Goal: Transaction & Acquisition: Purchase product/service

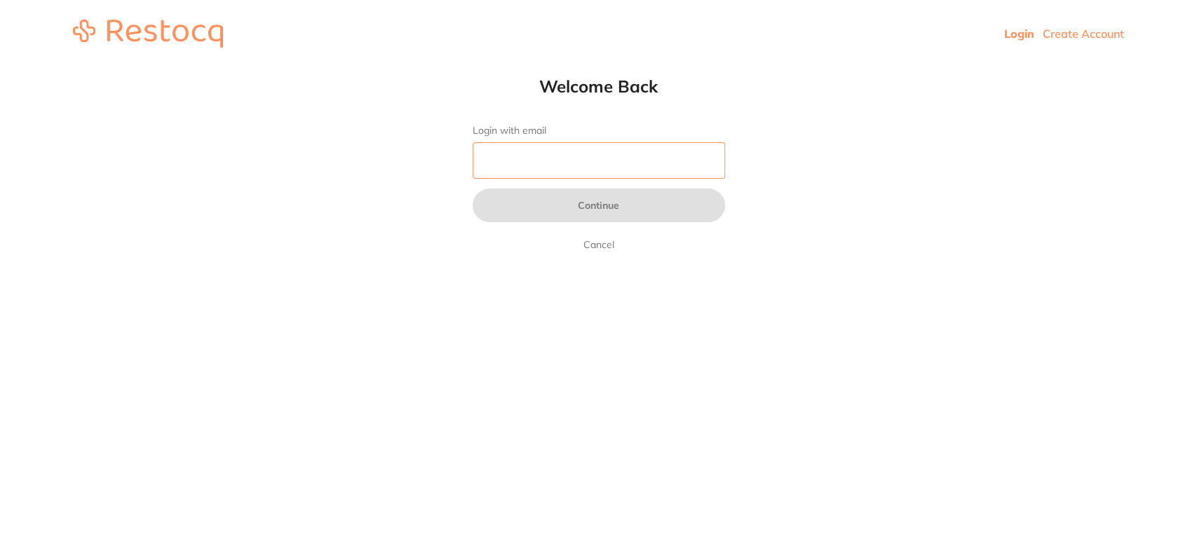
click at [535, 151] on input "Login with email" at bounding box center [599, 160] width 252 height 36
type input "[EMAIL_ADDRESS][DOMAIN_NAME]"
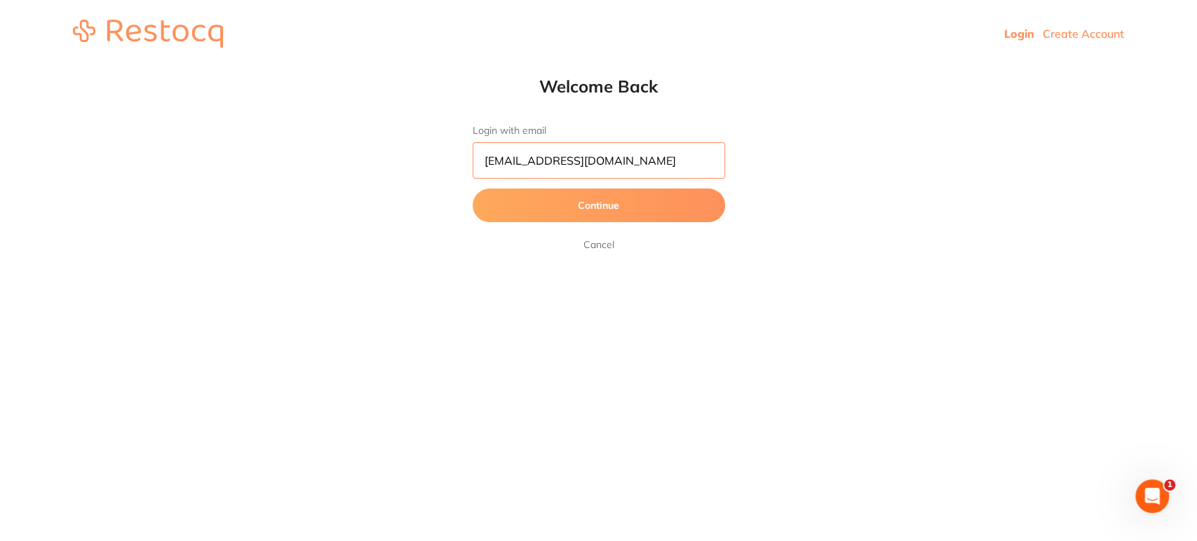
click at [473, 189] on button "Continue" at bounding box center [599, 206] width 252 height 34
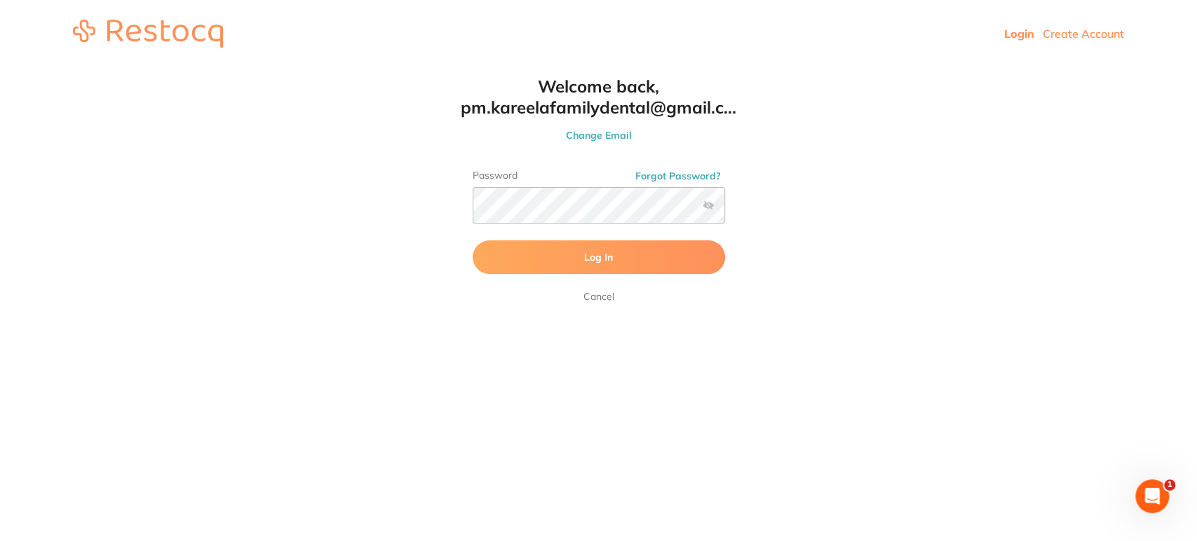
click at [641, 257] on button "Log In" at bounding box center [599, 257] width 252 height 34
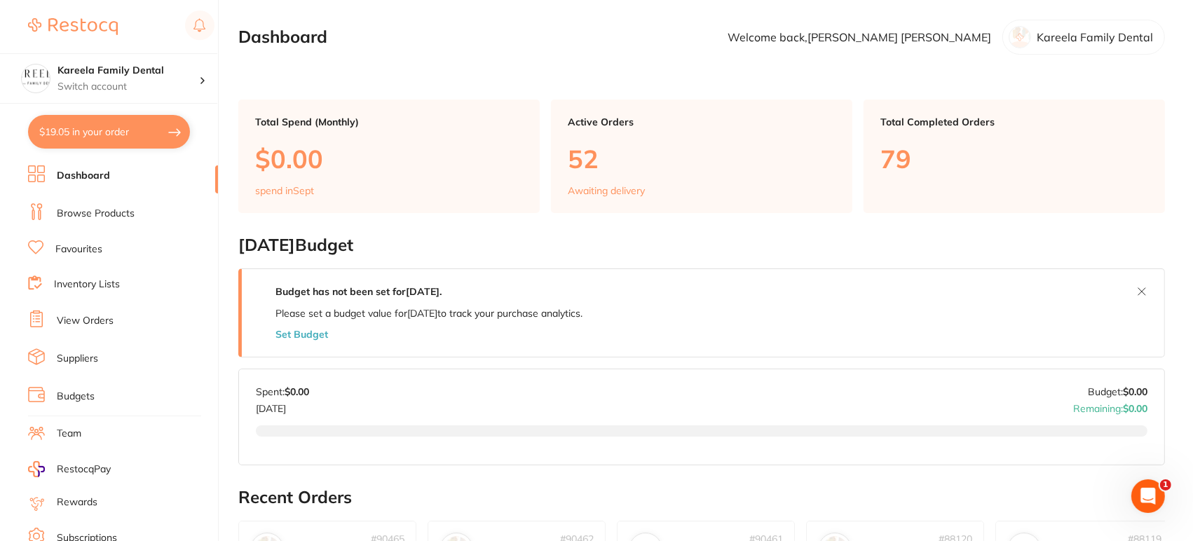
click at [106, 131] on button "$19.05 in your order" at bounding box center [109, 132] width 162 height 34
checkbox input "true"
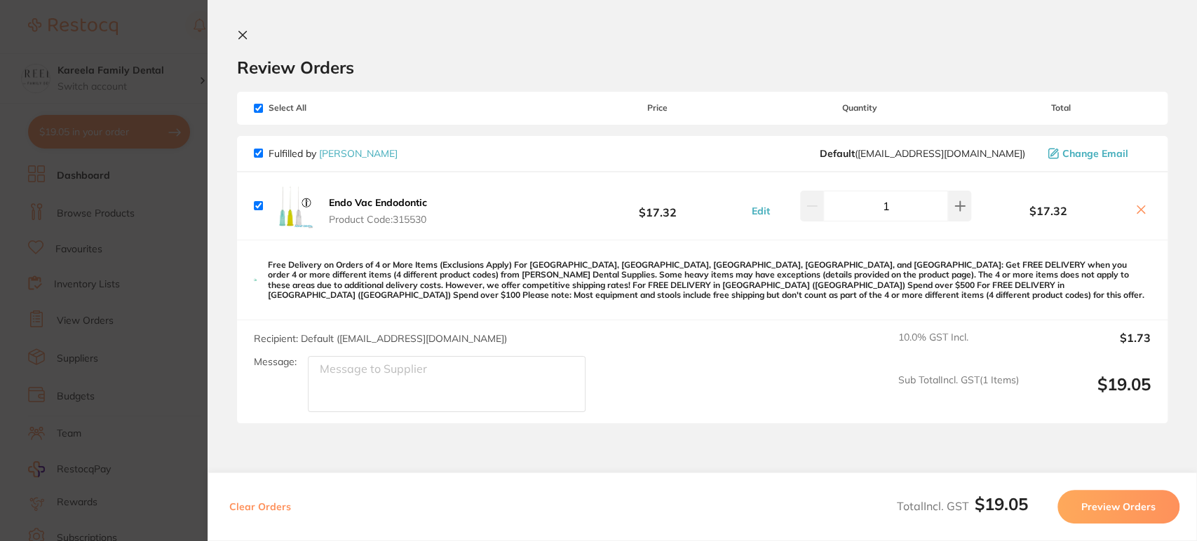
click at [237, 38] on icon at bounding box center [242, 34] width 11 height 11
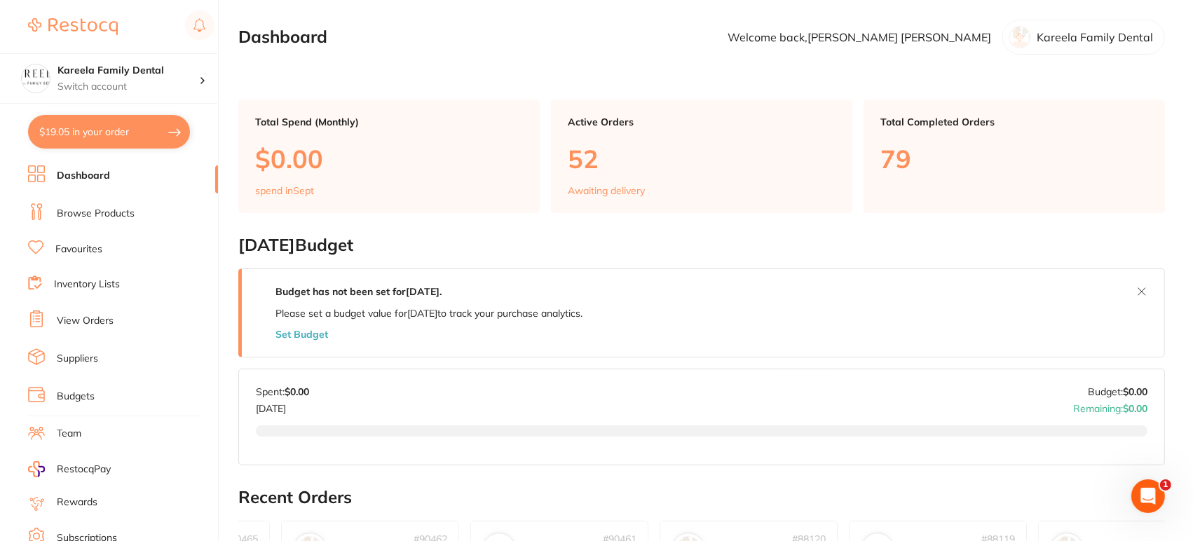
click at [88, 217] on link "Browse Products" at bounding box center [96, 214] width 78 height 14
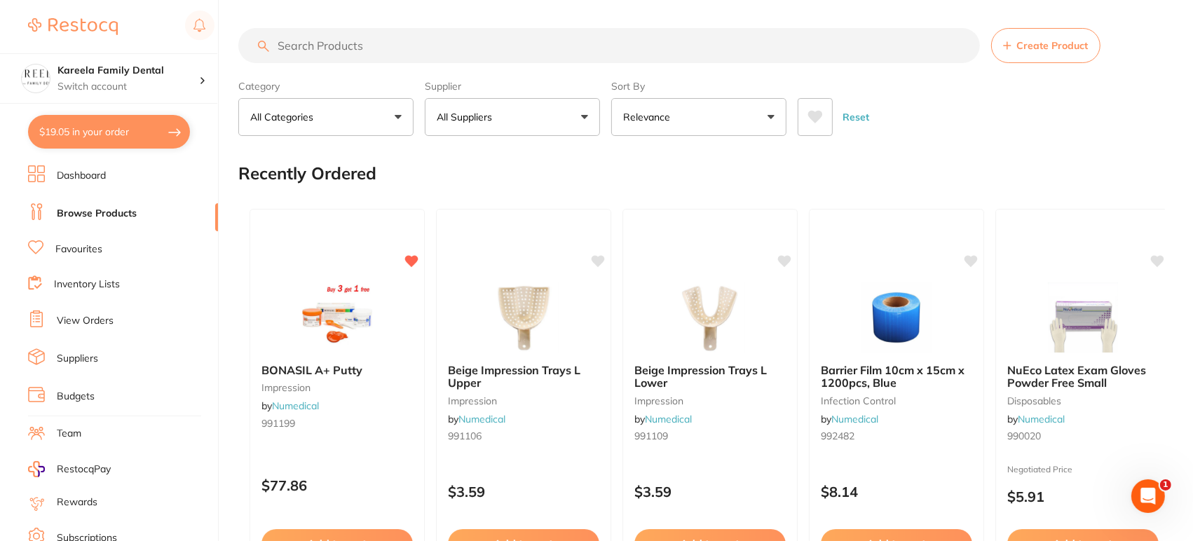
click at [550, 109] on button "All Suppliers" at bounding box center [512, 117] width 175 height 38
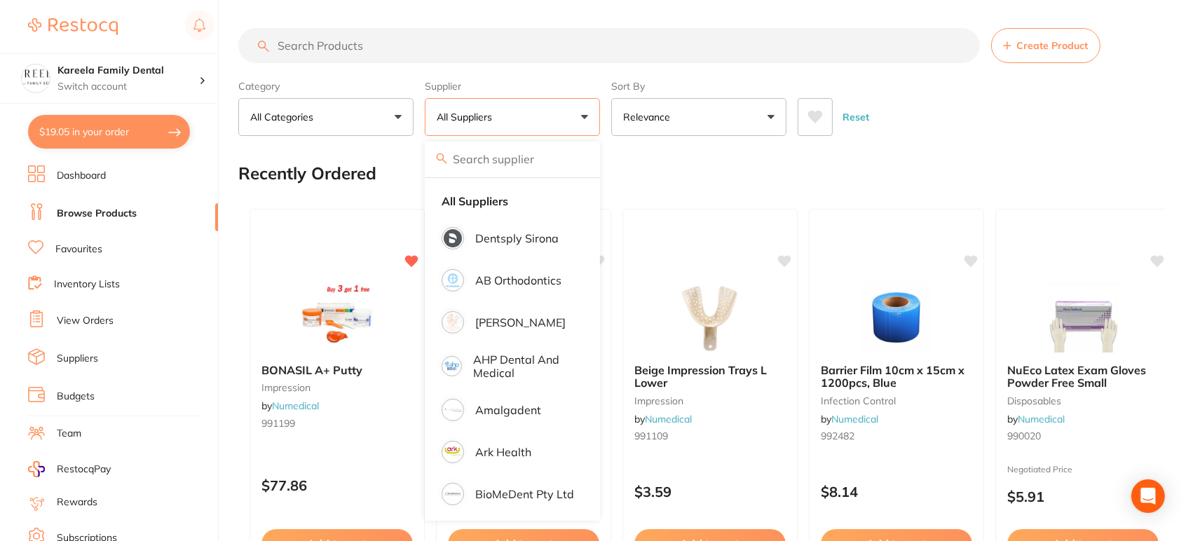
click at [552, 119] on button "All Suppliers" at bounding box center [512, 117] width 175 height 38
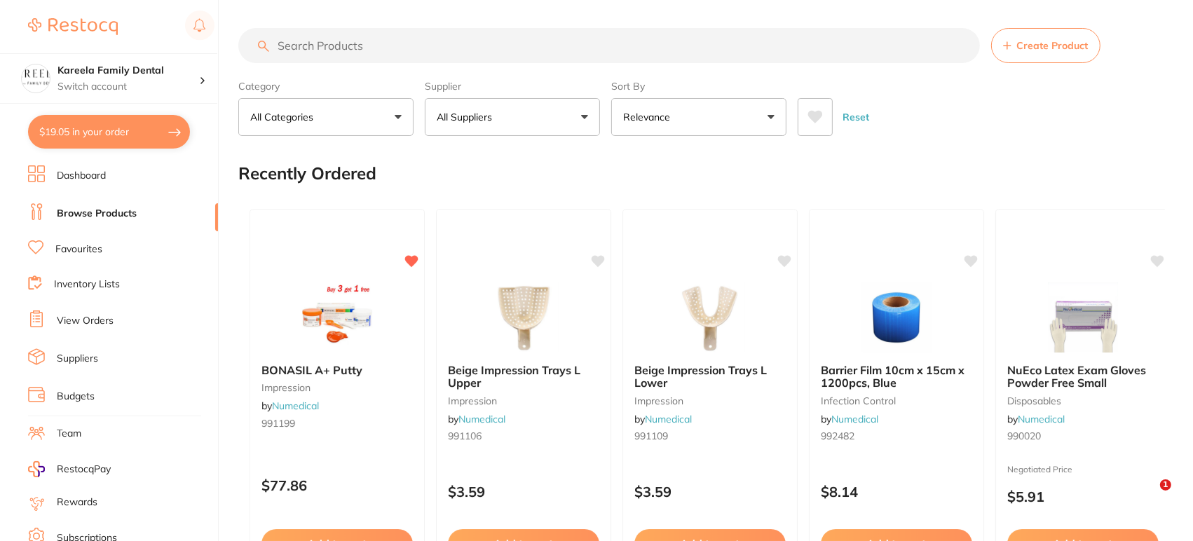
click at [552, 119] on button "All Suppliers" at bounding box center [512, 117] width 175 height 38
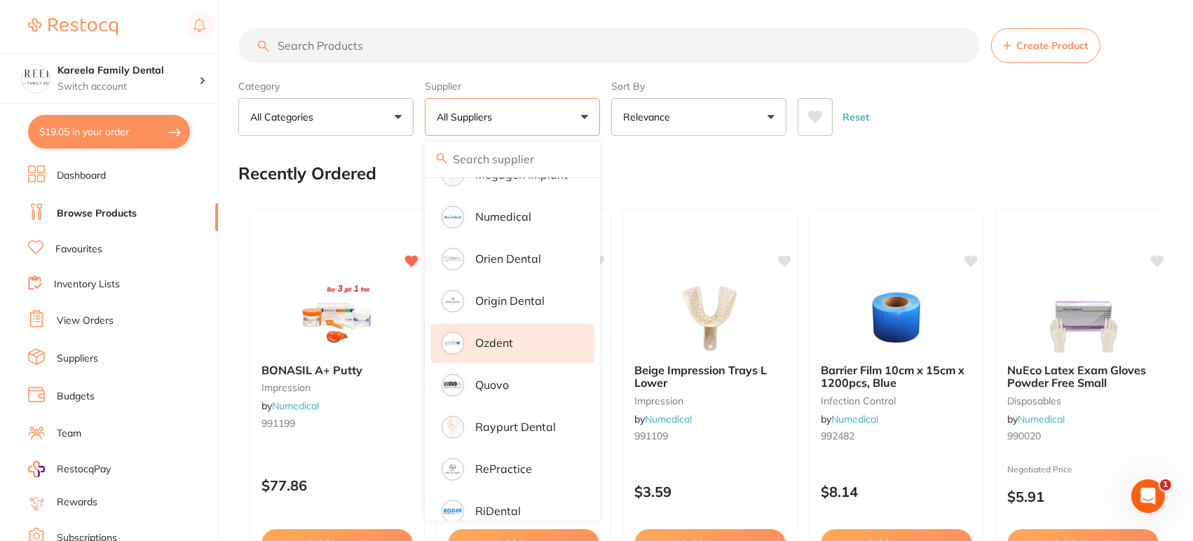
scroll to position [1149, 0]
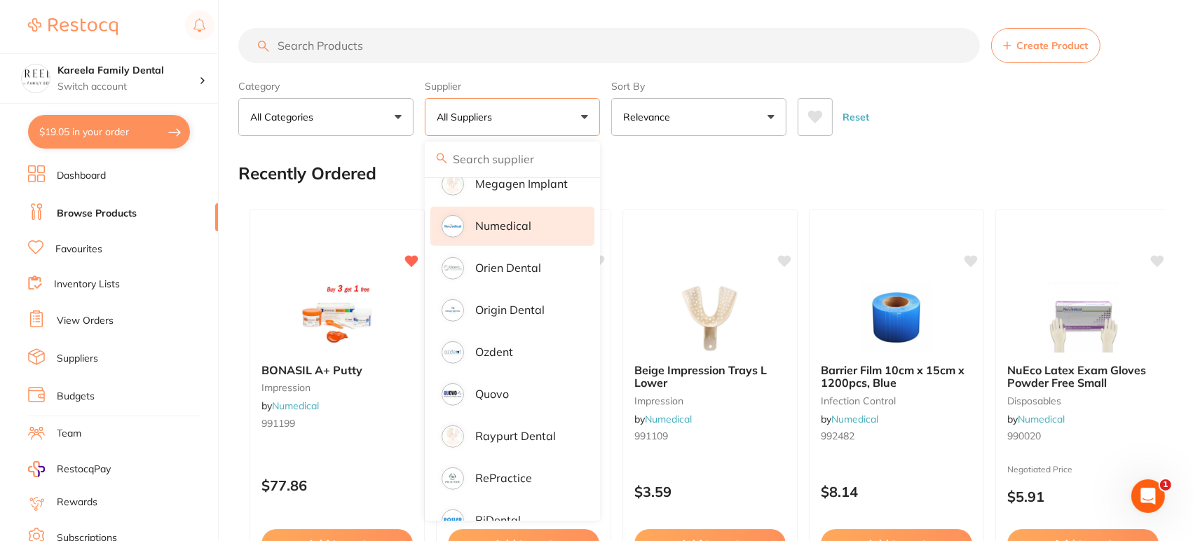
click at [550, 207] on li "Numedical" at bounding box center [512, 226] width 164 height 39
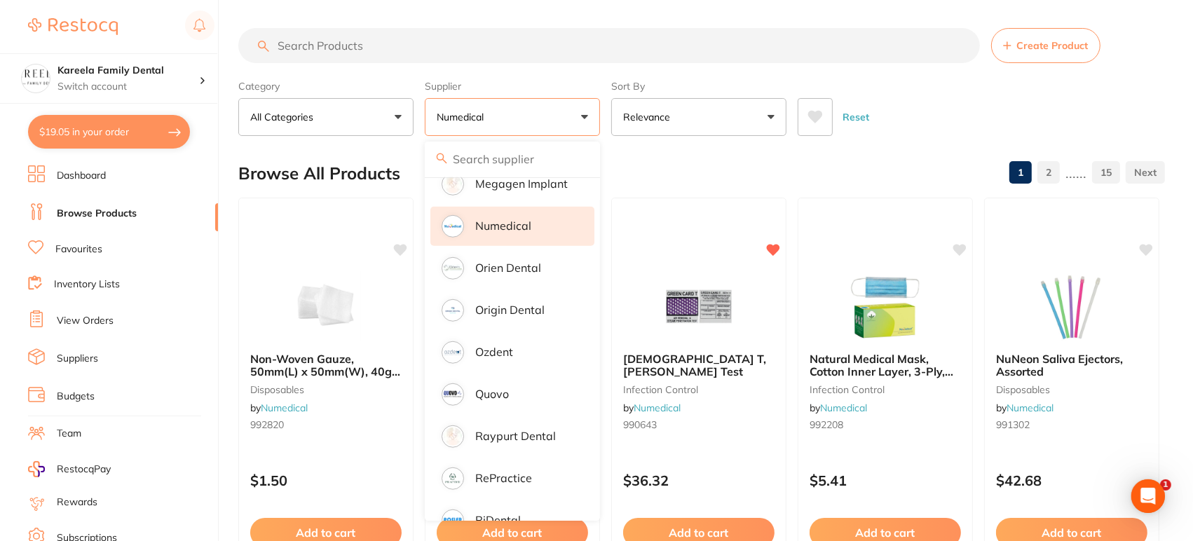
scroll to position [0, 0]
click at [817, 128] on button at bounding box center [815, 117] width 35 height 38
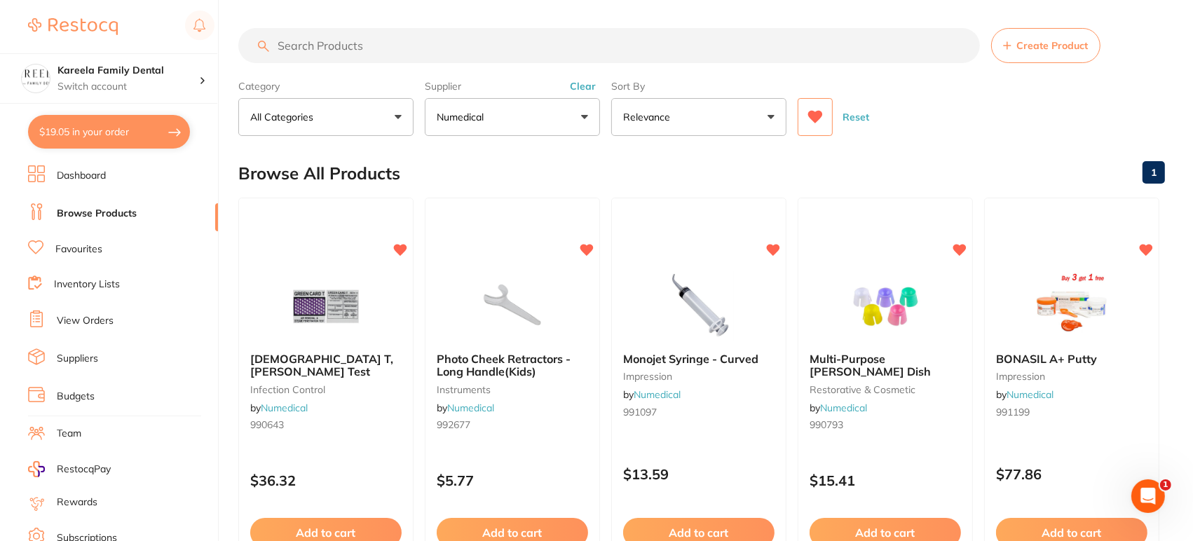
click at [470, 55] on input "search" at bounding box center [609, 45] width 742 height 35
type input "gloves"
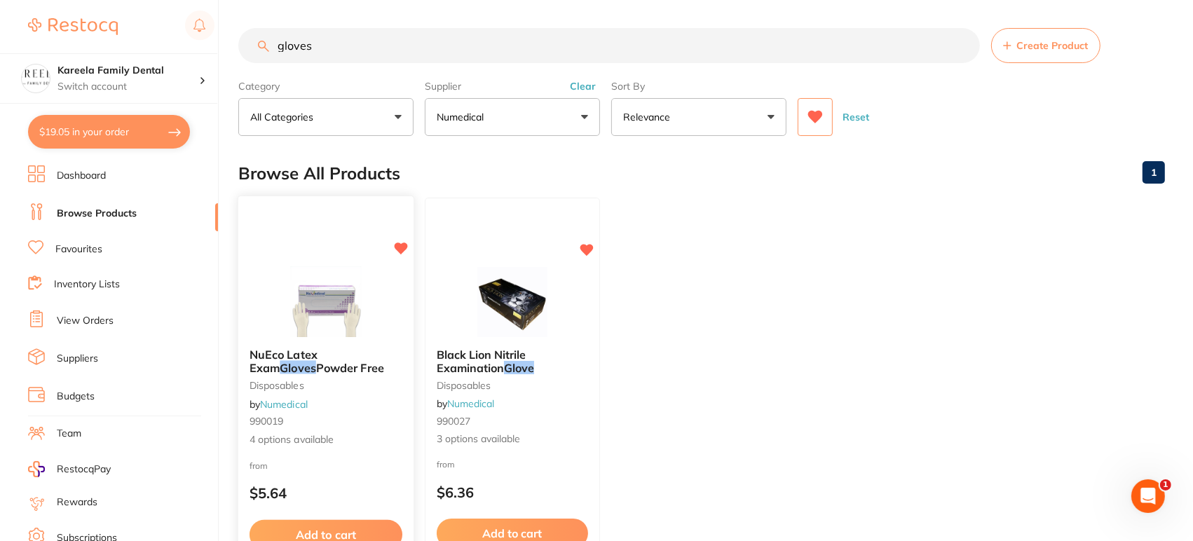
click at [294, 286] on img at bounding box center [326, 301] width 92 height 71
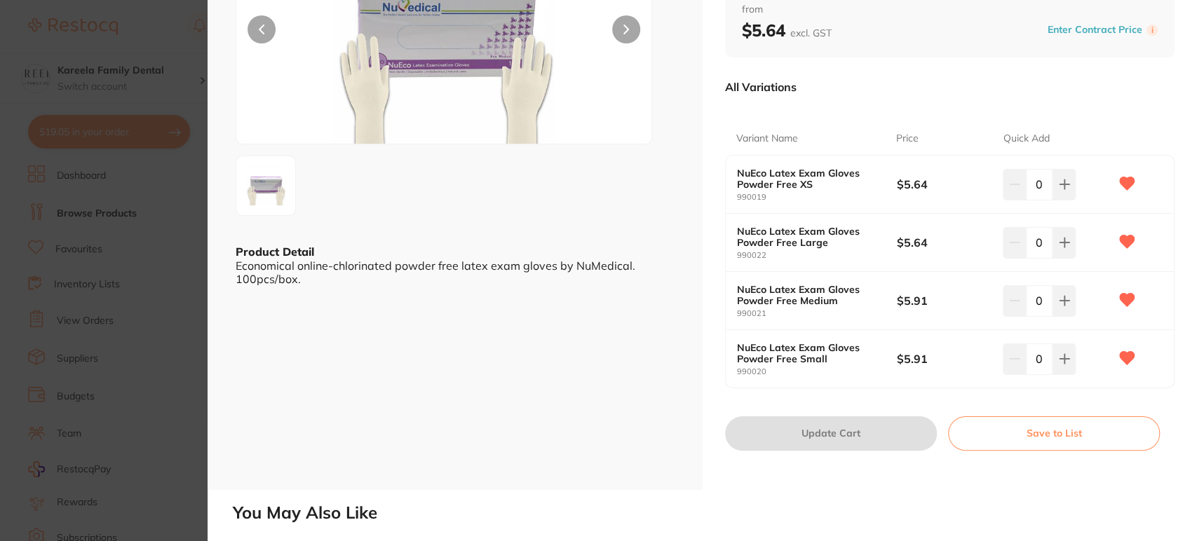
drag, startPoint x: 1034, startPoint y: 354, endPoint x: 1043, endPoint y: 358, distance: 9.8
click at [1043, 358] on input "0" at bounding box center [1039, 359] width 27 height 31
type input "35"
click at [1038, 308] on input "0" at bounding box center [1039, 300] width 27 height 31
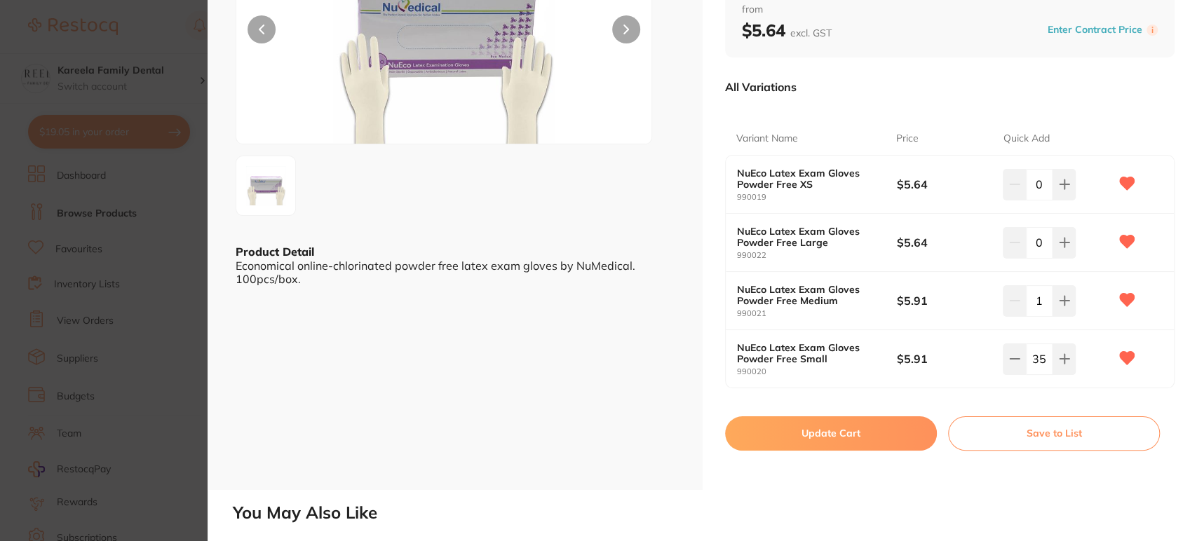
type input "15"
click at [820, 446] on button "Update Cart" at bounding box center [831, 433] width 212 height 34
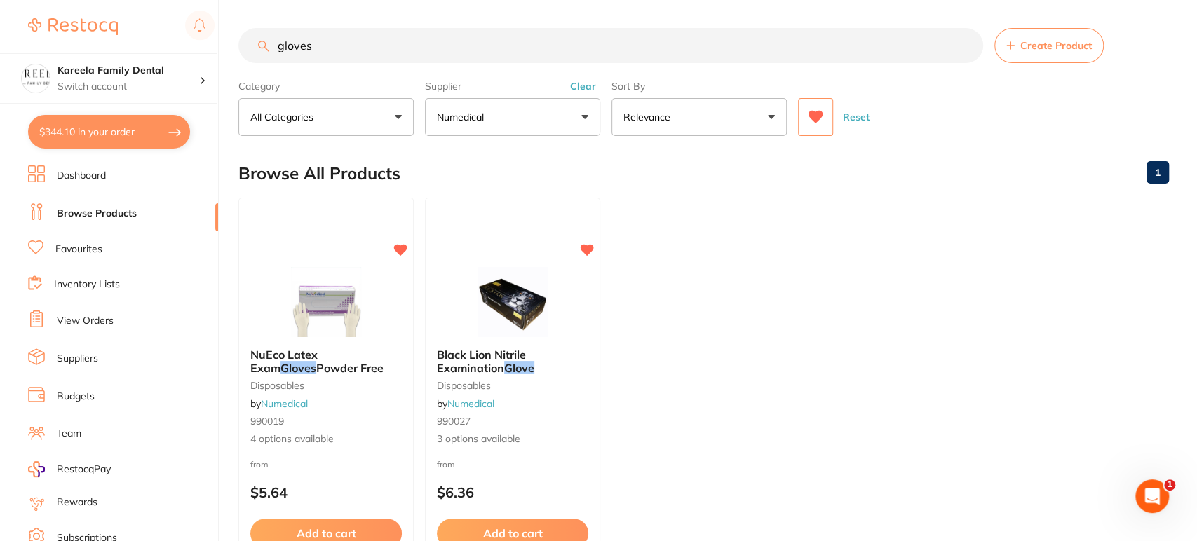
checkbox input "false"
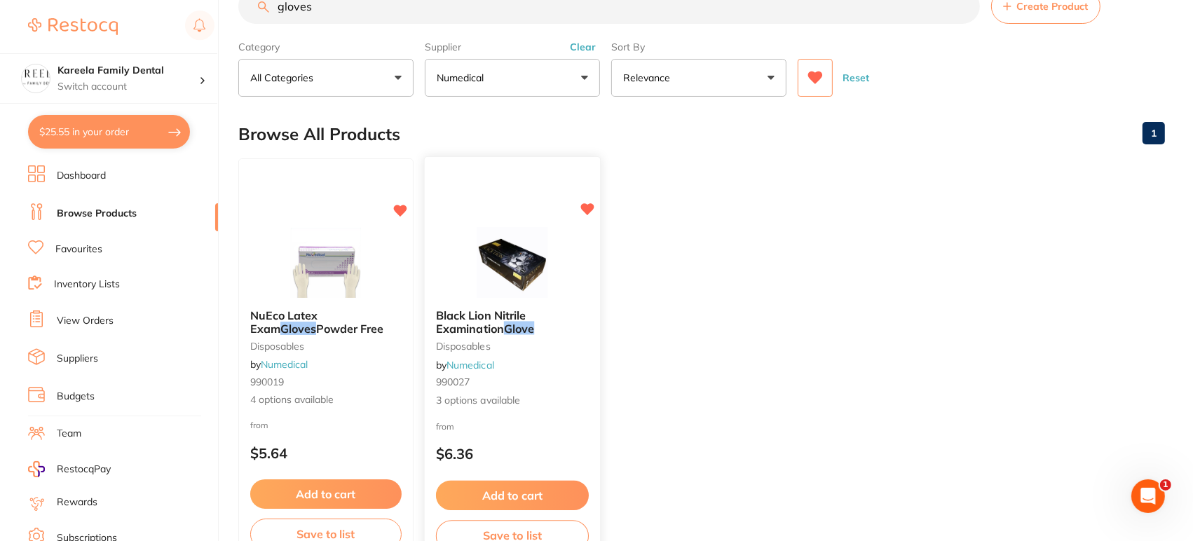
click at [544, 252] on img at bounding box center [512, 262] width 92 height 71
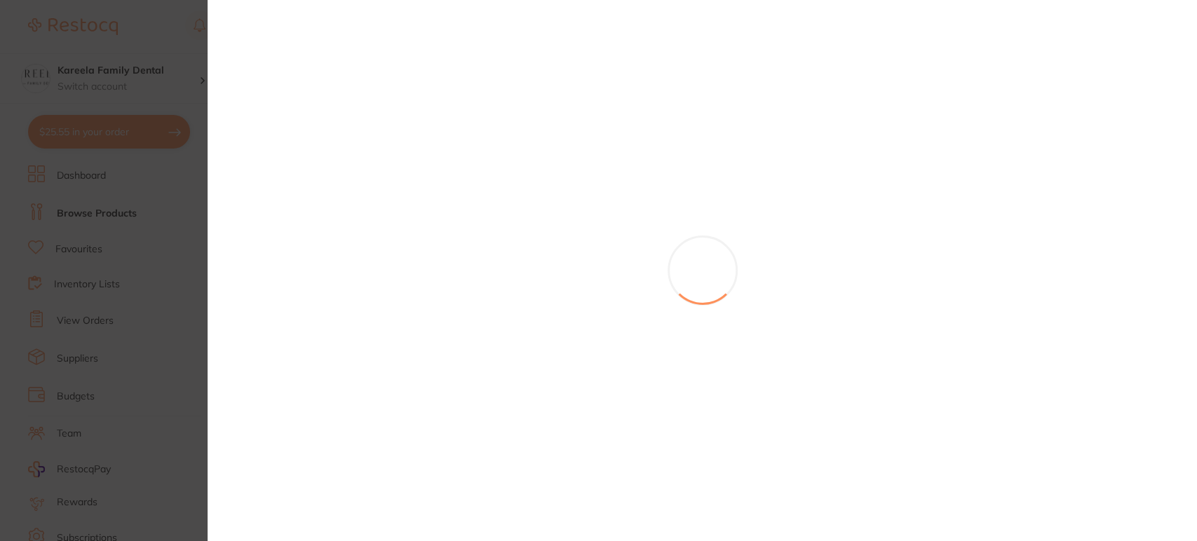
type input "35"
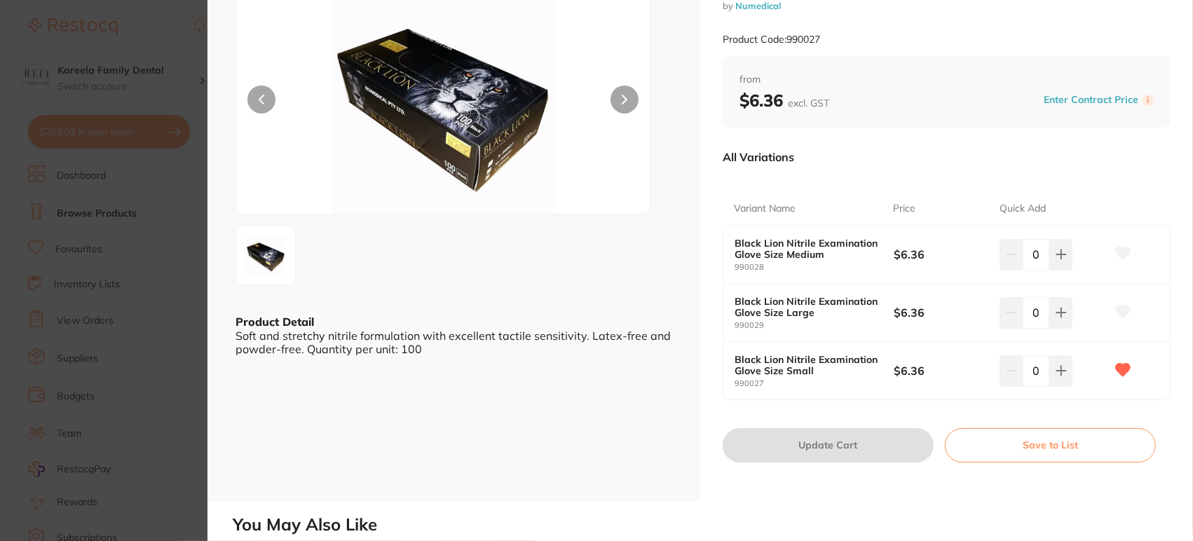
click at [1008, 369] on div "0" at bounding box center [1036, 370] width 73 height 31
type input "10"
click at [928, 401] on div "All Variations Variant Name Price Quick Add Black Lion Nitrile Examination Glov…" at bounding box center [947, 278] width 448 height 279
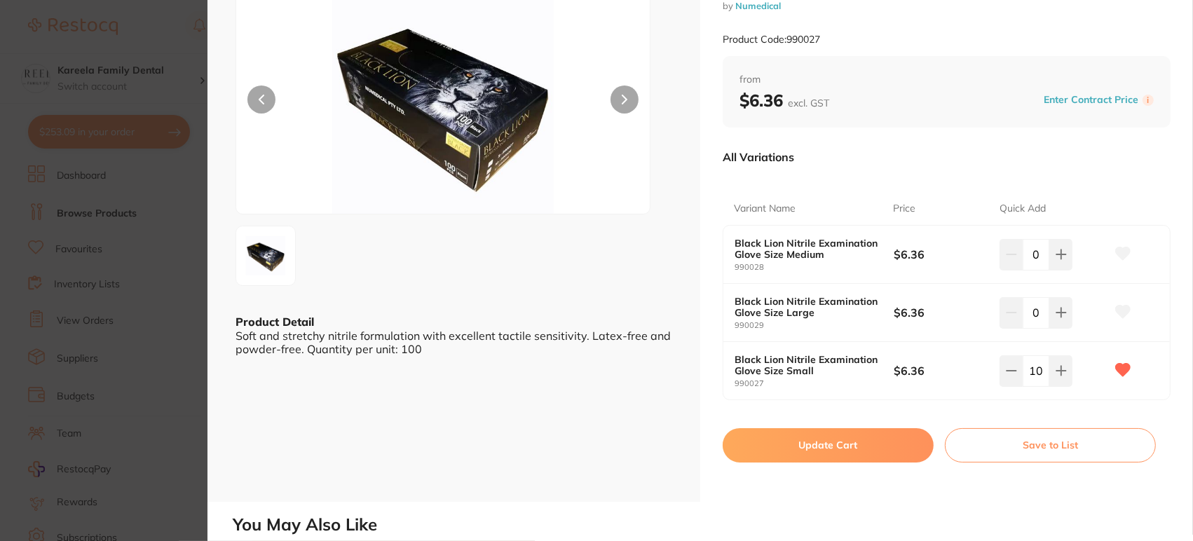
click at [846, 442] on button "Update Cart" at bounding box center [828, 445] width 211 height 34
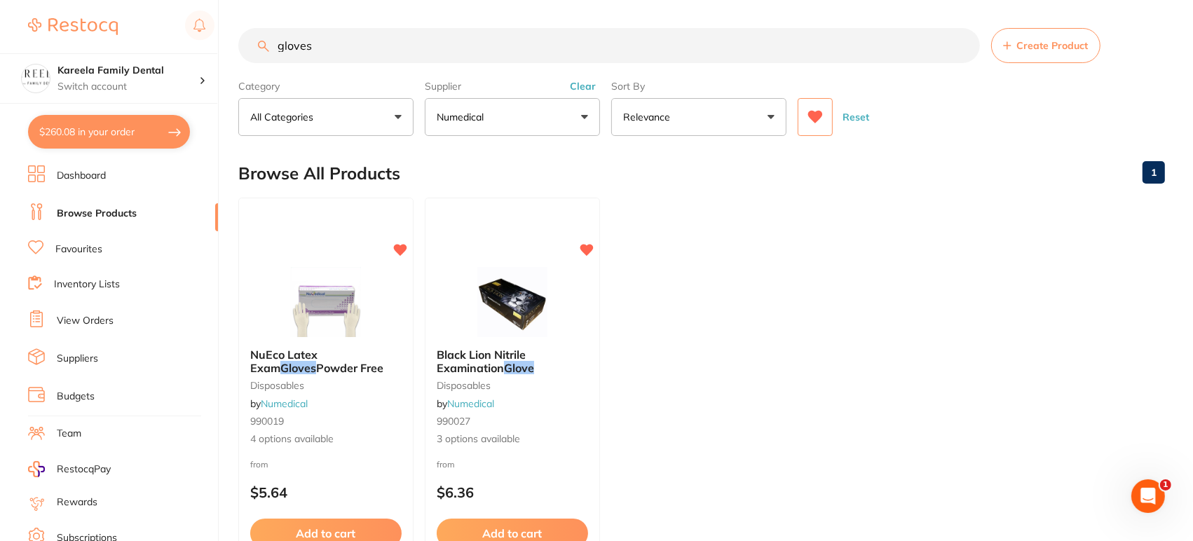
click at [485, 43] on input "gloves" at bounding box center [609, 45] width 742 height 35
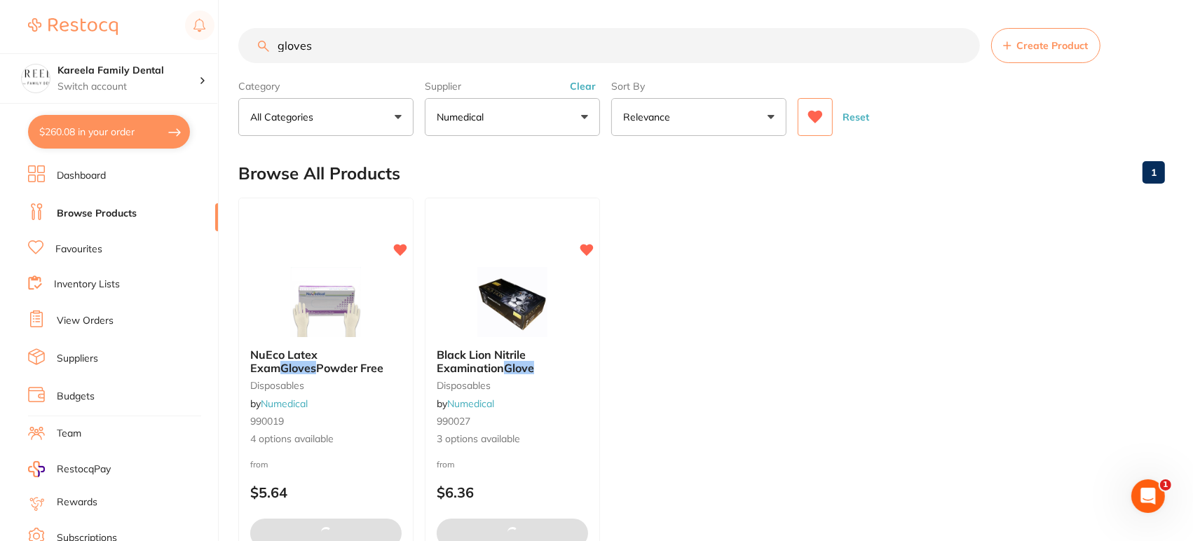
type input "10"
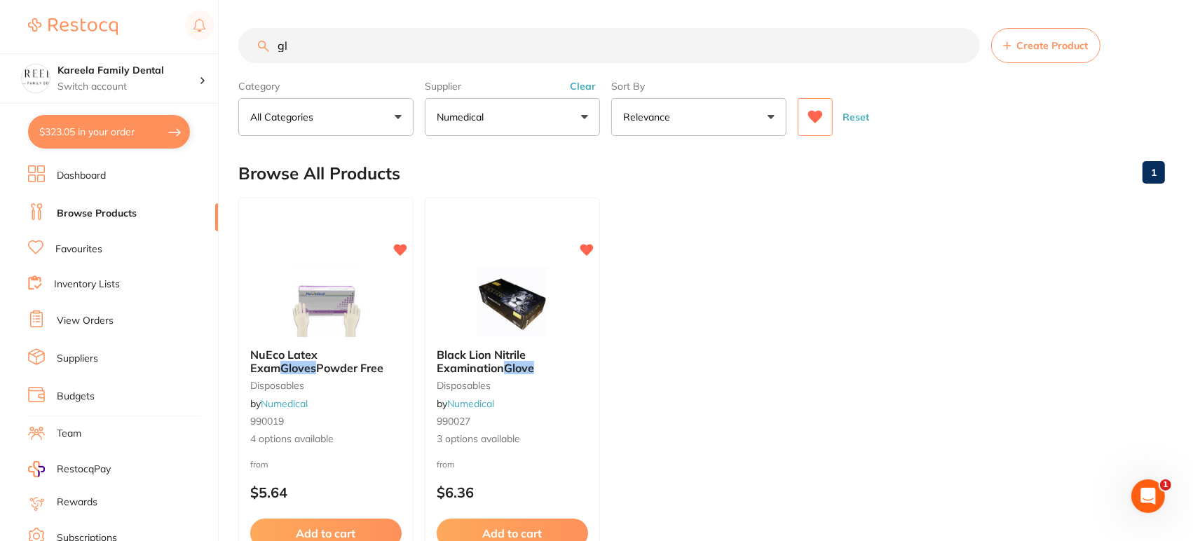
type input "g"
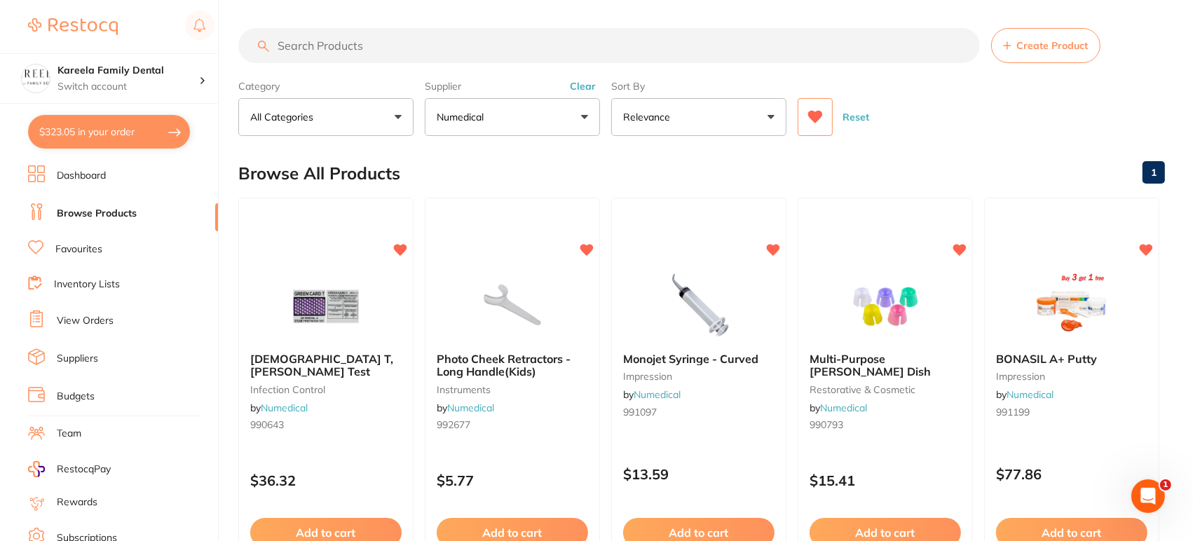
click at [663, 43] on input "search" at bounding box center [609, 45] width 742 height 35
type input "masks"
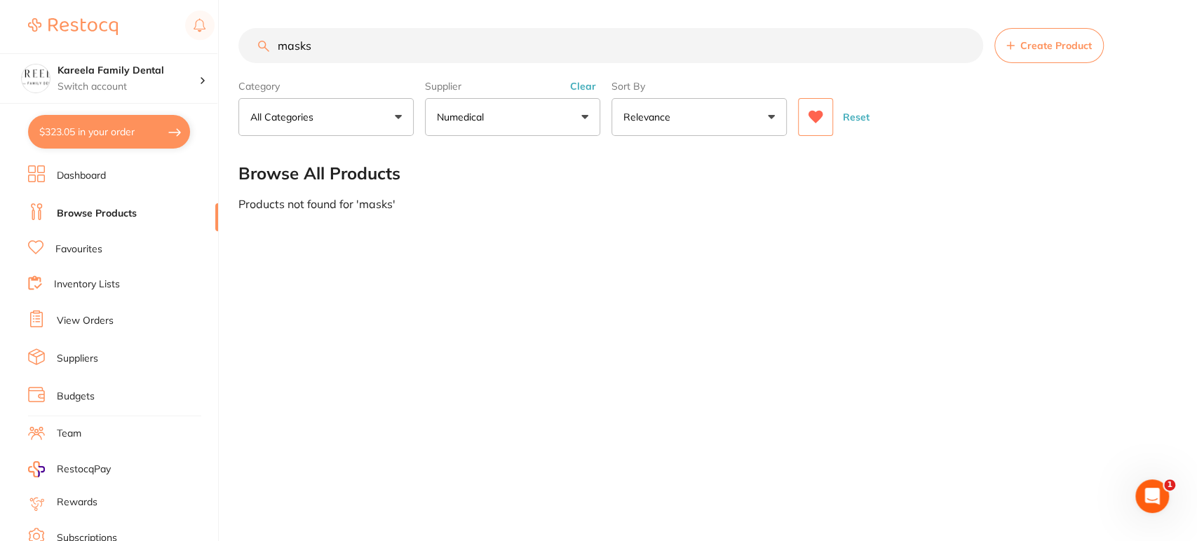
click at [836, 116] on div "Reset" at bounding box center [978, 111] width 360 height 49
click at [815, 121] on icon at bounding box center [815, 117] width 15 height 13
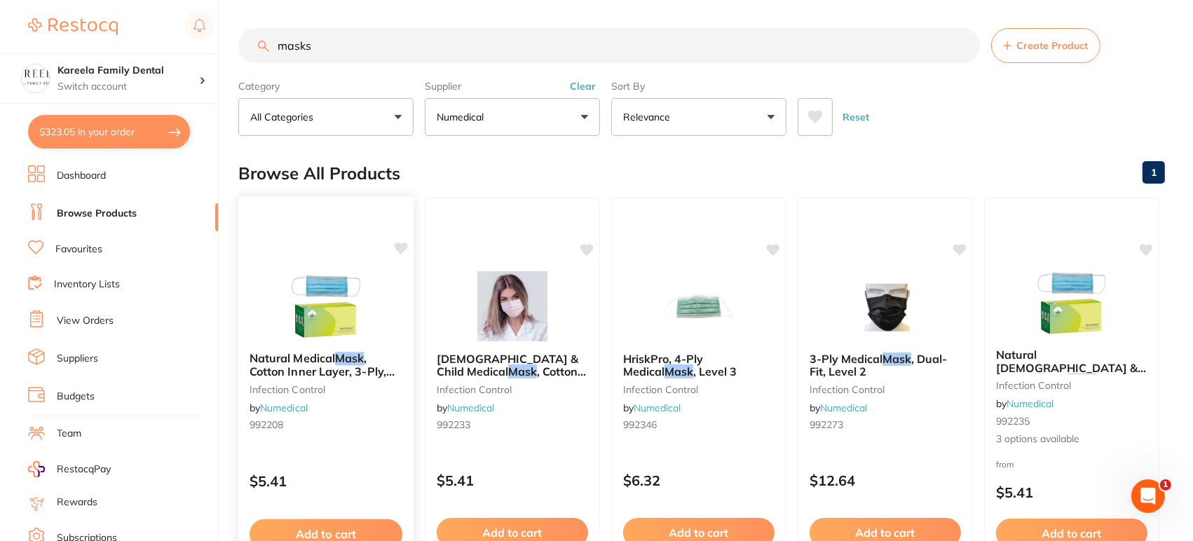
click at [348, 335] on img at bounding box center [326, 305] width 92 height 71
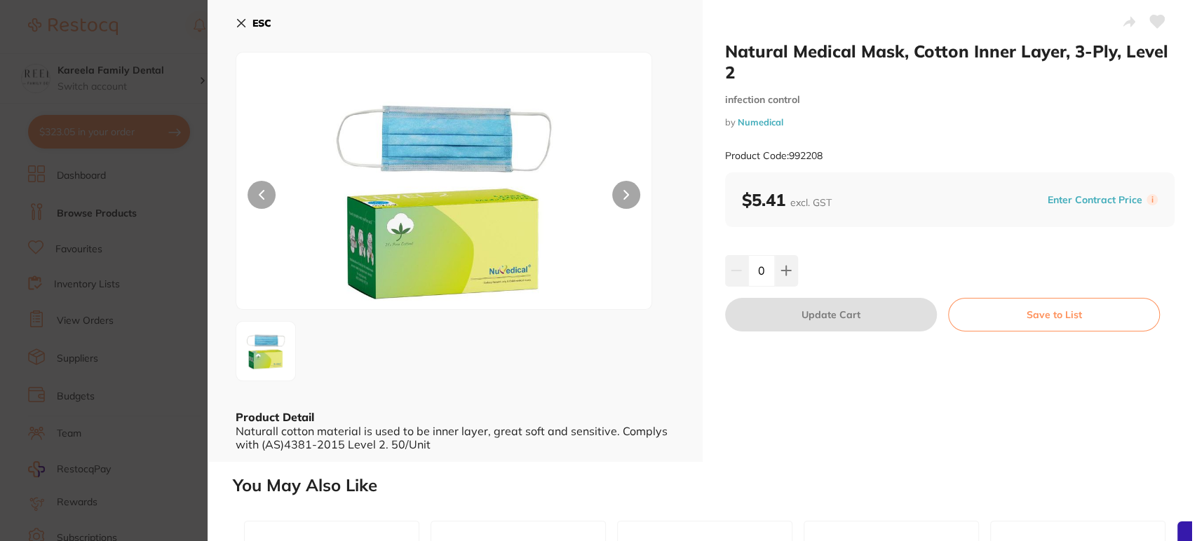
click at [252, 25] on button "ESC" at bounding box center [254, 23] width 36 height 24
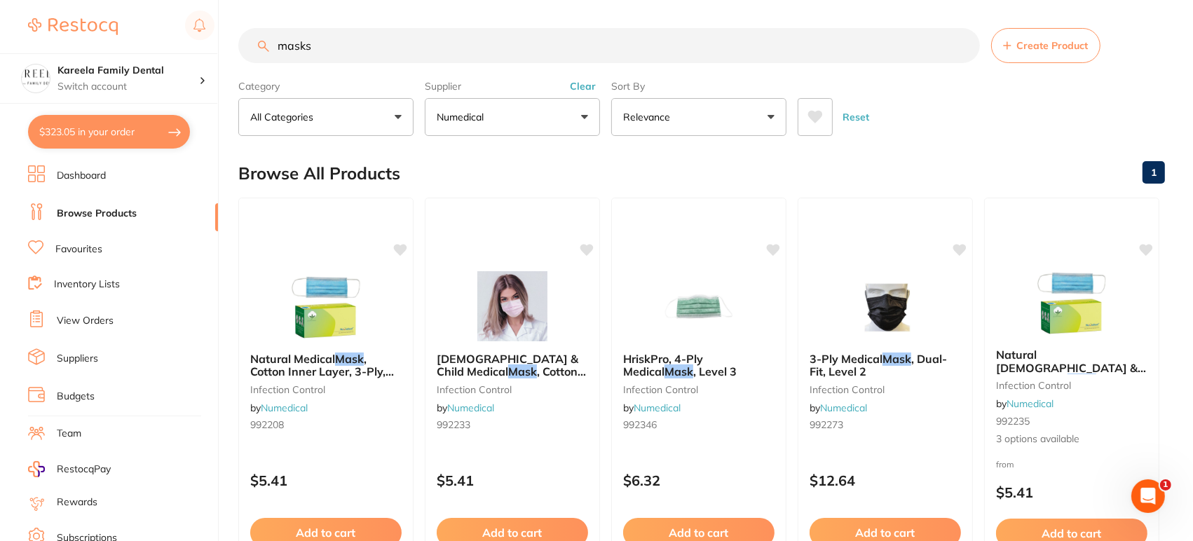
drag, startPoint x: 144, startPoint y: 38, endPoint x: 130, endPoint y: 36, distance: 14.8
click at [130, 36] on div "$323.05 Kareela Family Dental Switch account Kareela Family Dental $323.05 in y…" at bounding box center [596, 270] width 1193 height 541
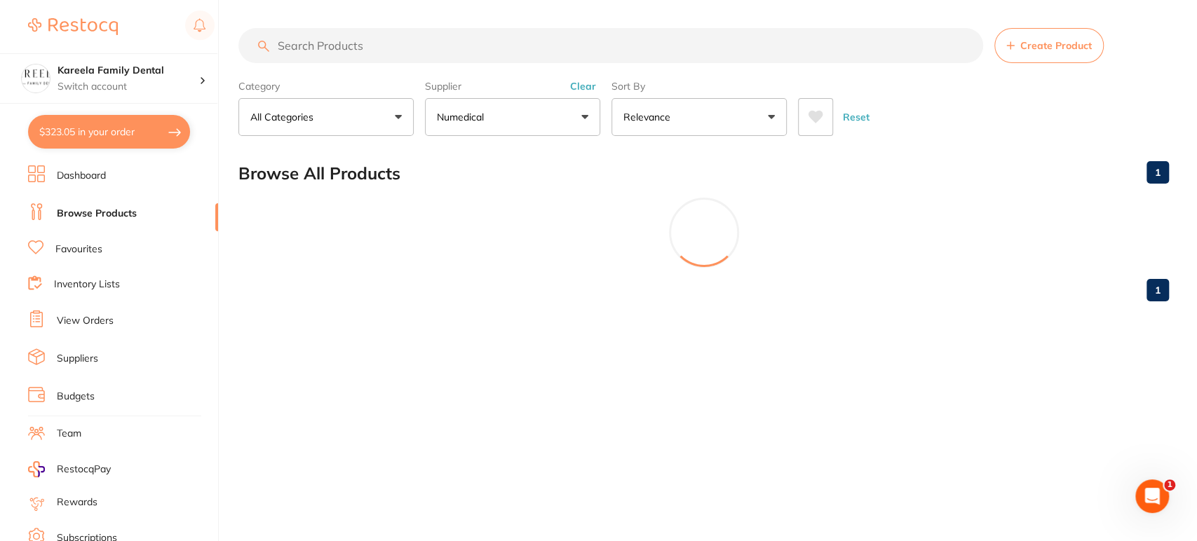
click at [813, 104] on button at bounding box center [815, 117] width 35 height 38
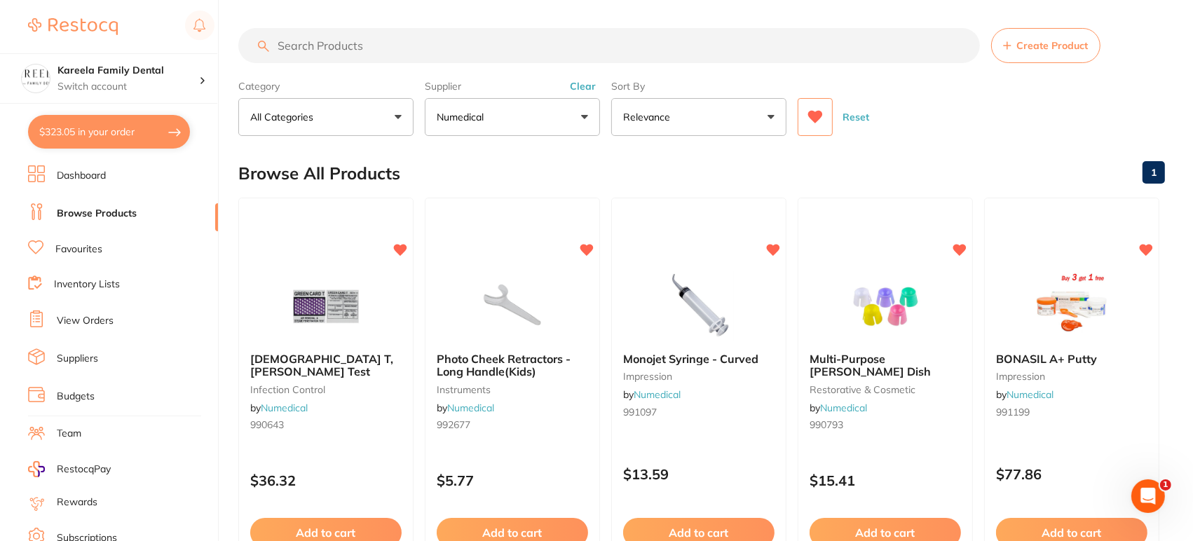
click at [463, 42] on input "search" at bounding box center [609, 45] width 742 height 35
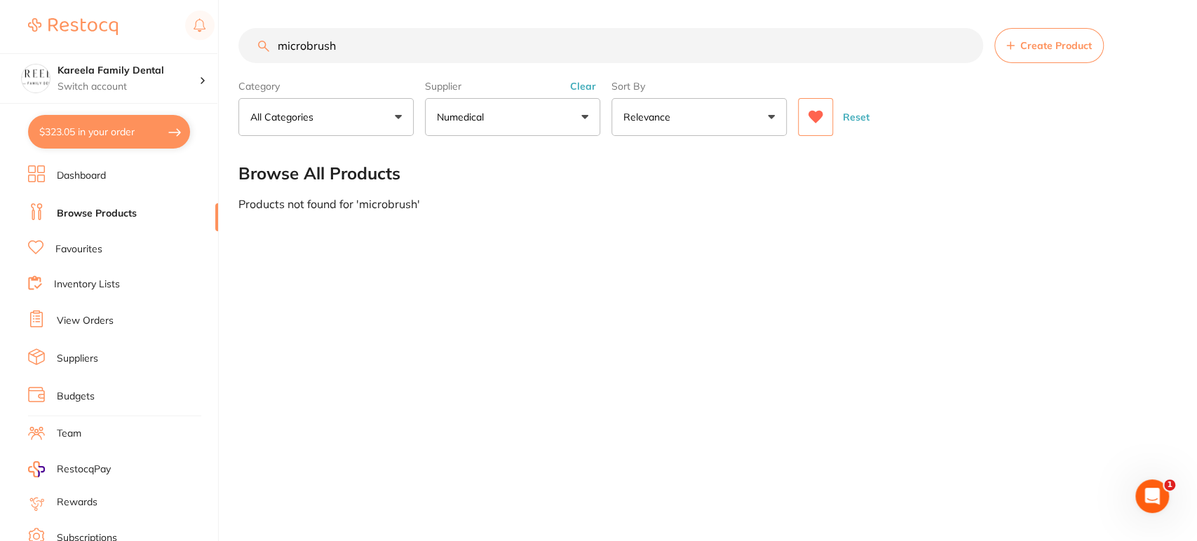
click at [306, 46] on input "microbrush" at bounding box center [610, 45] width 745 height 35
type input "micro brush"
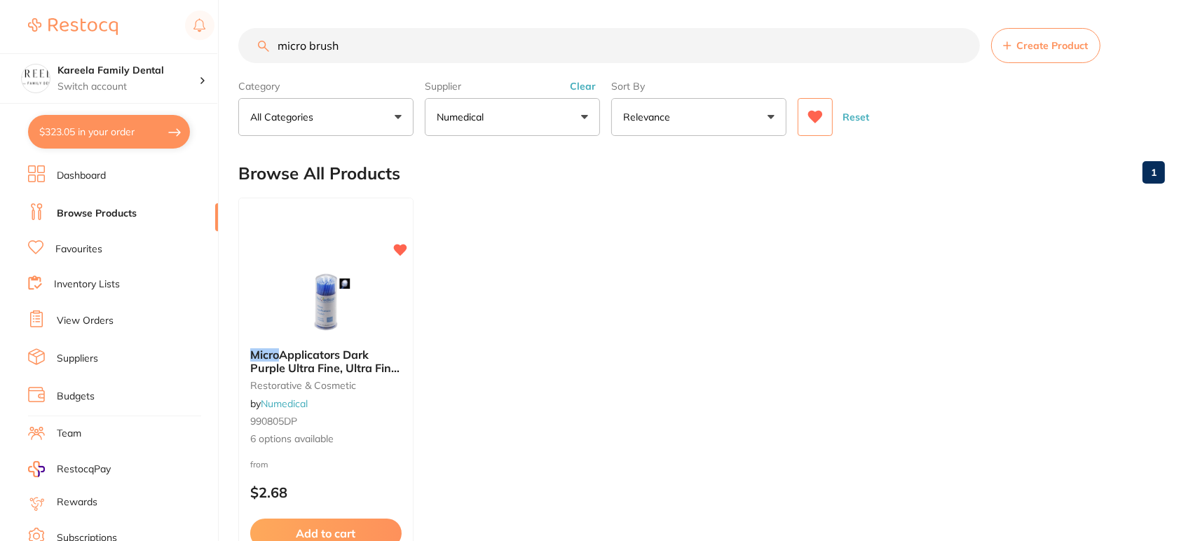
click at [319, 296] on img at bounding box center [325, 302] width 91 height 70
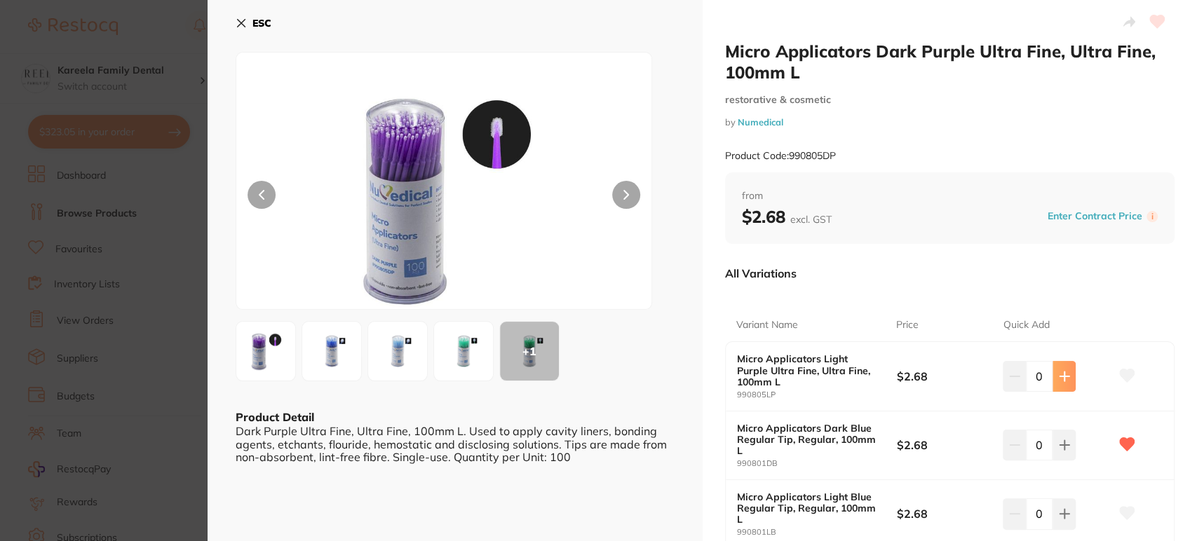
click at [1064, 380] on icon at bounding box center [1064, 376] width 11 height 11
type input "4"
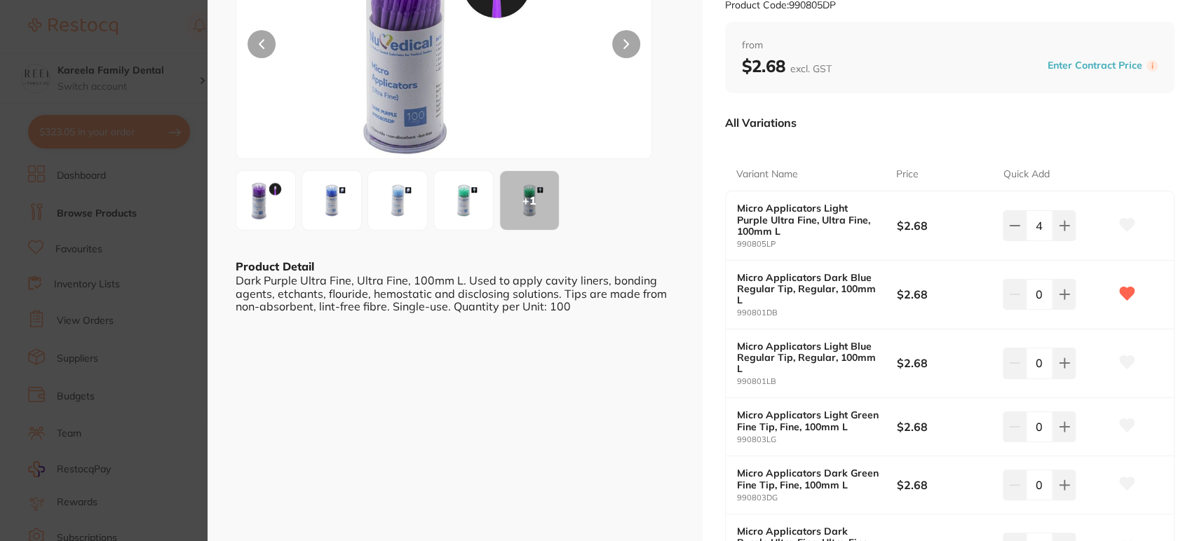
scroll to position [389, 0]
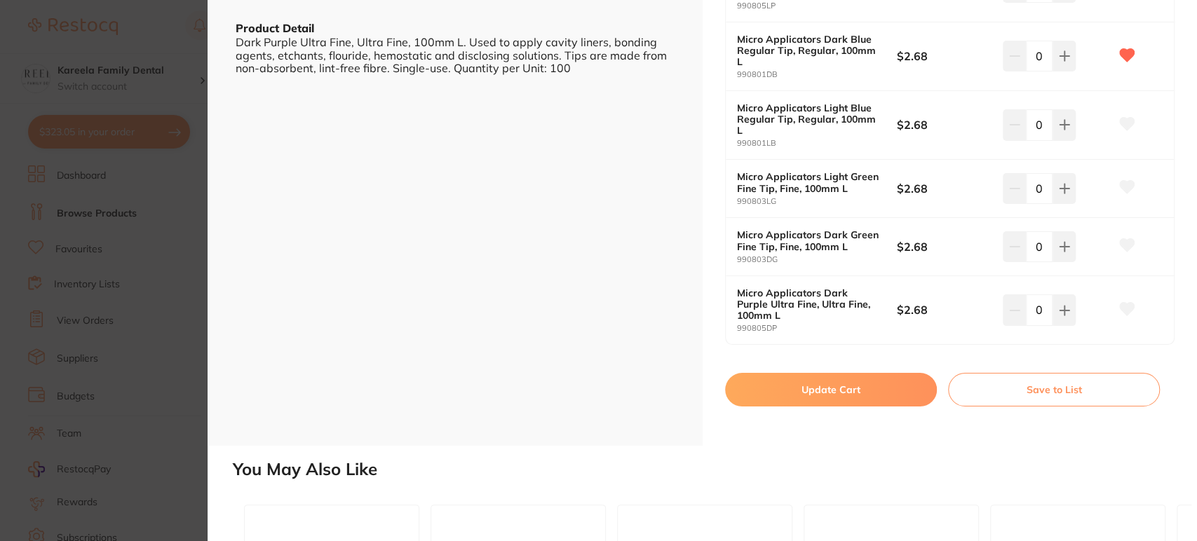
click at [895, 442] on div "Micro Applicators Dark Purple Ultra Fine, Ultra Fine, 100mm L restorative & cos…" at bounding box center [949, 28] width 495 height 835
click at [853, 380] on button "Update Cart" at bounding box center [831, 390] width 212 height 34
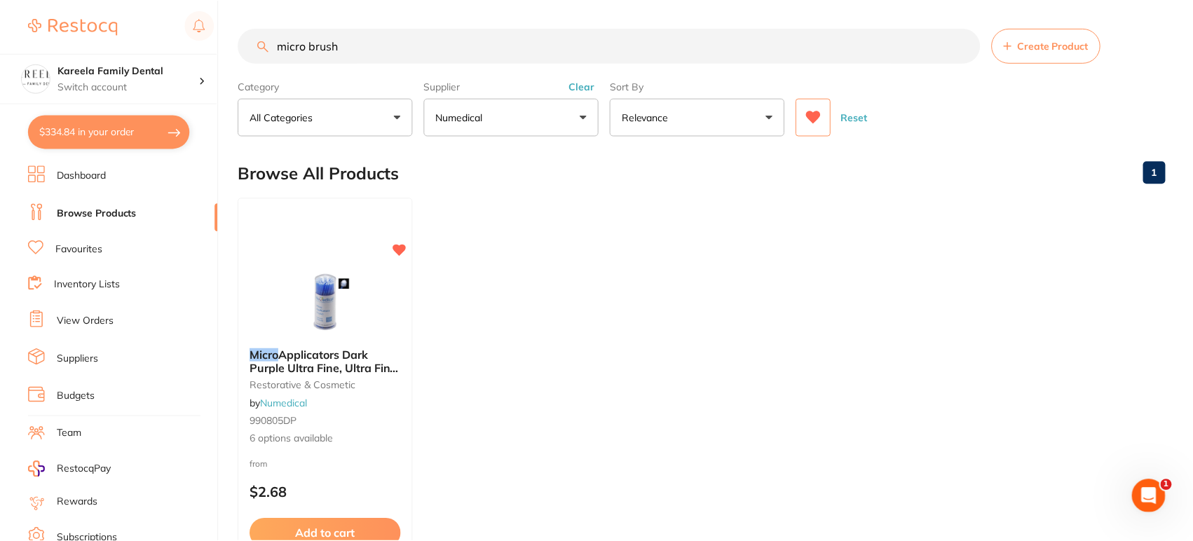
scroll to position [7, 0]
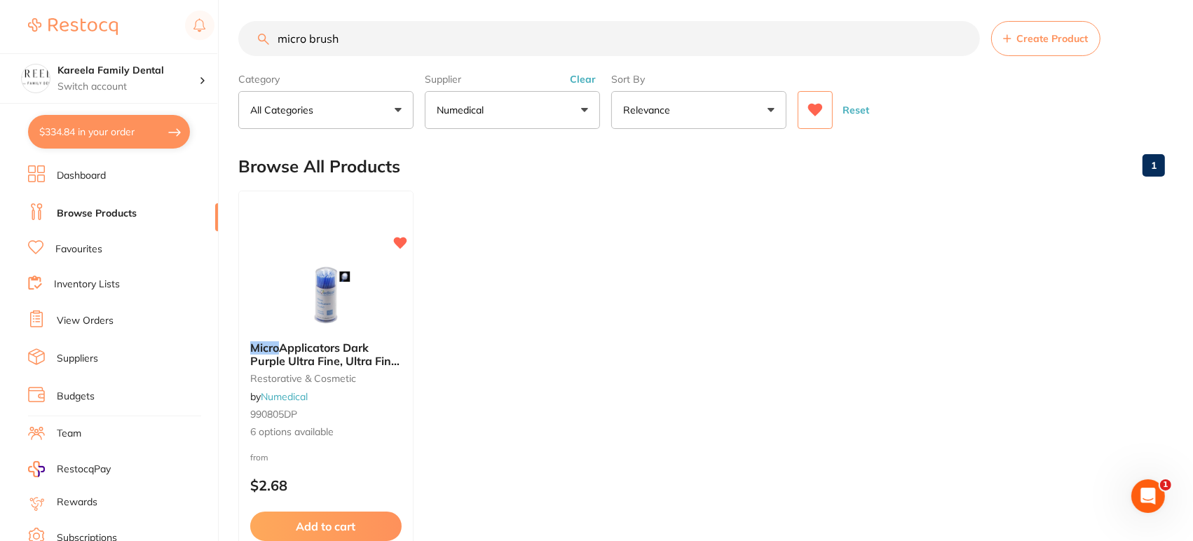
drag, startPoint x: 361, startPoint y: 33, endPoint x: 137, endPoint y: 32, distance: 224.3
click at [137, 33] on div "$334.84 Kareela Family Dental Switch account Kareela Family Dental $334.84 in y…" at bounding box center [596, 263] width 1193 height 541
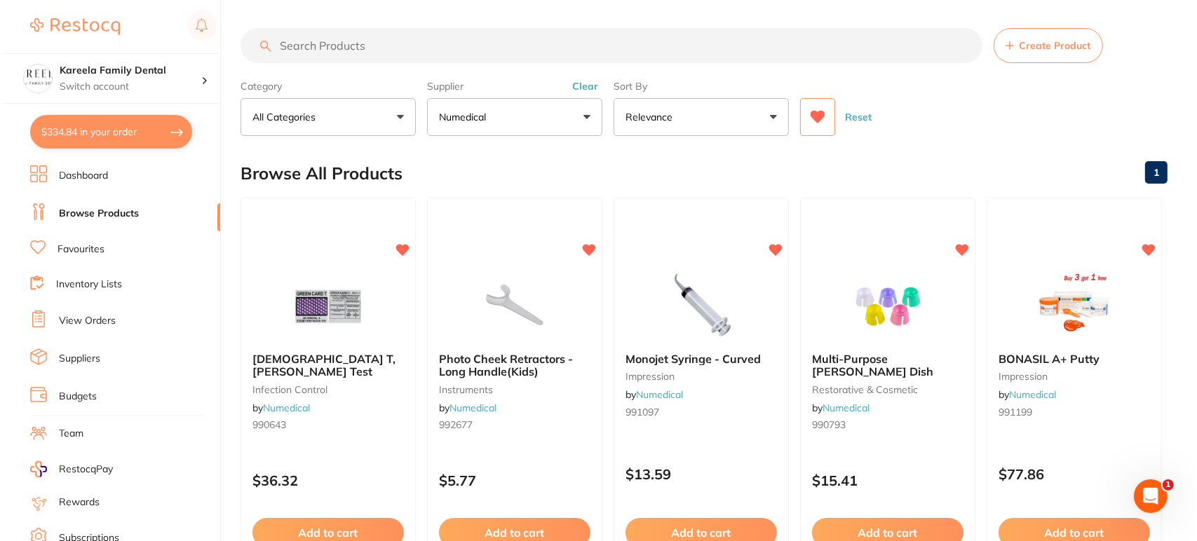
scroll to position [0, 0]
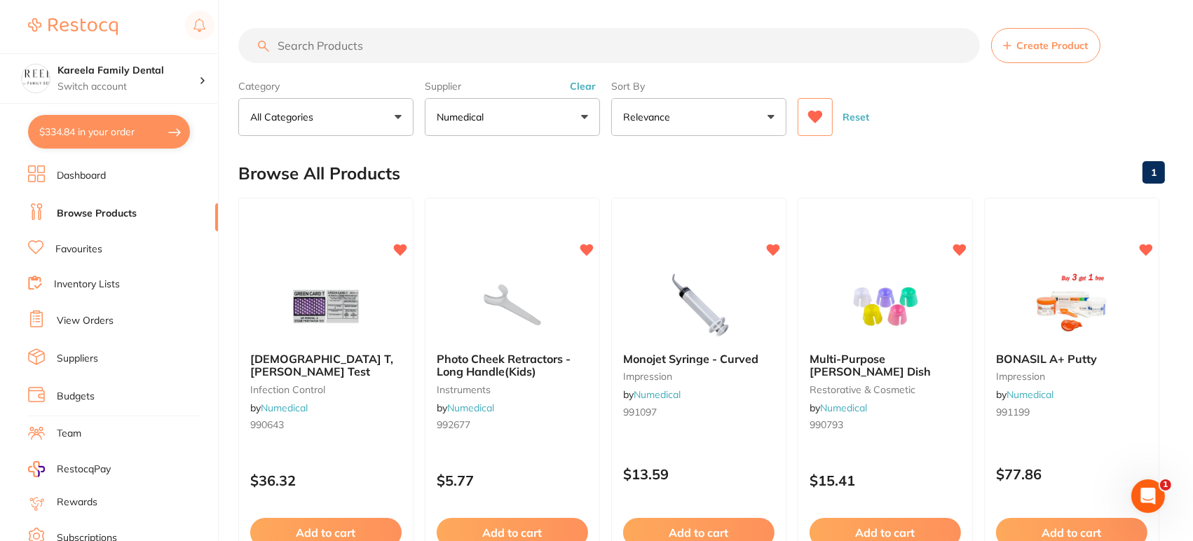
drag, startPoint x: 803, startPoint y: 114, endPoint x: 704, endPoint y: 123, distance: 99.3
click at [802, 114] on button at bounding box center [815, 117] width 35 height 38
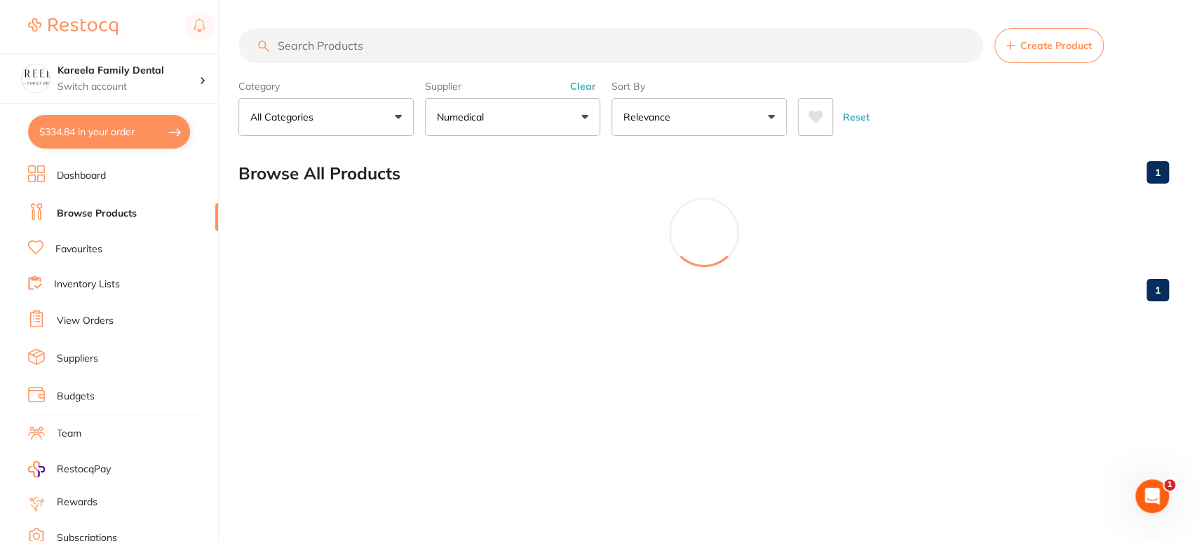
click at [589, 114] on button "Numedical" at bounding box center [512, 117] width 175 height 38
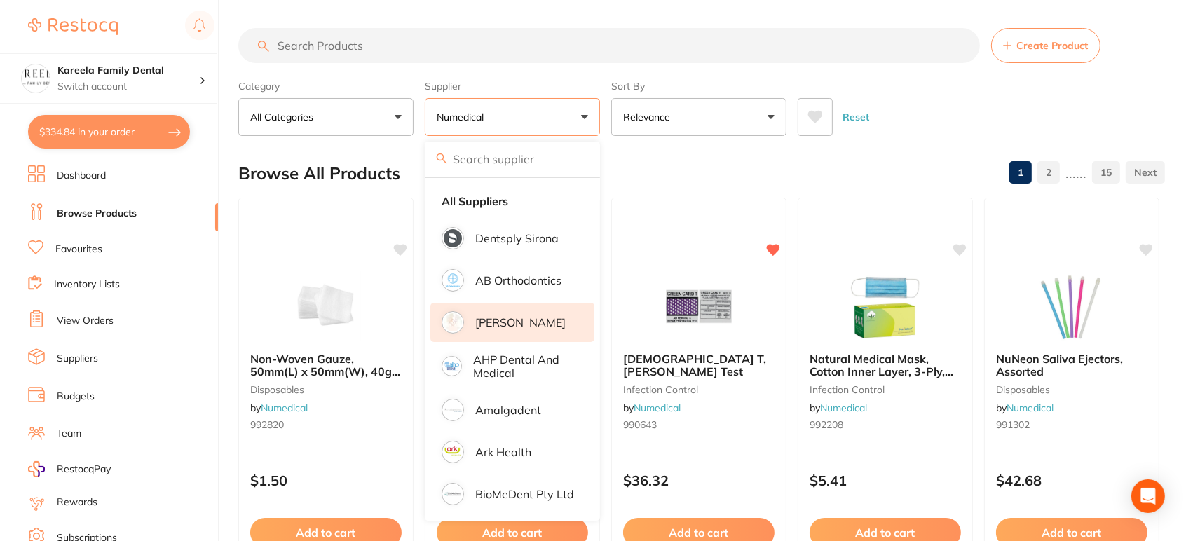
click at [528, 333] on li "[PERSON_NAME]" at bounding box center [512, 322] width 164 height 39
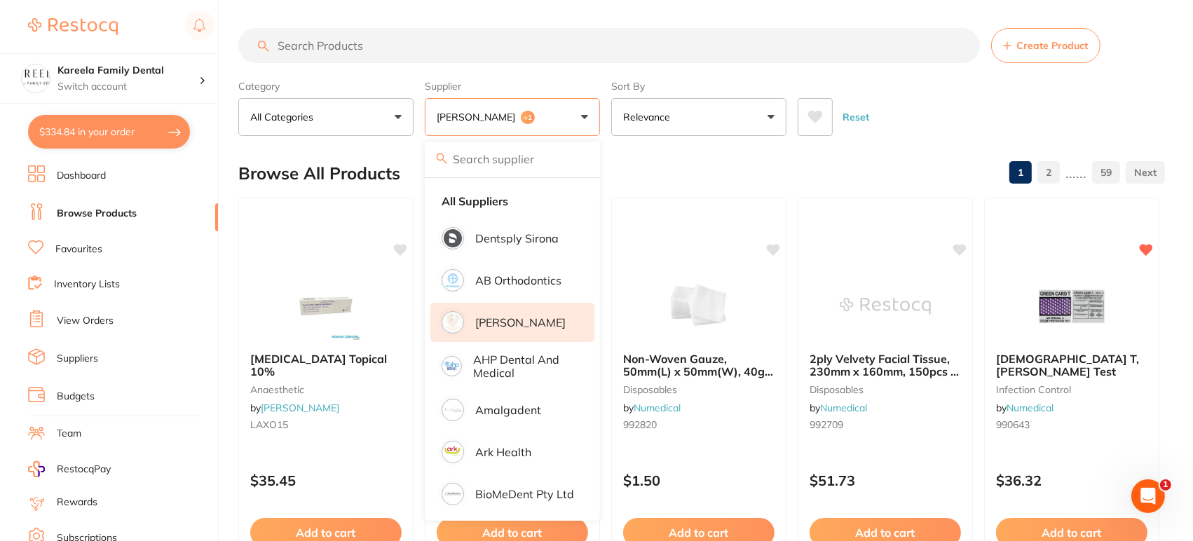
click at [444, 50] on input "search" at bounding box center [609, 45] width 742 height 35
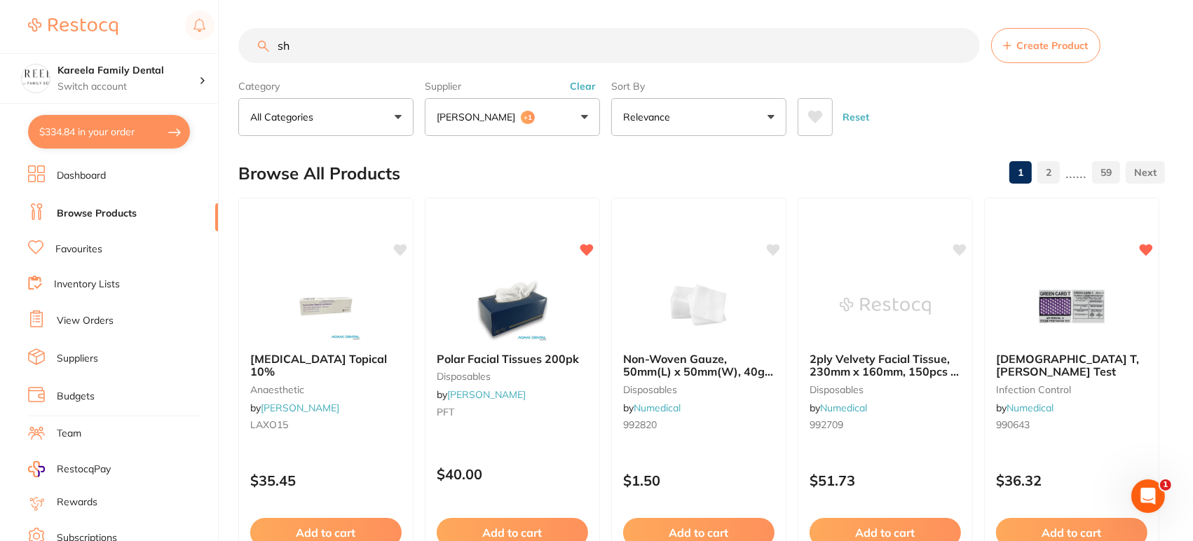
type input "s"
type input "needles"
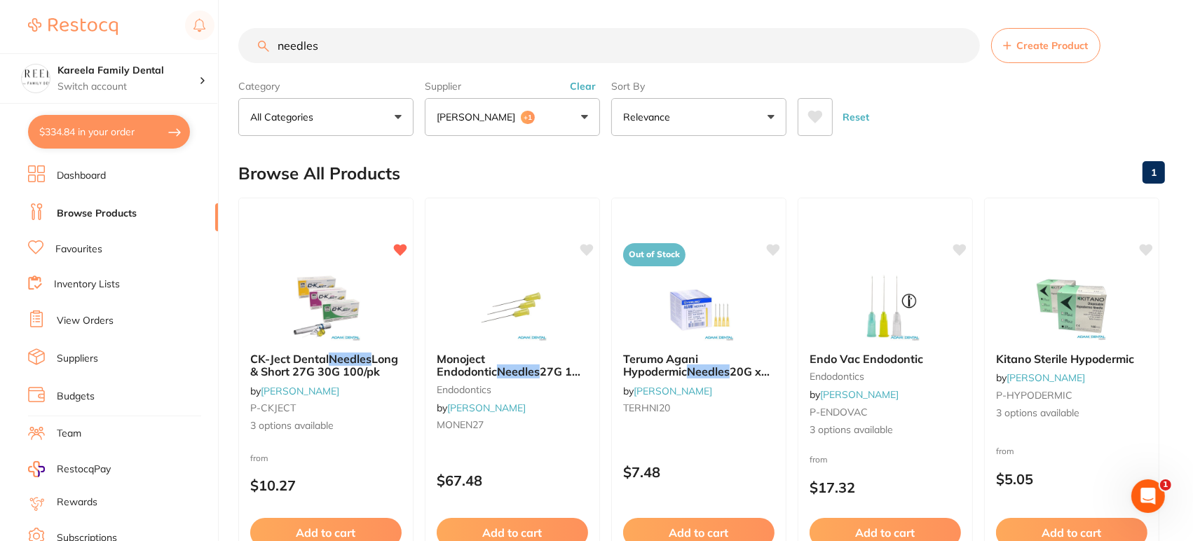
click at [331, 287] on img at bounding box center [325, 306] width 91 height 70
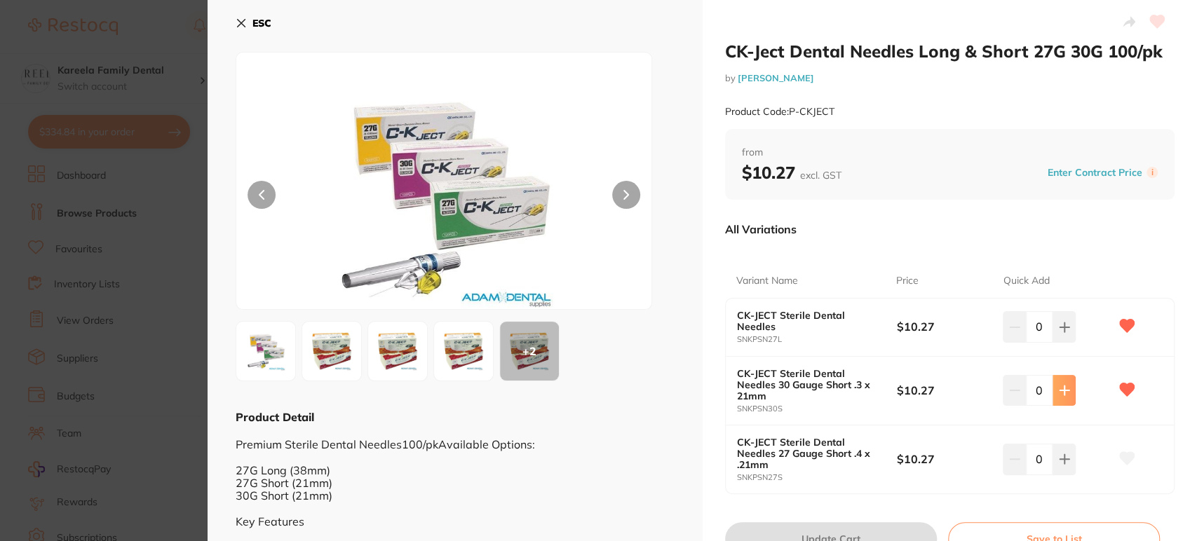
click at [1052, 397] on button at bounding box center [1063, 390] width 23 height 31
type input "3"
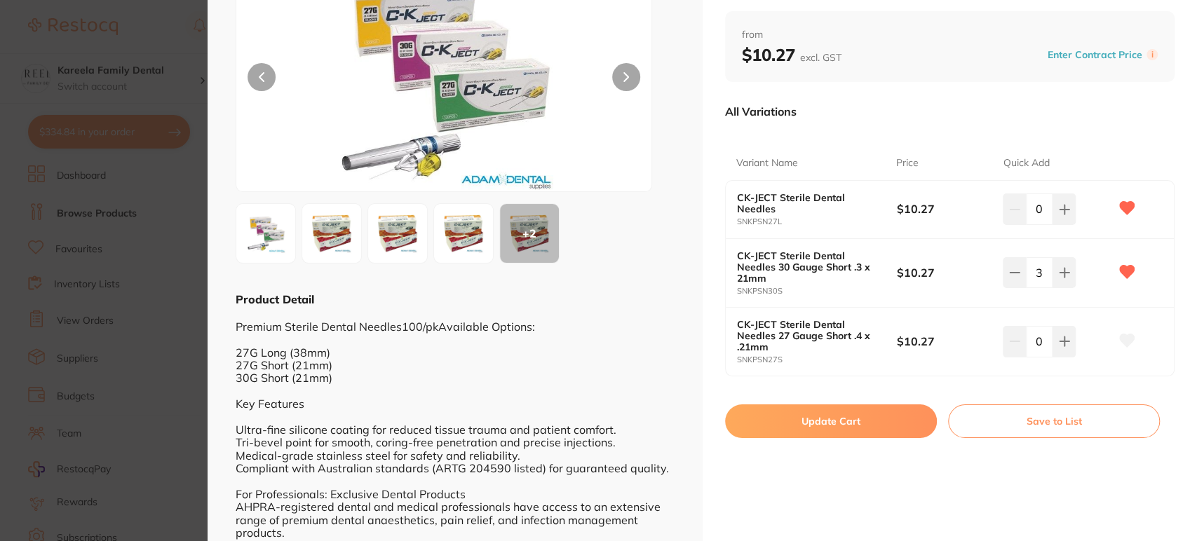
scroll to position [156, 0]
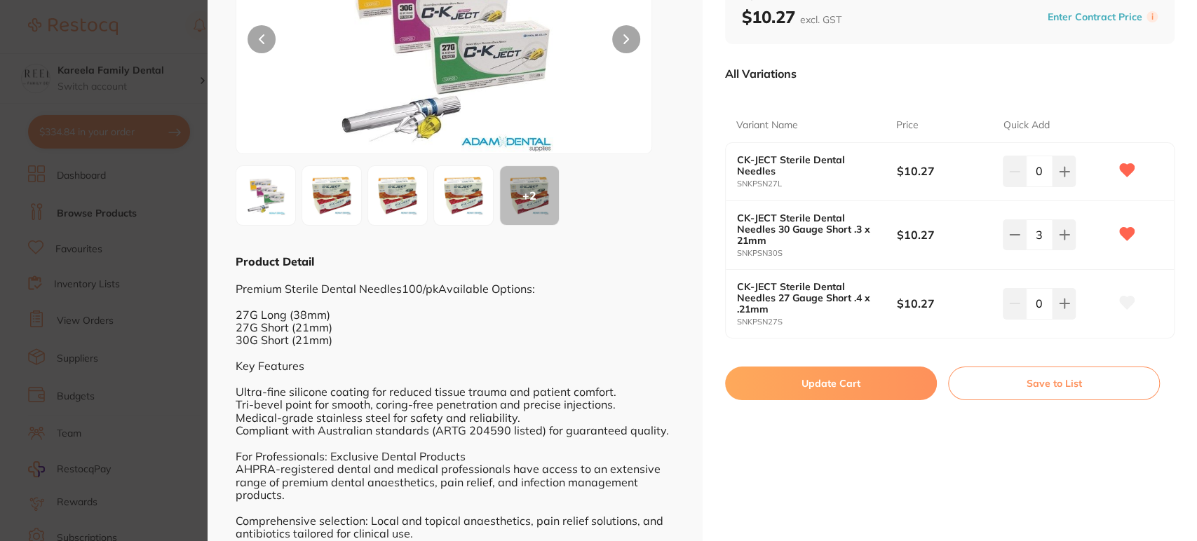
click at [836, 376] on button "Update Cart" at bounding box center [831, 384] width 212 height 34
checkbox input "false"
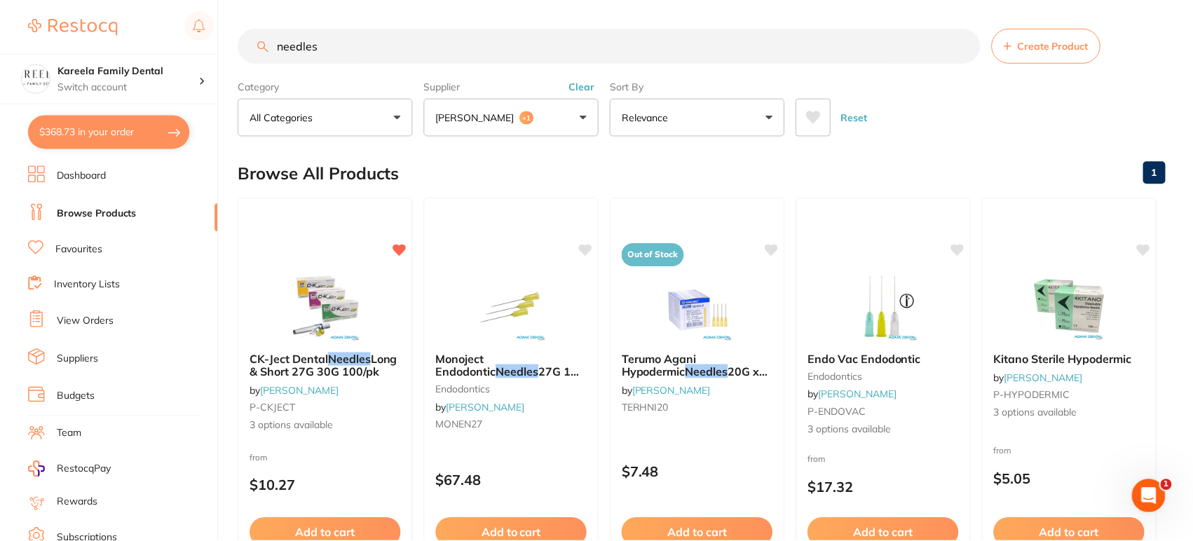
scroll to position [7, 0]
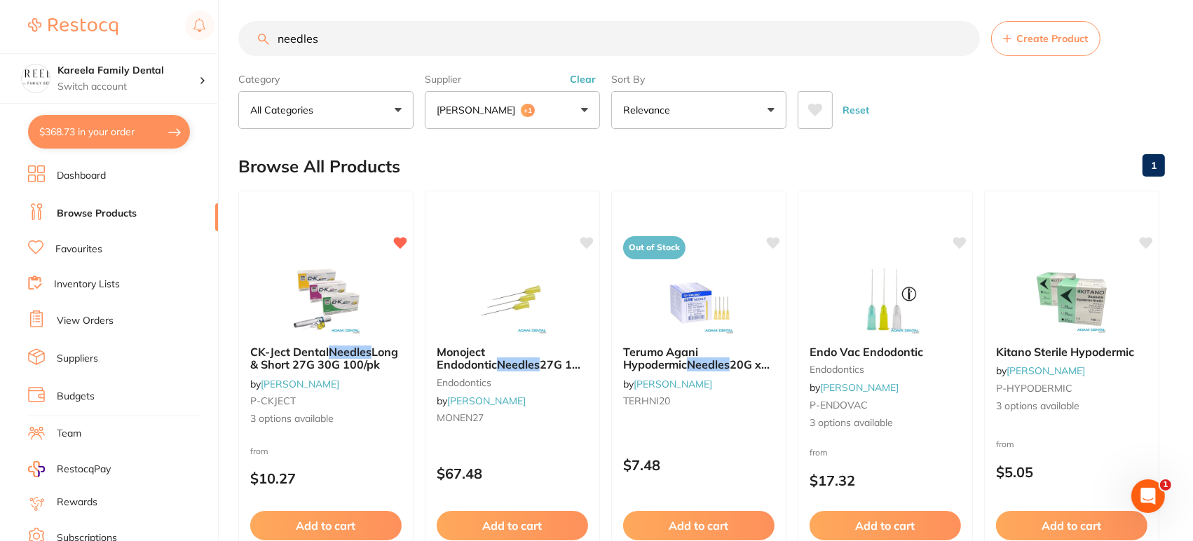
drag, startPoint x: 429, startPoint y: 32, endPoint x: 179, endPoint y: 39, distance: 249.7
click at [179, 39] on div "$368.73 Kareela Family Dental Switch account Kareela Family Dental $368.73 in y…" at bounding box center [596, 263] width 1193 height 541
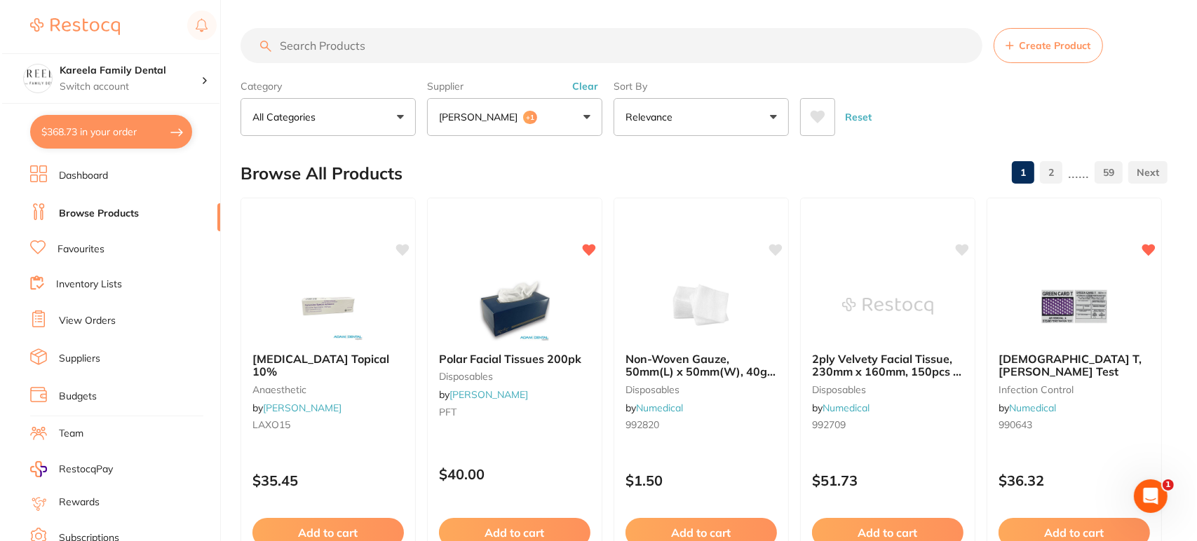
scroll to position [0, 0]
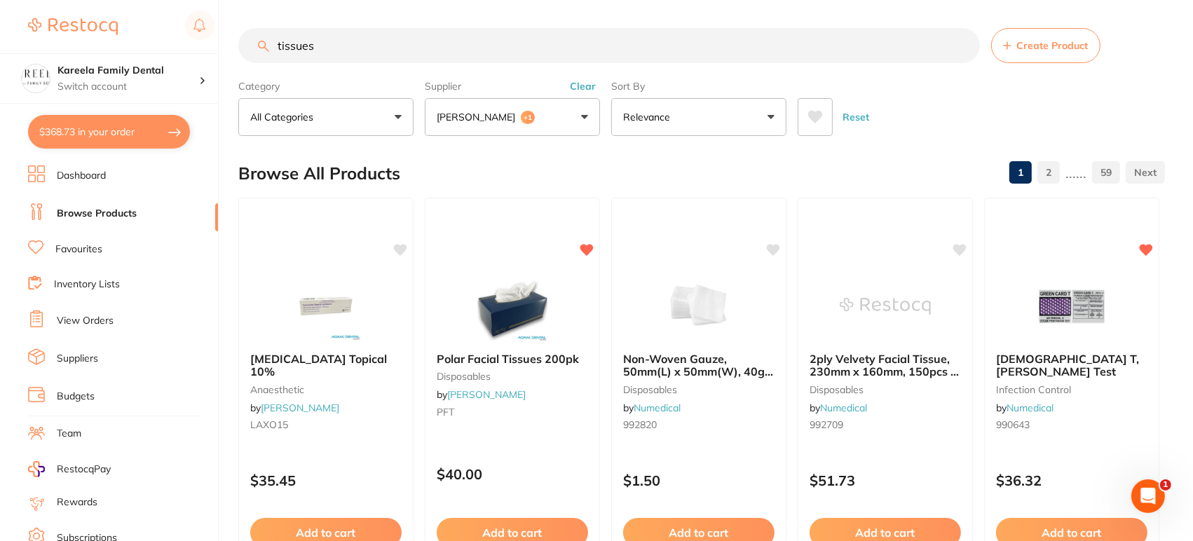
type input "tissues"
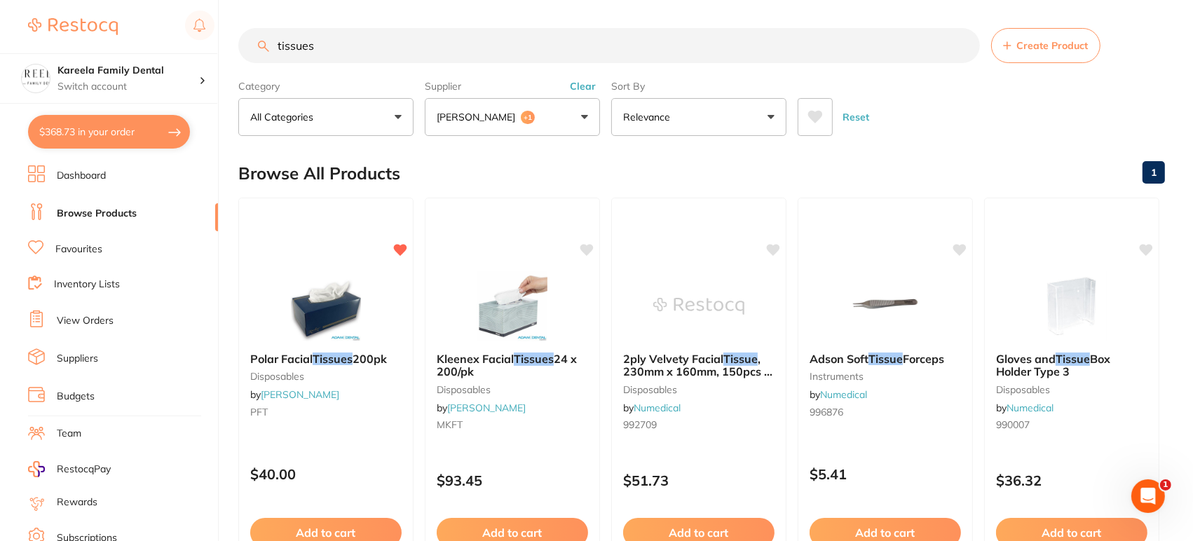
click at [334, 304] on img at bounding box center [325, 306] width 91 height 70
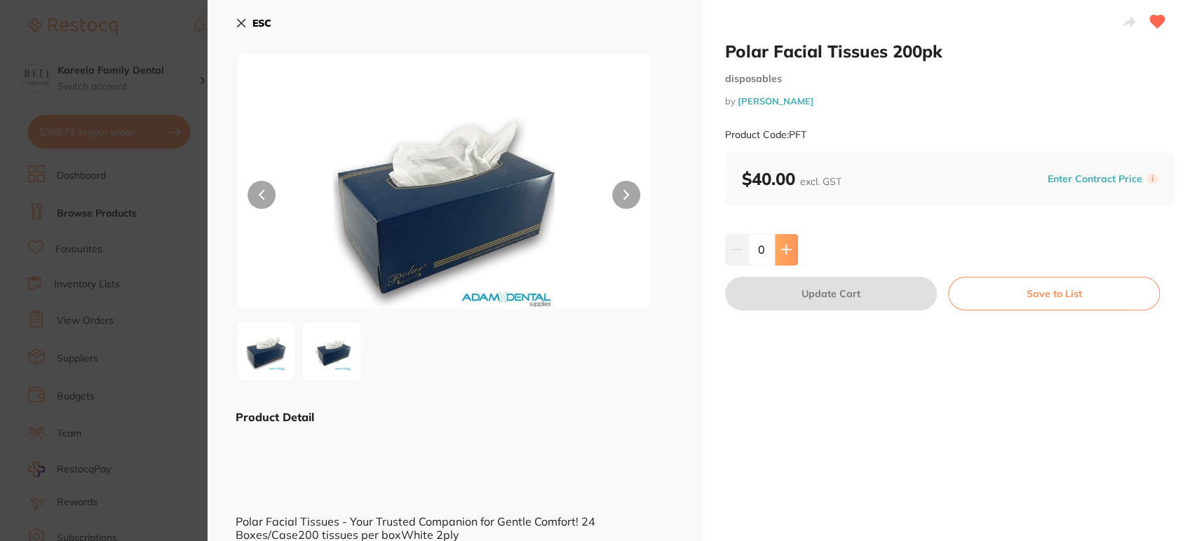
click at [794, 240] on button at bounding box center [786, 249] width 23 height 31
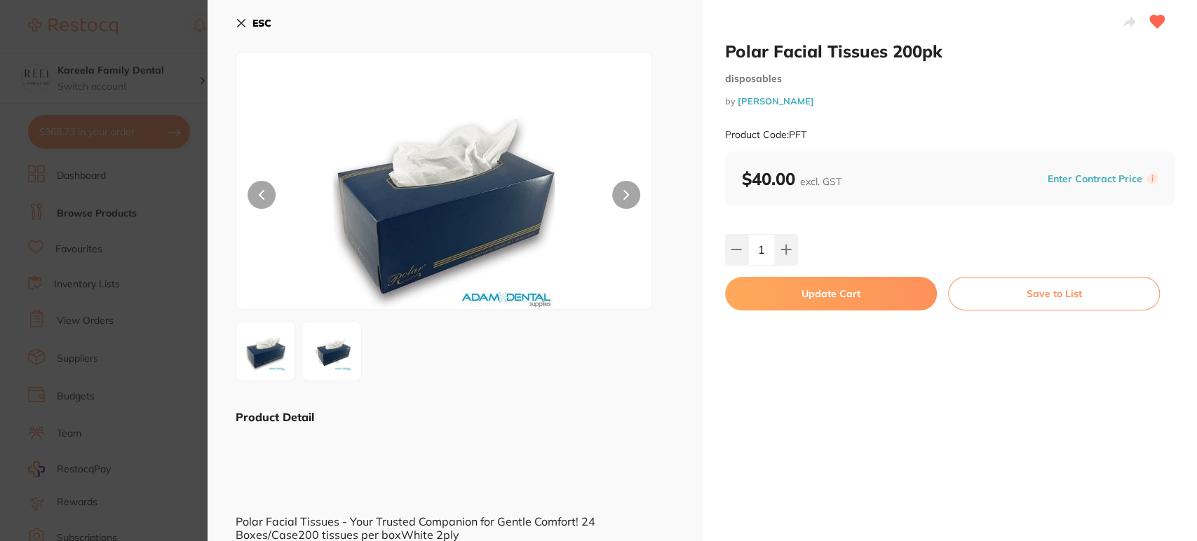
type input "1"
click at [822, 313] on div "Polar Facial Tissues 200pk disposables by [PERSON_NAME] Product Code: PFT $40.0…" at bounding box center [949, 424] width 495 height 849
click at [819, 303] on button "Update Cart" at bounding box center [831, 294] width 212 height 34
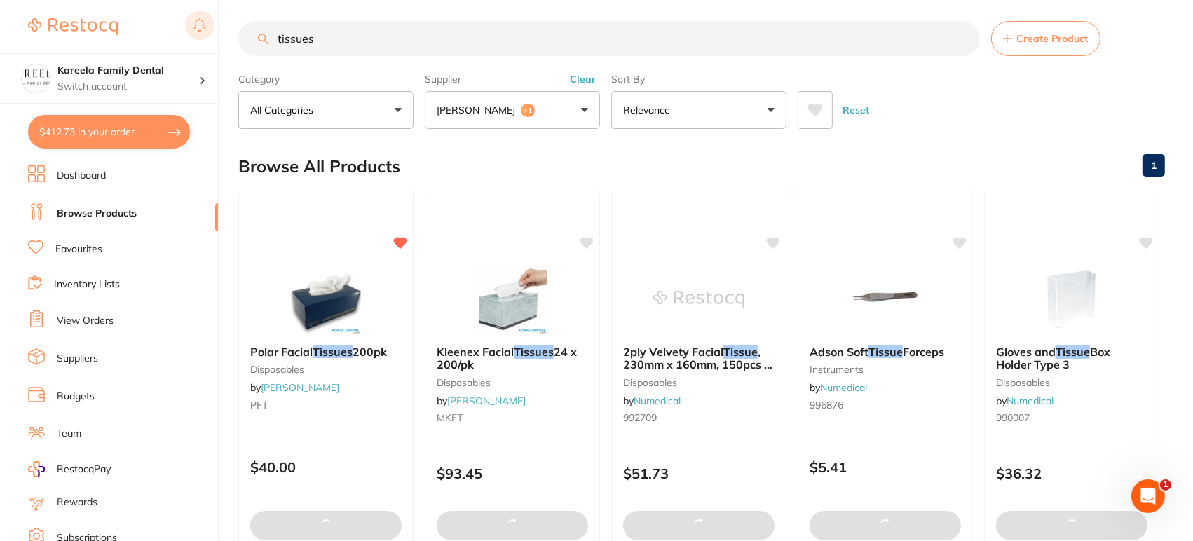
drag, startPoint x: 243, startPoint y: 33, endPoint x: 192, endPoint y: 33, distance: 51.2
click at [192, 33] on div "$412.73 Kareela Family Dental Switch account Kareela Family Dental $412.73 in y…" at bounding box center [596, 263] width 1193 height 541
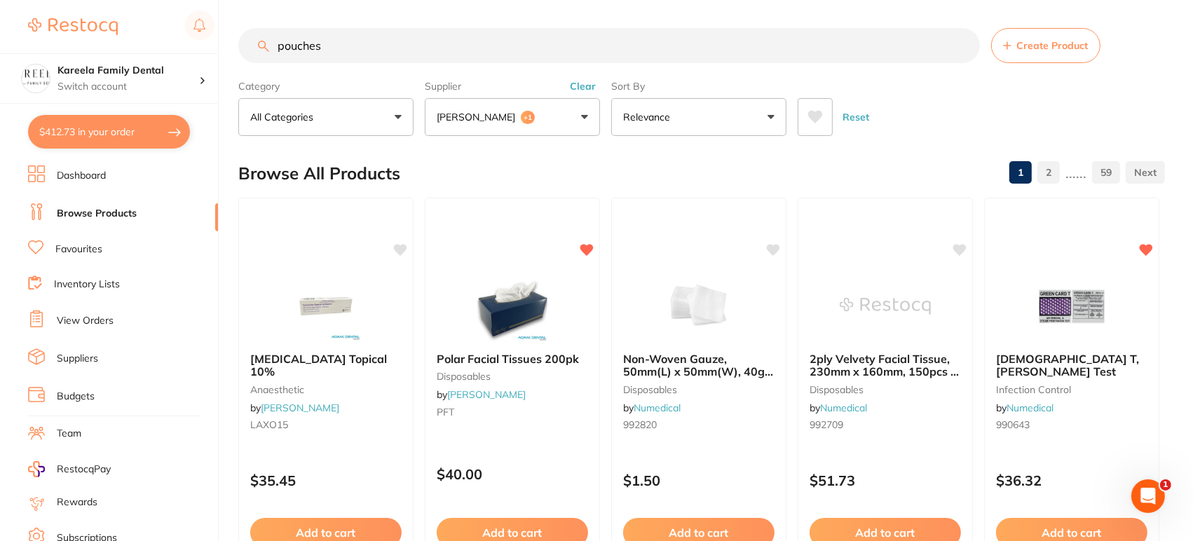
type input "pouches"
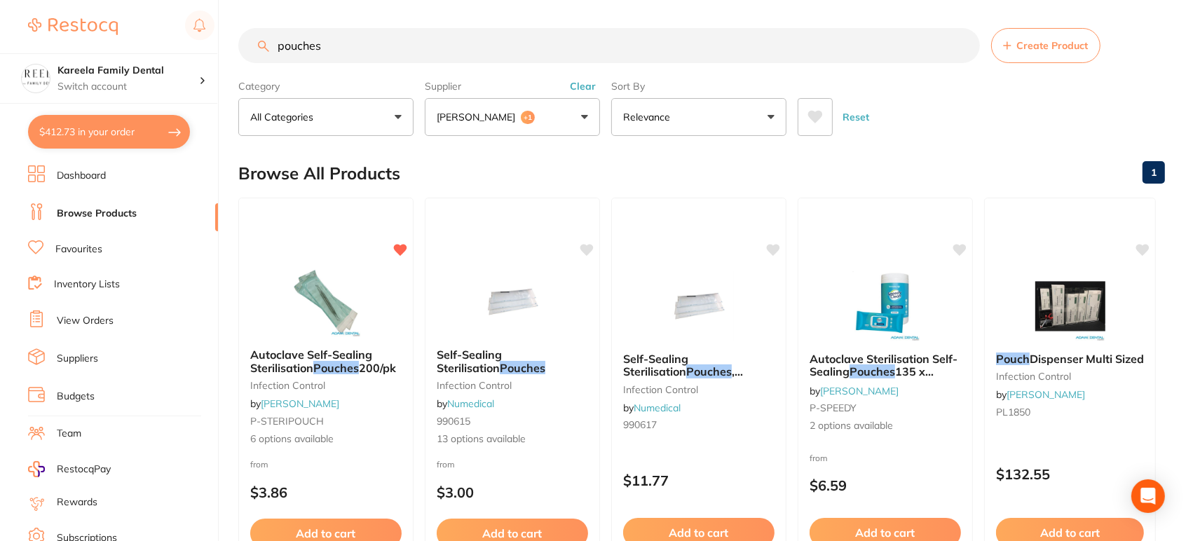
drag, startPoint x: 331, startPoint y: 295, endPoint x: 348, endPoint y: 334, distance: 42.7
click at [331, 294] on img at bounding box center [325, 302] width 91 height 70
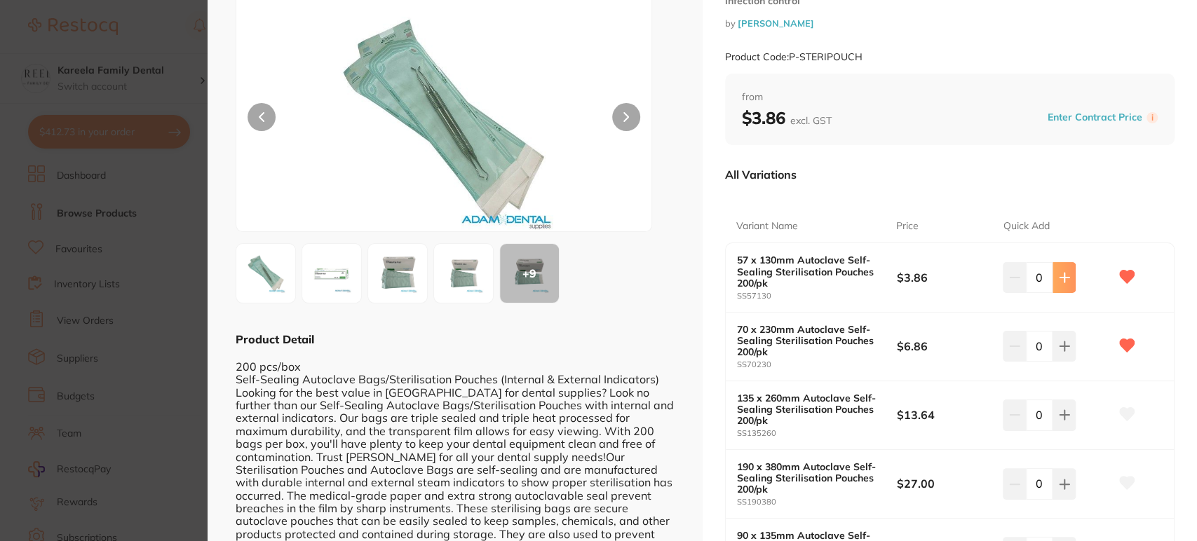
click at [1062, 281] on icon at bounding box center [1064, 277] width 11 height 11
click at [1061, 281] on icon at bounding box center [1063, 277] width 9 height 9
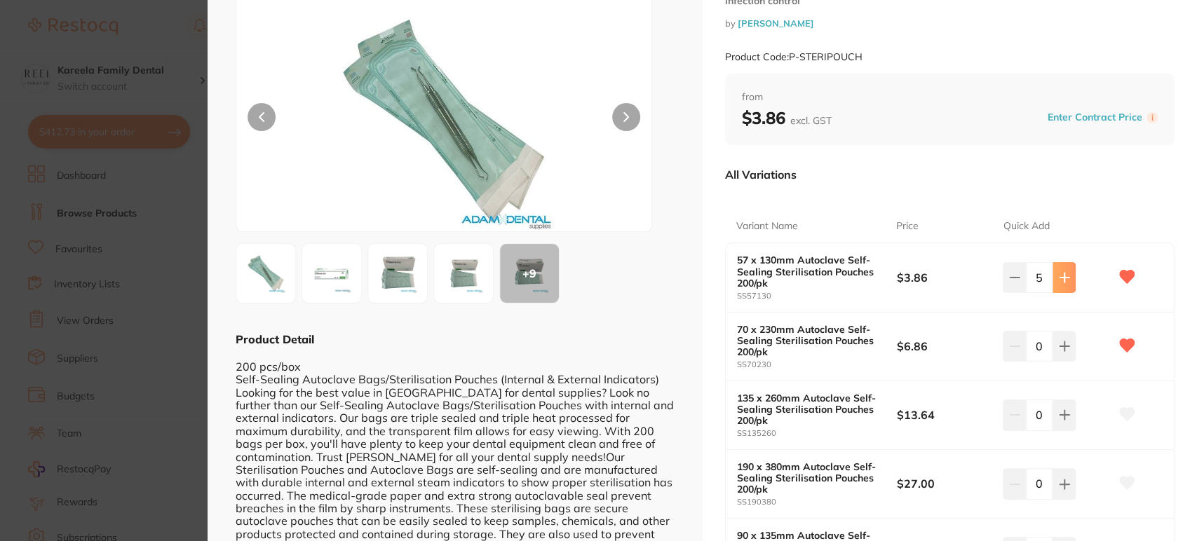
click at [1061, 281] on icon at bounding box center [1063, 277] width 9 height 9
click at [1060, 280] on icon at bounding box center [1064, 277] width 11 height 11
click at [1052, 274] on button at bounding box center [1063, 277] width 23 height 31
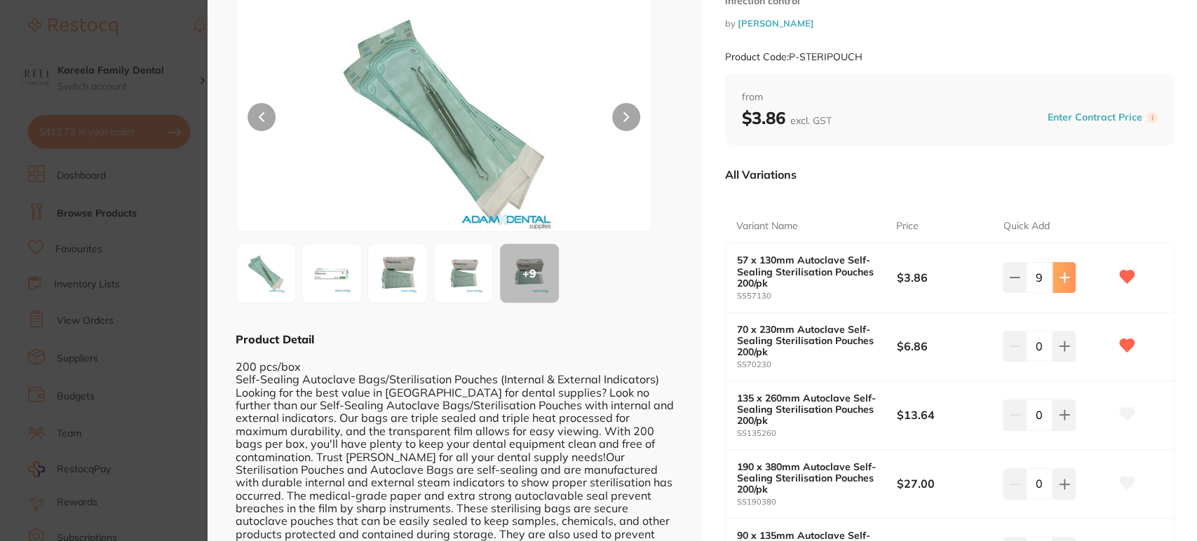
type input "10"
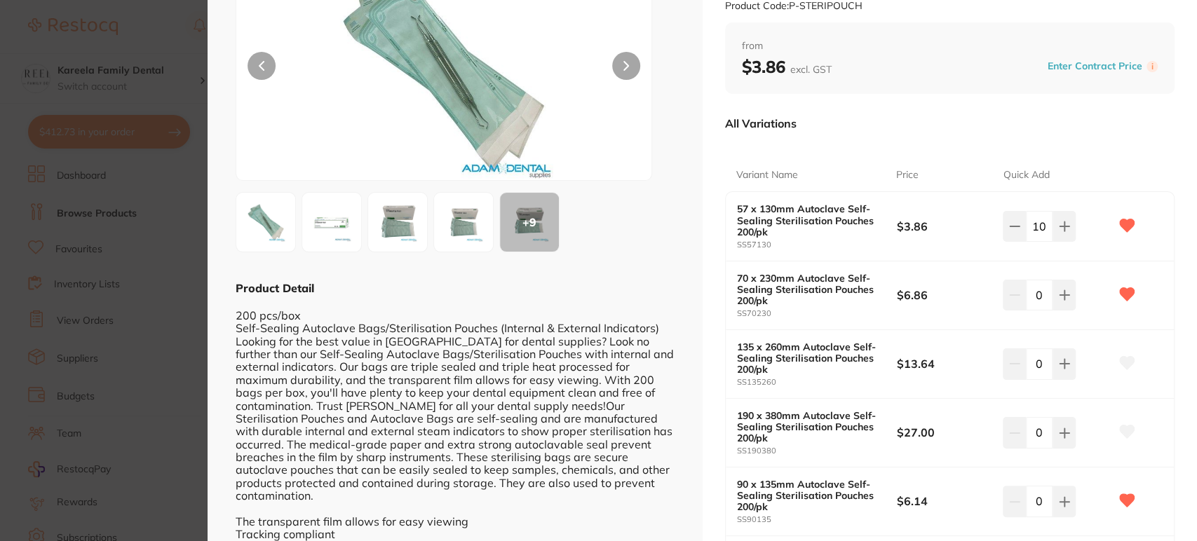
scroll to position [156, 0]
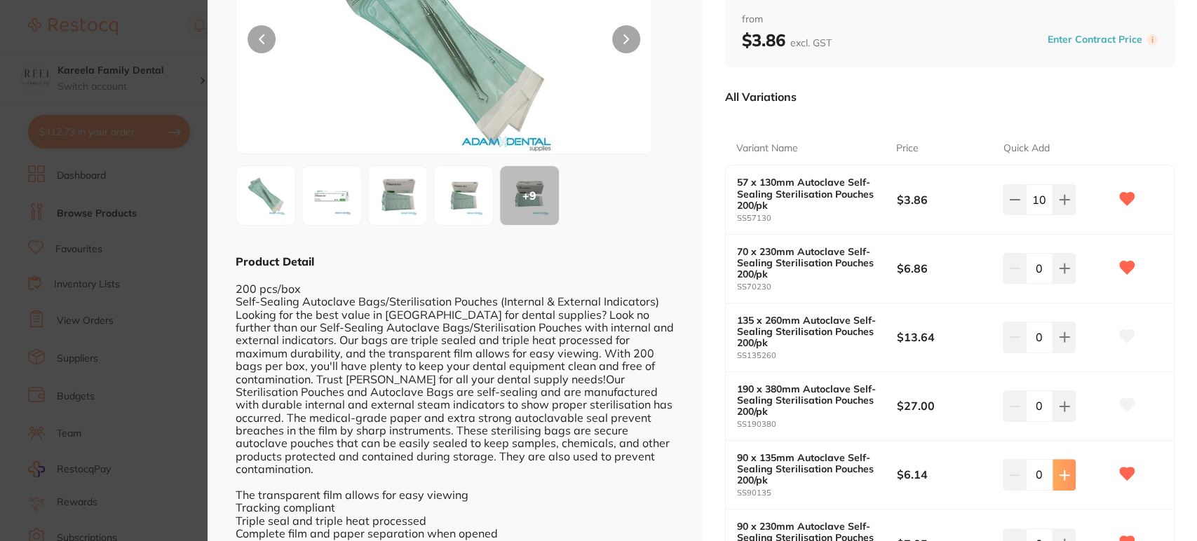
click at [1061, 466] on button at bounding box center [1063, 474] width 23 height 31
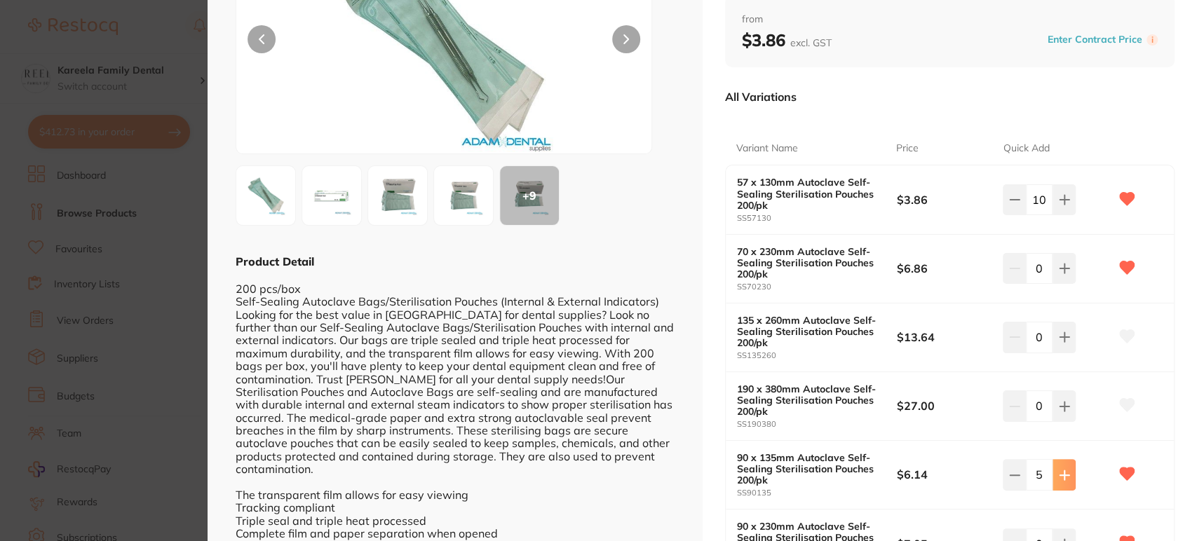
click at [1061, 466] on button at bounding box center [1063, 474] width 23 height 31
click at [994, 467] on p "$6.14" at bounding box center [949, 474] width 107 height 15
click at [998, 467] on p "$6.14" at bounding box center [949, 474] width 107 height 15
click at [1026, 468] on input "6" at bounding box center [1039, 474] width 27 height 31
click at [1011, 470] on icon at bounding box center [1014, 475] width 11 height 11
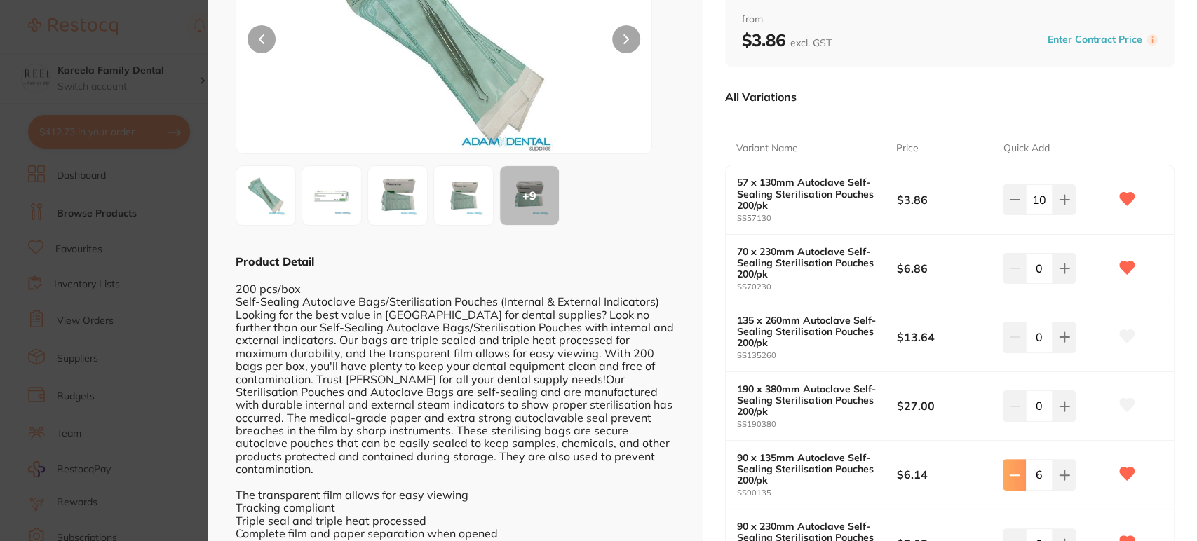
type input "5"
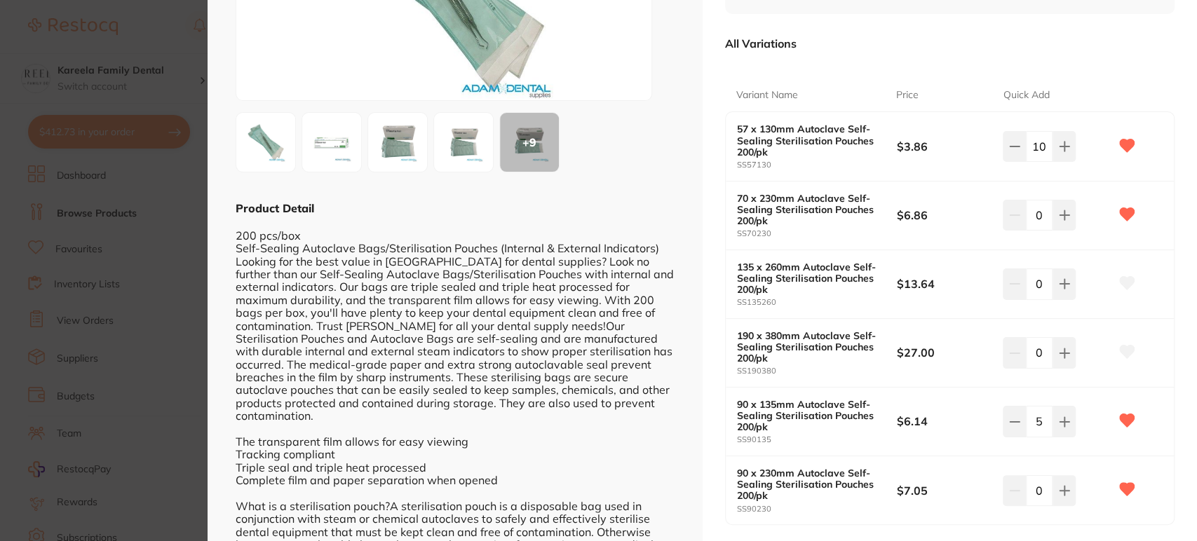
scroll to position [233, 0]
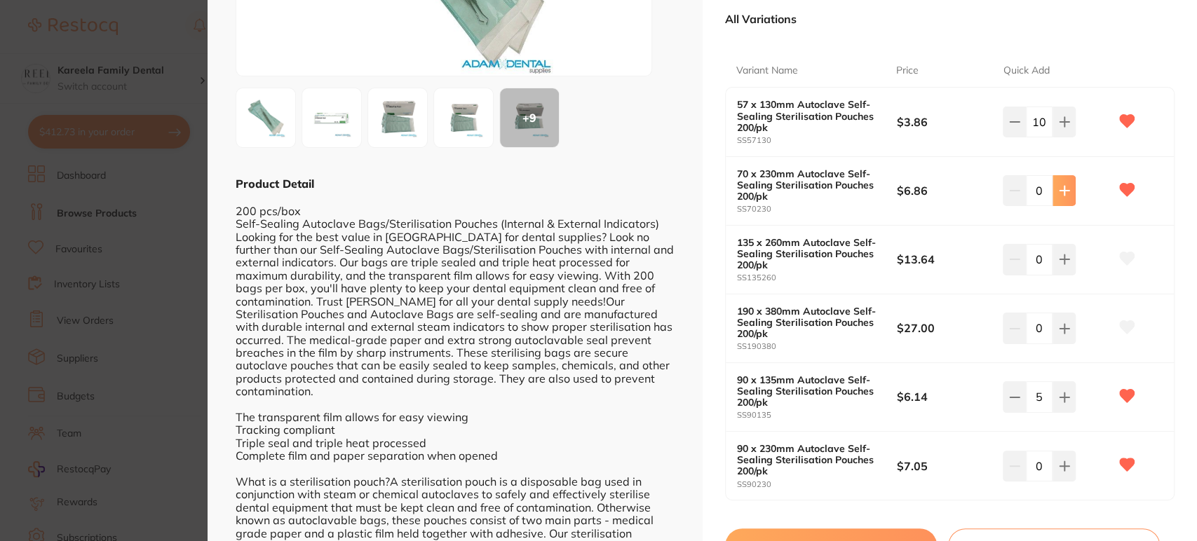
click at [1071, 192] on div "0" at bounding box center [1056, 190] width 107 height 31
click at [1071, 192] on button at bounding box center [1063, 190] width 23 height 31
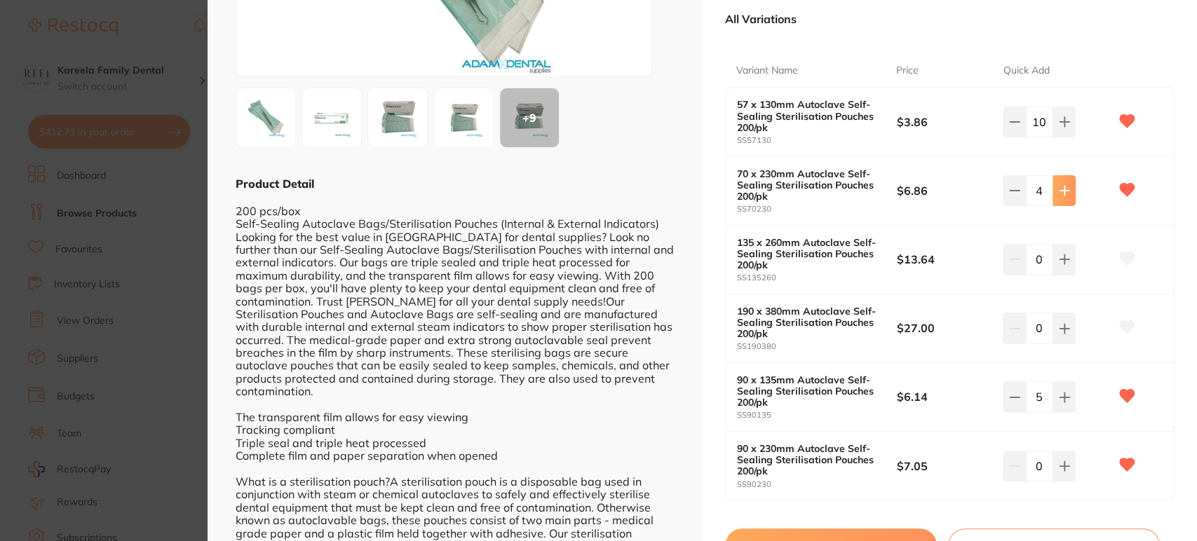
click at [1071, 192] on button at bounding box center [1063, 190] width 23 height 31
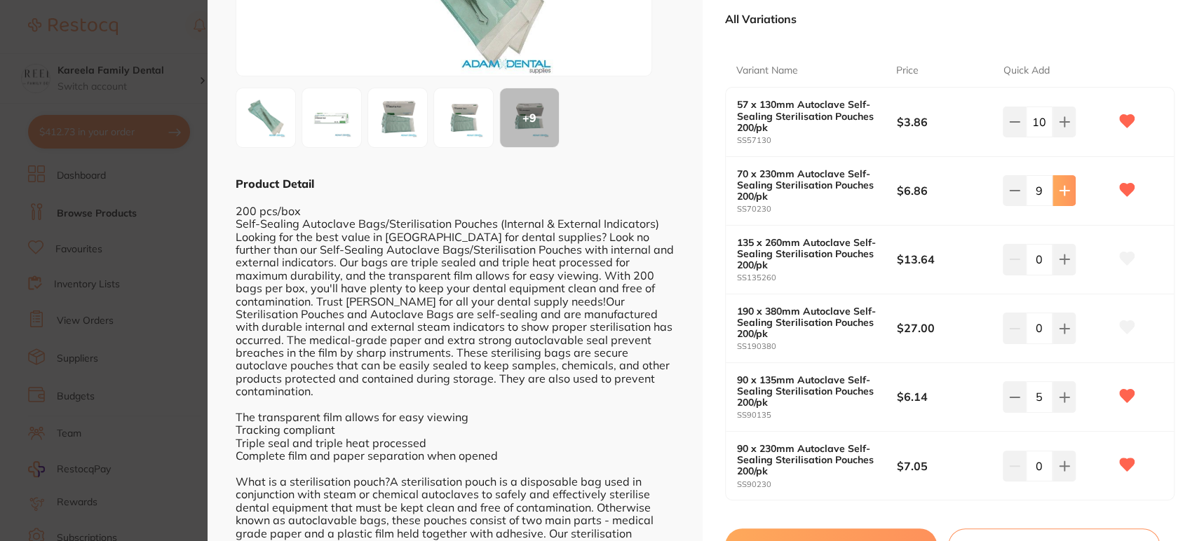
click at [1071, 192] on button at bounding box center [1063, 190] width 23 height 31
type input "10"
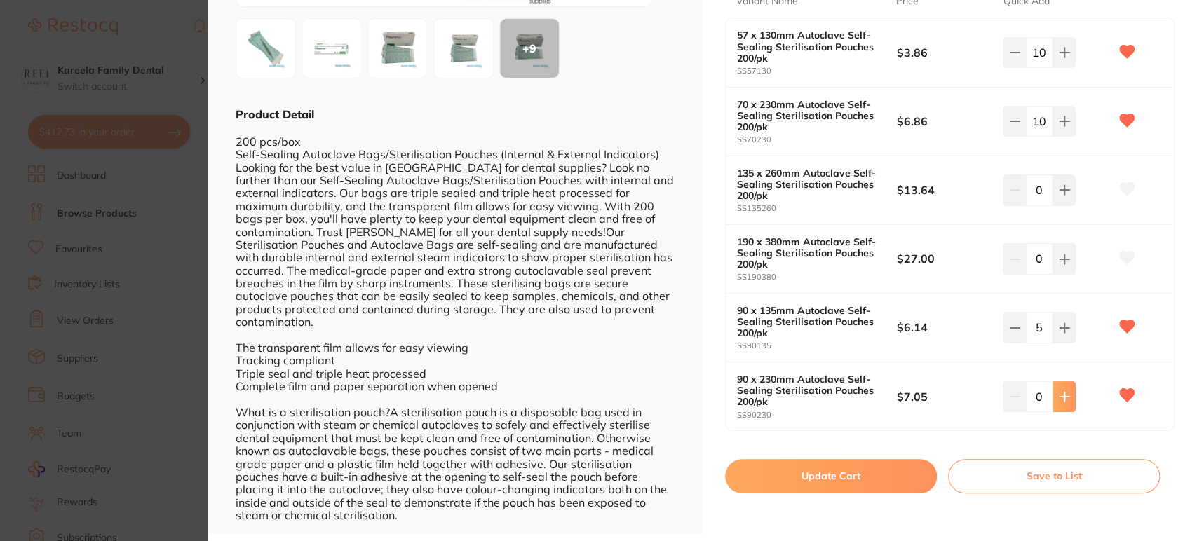
scroll to position [303, 0]
click at [1070, 46] on button at bounding box center [1063, 52] width 23 height 31
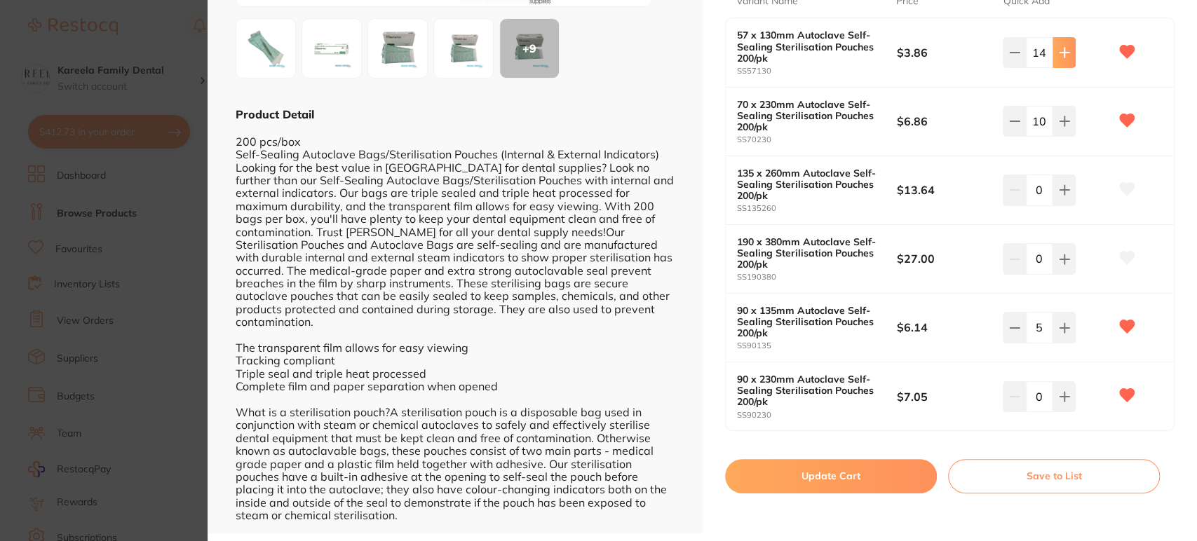
click at [1070, 46] on button at bounding box center [1063, 52] width 23 height 31
click at [1009, 54] on icon at bounding box center [1014, 52] width 11 height 11
click at [1020, 60] on button at bounding box center [1014, 52] width 23 height 31
type input "12"
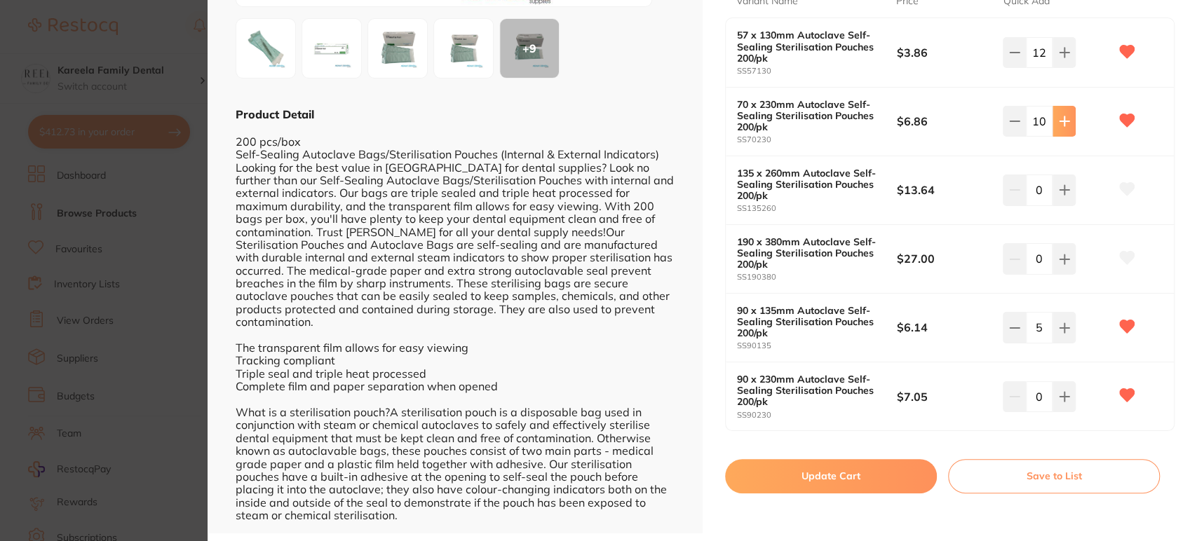
click at [1061, 116] on icon at bounding box center [1064, 121] width 11 height 11
click at [1061, 117] on icon at bounding box center [1063, 121] width 9 height 9
type input "12"
click at [815, 465] on button "Update Cart" at bounding box center [831, 476] width 212 height 34
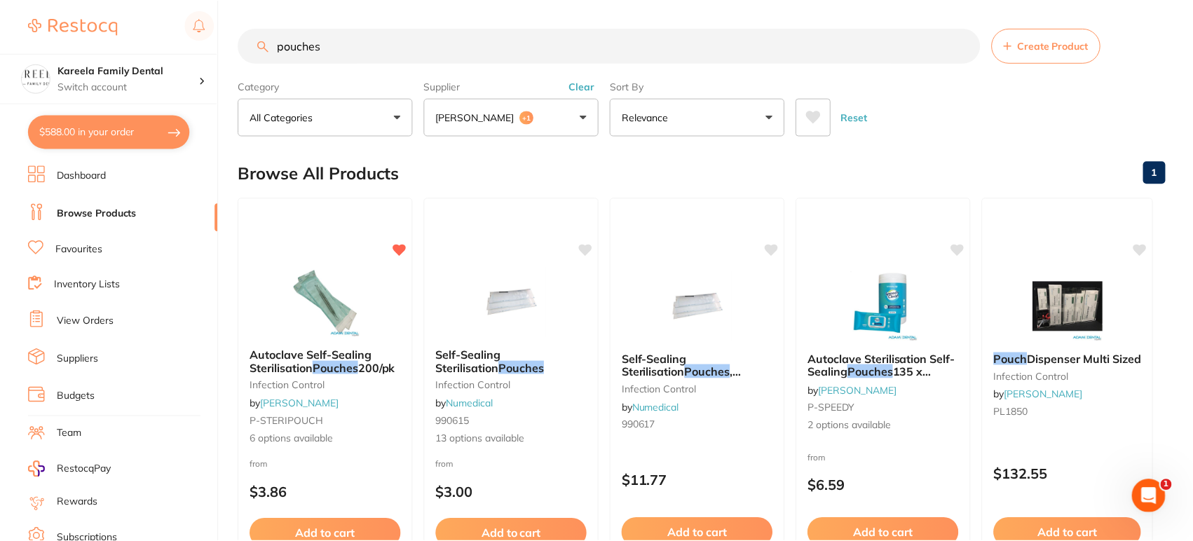
scroll to position [7, 0]
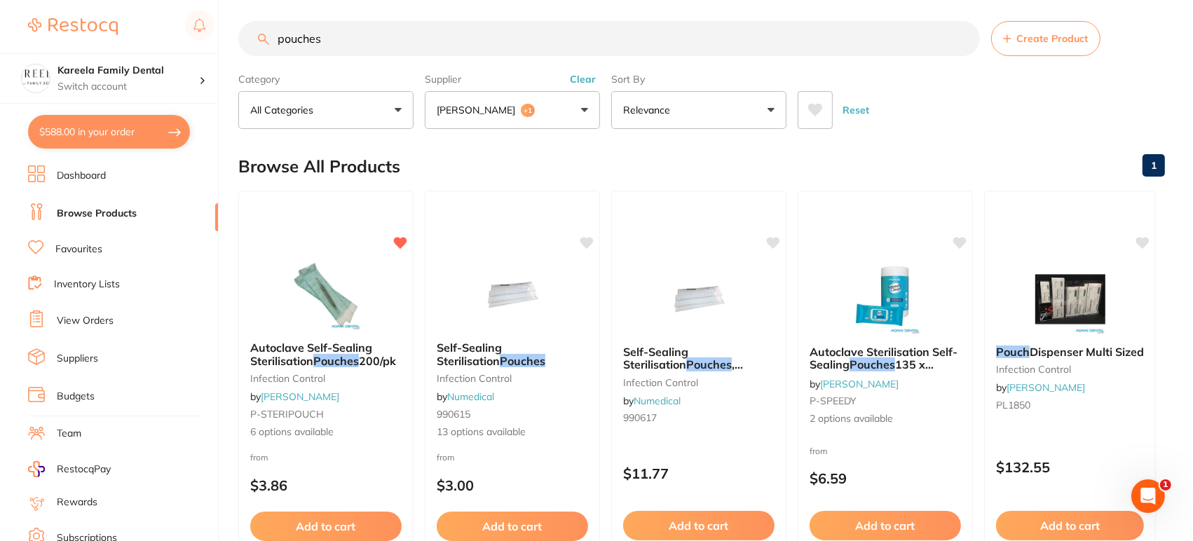
click at [640, 43] on input "pouches" at bounding box center [609, 38] width 742 height 35
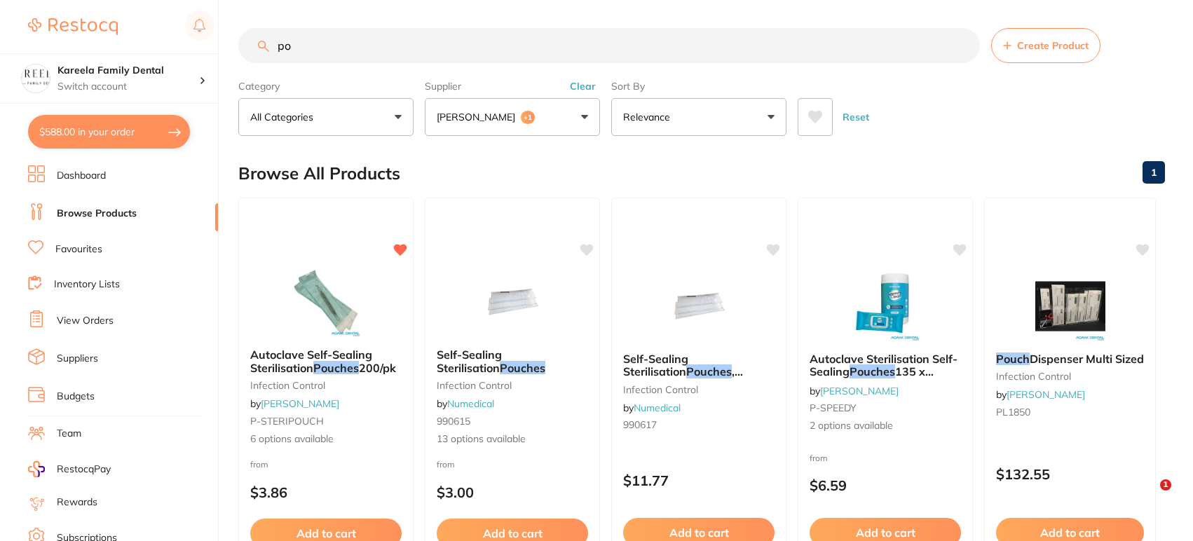
type input "p"
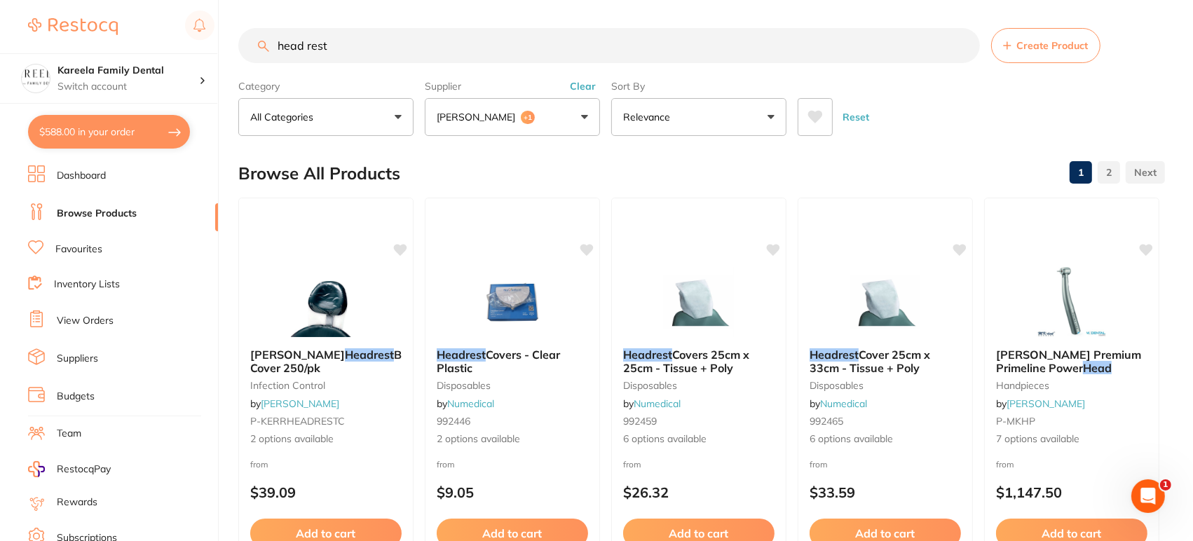
click at [820, 111] on icon at bounding box center [815, 117] width 15 height 14
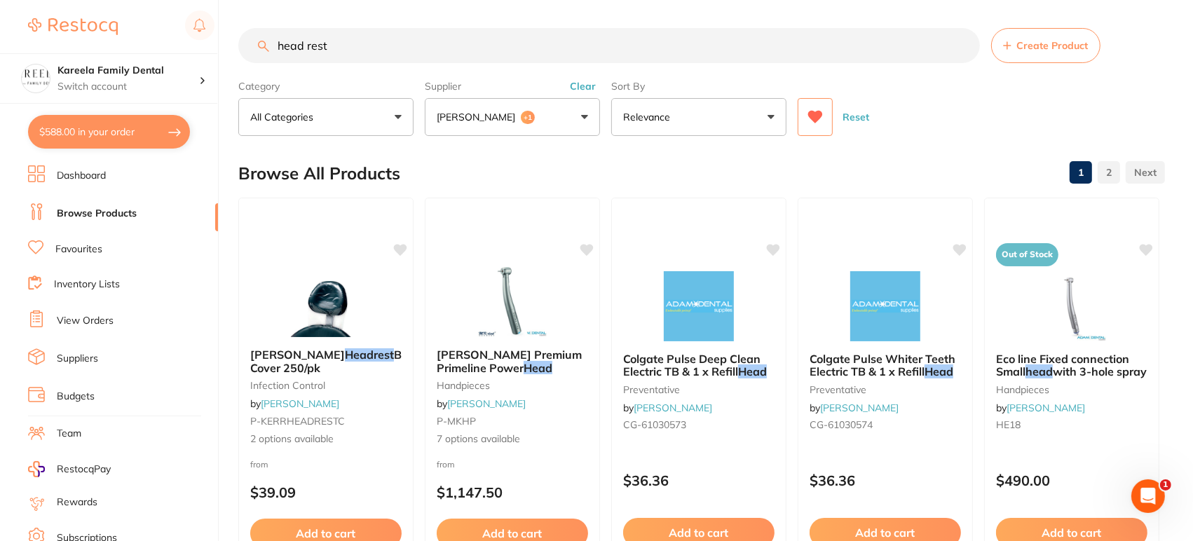
click at [311, 44] on input "head rest" at bounding box center [609, 45] width 742 height 35
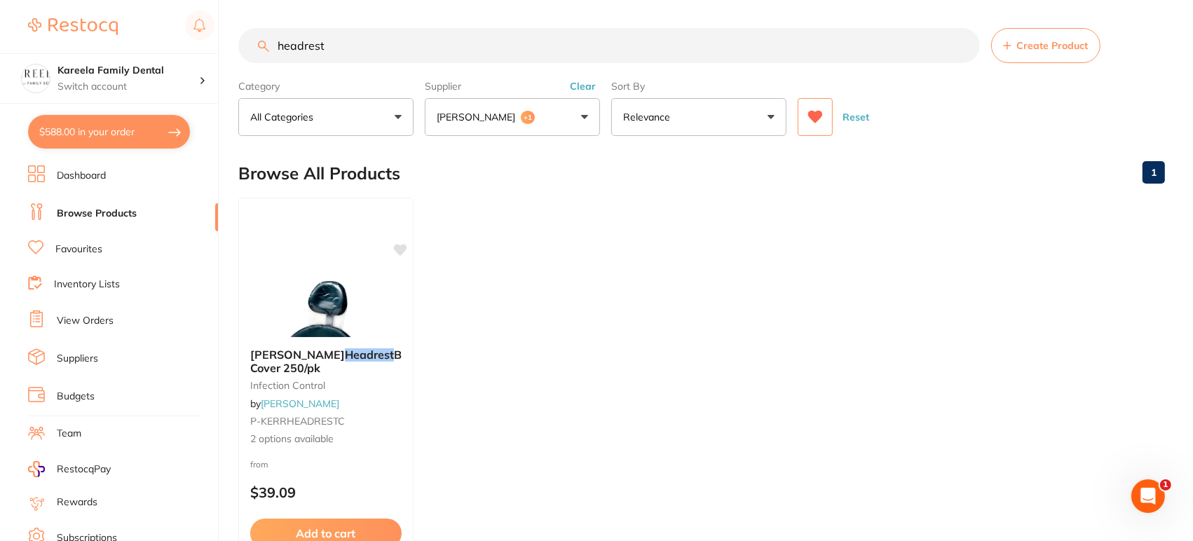
click at [379, 55] on input "headrest" at bounding box center [609, 45] width 742 height 35
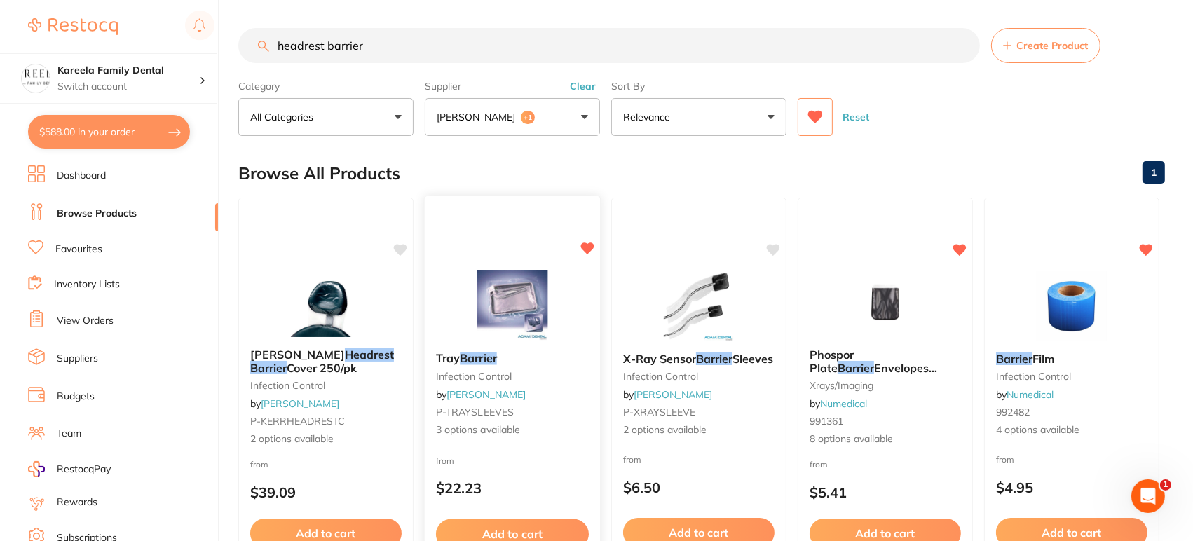
click at [497, 255] on div "Tray Barrier infection control by Adam Dental P-TRAYSLEEVES 3 options available…" at bounding box center [512, 399] width 177 height 407
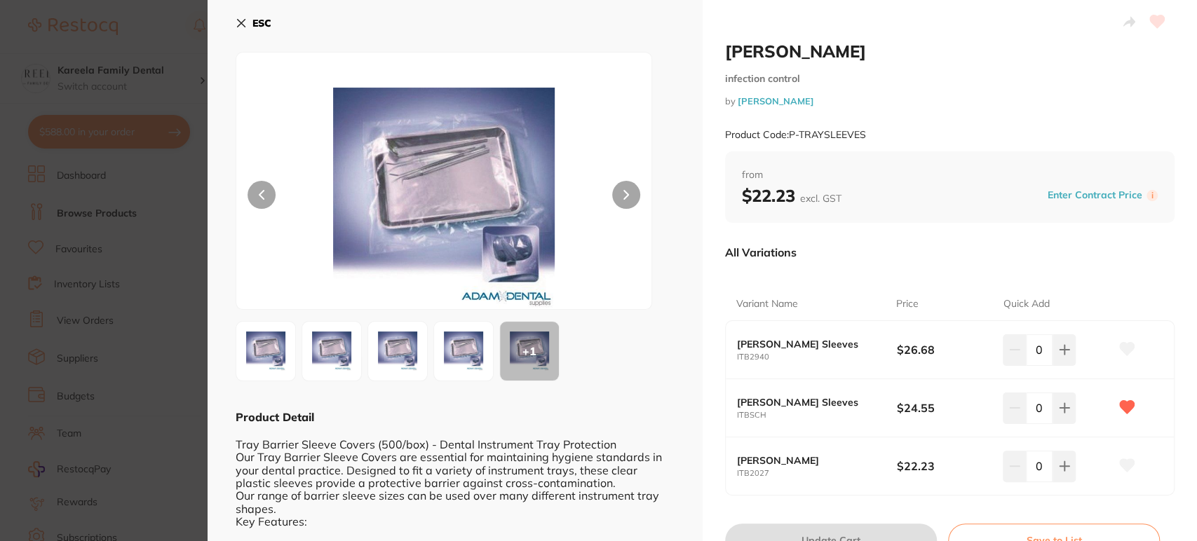
click at [259, 24] on b "ESC" at bounding box center [261, 23] width 19 height 13
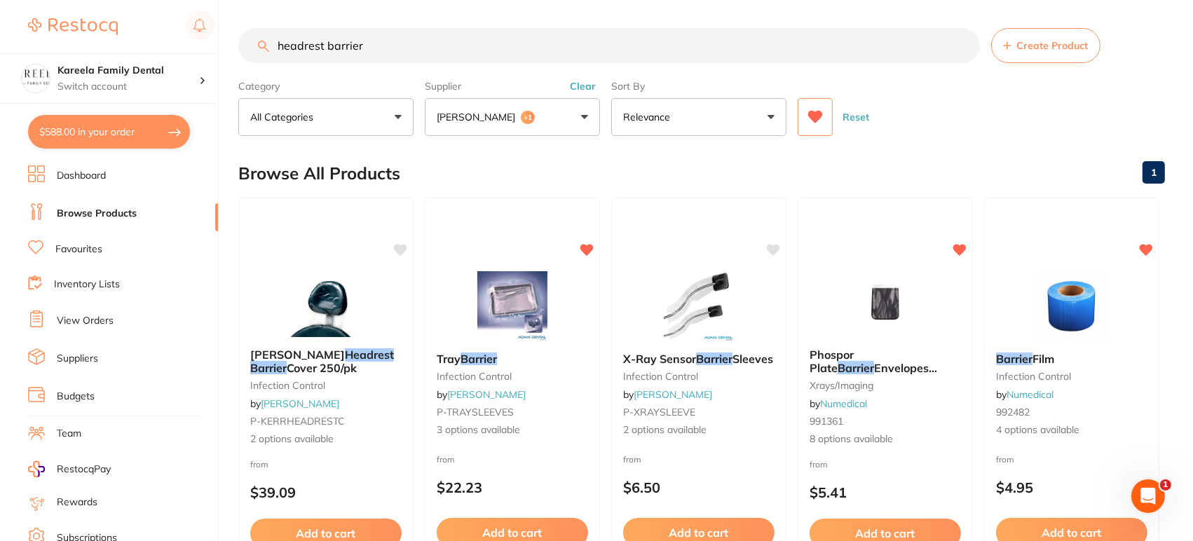
drag, startPoint x: 379, startPoint y: 42, endPoint x: 151, endPoint y: 22, distance: 228.7
click at [151, 22] on div "$588.00 Kareela Family Dental Switch account Kareela Family Dental $588.00 in y…" at bounding box center [596, 270] width 1193 height 541
type input "barrier"
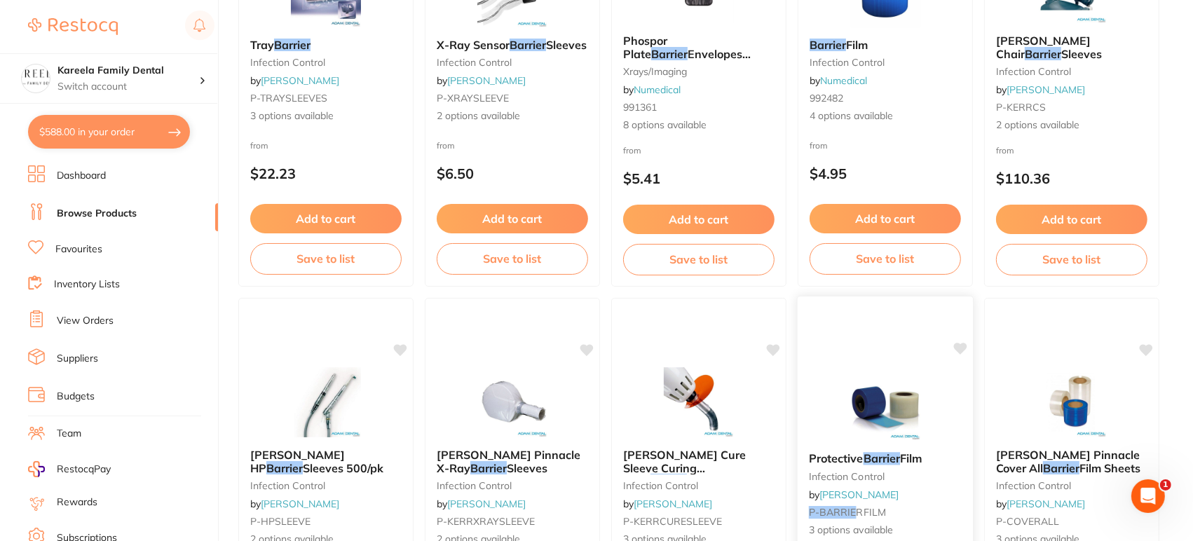
scroll to position [156, 0]
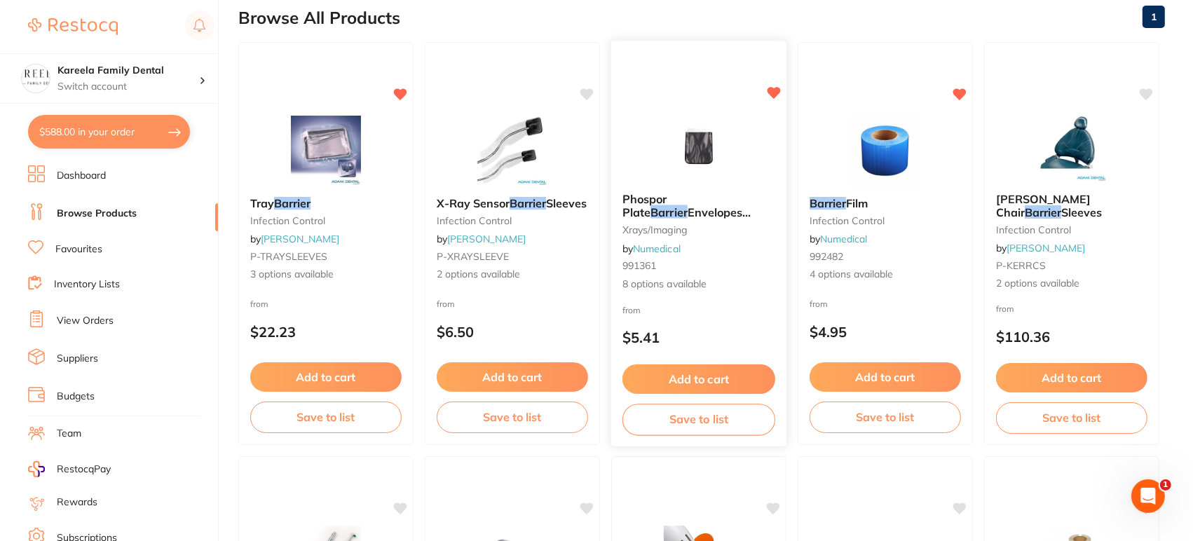
click at [702, 150] on img at bounding box center [699, 146] width 92 height 71
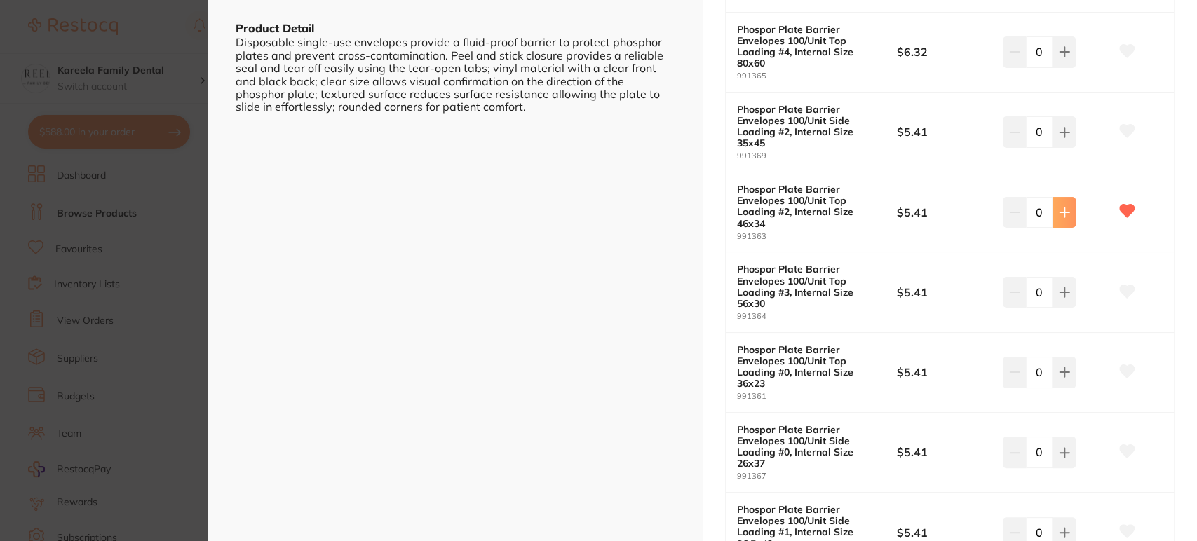
click at [1064, 207] on icon at bounding box center [1064, 212] width 11 height 11
click at [1065, 207] on icon at bounding box center [1064, 212] width 11 height 11
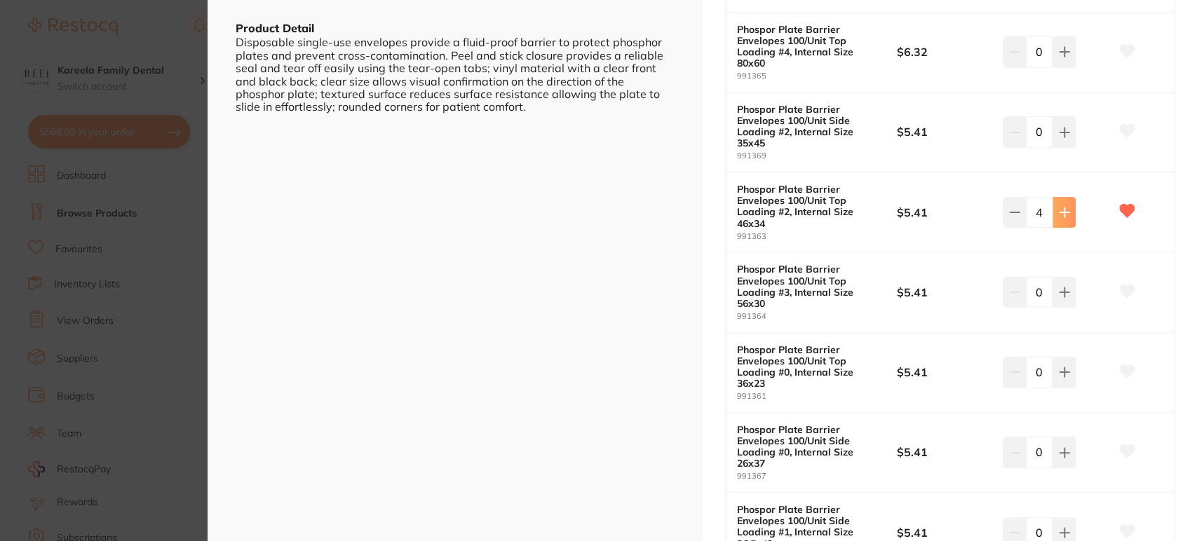
type input "5"
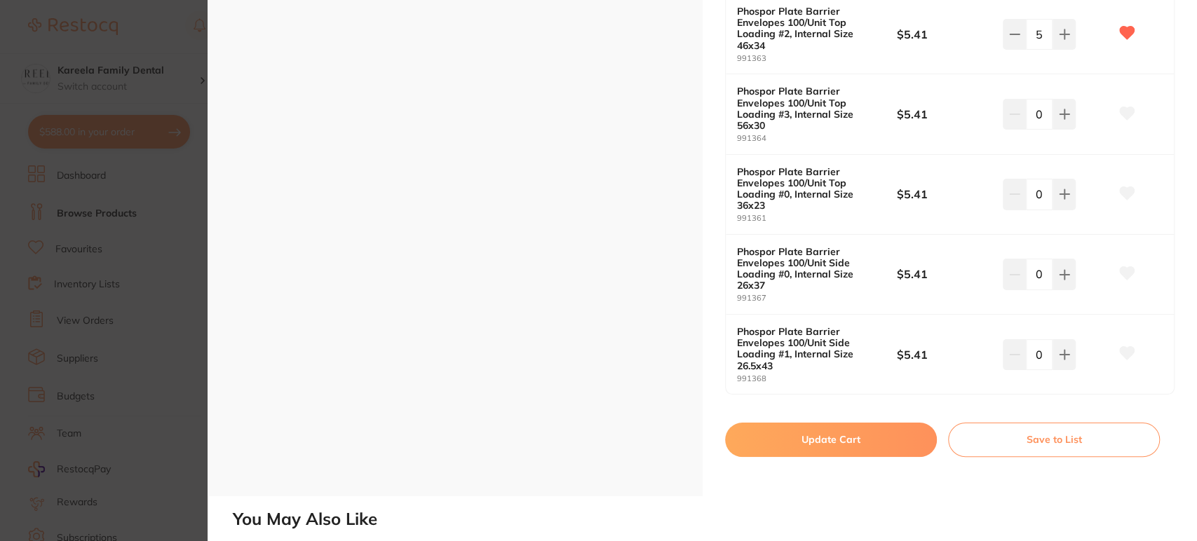
scroll to position [779, 0]
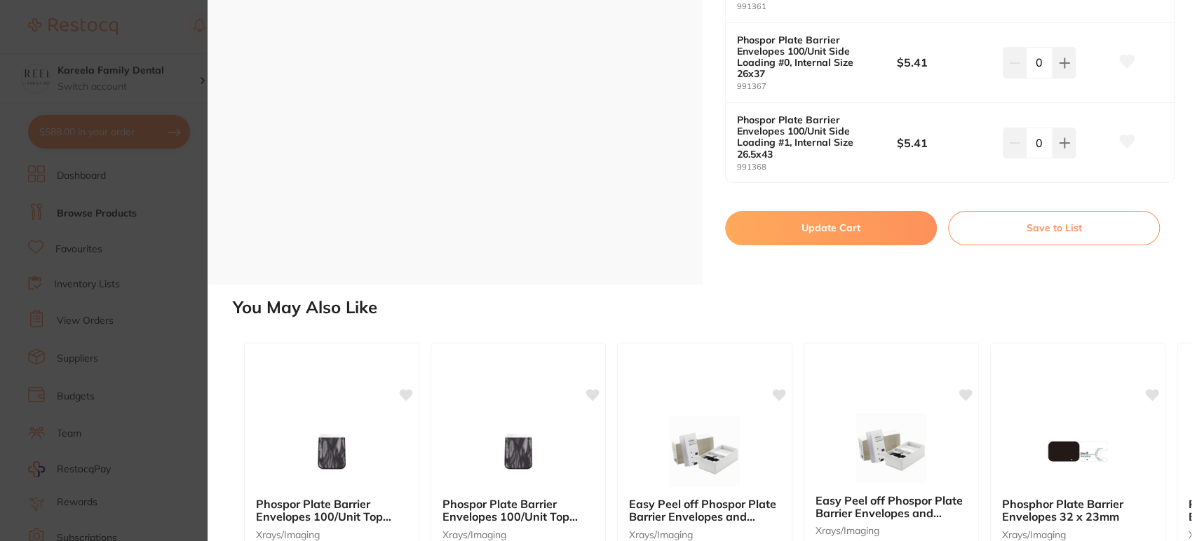
click at [841, 231] on button "Update Cart" at bounding box center [831, 228] width 212 height 34
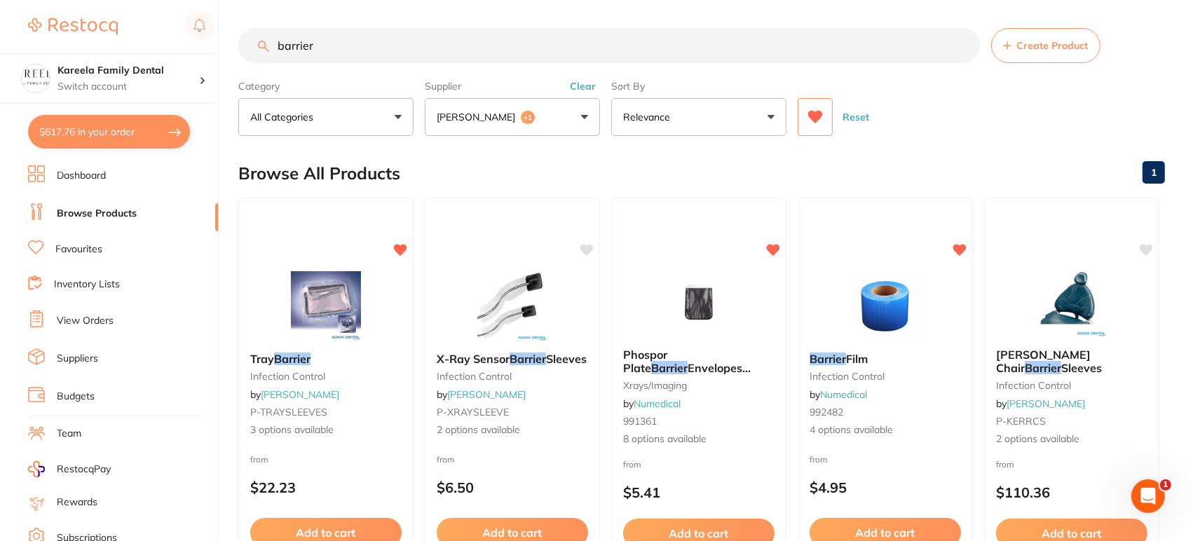
click at [569, 128] on button "Adam Dental +1" at bounding box center [512, 117] width 175 height 38
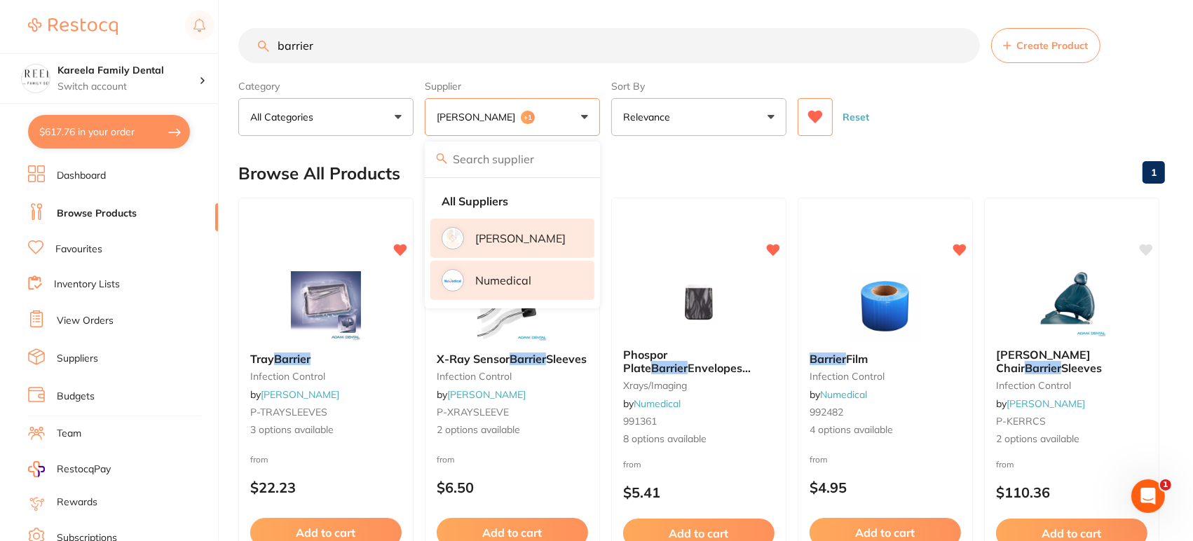
click at [554, 283] on li "Numedical" at bounding box center [512, 280] width 164 height 39
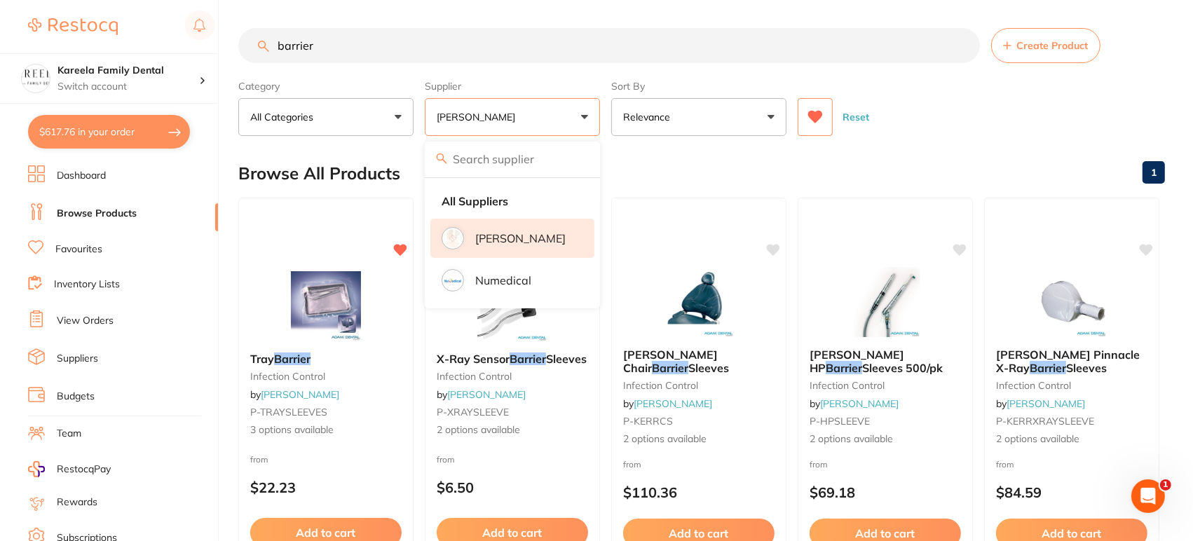
click at [911, 175] on div "Browse All Products 1" at bounding box center [701, 173] width 927 height 47
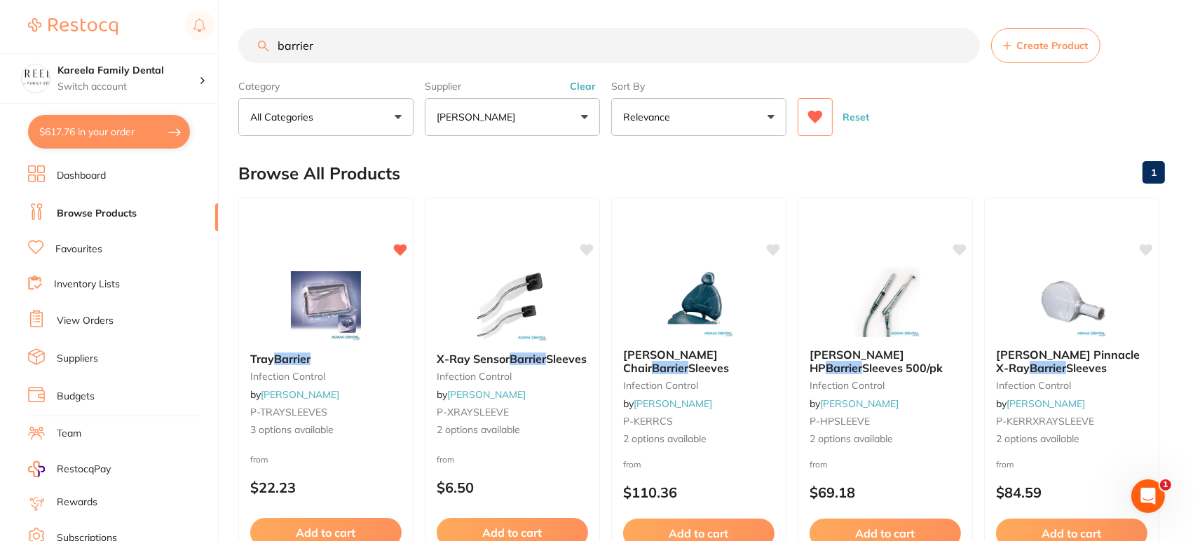
drag, startPoint x: 172, startPoint y: 27, endPoint x: 133, endPoint y: 20, distance: 40.0
click at [133, 20] on div "$617.76 Kareela Family Dental Switch account Kareela Family Dental $617.76 in y…" at bounding box center [596, 270] width 1193 height 541
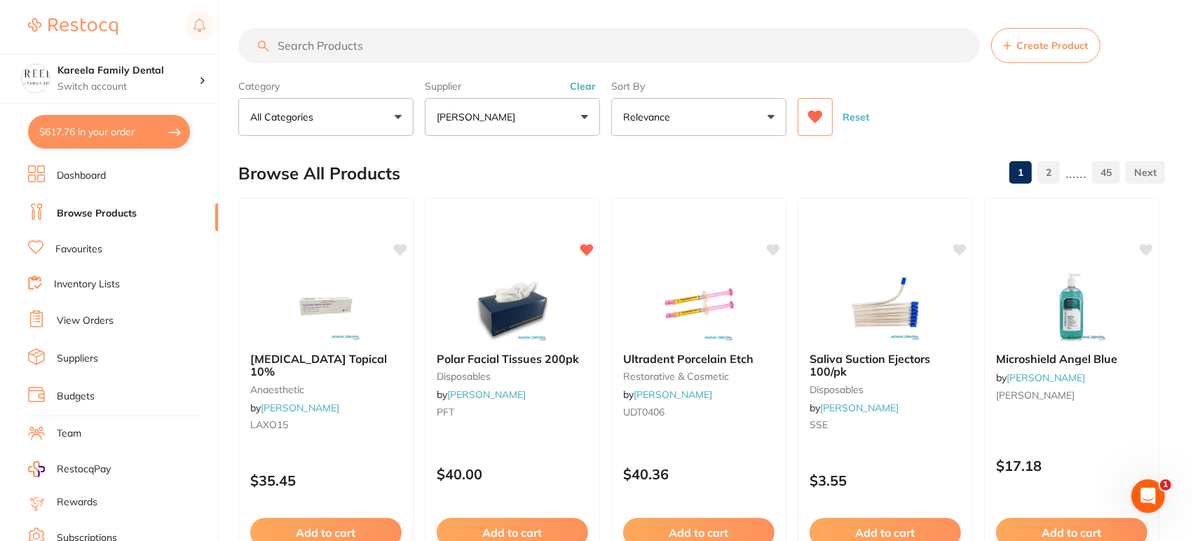
click at [476, 40] on input "search" at bounding box center [609, 45] width 742 height 35
type input "headrest"
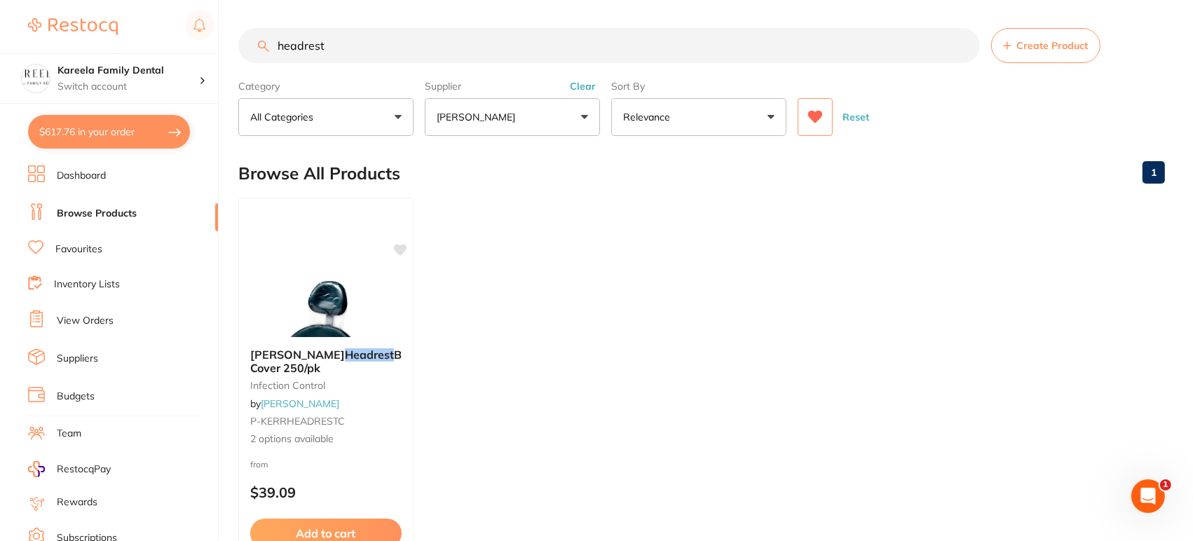
click at [128, 144] on button "$617.76 in your order" at bounding box center [109, 132] width 162 height 34
checkbox input "true"
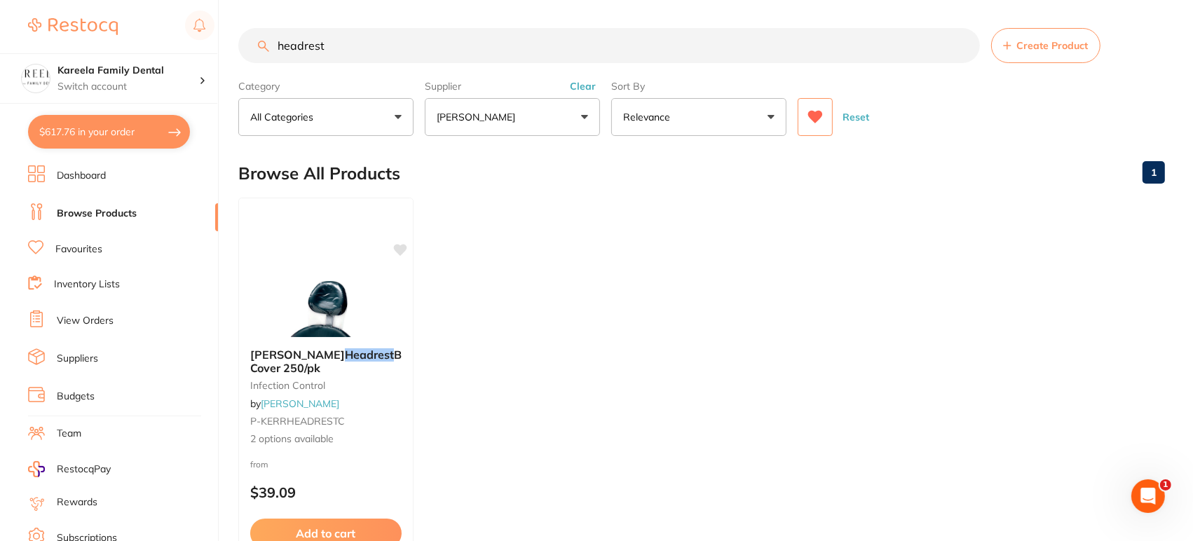
checkbox input "true"
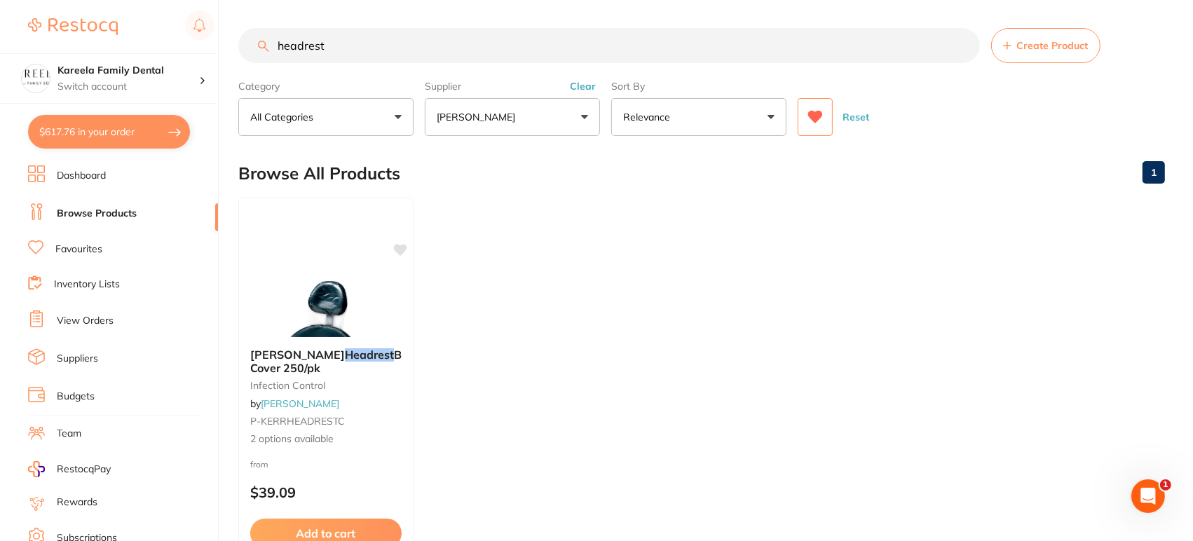
checkbox input "true"
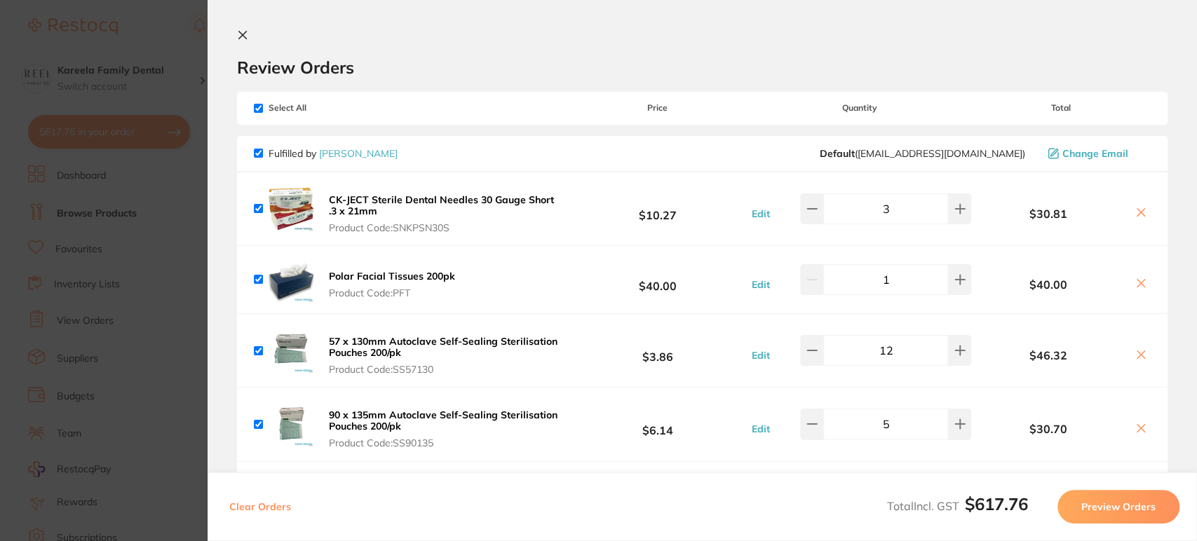
drag, startPoint x: 397, startPoint y: 229, endPoint x: 464, endPoint y: 227, distance: 67.3
click at [443, 233] on span "Product Code: SNKPSN30S" at bounding box center [446, 227] width 235 height 11
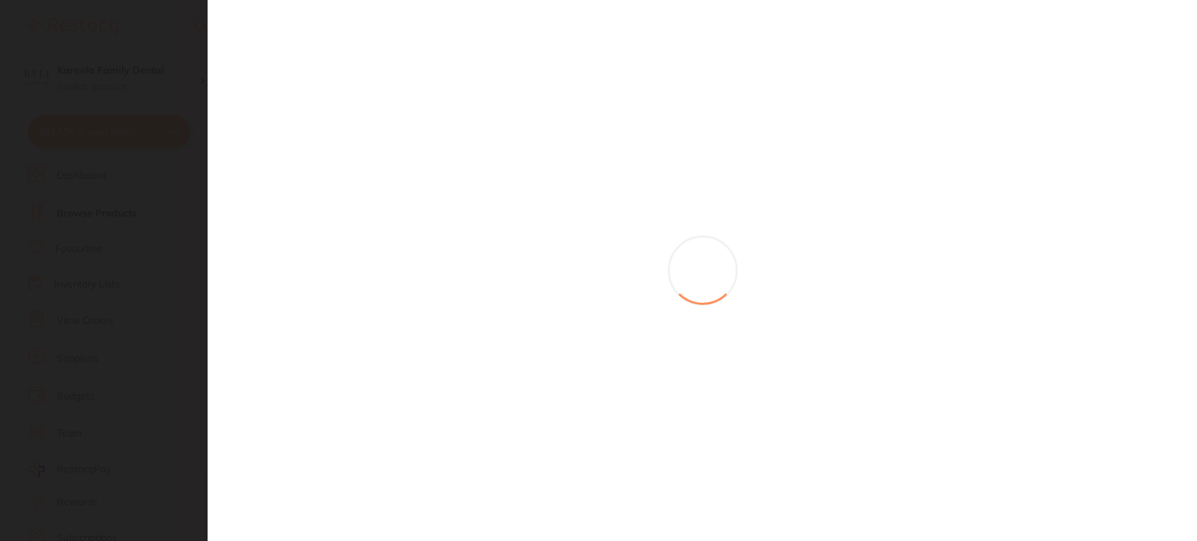
click at [465, 227] on section at bounding box center [598, 270] width 1197 height 541
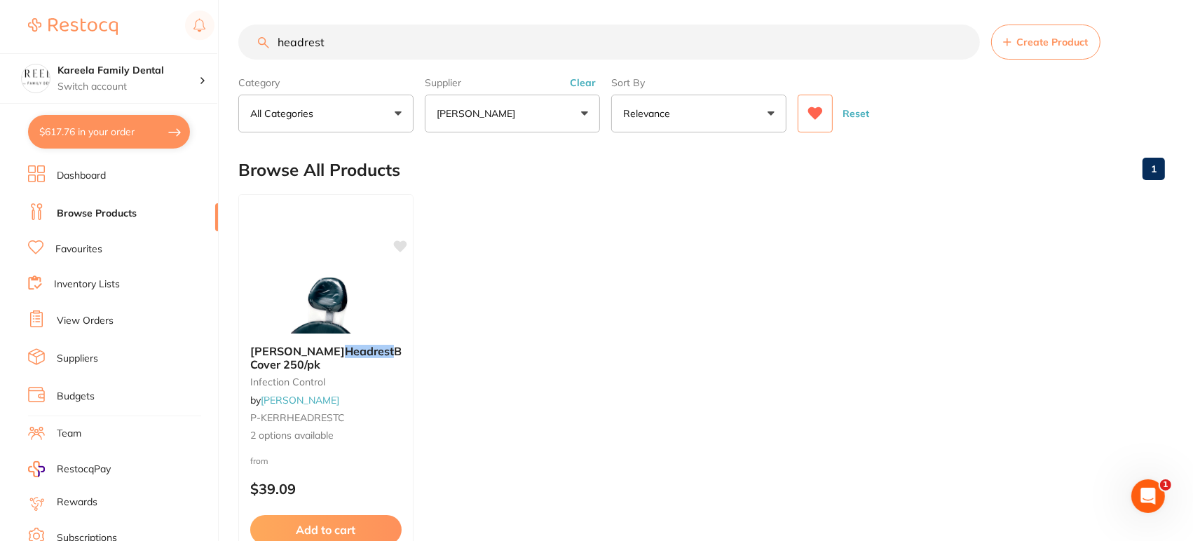
click at [132, 136] on button "$617.76 in your order" at bounding box center [109, 132] width 162 height 34
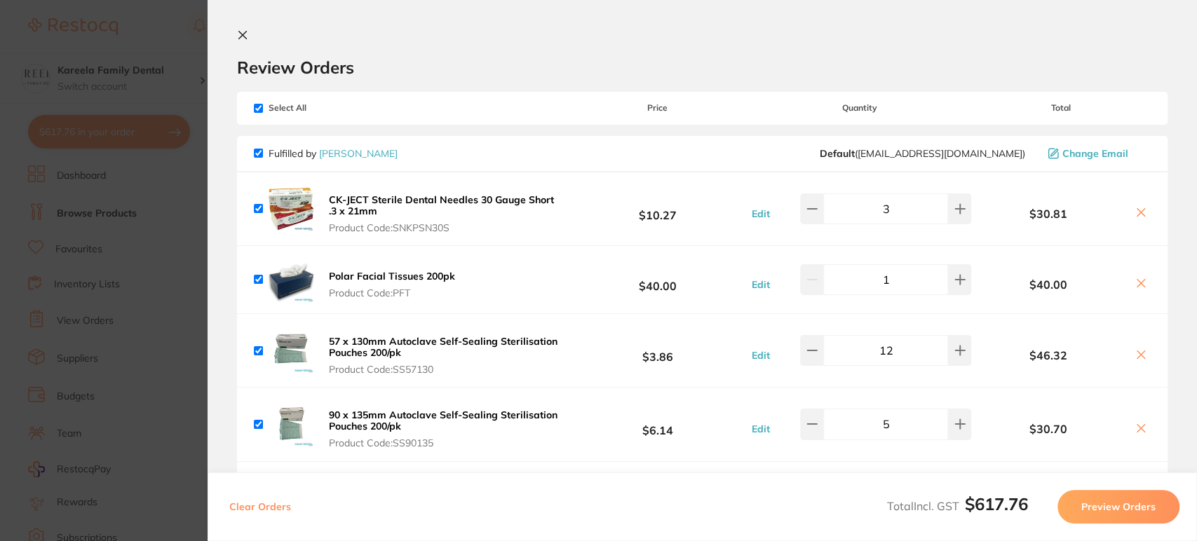
drag, startPoint x: 471, startPoint y: 231, endPoint x: 395, endPoint y: 226, distance: 75.8
click at [387, 231] on span "Product Code: SNKPSN30S" at bounding box center [446, 227] width 235 height 11
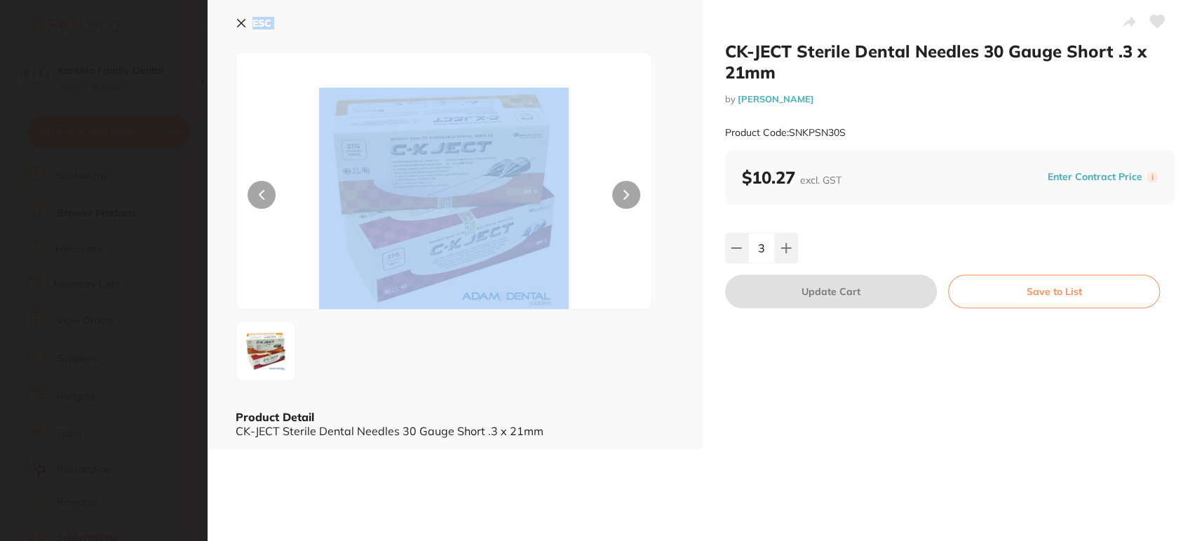
drag, startPoint x: 395, startPoint y: 226, endPoint x: 426, endPoint y: 226, distance: 30.1
click at [426, 226] on section "CK-JECT Sterile Dental Needles 30 Gauge Short .3 x 21mm by Adam Dental Product …" at bounding box center [598, 270] width 1197 height 541
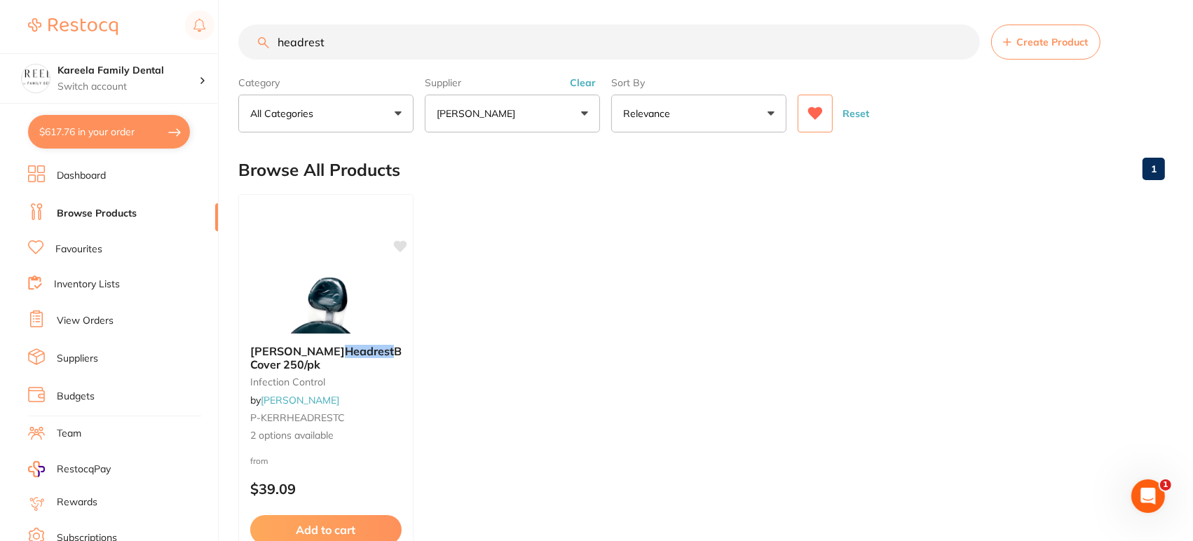
click at [138, 135] on button "$617.76 in your order" at bounding box center [109, 132] width 162 height 34
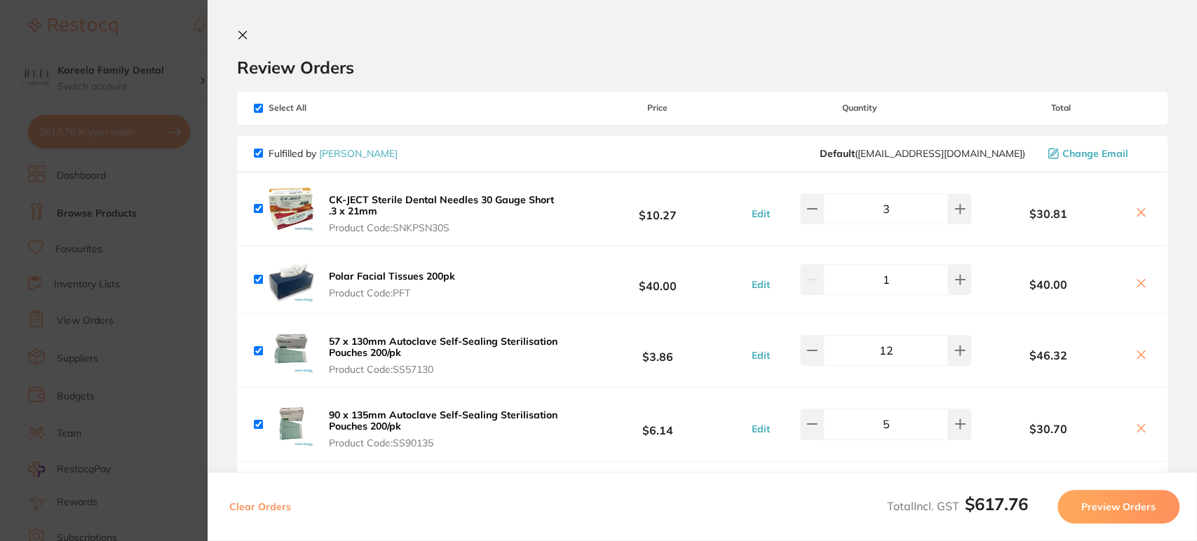
click at [416, 205] on b "CK-JECT Sterile Dental Needles 30 Gauge Short .3 x 21mm" at bounding box center [441, 205] width 225 height 24
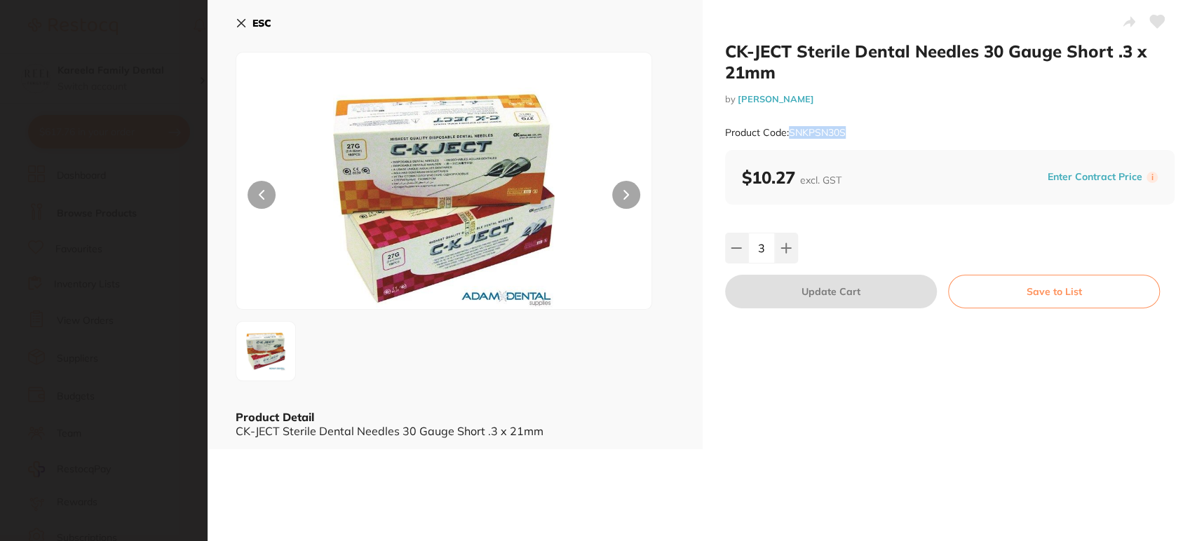
drag, startPoint x: 791, startPoint y: 130, endPoint x: 852, endPoint y: 133, distance: 61.8
click at [852, 133] on div "Product Code: SNKPSN30S" at bounding box center [950, 133] width 450 height 34
copy small "SNKPSN30S"
click at [244, 20] on icon at bounding box center [242, 24] width 8 height 8
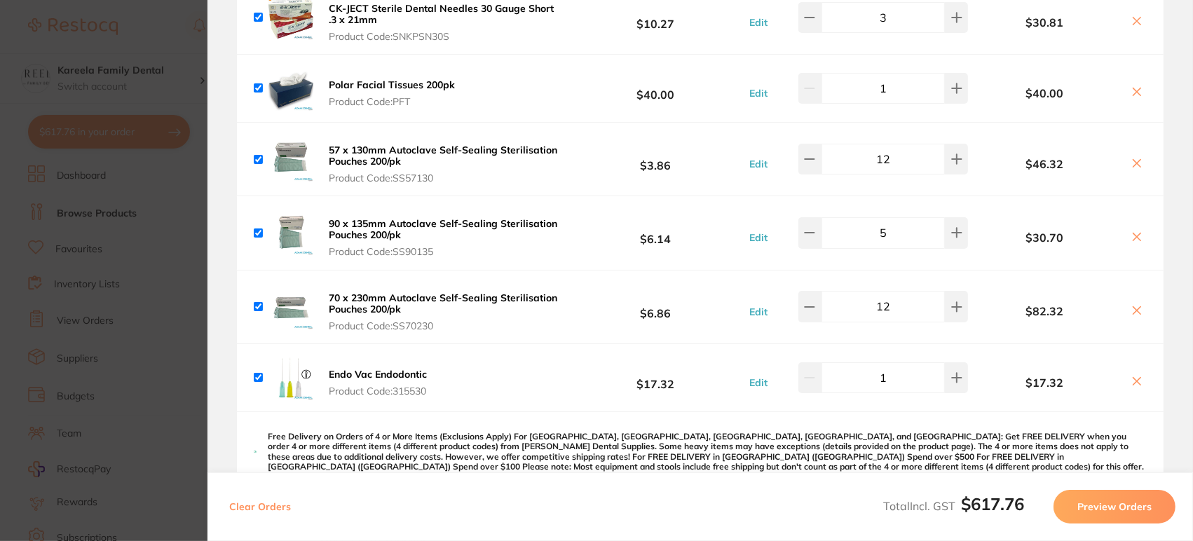
scroll to position [233, 0]
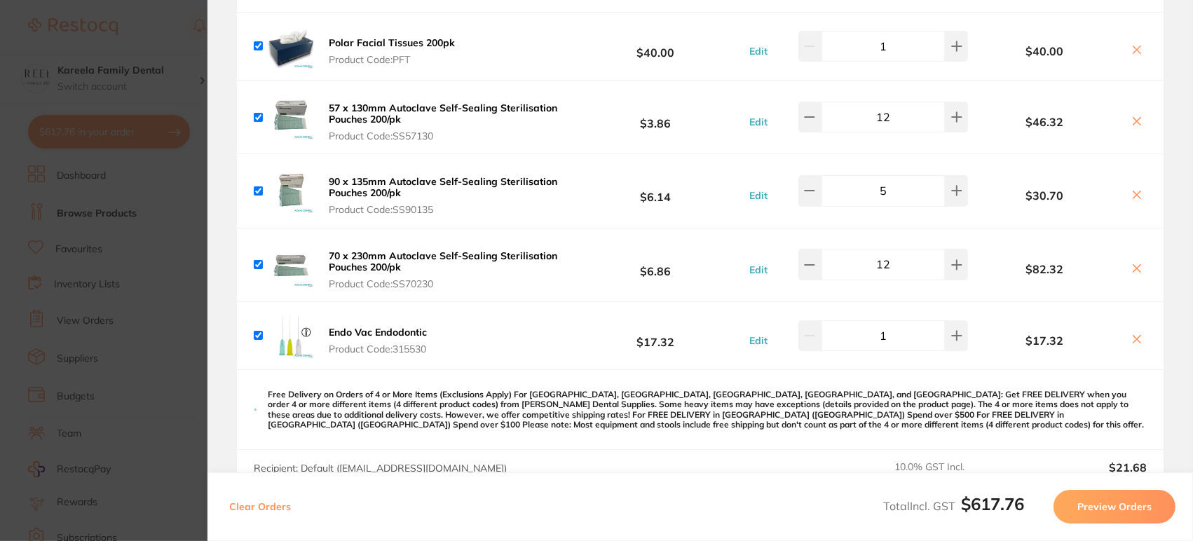
drag, startPoint x: 390, startPoint y: 350, endPoint x: 432, endPoint y: 361, distance: 43.5
click at [432, 361] on div "Endo Vac Endodontic Product Code: 315530 $17.32 Edit 1 $17.32" at bounding box center [700, 335] width 927 height 67
drag, startPoint x: 428, startPoint y: 351, endPoint x: 398, endPoint y: 351, distance: 29.4
click at [398, 351] on button "Endo Vac Endodontic Product Code: 315530" at bounding box center [378, 340] width 107 height 29
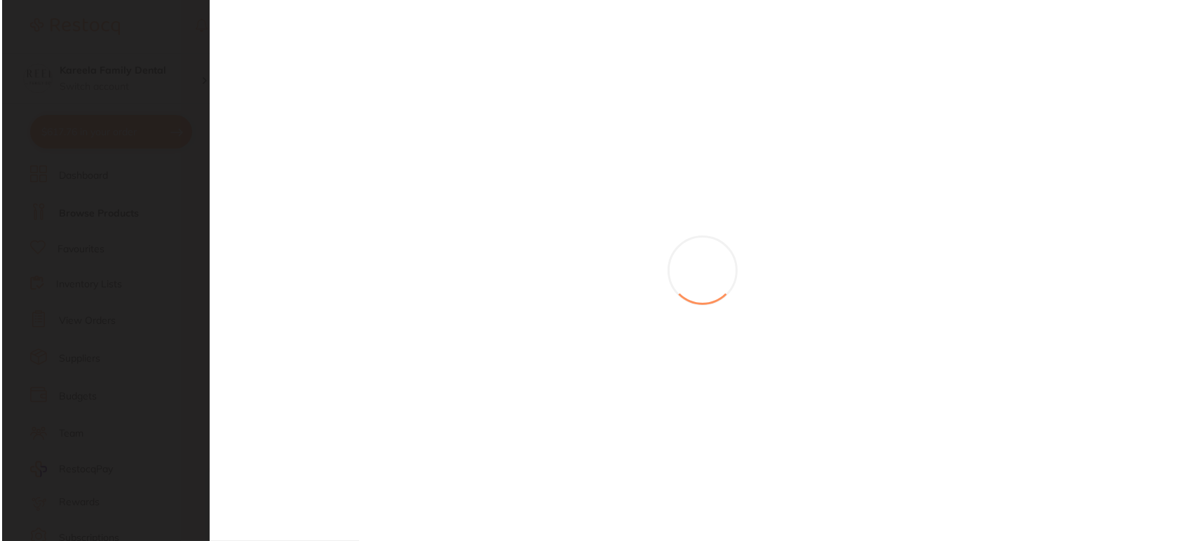
scroll to position [0, 0]
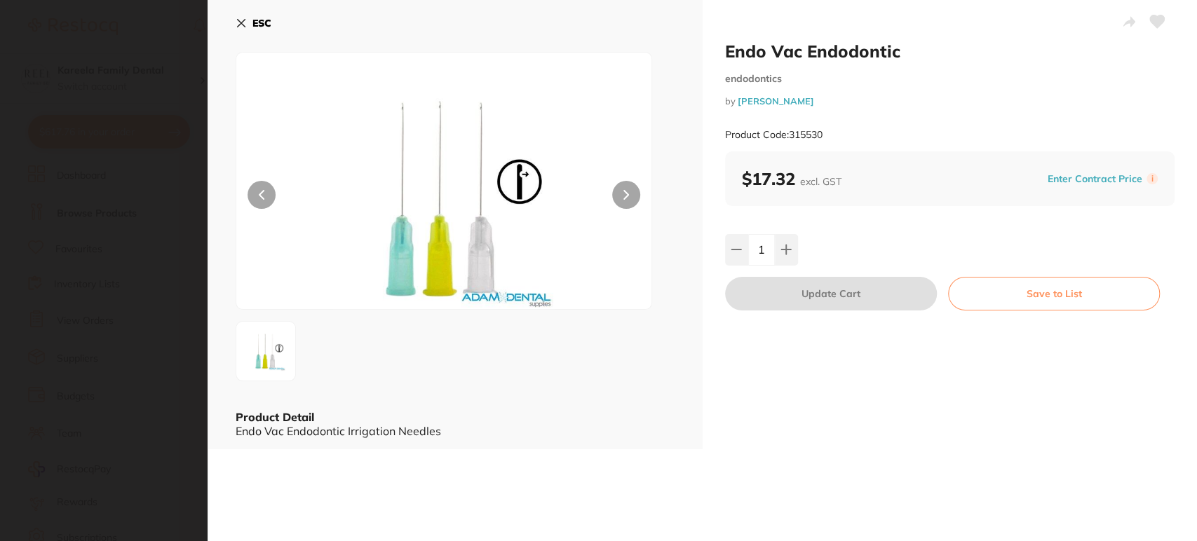
drag, startPoint x: 393, startPoint y: 350, endPoint x: 747, endPoint y: 79, distance: 445.1
click at [420, 351] on section "Endo Vac Endodontic endodontics by Adam Dental Product Code: 315530 ESC Product…" at bounding box center [598, 270] width 1197 height 541
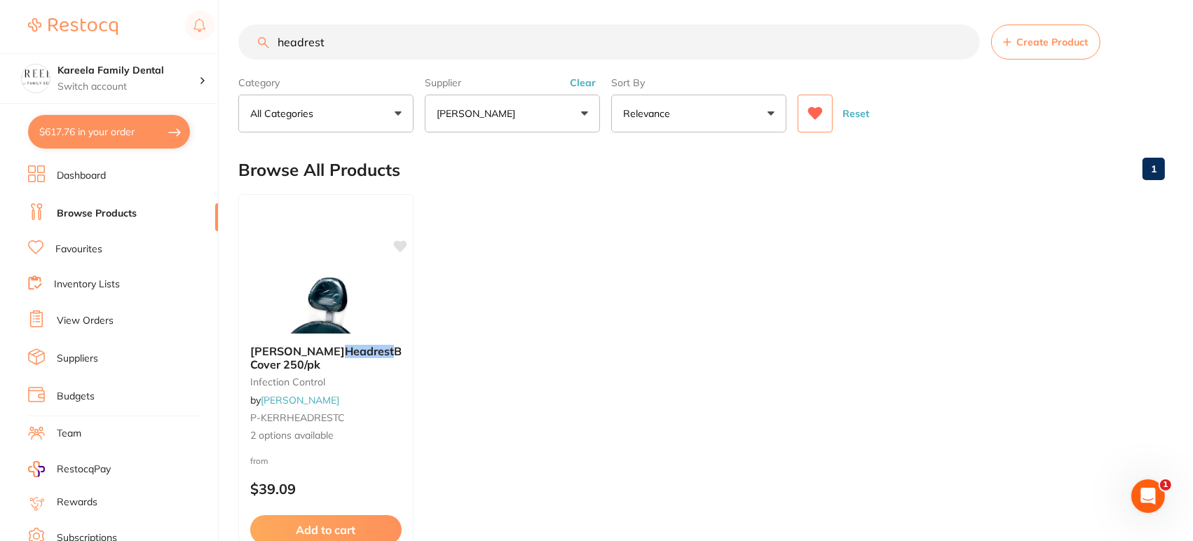
click at [83, 126] on button "$617.76 in your order" at bounding box center [109, 132] width 162 height 34
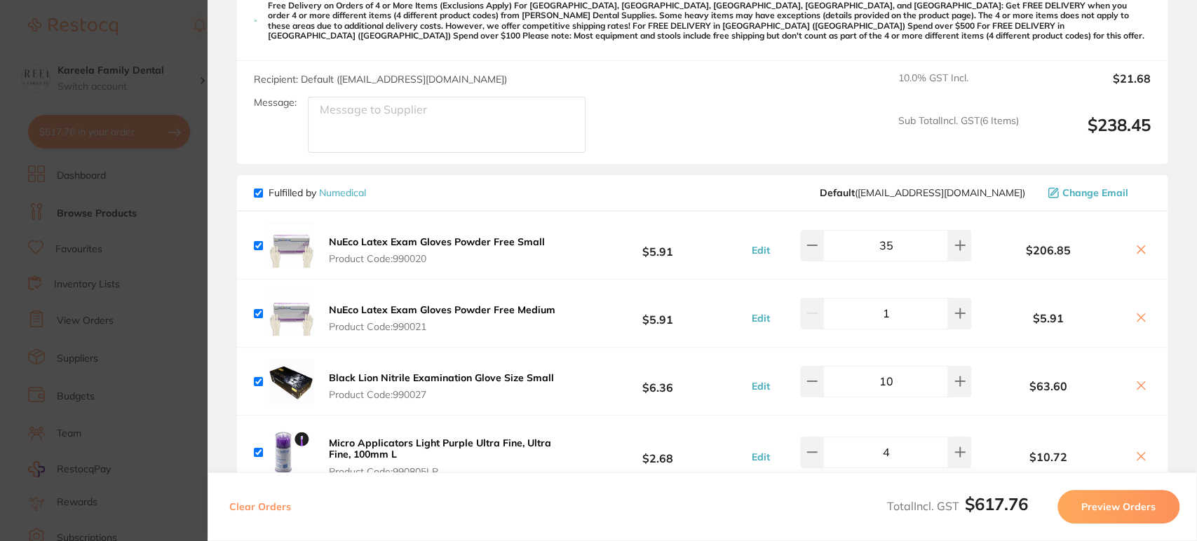
scroll to position [389, 0]
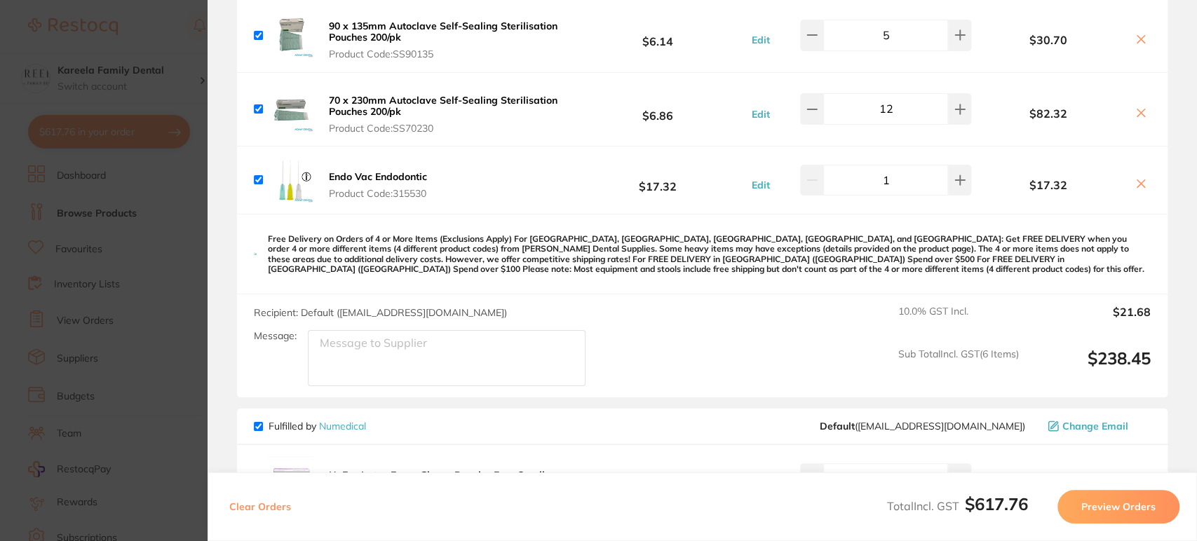
click at [384, 181] on b "Endo Vac Endodontic" at bounding box center [378, 176] width 98 height 13
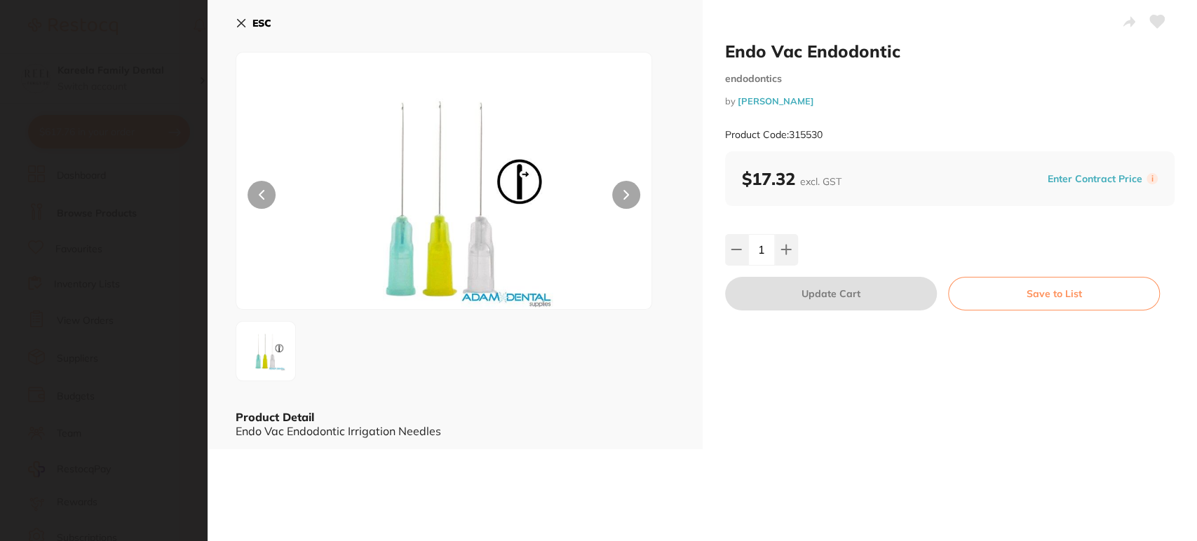
scroll to position [0, 0]
drag, startPoint x: 788, startPoint y: 133, endPoint x: 831, endPoint y: 134, distance: 43.5
click at [831, 134] on div "Product Code: 315530" at bounding box center [950, 135] width 450 height 34
copy small "315530"
click at [864, 125] on div "Product Code: 315530" at bounding box center [950, 135] width 450 height 34
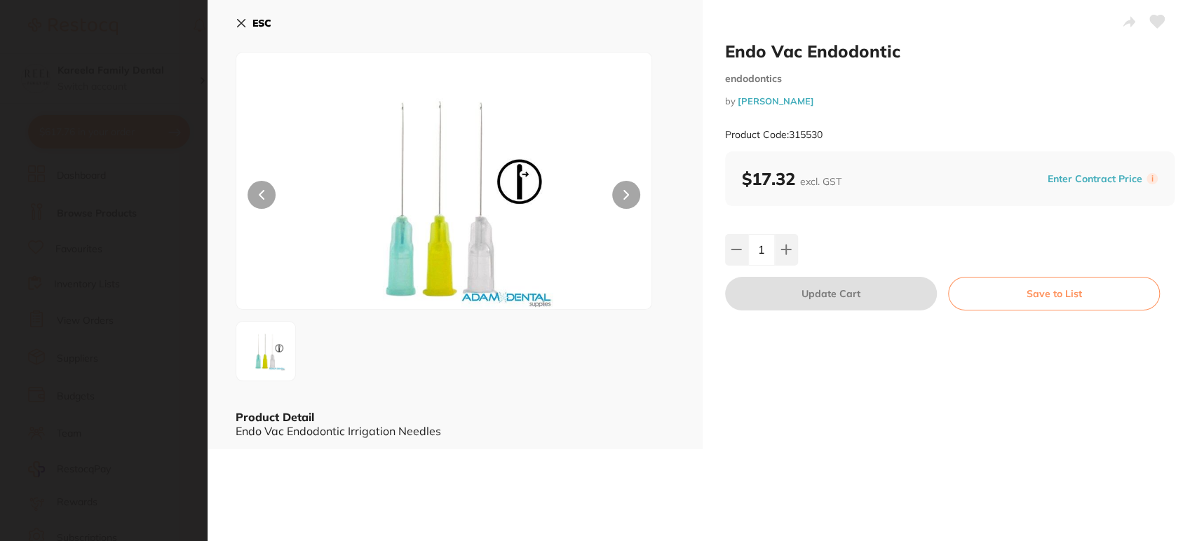
click at [112, 80] on section "Endo Vac Endodontic endodontics by Adam Dental Product Code: 315530 ESC Product…" at bounding box center [598, 270] width 1197 height 541
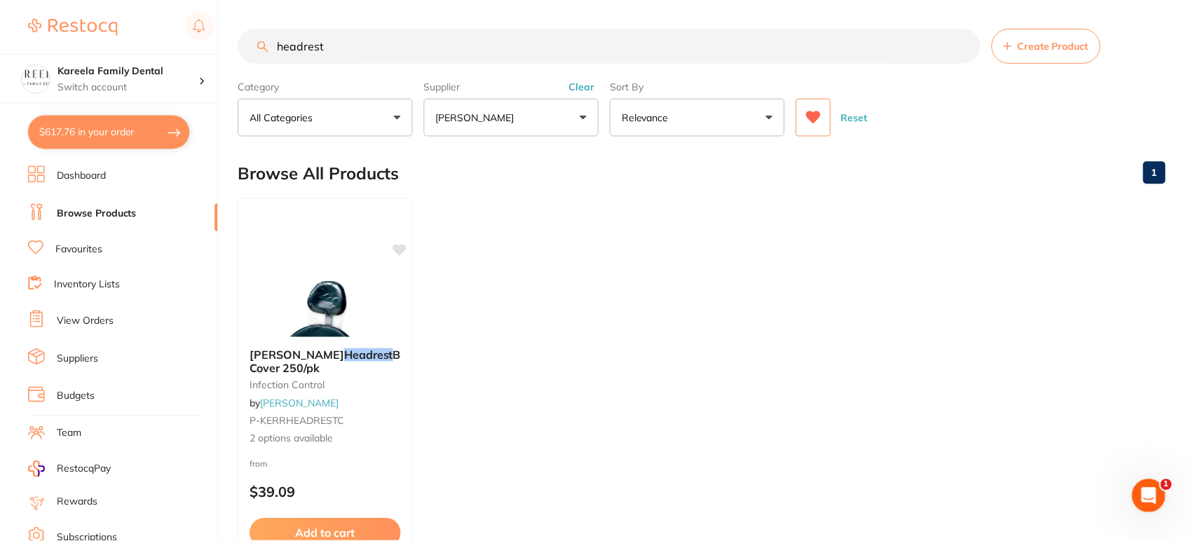
scroll to position [4, 0]
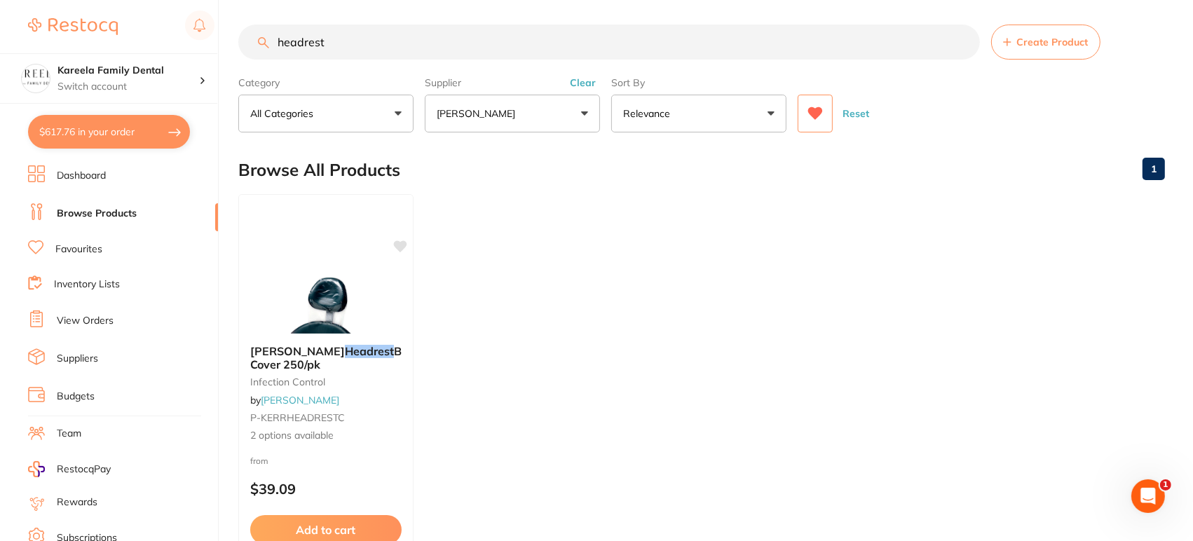
drag, startPoint x: 316, startPoint y: 49, endPoint x: 332, endPoint y: 6, distance: 45.7
click at [210, 48] on div "$617.76 Kareela Family Dental Switch account Kareela Family Dental $617.76 in y…" at bounding box center [596, 266] width 1193 height 541
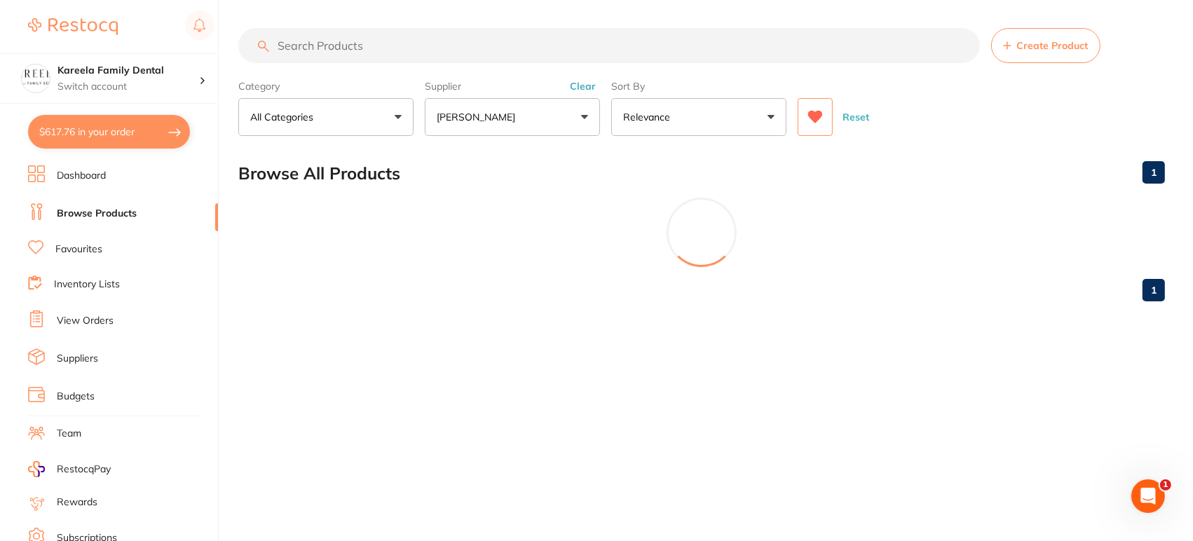
scroll to position [0, 0]
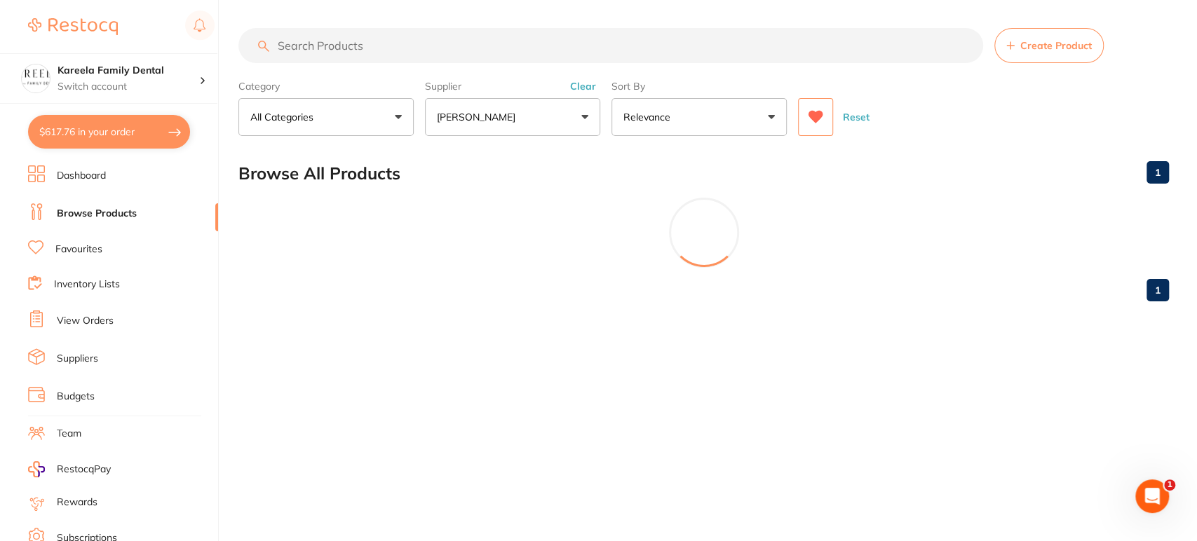
click at [820, 116] on icon at bounding box center [815, 117] width 15 height 13
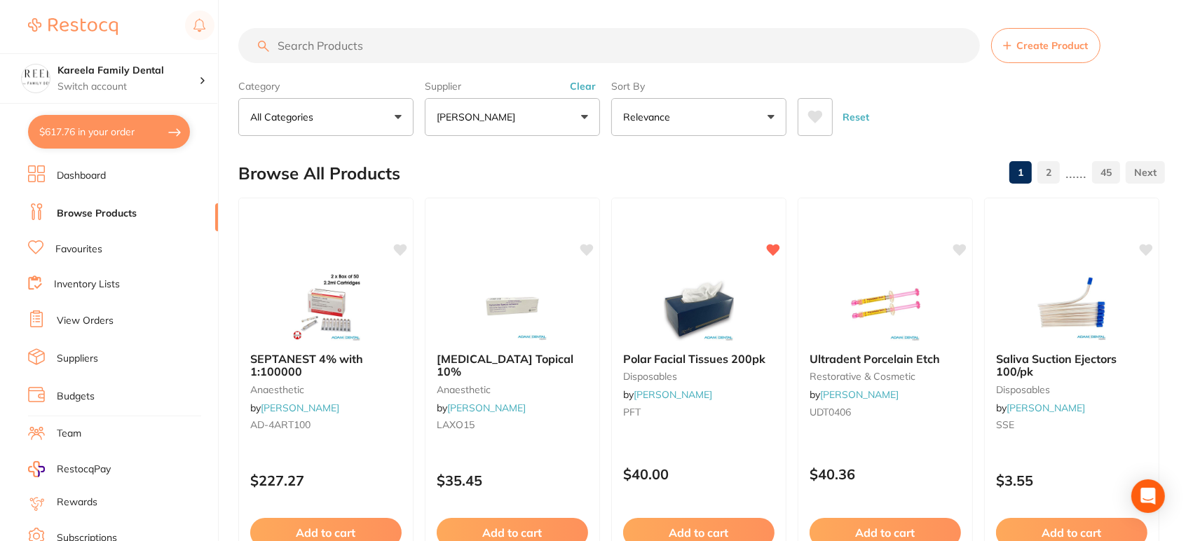
scroll to position [78, 0]
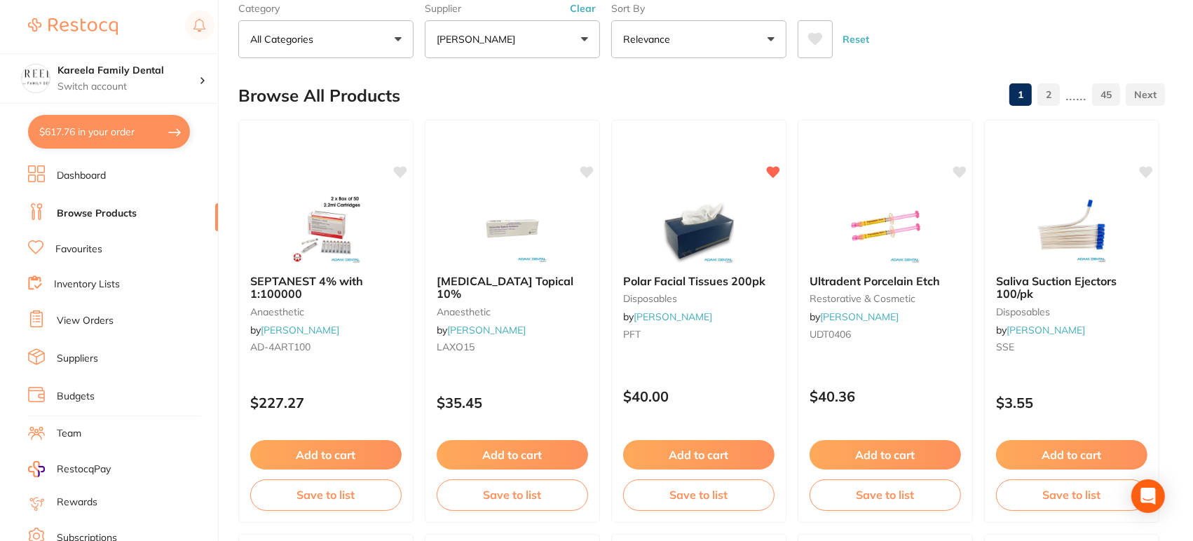
drag, startPoint x: 815, startPoint y: 38, endPoint x: 860, endPoint y: 50, distance: 46.6
click at [815, 37] on icon at bounding box center [815, 39] width 15 height 13
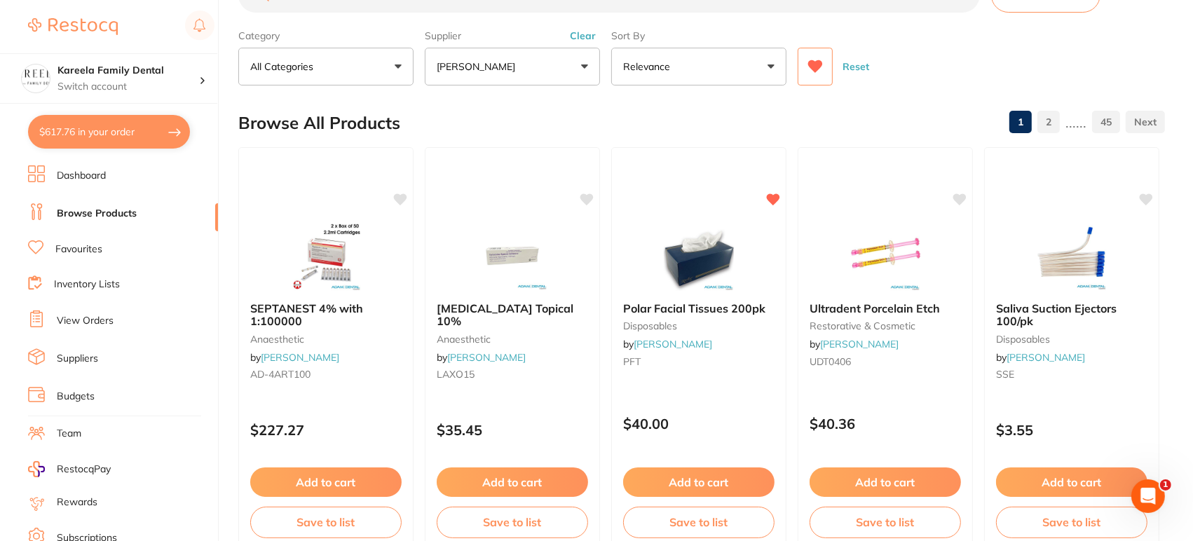
scroll to position [0, 0]
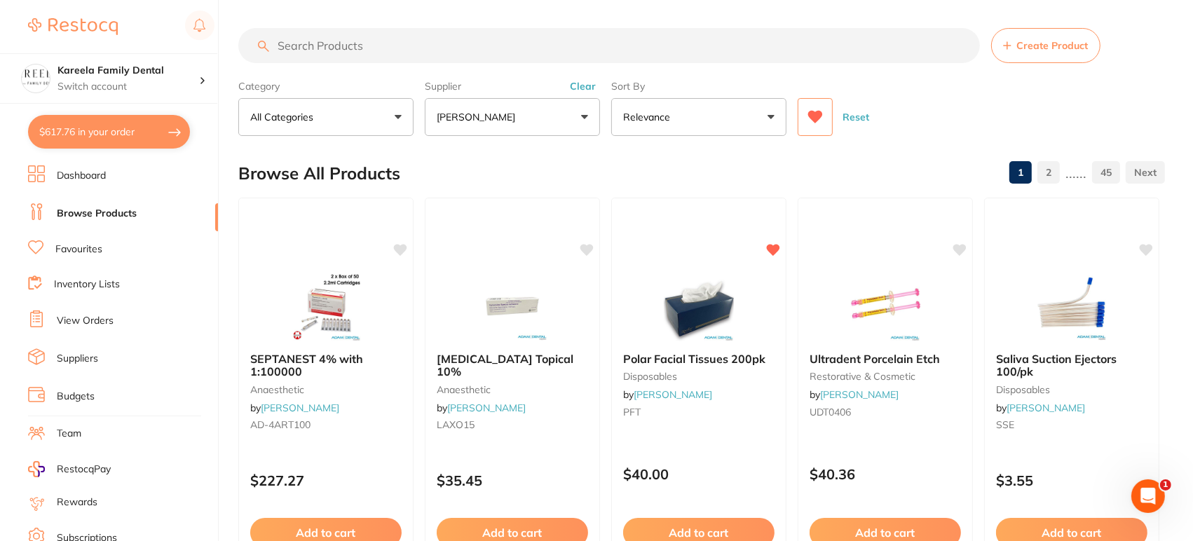
click at [471, 47] on input "search" at bounding box center [609, 45] width 742 height 35
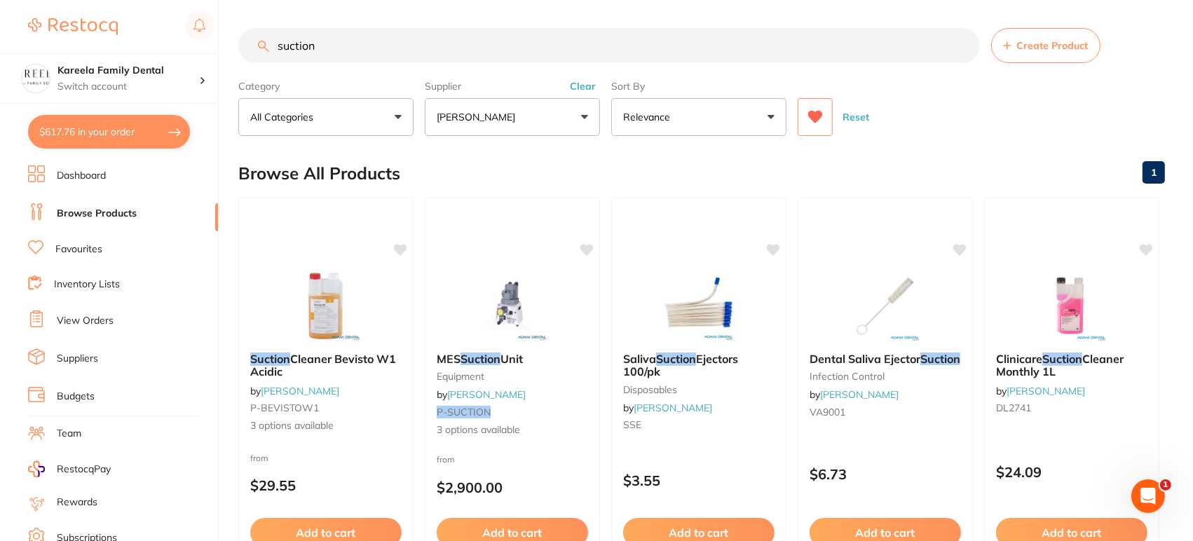
click at [566, 120] on button "[PERSON_NAME]" at bounding box center [512, 117] width 175 height 38
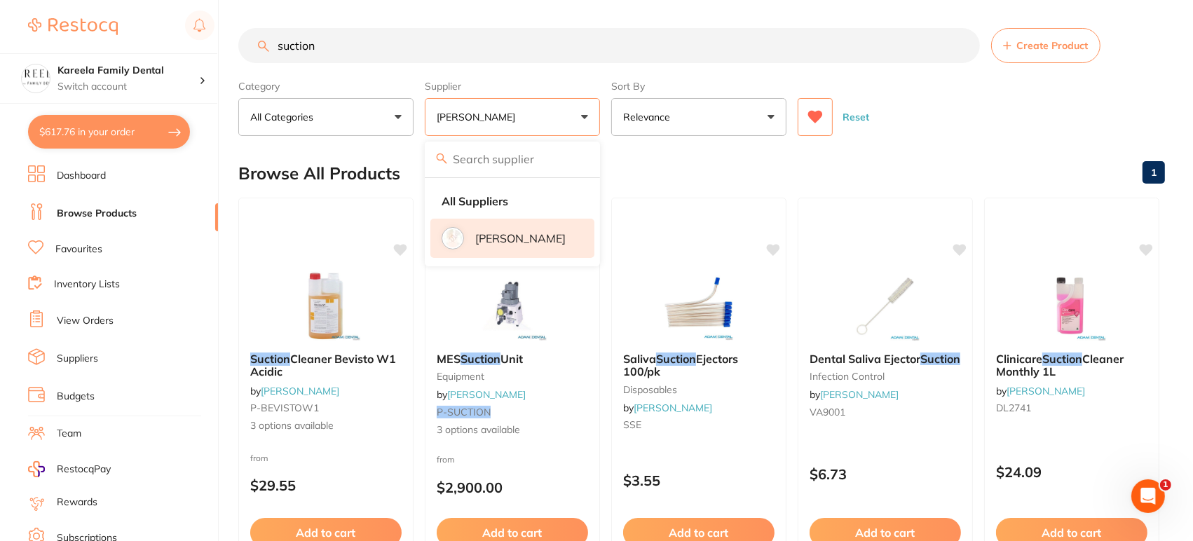
click at [534, 225] on li "[PERSON_NAME]" at bounding box center [512, 238] width 164 height 39
drag, startPoint x: 259, startPoint y: 48, endPoint x: 181, endPoint y: 43, distance: 78.0
click at [181, 43] on div "$617.76 Kareela Family Dental Switch account Kareela Family Dental $617.76 in y…" at bounding box center [596, 270] width 1193 height 541
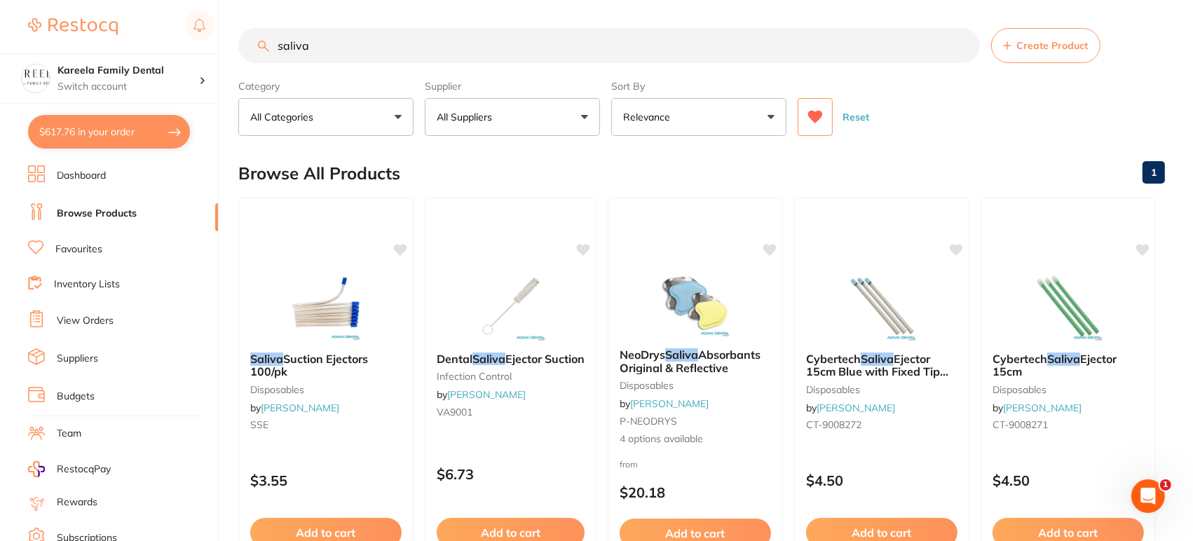
click at [519, 108] on button "All Suppliers" at bounding box center [512, 117] width 175 height 38
click at [810, 116] on icon at bounding box center [815, 117] width 15 height 13
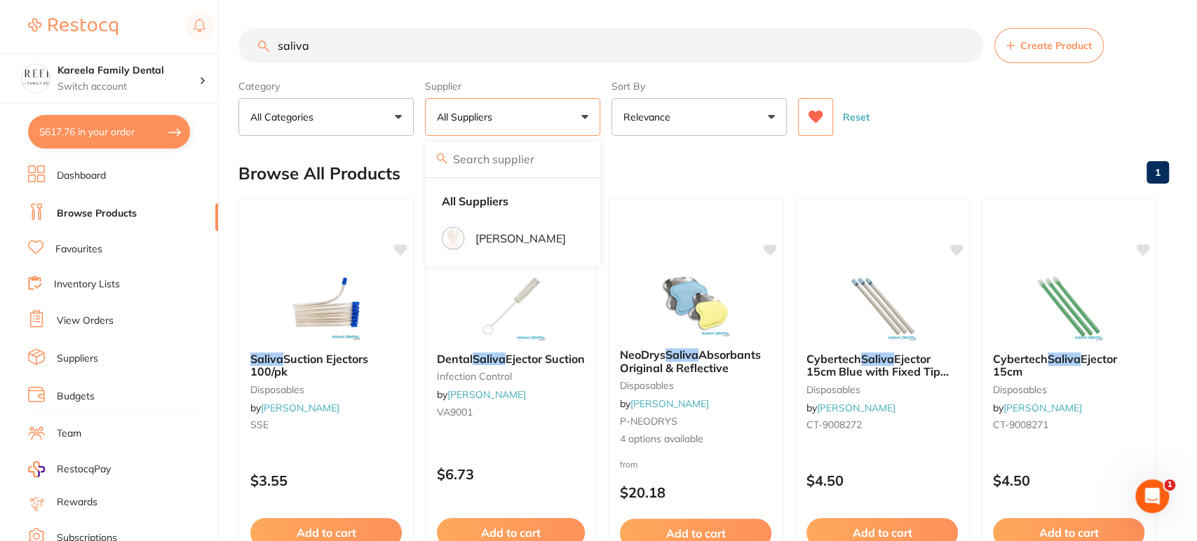
click at [585, 121] on button "All Suppliers" at bounding box center [512, 117] width 175 height 38
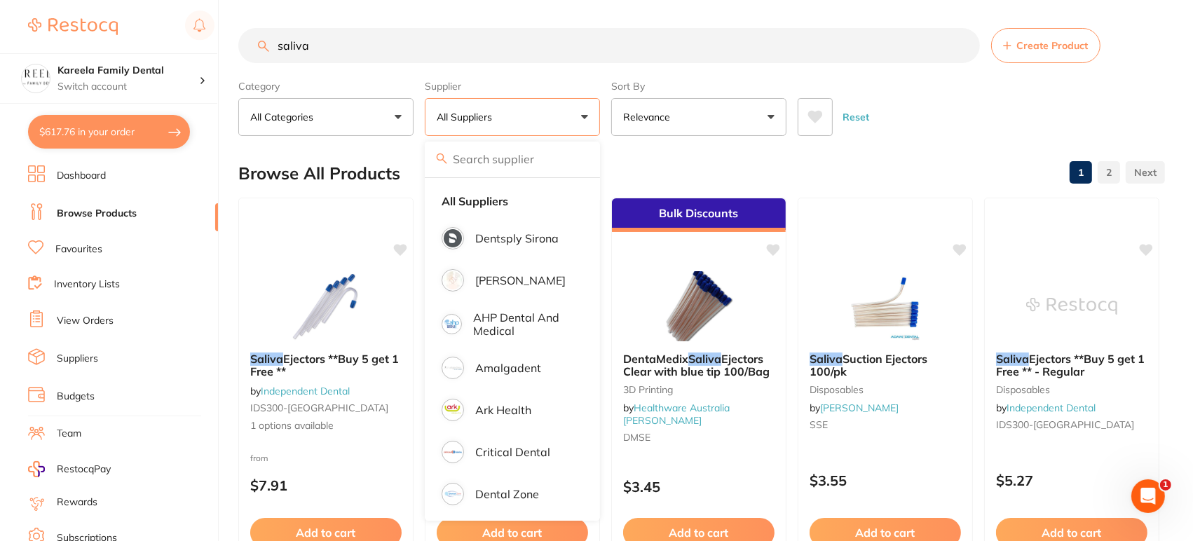
click at [587, 119] on button "All Suppliers" at bounding box center [512, 117] width 175 height 38
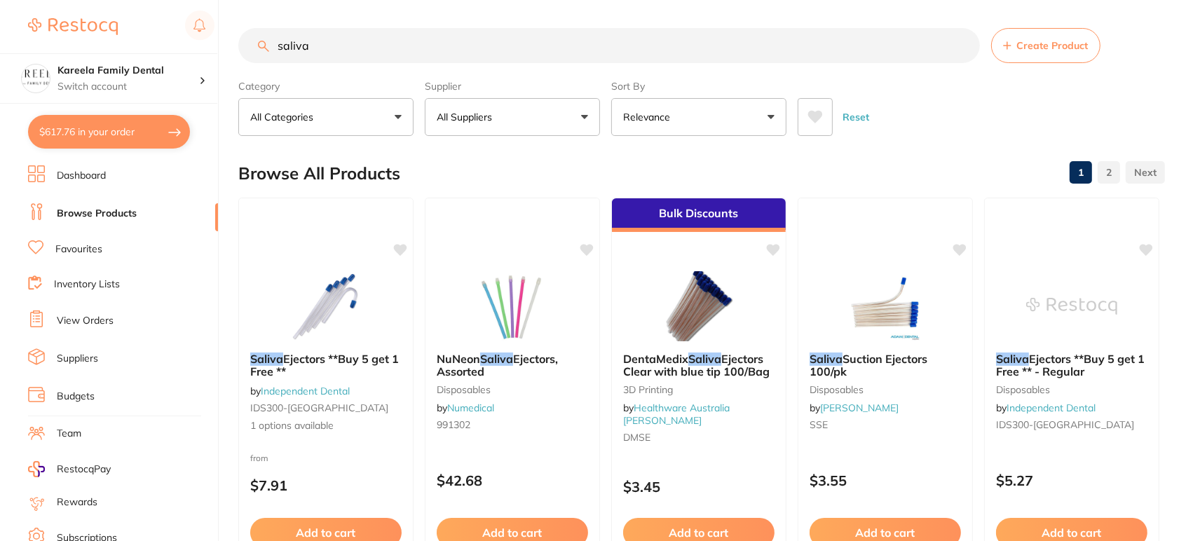
click at [588, 118] on button "All Suppliers" at bounding box center [512, 117] width 175 height 38
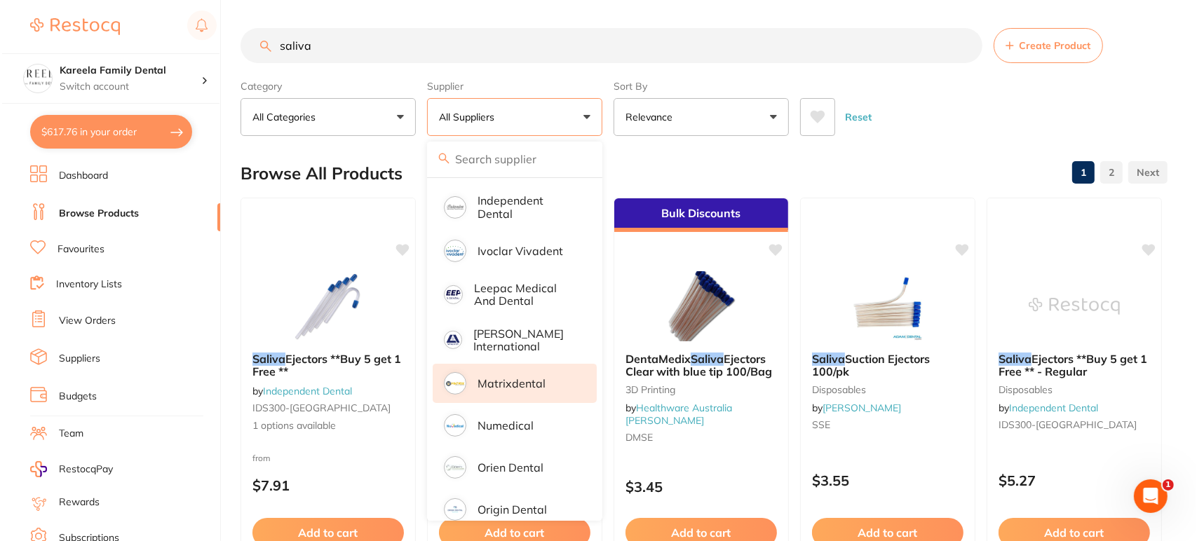
scroll to position [467, 0]
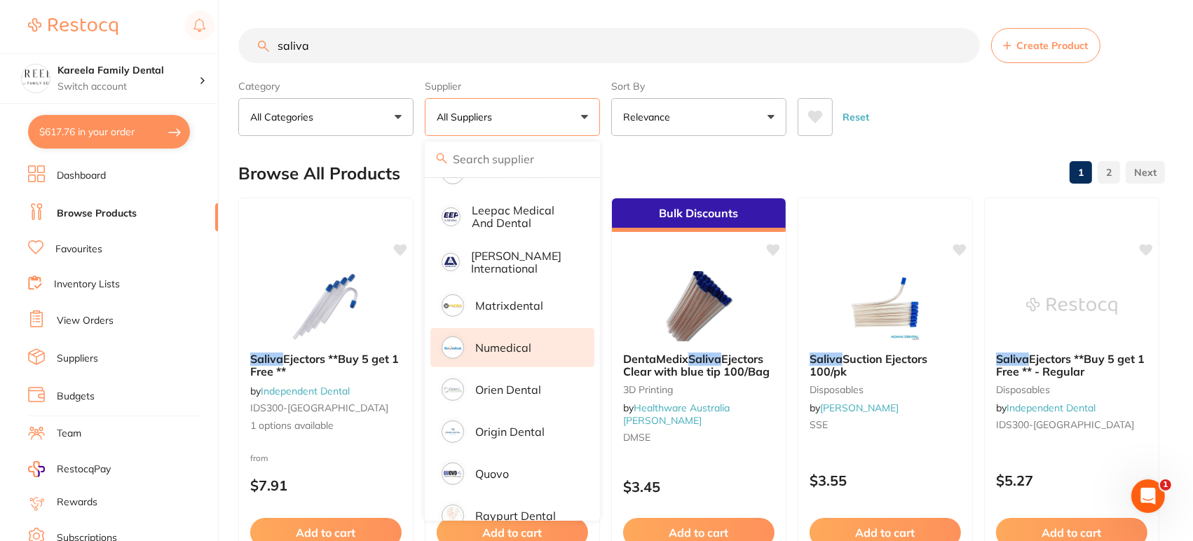
click at [525, 328] on li "Numedical" at bounding box center [512, 347] width 164 height 39
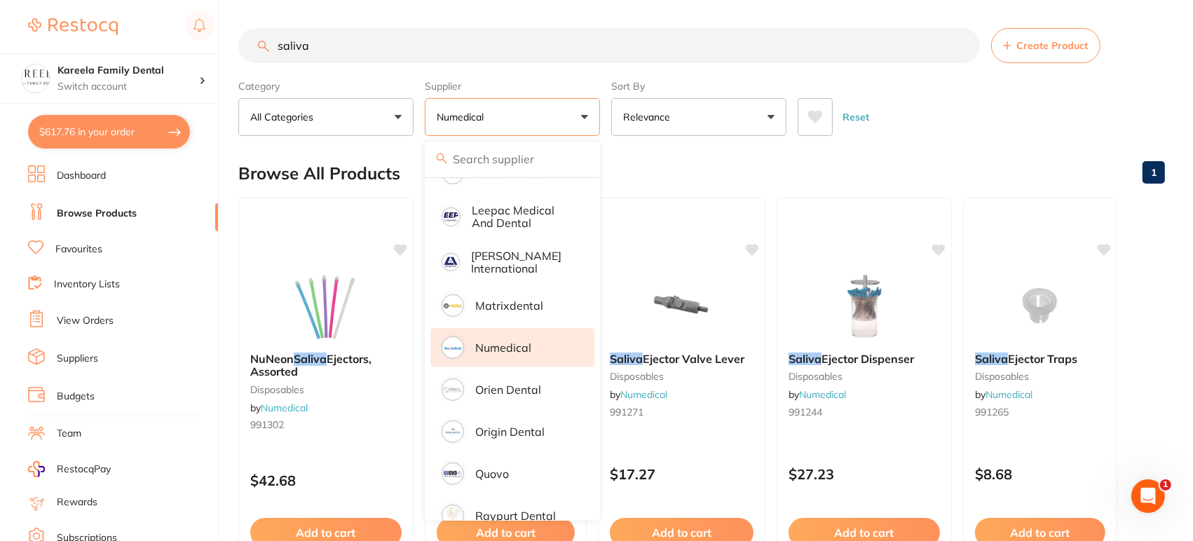
click at [812, 111] on icon at bounding box center [815, 117] width 15 height 13
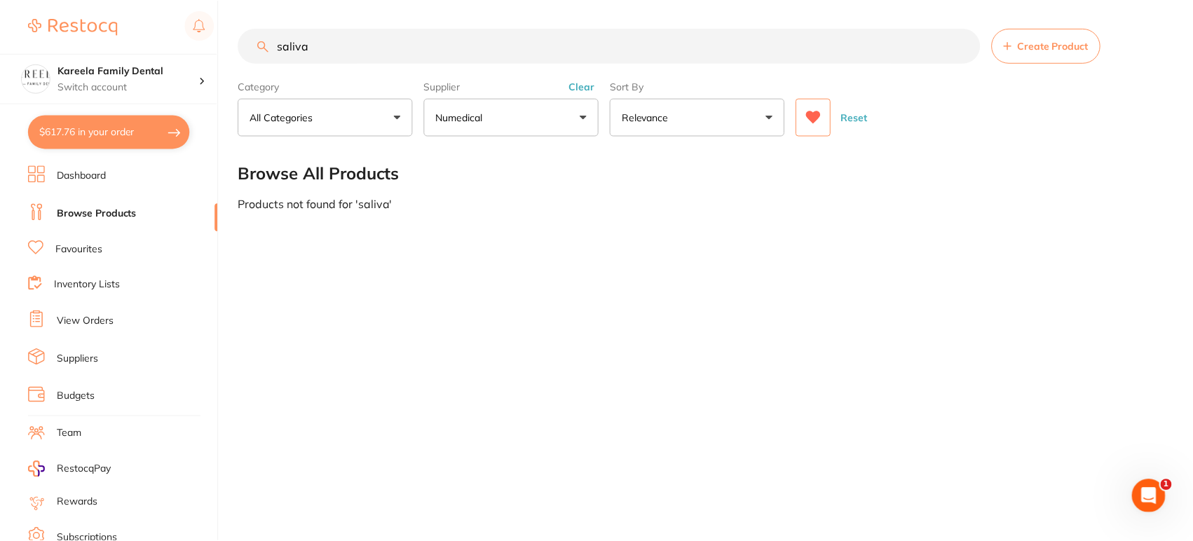
scroll to position [0, 0]
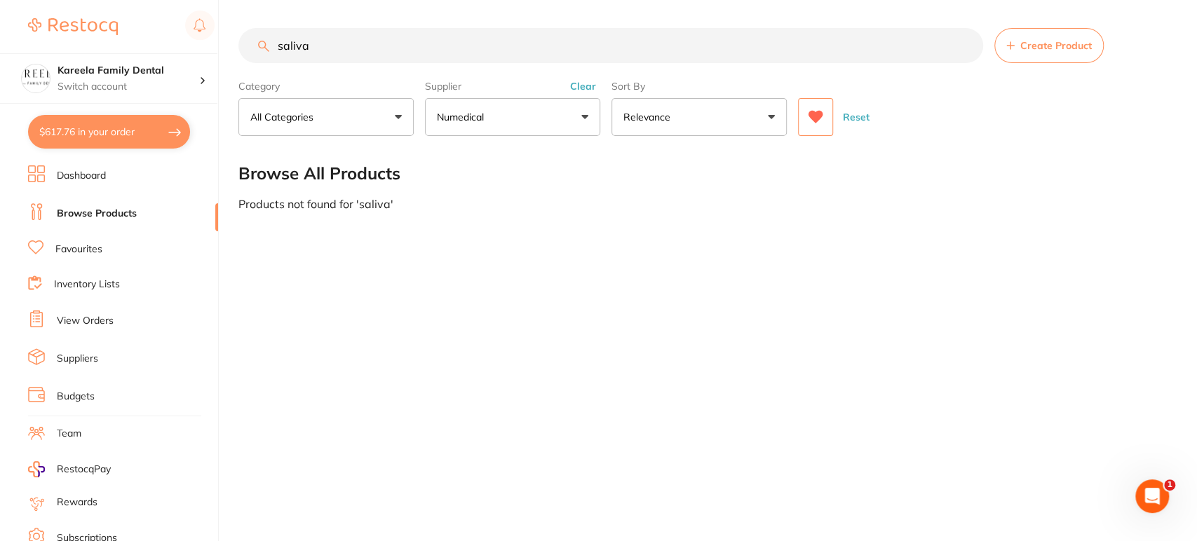
click at [368, 34] on input "saliva" at bounding box center [610, 45] width 745 height 35
type input "saliva ejectors"
click at [790, 107] on div "Category All Categories All Categories No categories found Clear Category false…" at bounding box center [703, 105] width 930 height 62
click at [827, 113] on button at bounding box center [815, 117] width 35 height 38
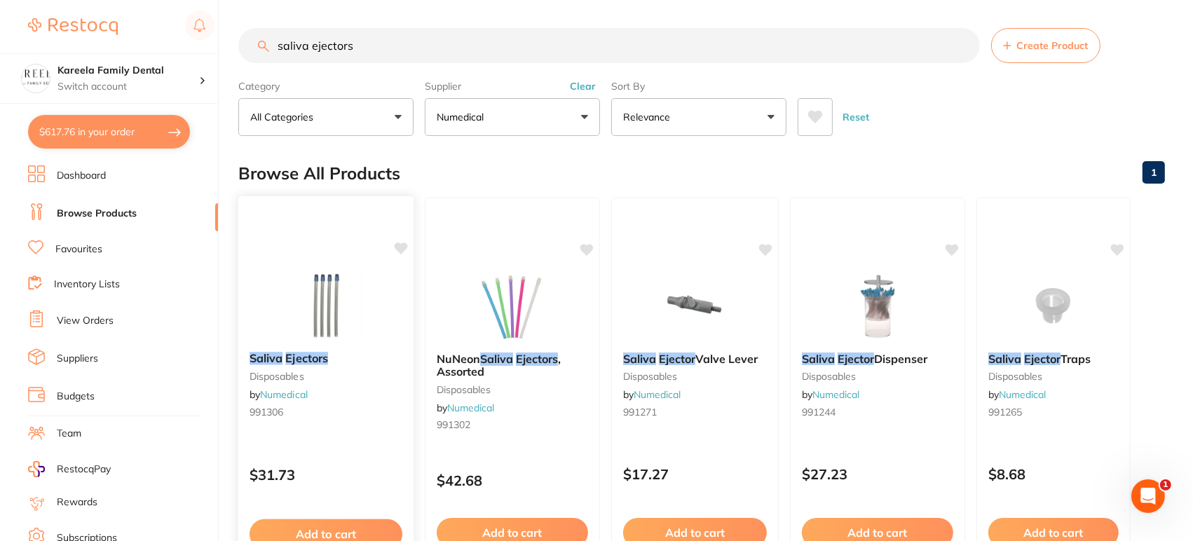
click at [294, 314] on img at bounding box center [326, 305] width 92 height 71
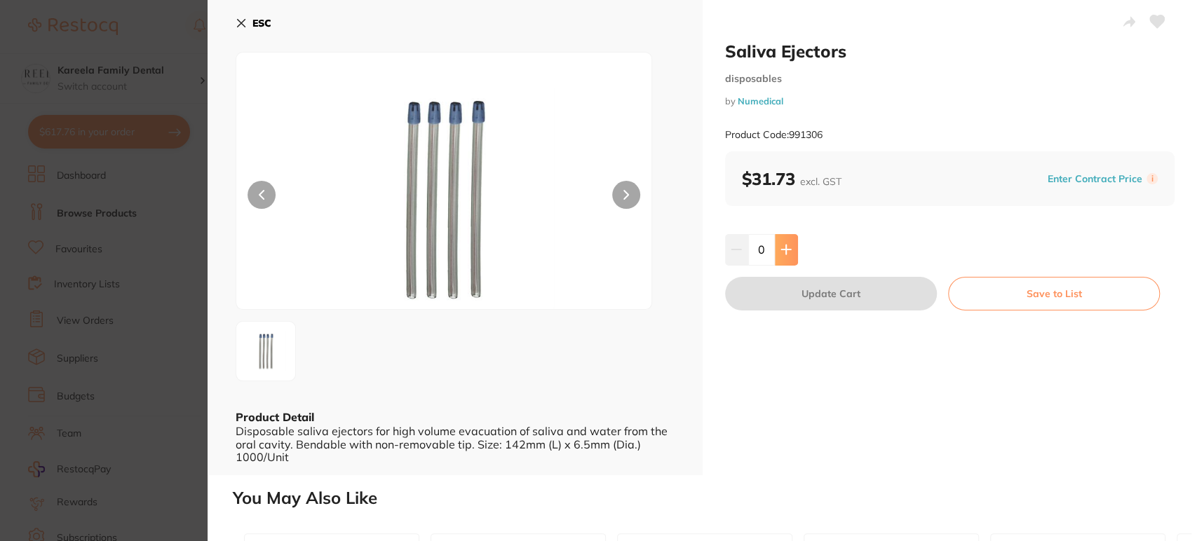
click at [780, 251] on icon at bounding box center [785, 249] width 11 height 11
type input "2"
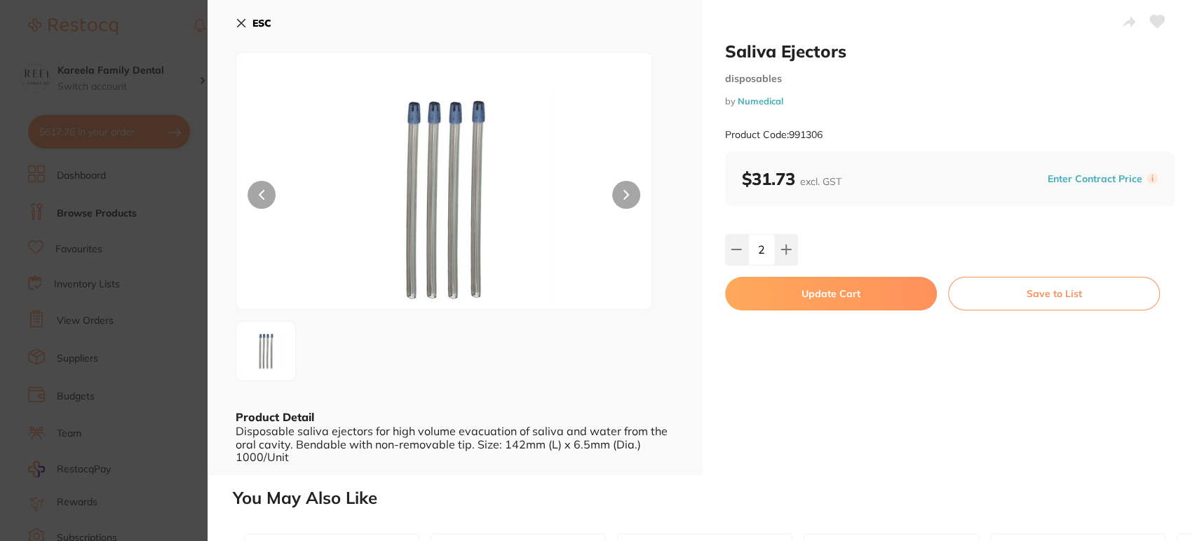
click at [844, 296] on button "Update Cart" at bounding box center [831, 294] width 212 height 34
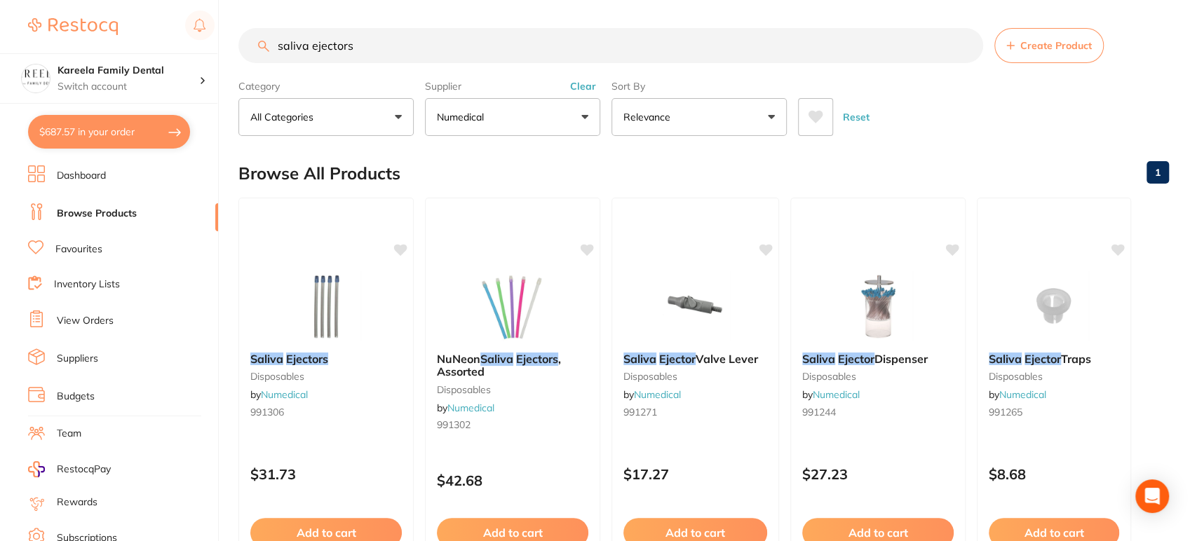
checkbox input "false"
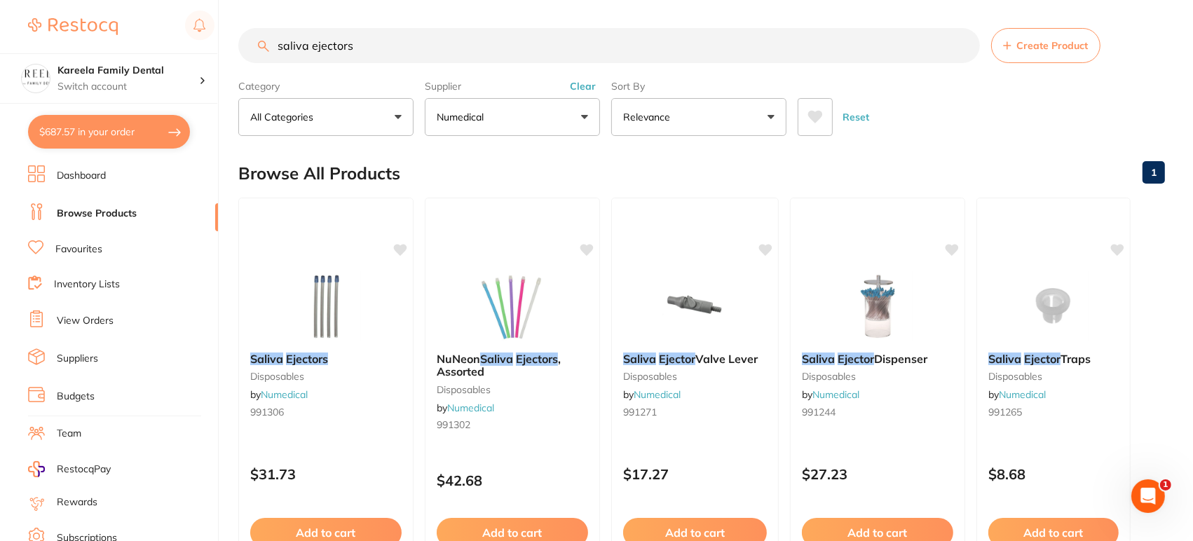
drag, startPoint x: 230, startPoint y: 41, endPoint x: 99, endPoint y: 34, distance: 131.3
click at [99, 34] on div "$687.57 Kareela Family Dental Switch account Kareela Family Dental $687.57 in y…" at bounding box center [596, 270] width 1193 height 541
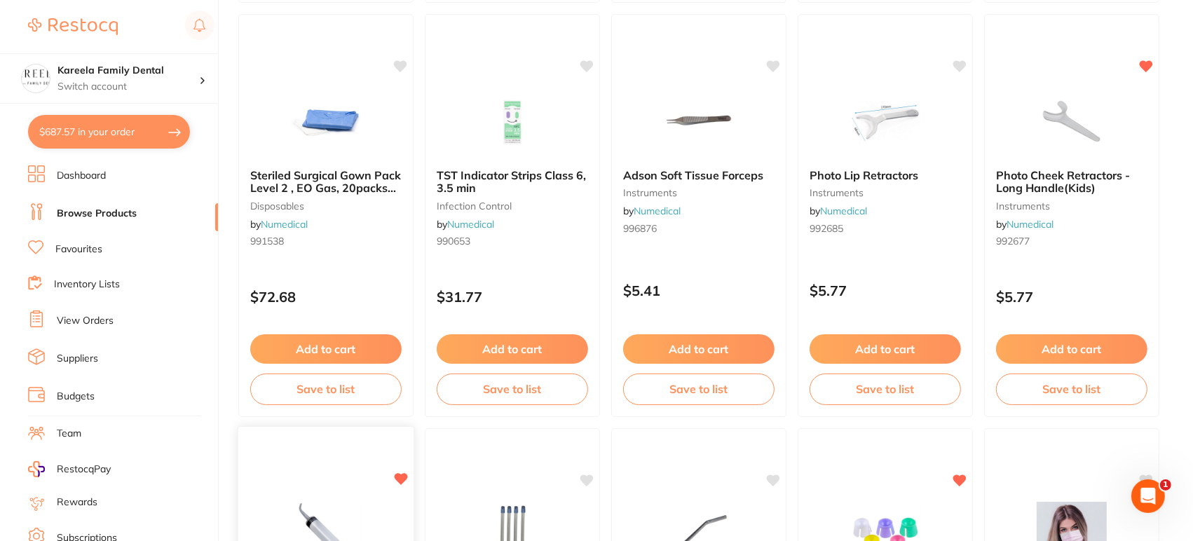
scroll to position [1402, 0]
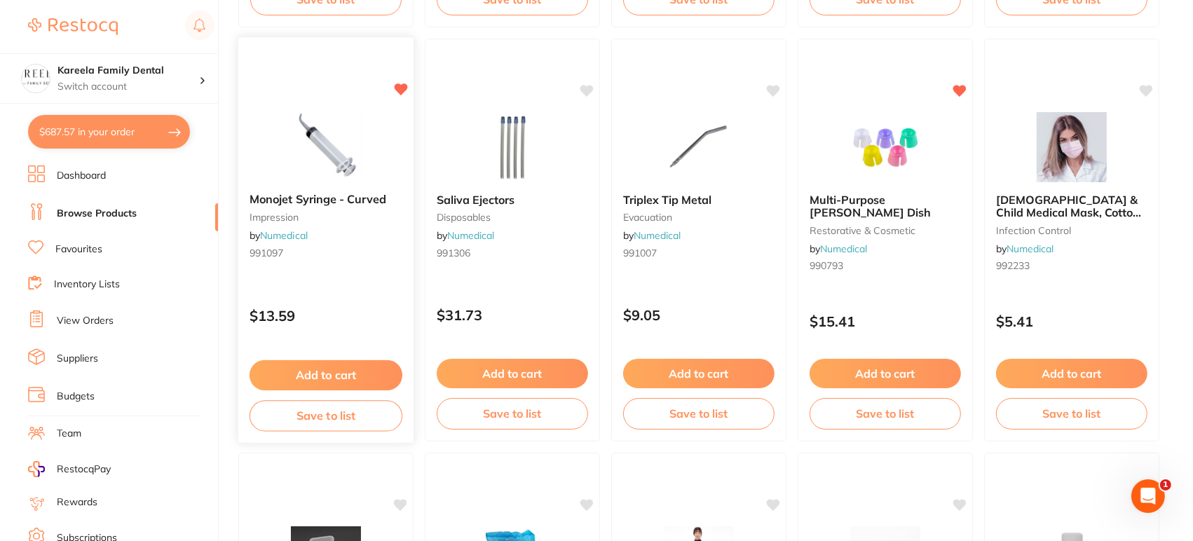
click at [337, 146] on img at bounding box center [326, 146] width 92 height 71
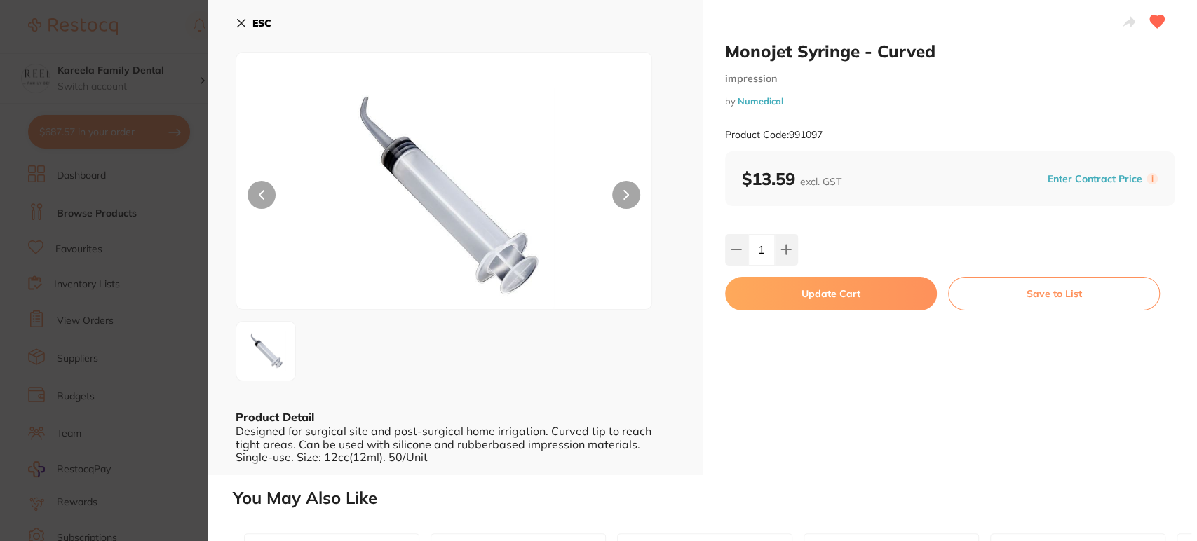
click at [822, 301] on button "Update Cart" at bounding box center [831, 294] width 212 height 34
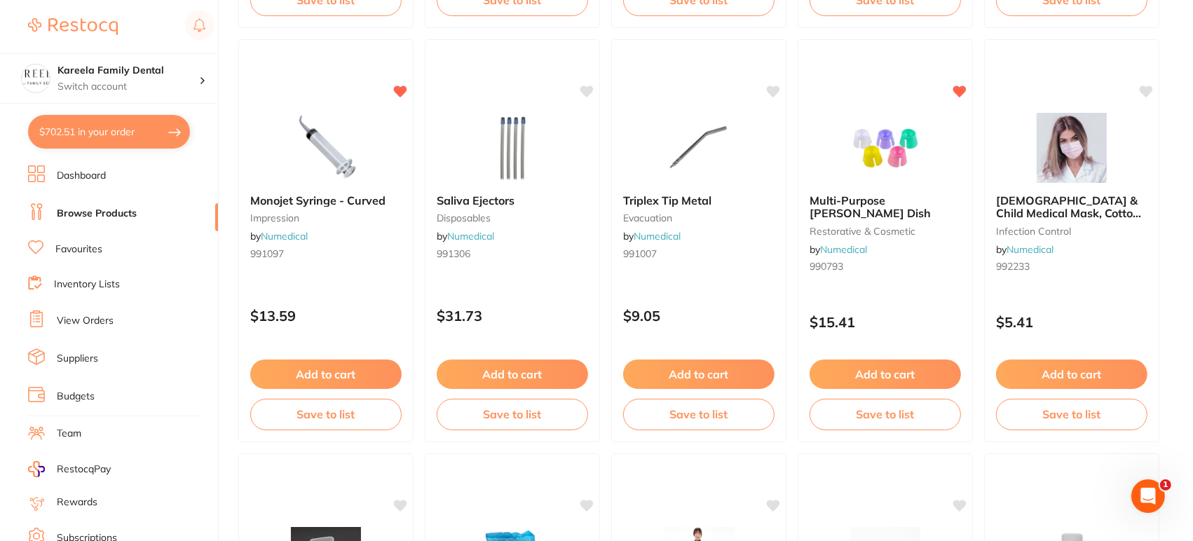
scroll to position [1402, 0]
click at [109, 119] on button "$702.51 in your order" at bounding box center [109, 132] width 162 height 34
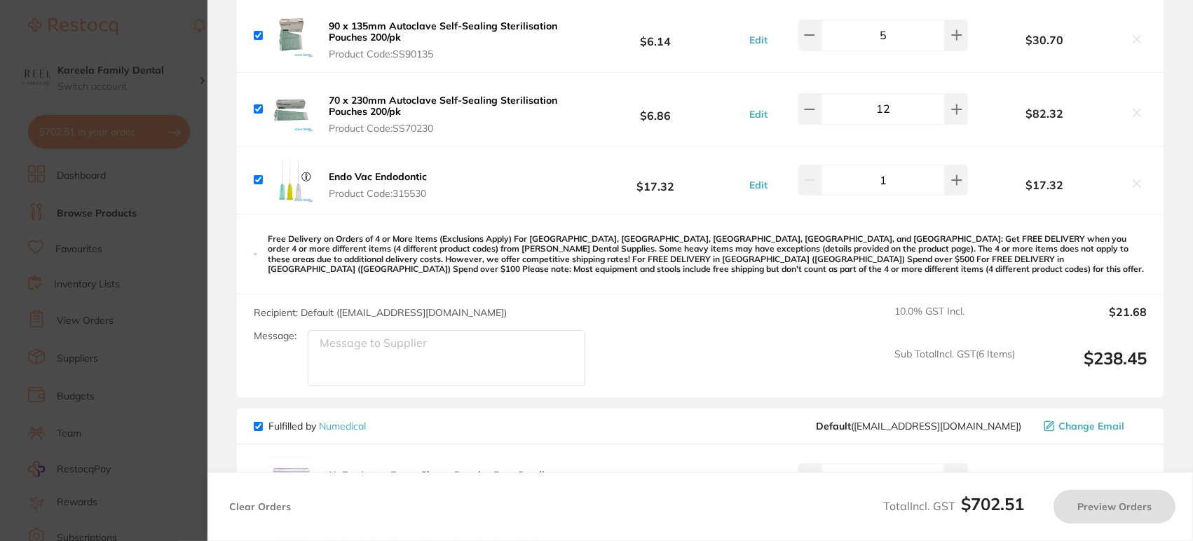
checkbox input "true"
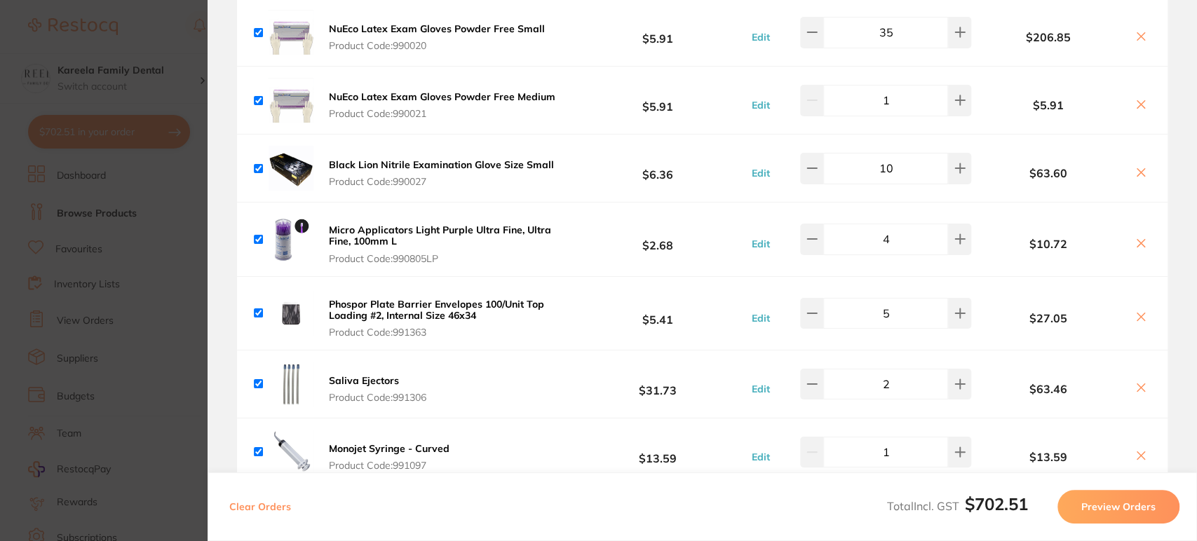
scroll to position [838, 0]
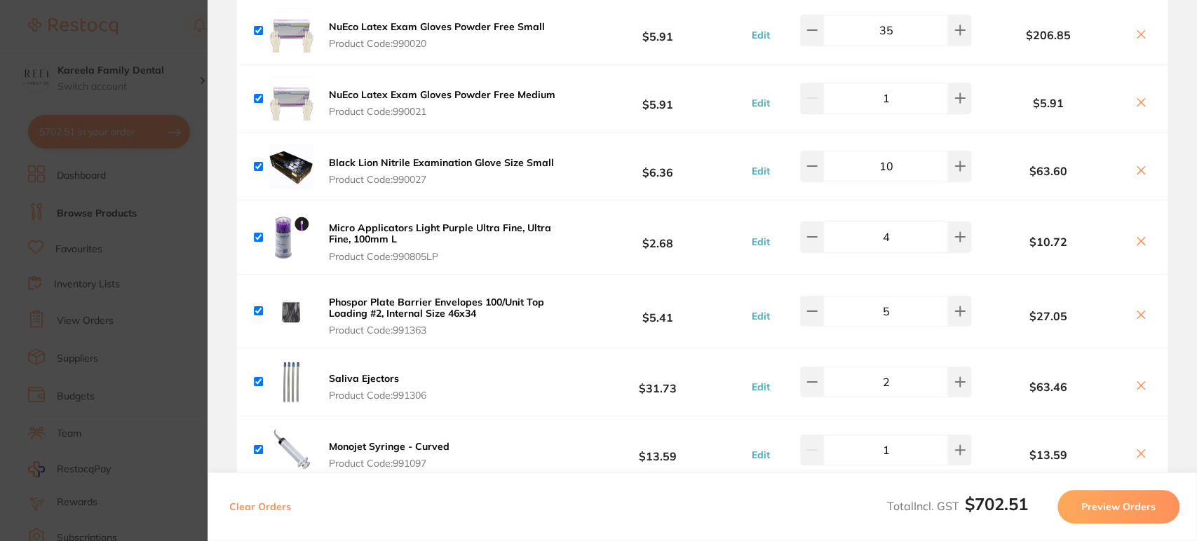
drag, startPoint x: 733, startPoint y: 242, endPoint x: 1166, endPoint y: 66, distance: 467.0
click at [1166, 66] on section "Review Orders Your orders are being processed and we will notify you once we ha…" at bounding box center [702, 270] width 989 height 541
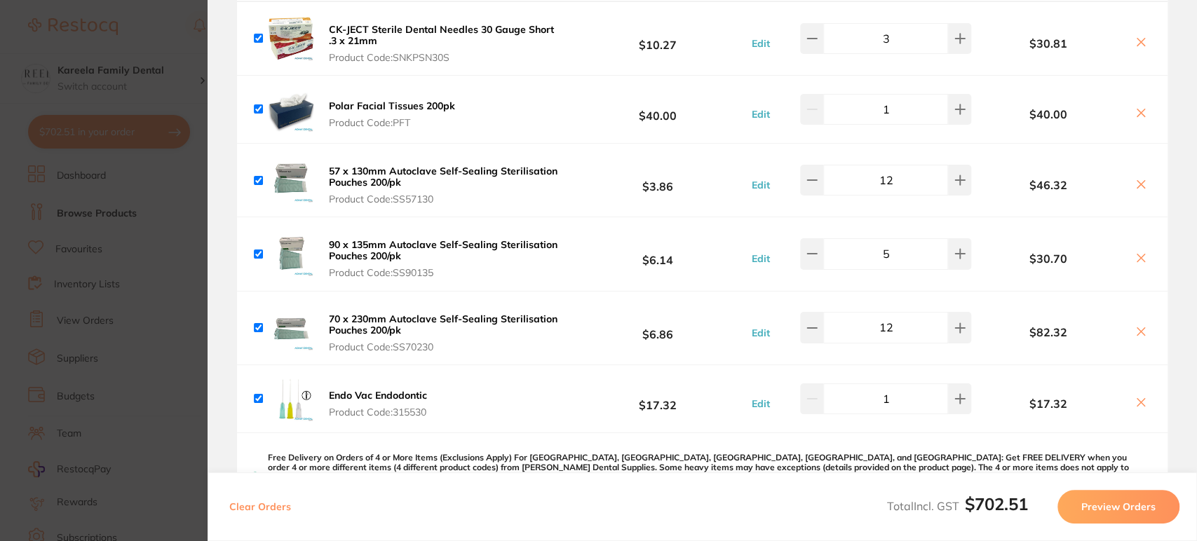
scroll to position [0, 0]
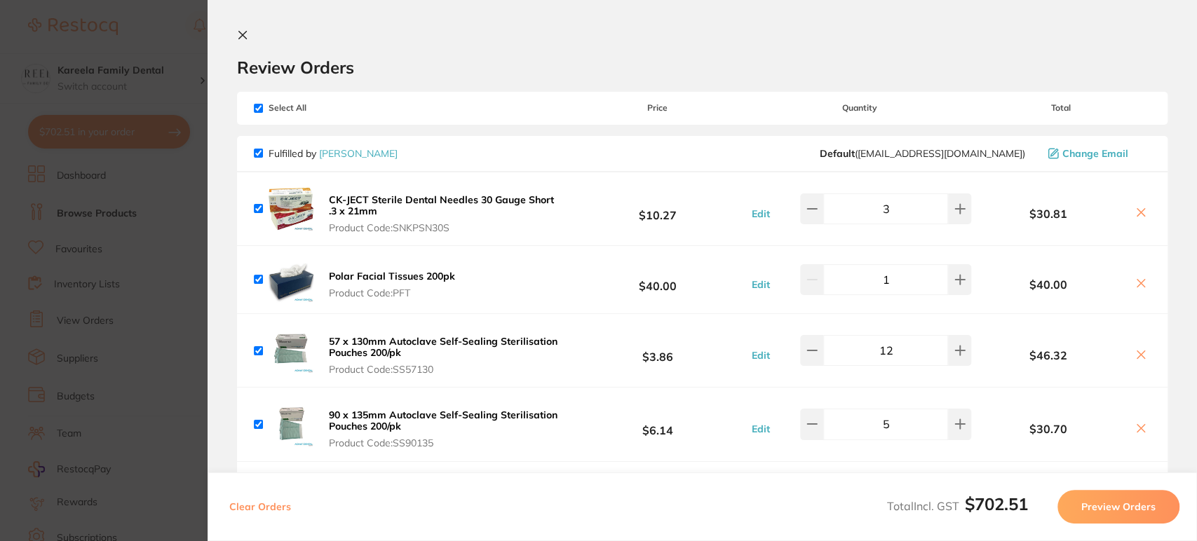
click at [244, 38] on icon at bounding box center [242, 34] width 11 height 11
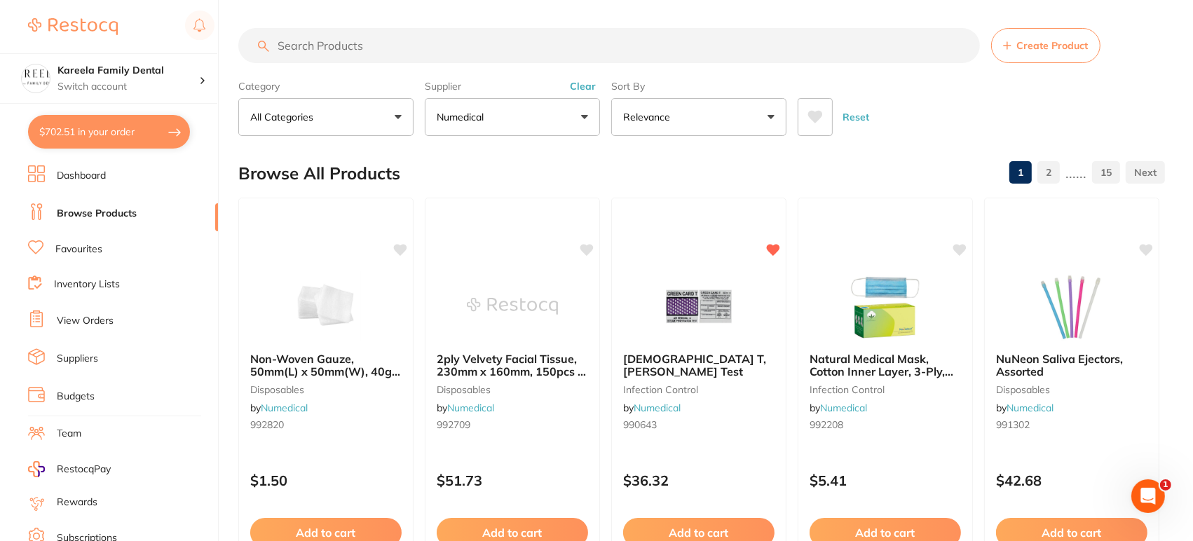
click at [820, 123] on icon at bounding box center [815, 117] width 15 height 14
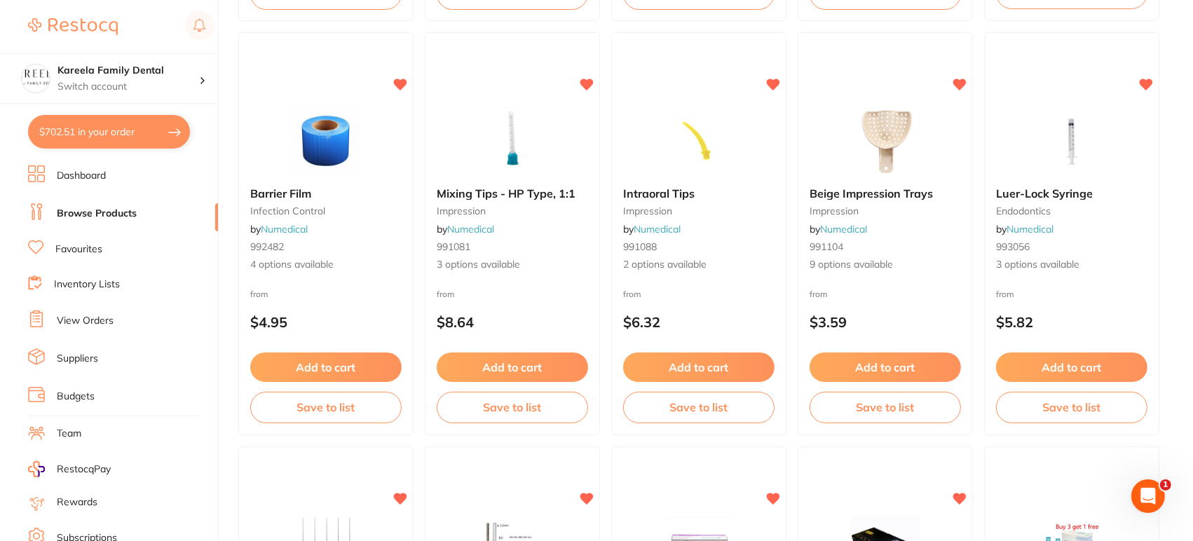
scroll to position [1822, 0]
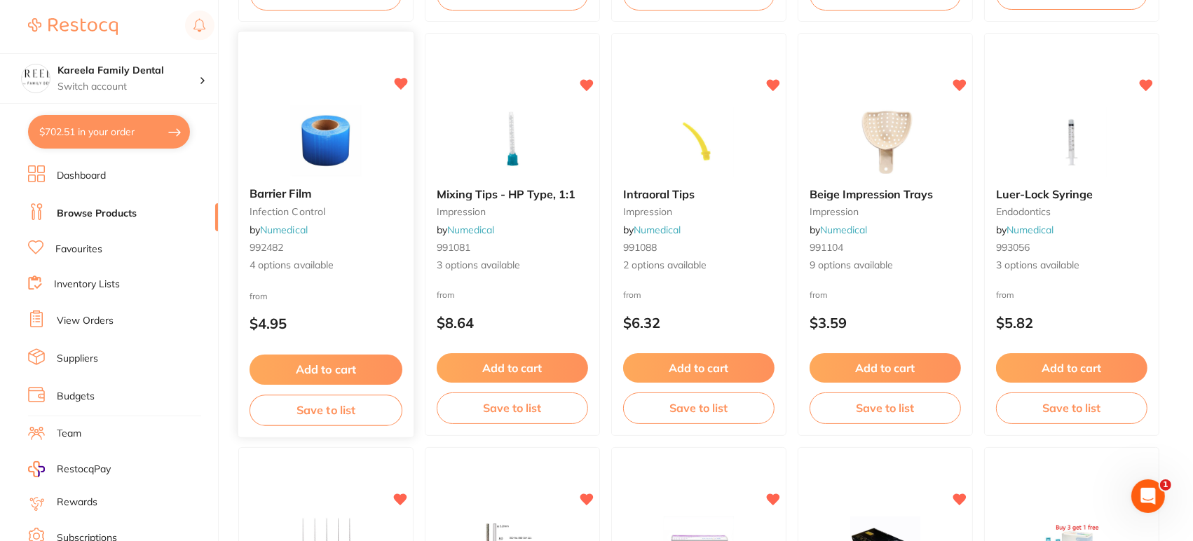
click at [351, 144] on img at bounding box center [326, 140] width 92 height 71
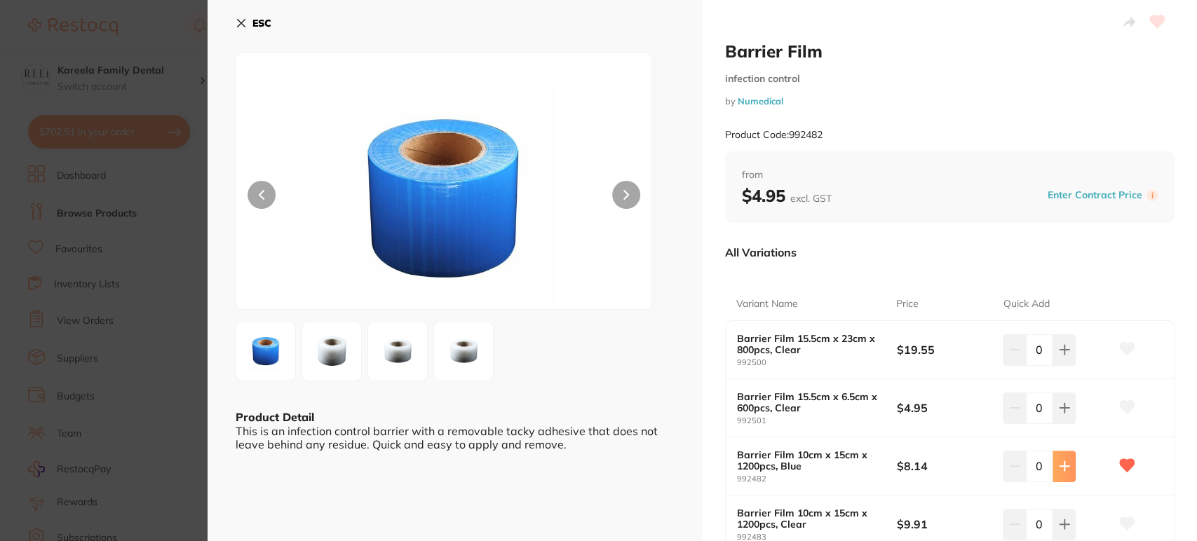
click at [1059, 461] on icon at bounding box center [1064, 466] width 11 height 11
type input "2"
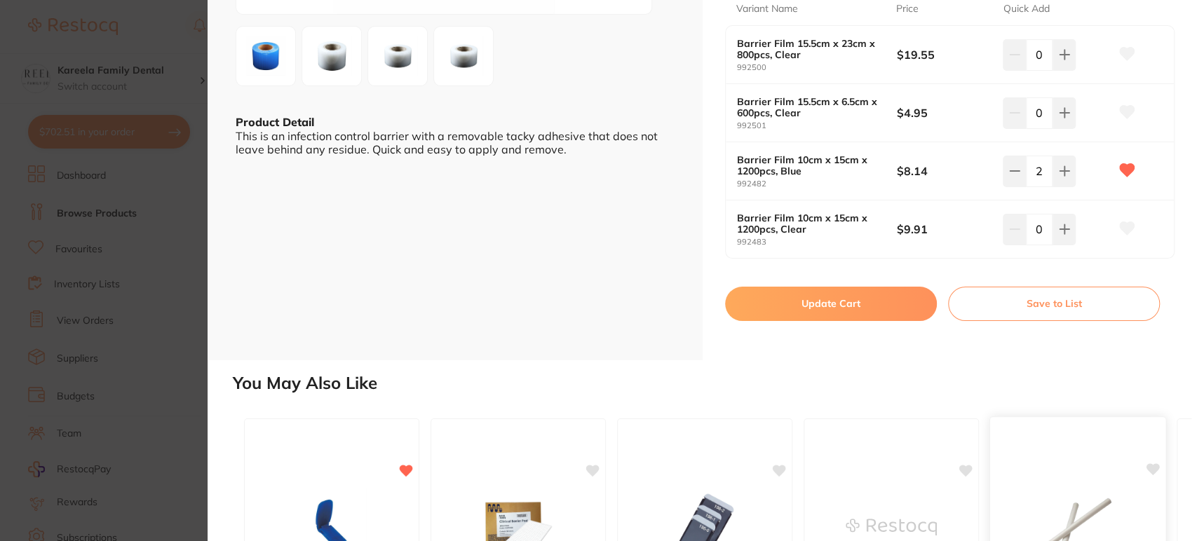
scroll to position [271, 0]
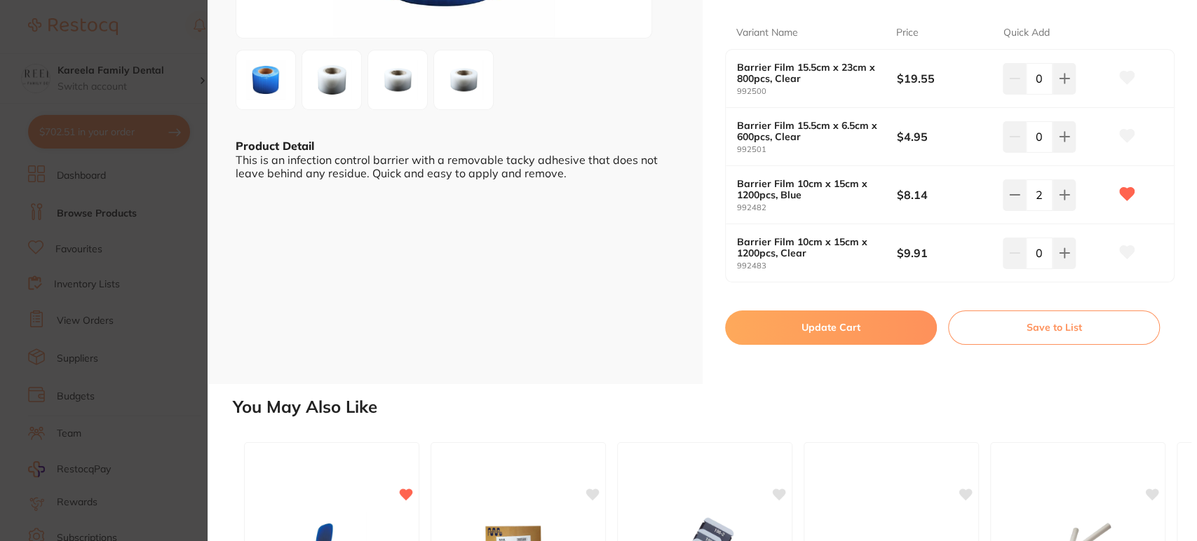
click at [836, 330] on button "Update Cart" at bounding box center [831, 328] width 212 height 34
checkbox input "false"
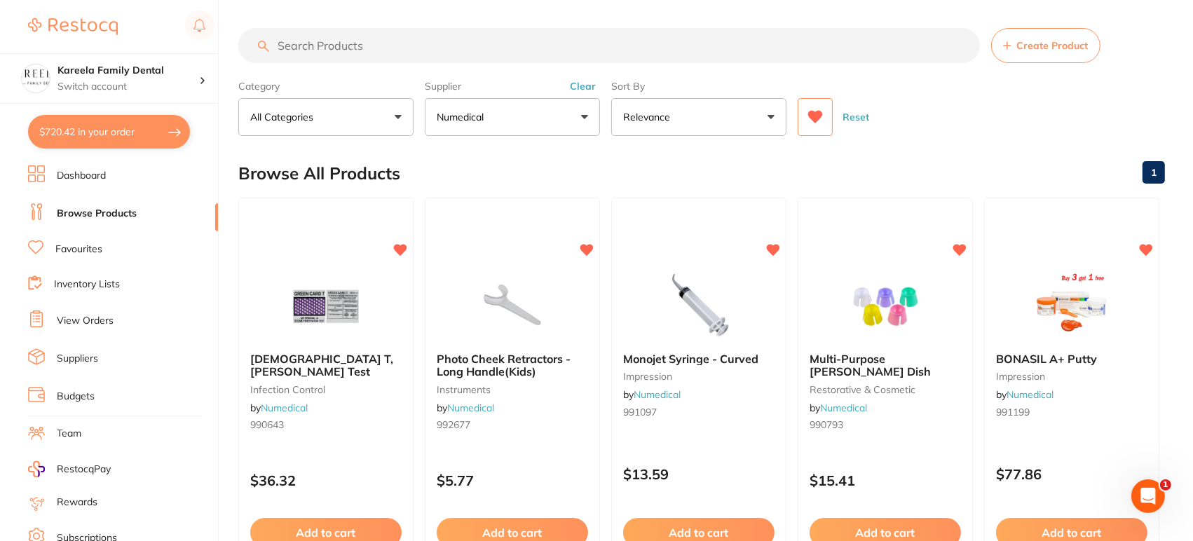
click at [112, 131] on button "$720.42 in your order" at bounding box center [109, 132] width 162 height 34
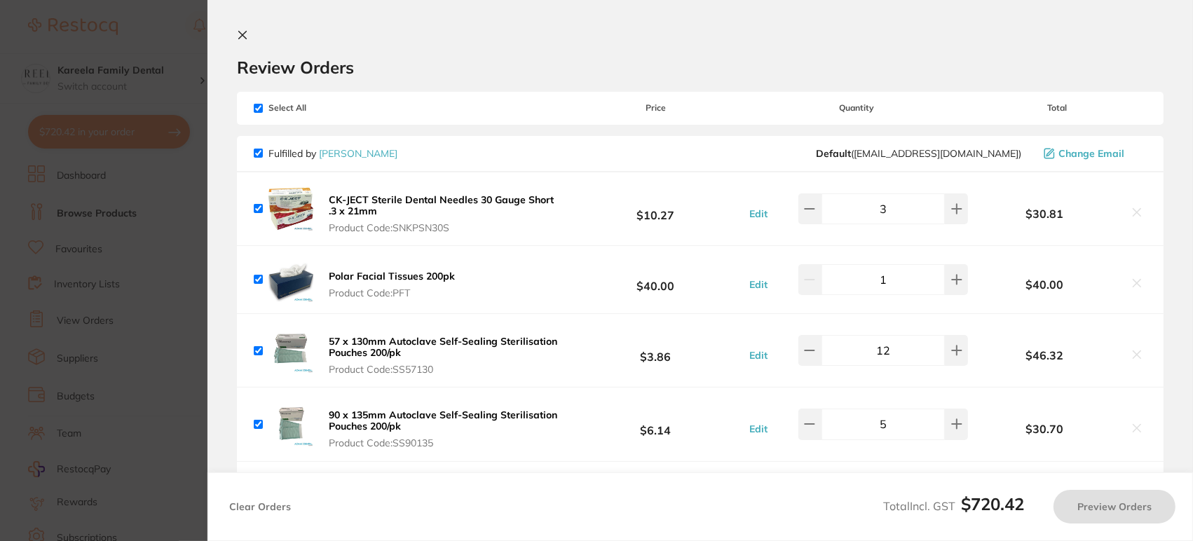
checkbox input "true"
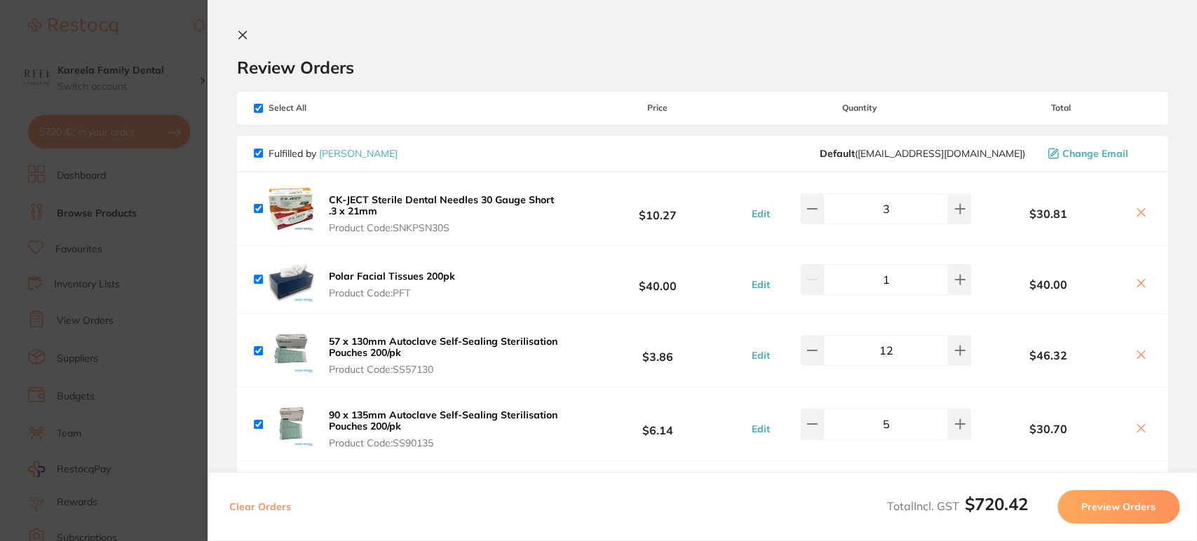
click at [255, 107] on input "checkbox" at bounding box center [258, 108] width 9 height 9
checkbox input "false"
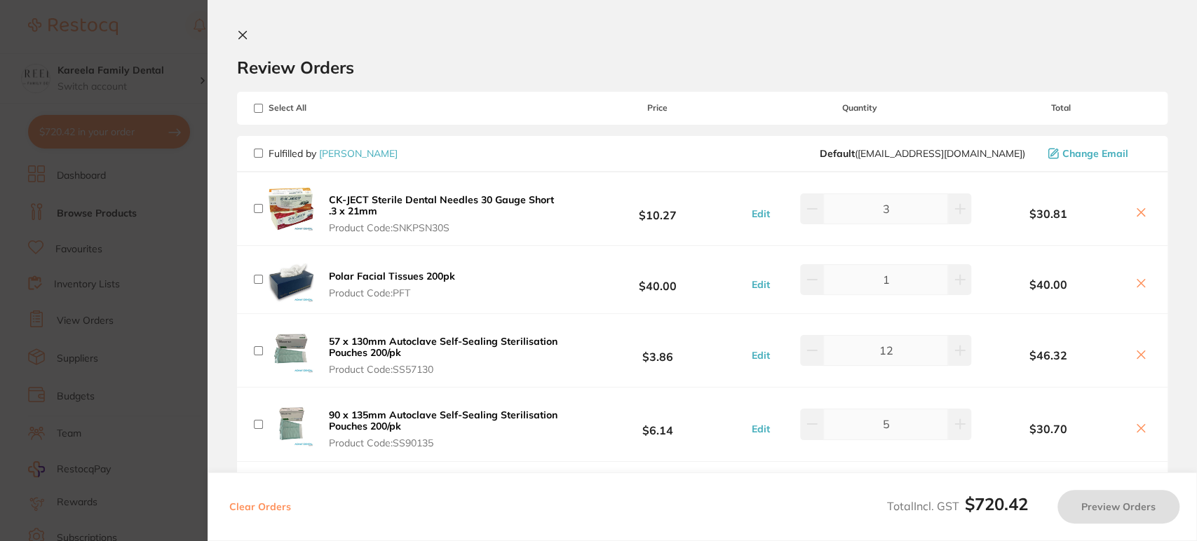
checkbox input "false"
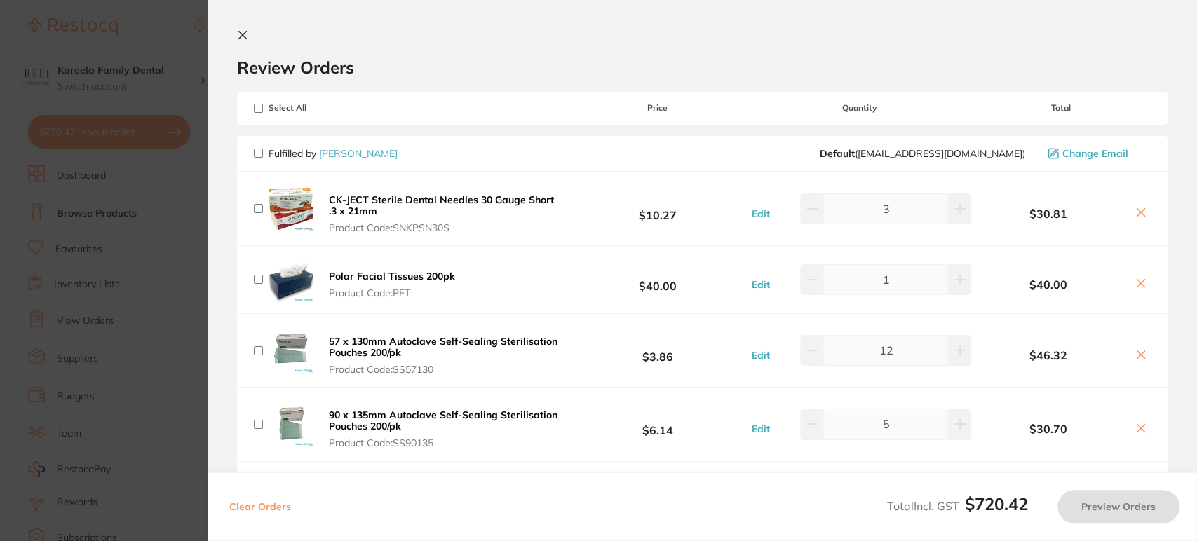
checkbox input "false"
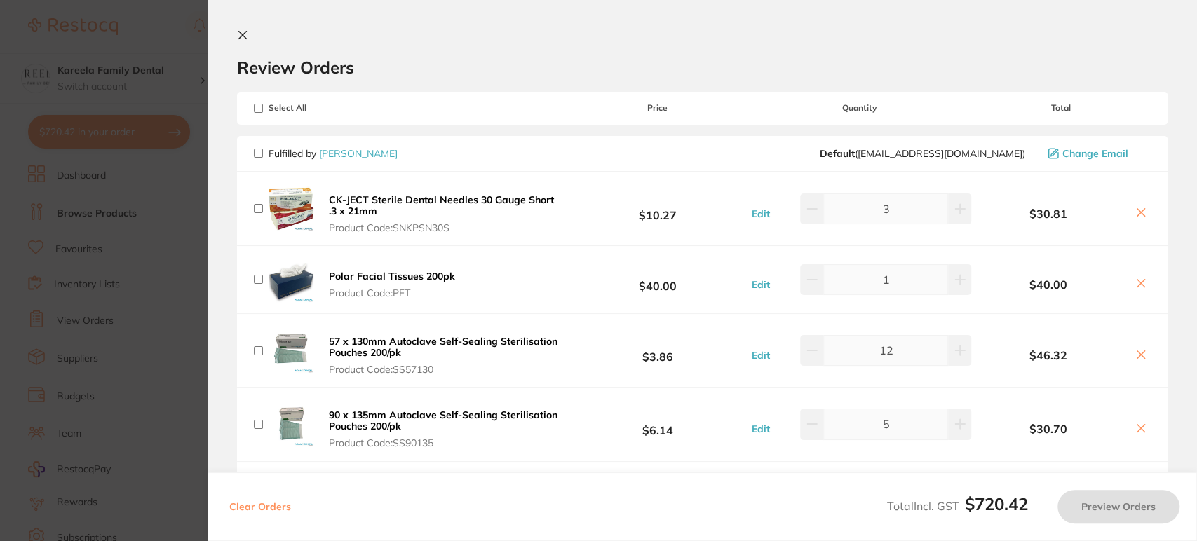
checkbox input "false"
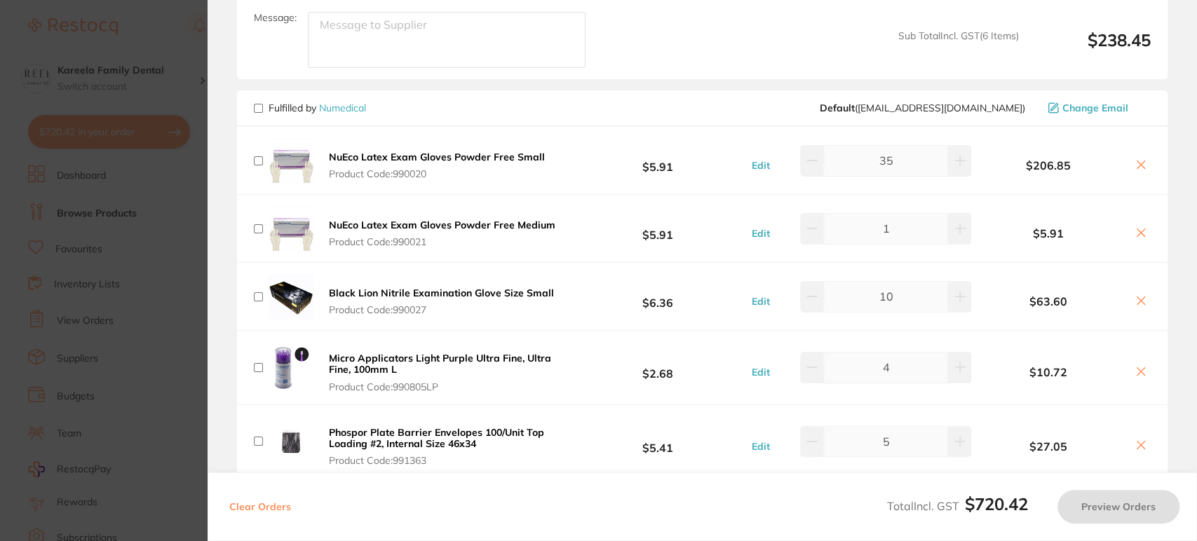
scroll to position [707, 0]
click at [261, 108] on input "checkbox" at bounding box center [258, 108] width 9 height 9
checkbox input "true"
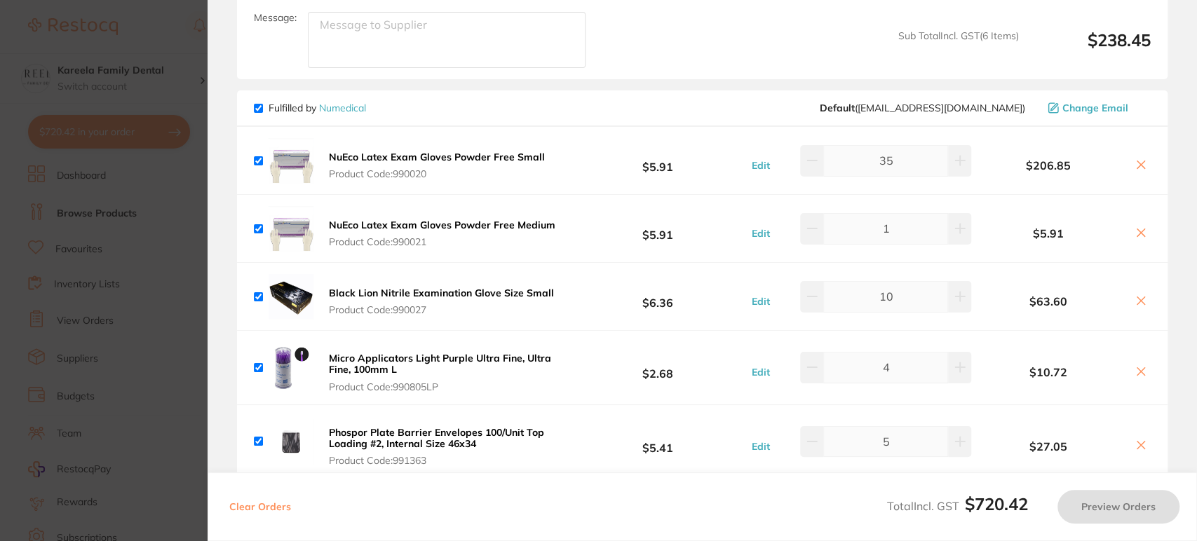
checkbox input "true"
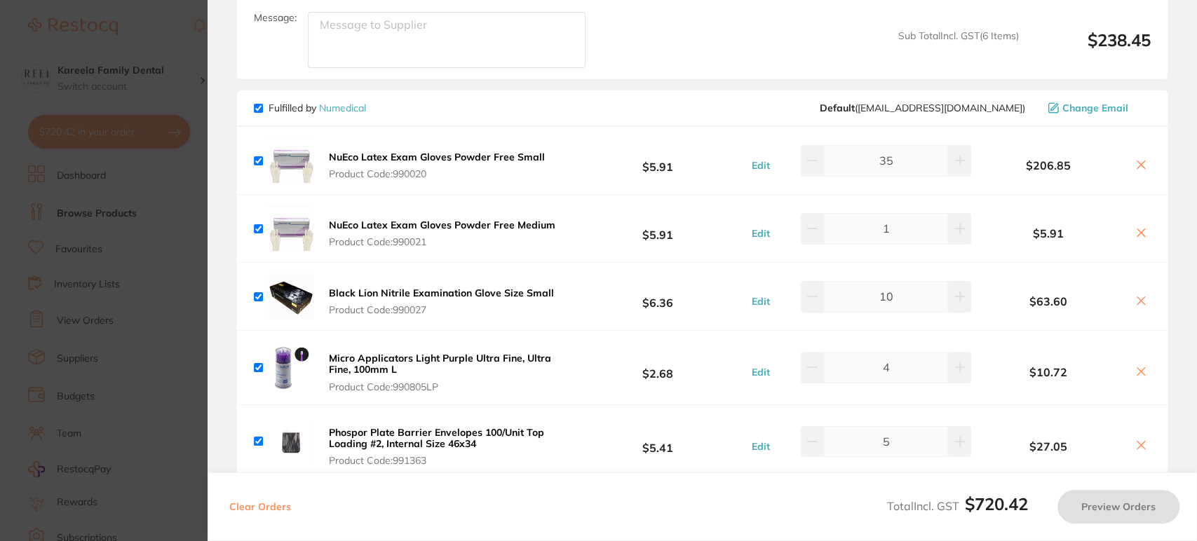
checkbox input "true"
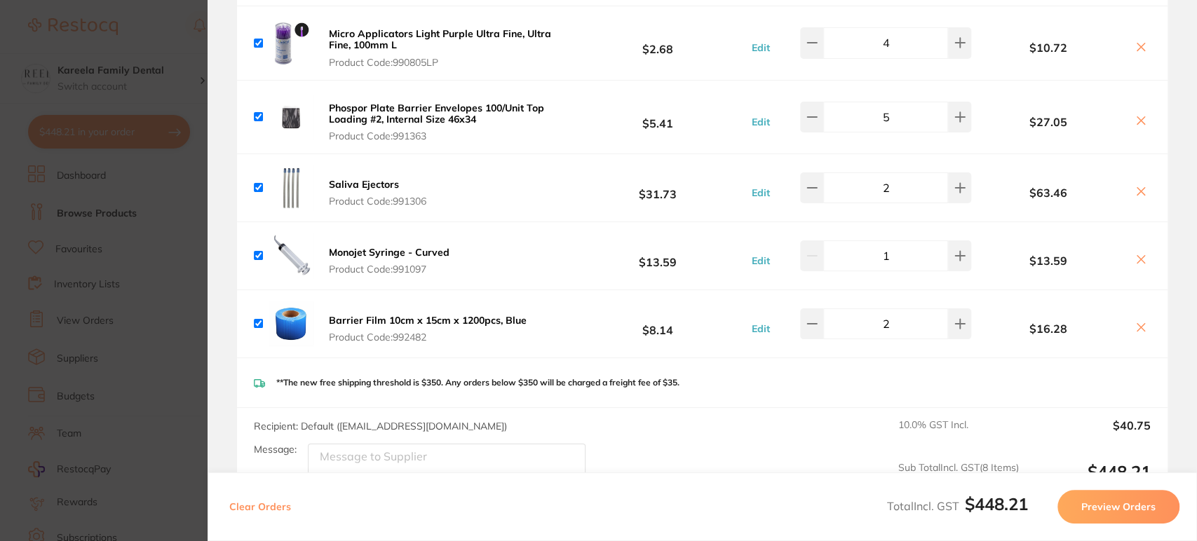
scroll to position [1040, 0]
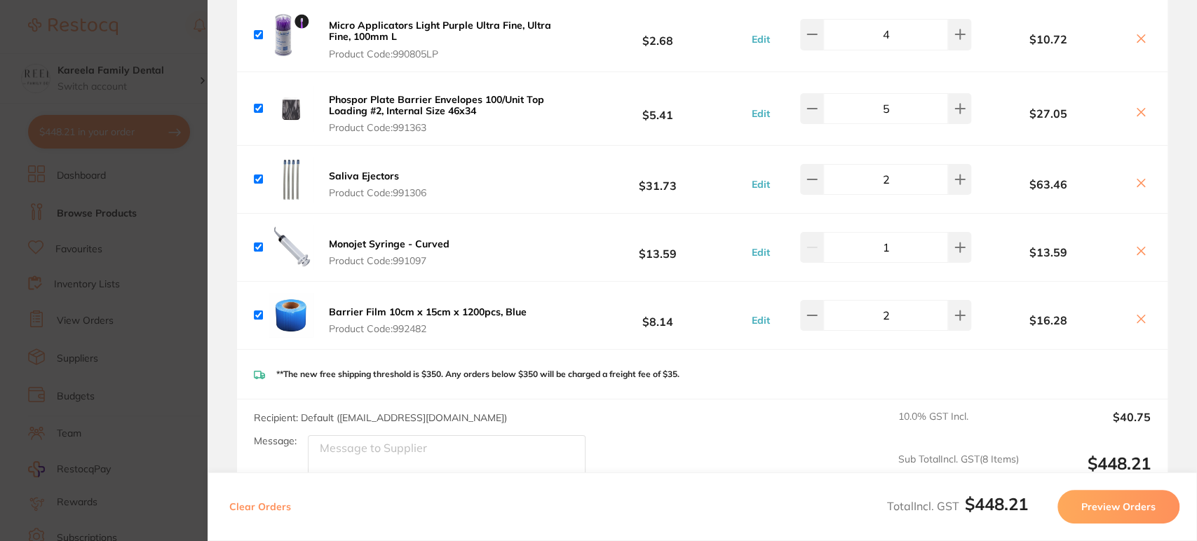
click at [140, 25] on section "Update RRP Set your pre negotiated price for this item. Item Agreed RRP (excl. …" at bounding box center [598, 270] width 1197 height 541
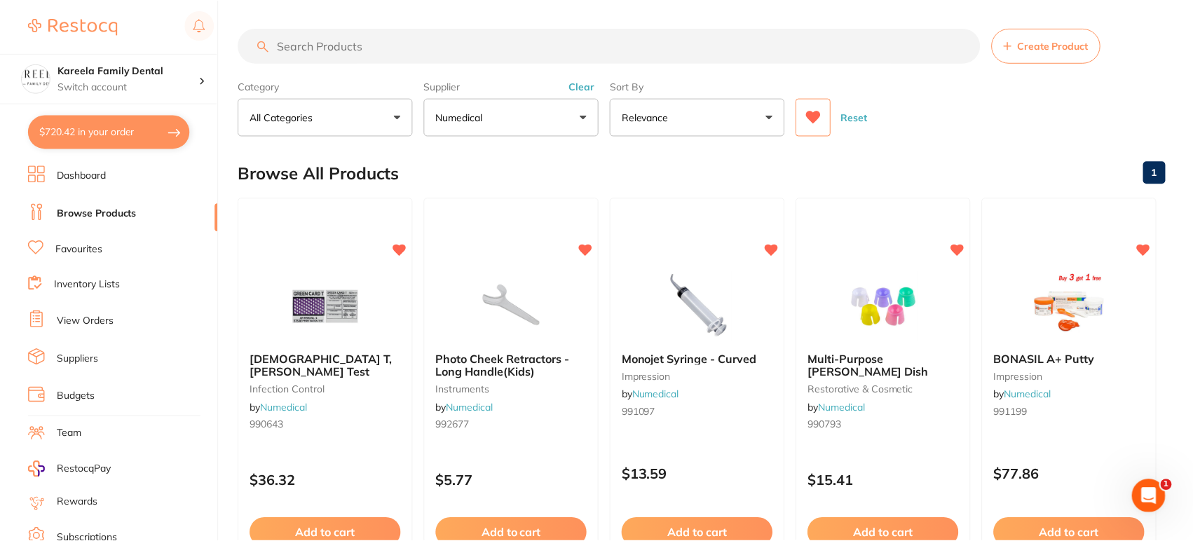
scroll to position [28, 0]
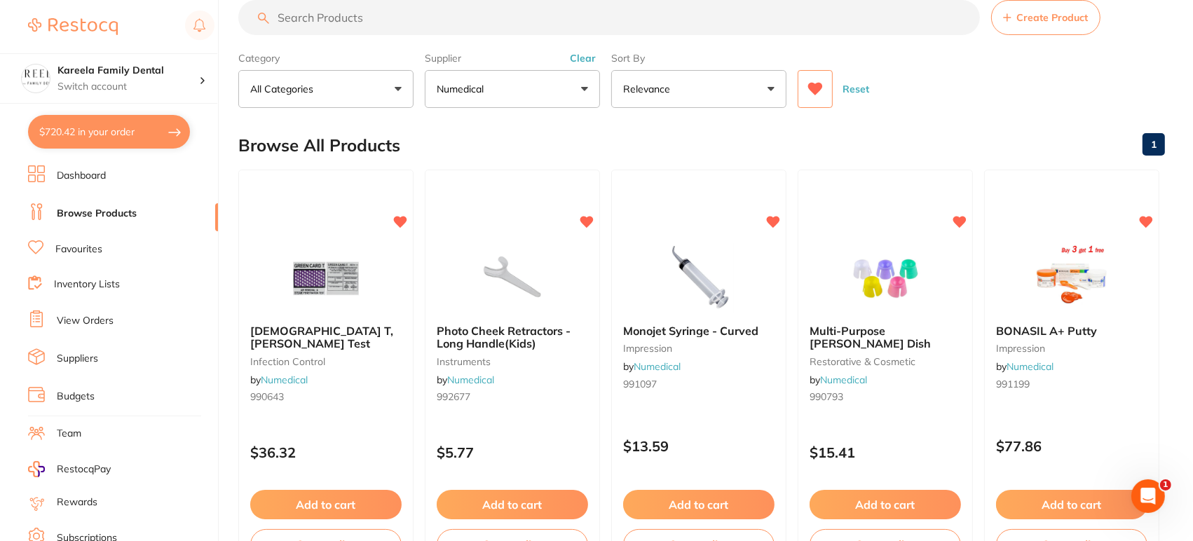
click at [400, 21] on input "search" at bounding box center [609, 17] width 742 height 35
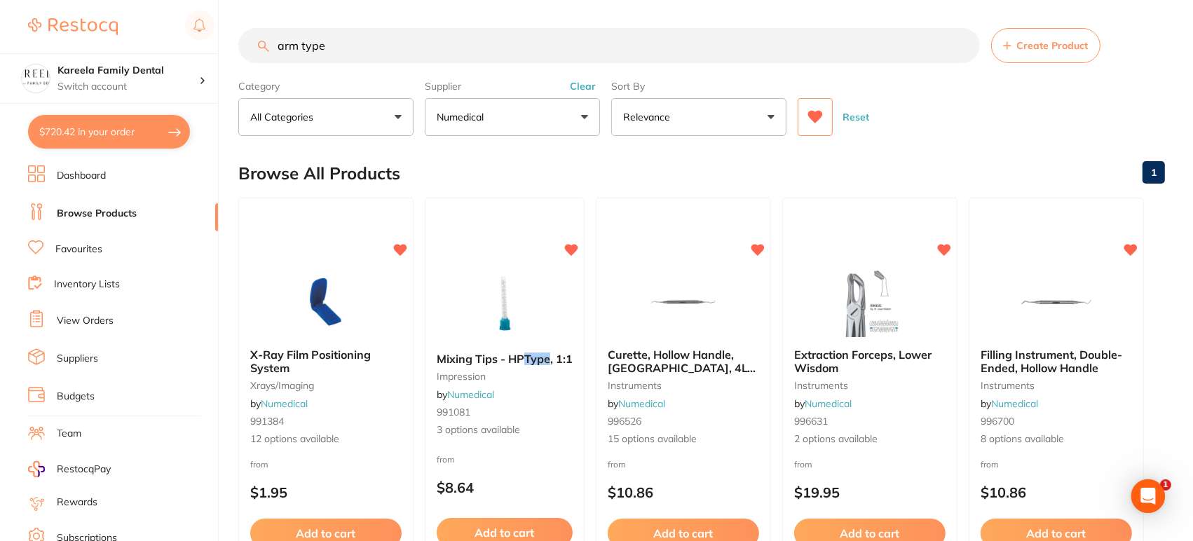
scroll to position [0, 0]
drag, startPoint x: 345, startPoint y: 50, endPoint x: 170, endPoint y: 29, distance: 175.8
click at [170, 29] on div "$720.42 Kareela Family Dental Switch account Kareela Family Dental $720.42 in y…" at bounding box center [596, 270] width 1193 height 541
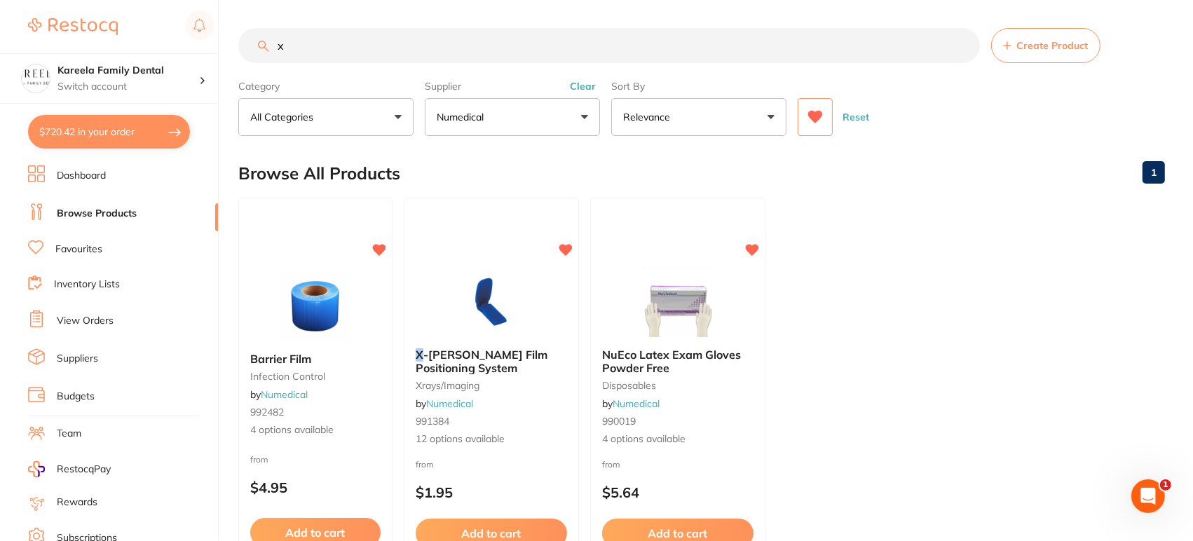
type input "x"
click at [515, 261] on div "X -Ray Film Positioning System xrays/imaging by Numedical 991384 12 options ava…" at bounding box center [491, 399] width 175 height 403
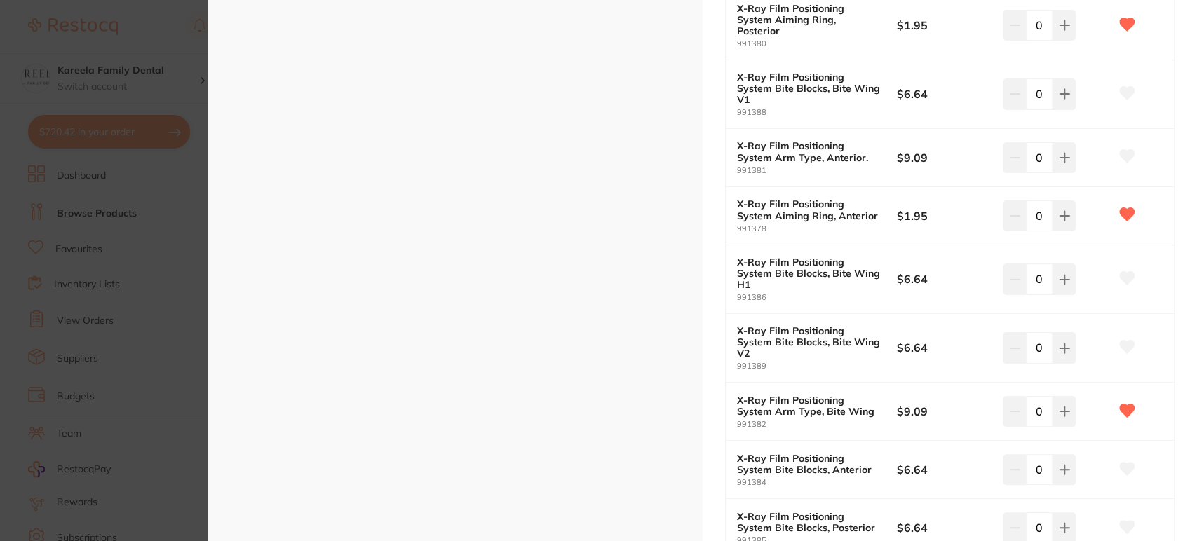
scroll to position [458, 0]
click at [1066, 405] on icon at bounding box center [1064, 410] width 11 height 11
type input "2"
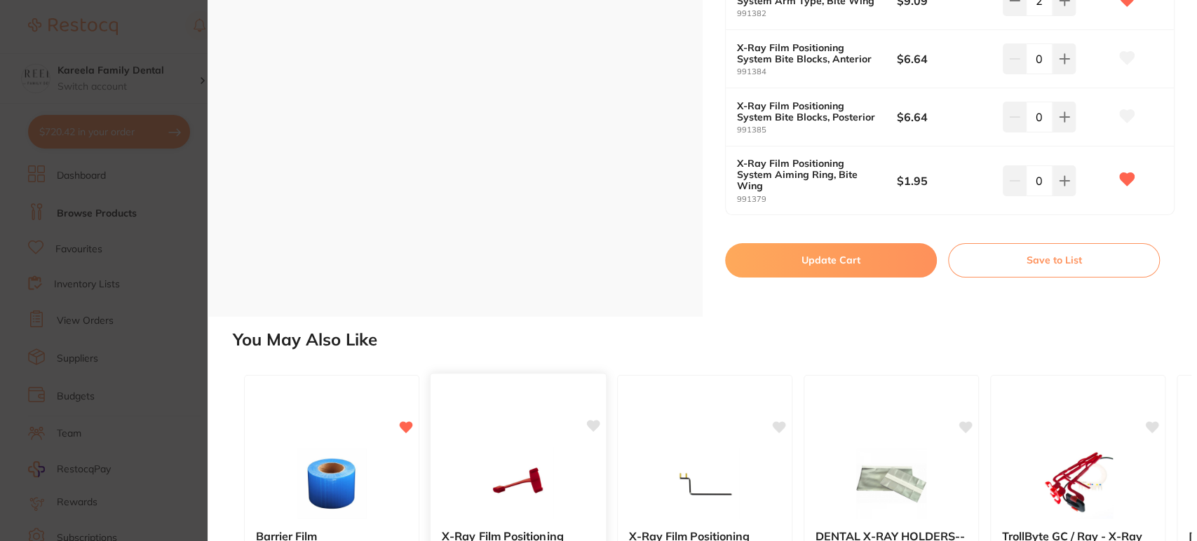
scroll to position [0, 0]
click at [818, 243] on button "Update Cart" at bounding box center [831, 260] width 212 height 34
checkbox input "false"
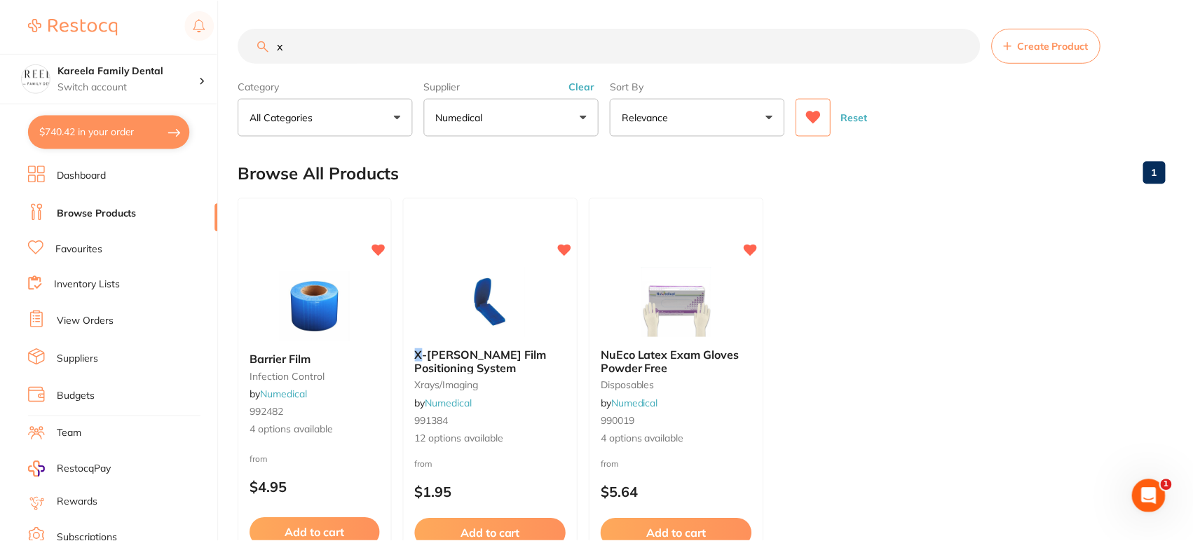
scroll to position [28, 0]
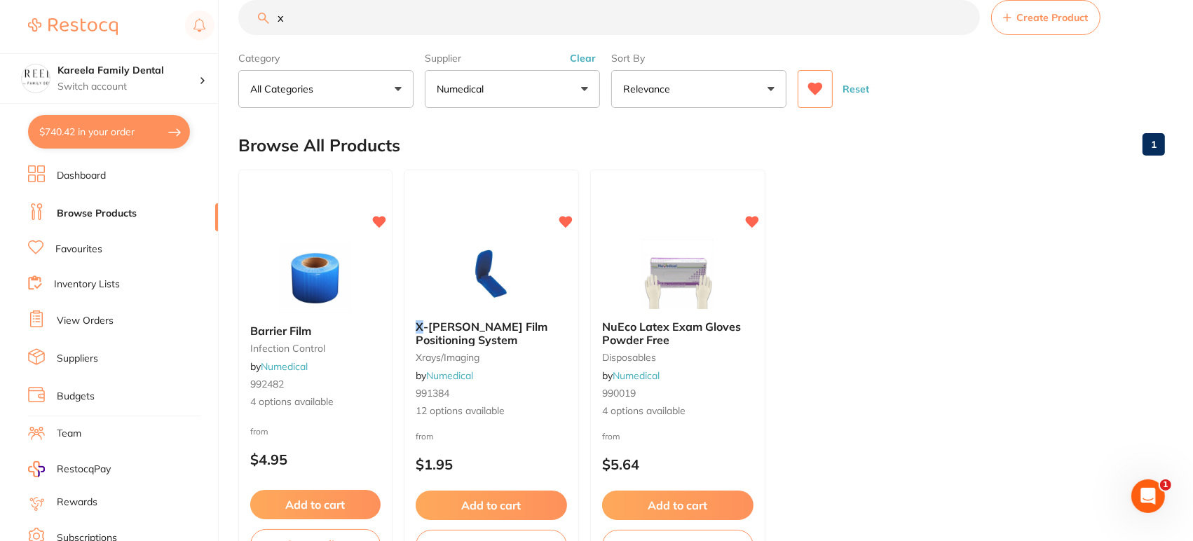
click at [130, 133] on button "$740.42 in your order" at bounding box center [109, 132] width 162 height 34
checkbox input "true"
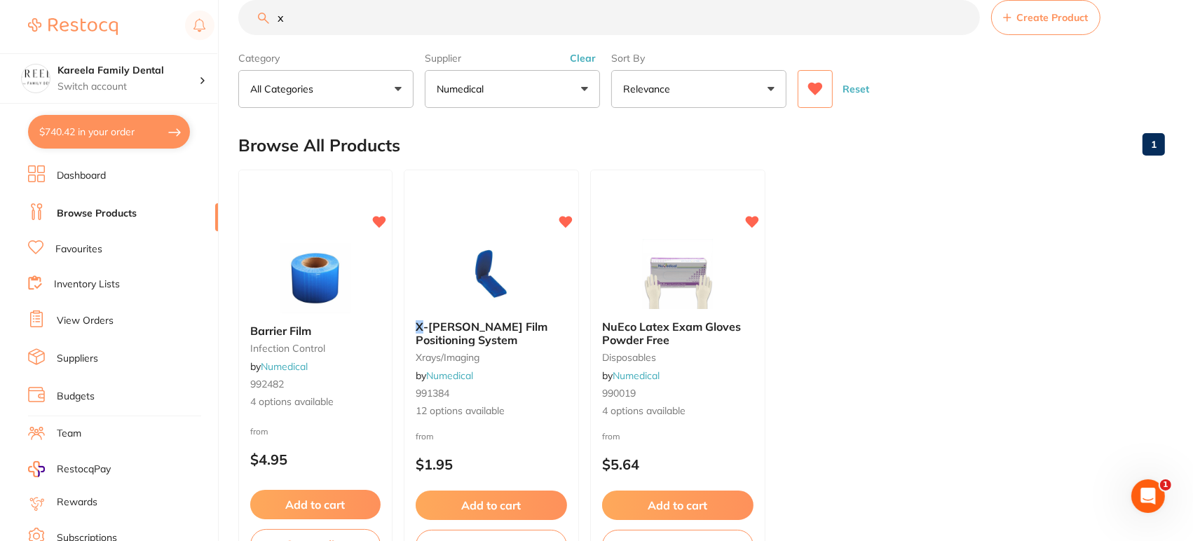
checkbox input "true"
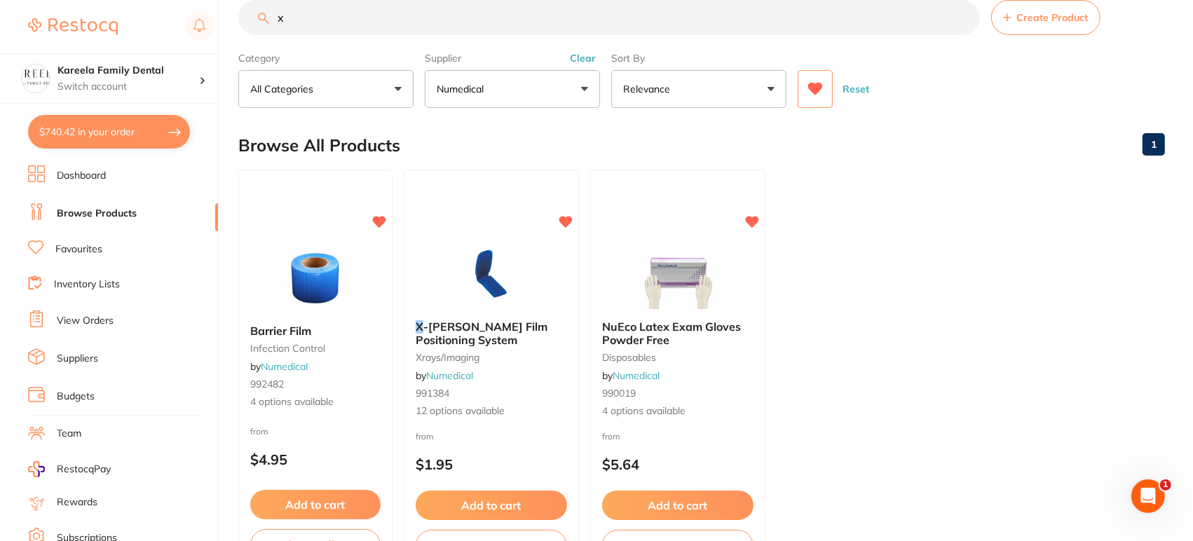
checkbox input "true"
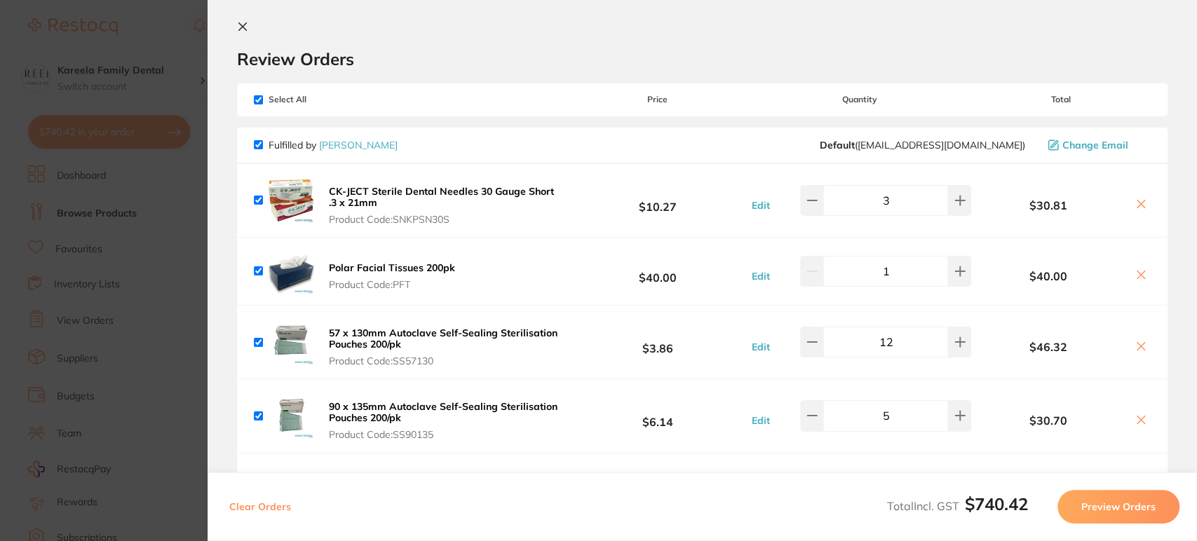
scroll to position [0, 0]
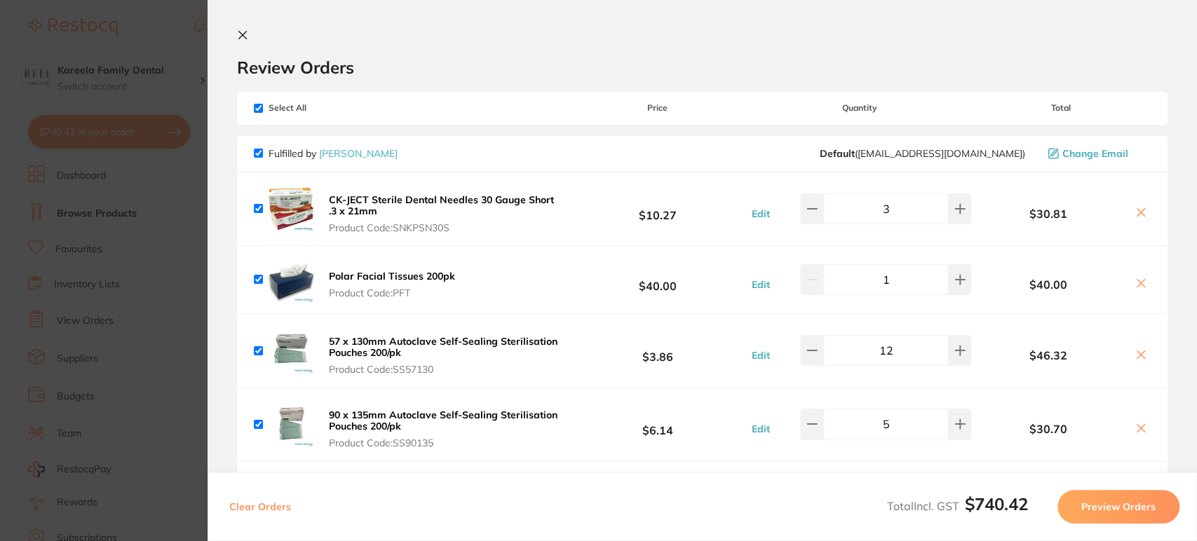
click at [258, 161] on div "Fulfilled by Adam Dental Default ( save@adamdental.com.au ) Change Email" at bounding box center [702, 154] width 930 height 36
click at [252, 152] on div "Fulfilled by Adam Dental Default ( save@adamdental.com.au ) Change Email" at bounding box center [702, 154] width 930 height 36
click at [261, 154] on input "checkbox" at bounding box center [258, 153] width 9 height 9
checkbox input "false"
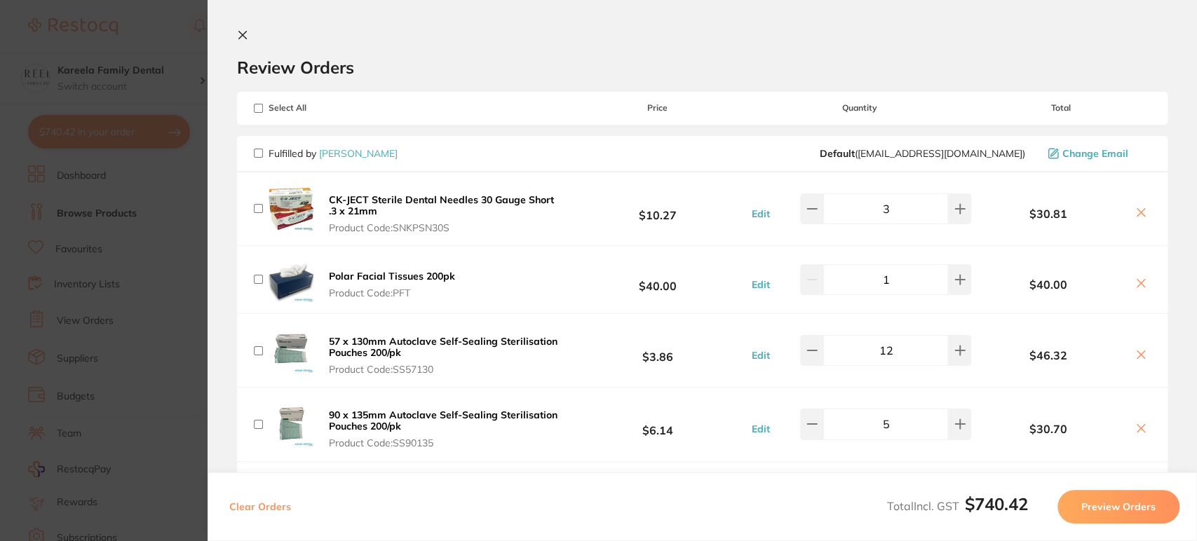
checkbox input "false"
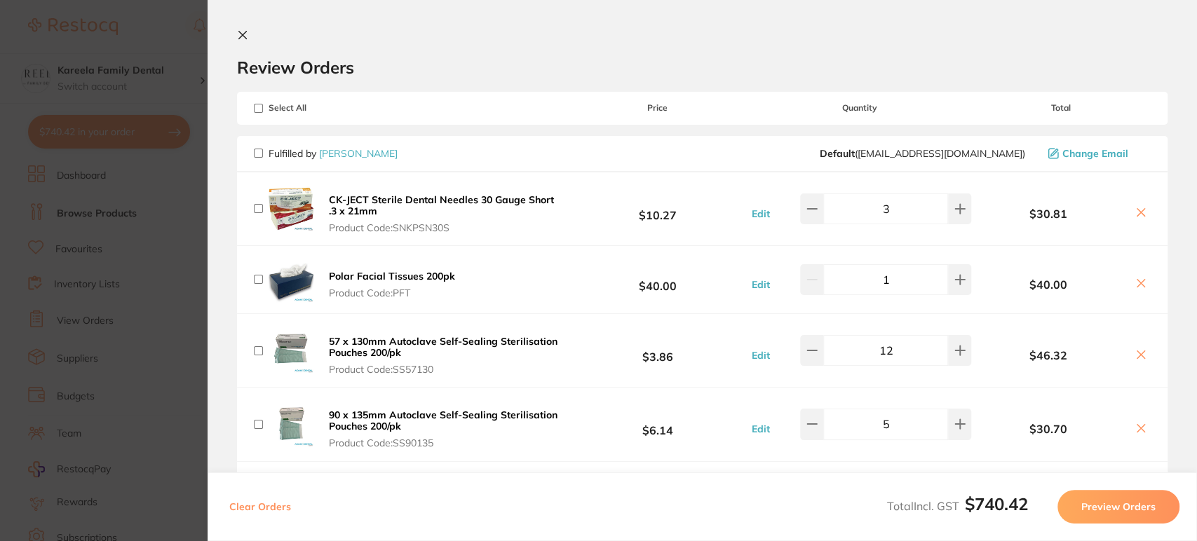
checkbox input "false"
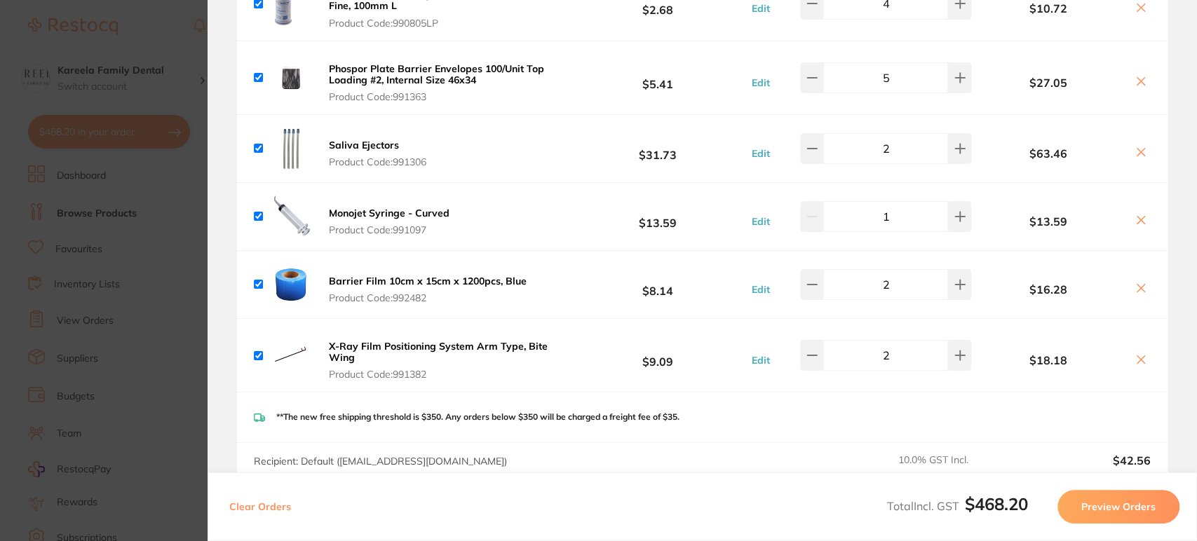
scroll to position [1071, 0]
click at [1099, 510] on button "Preview Orders" at bounding box center [1118, 507] width 122 height 34
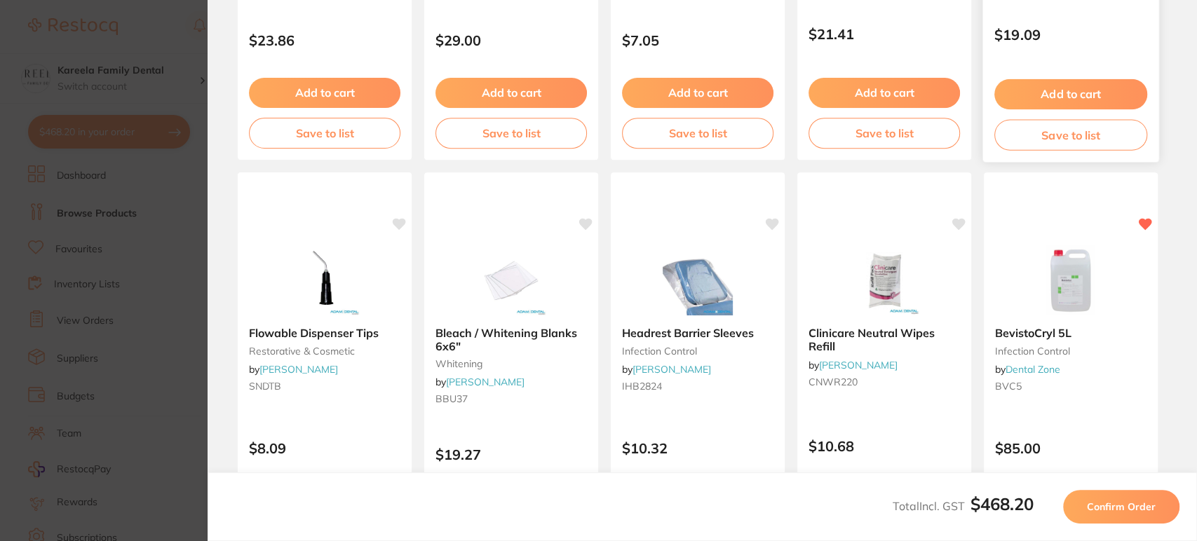
scroll to position [494, 0]
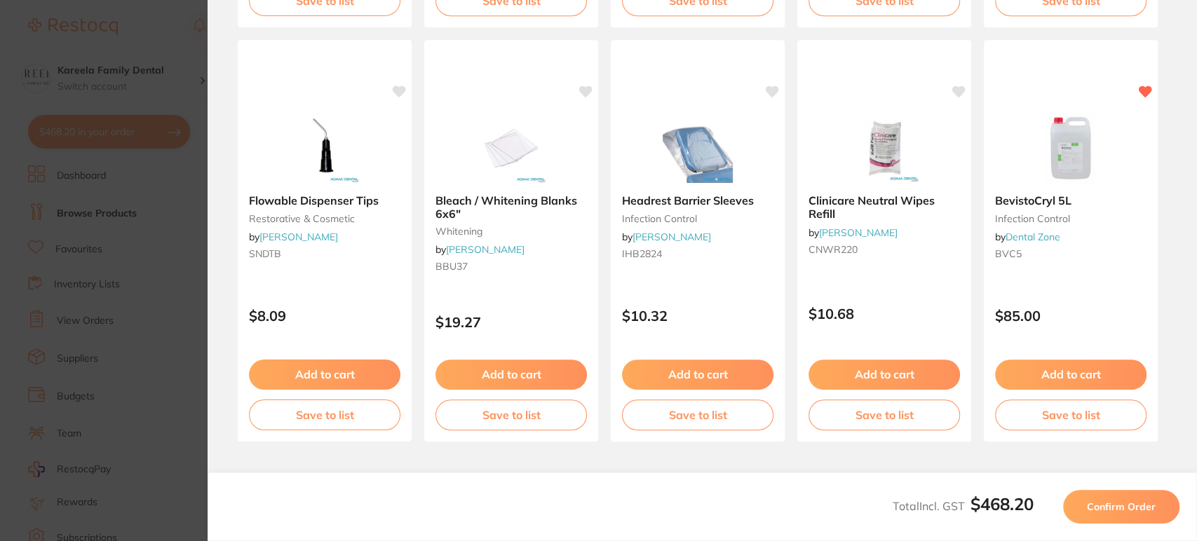
click at [1127, 506] on span "Confirm Order" at bounding box center [1121, 507] width 69 height 13
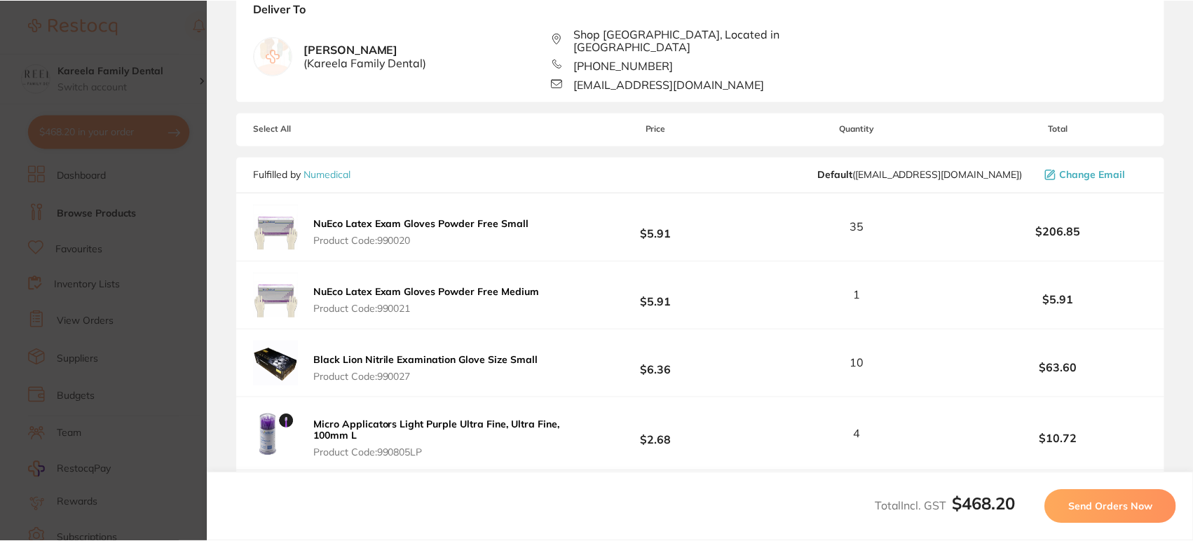
scroll to position [0, 0]
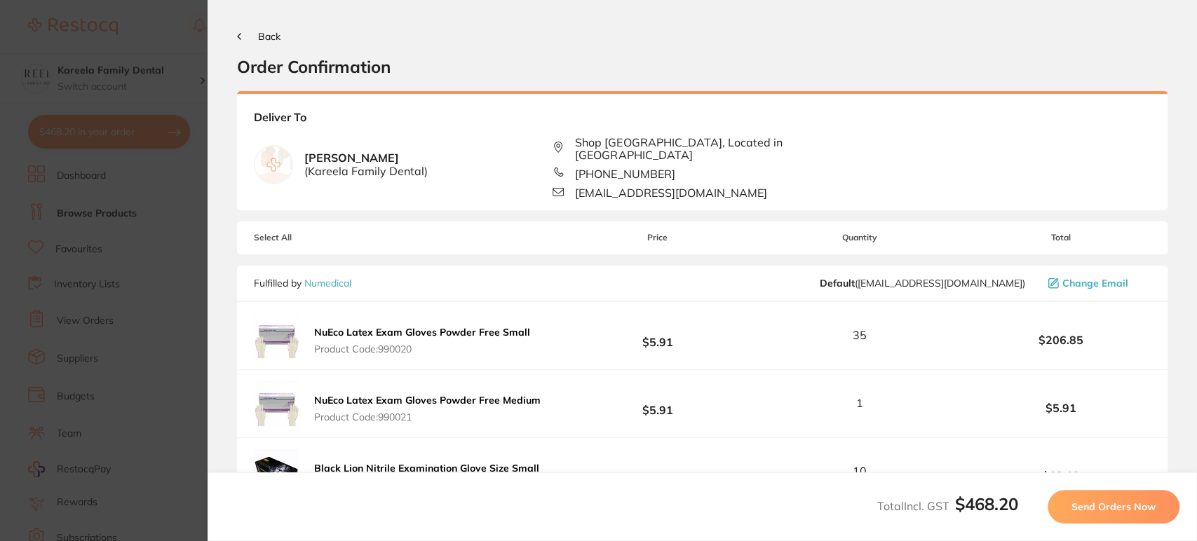
click at [1127, 506] on span "Send Orders Now" at bounding box center [1113, 507] width 84 height 13
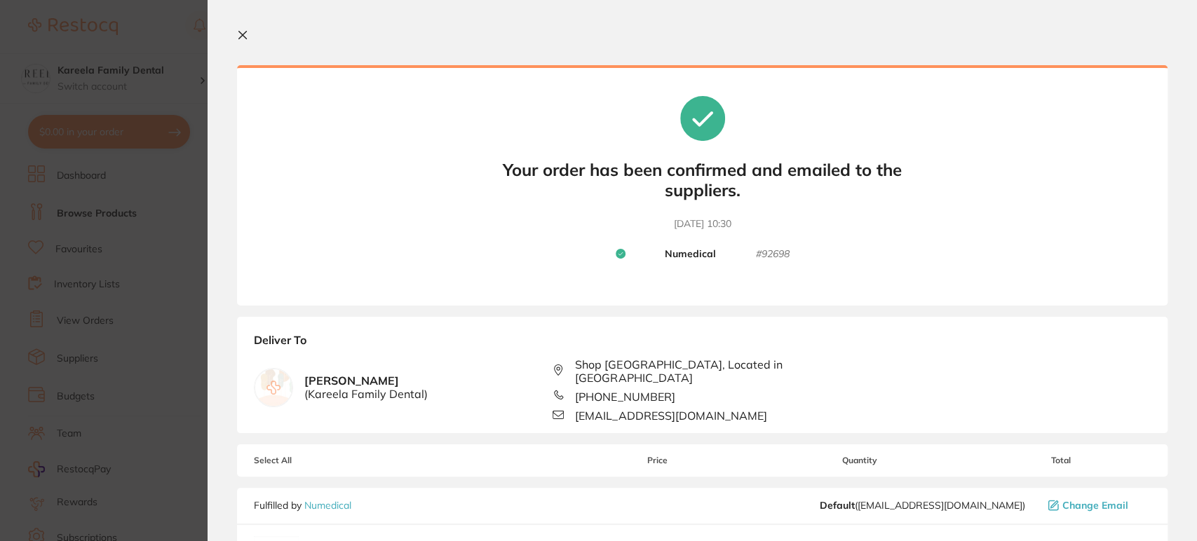
click at [246, 32] on icon at bounding box center [242, 34] width 11 height 11
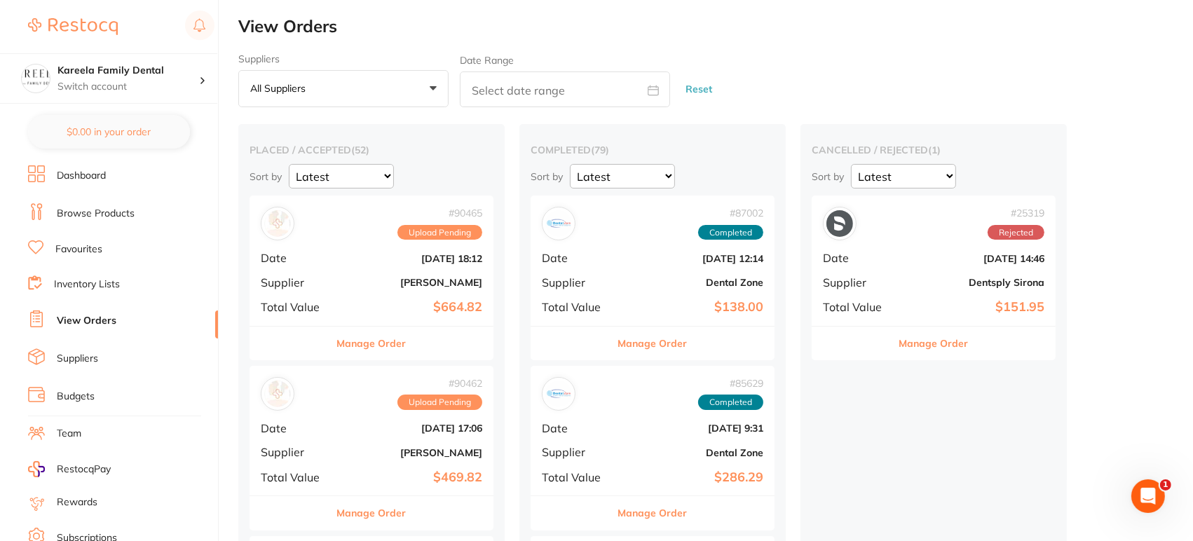
checkbox input "false"
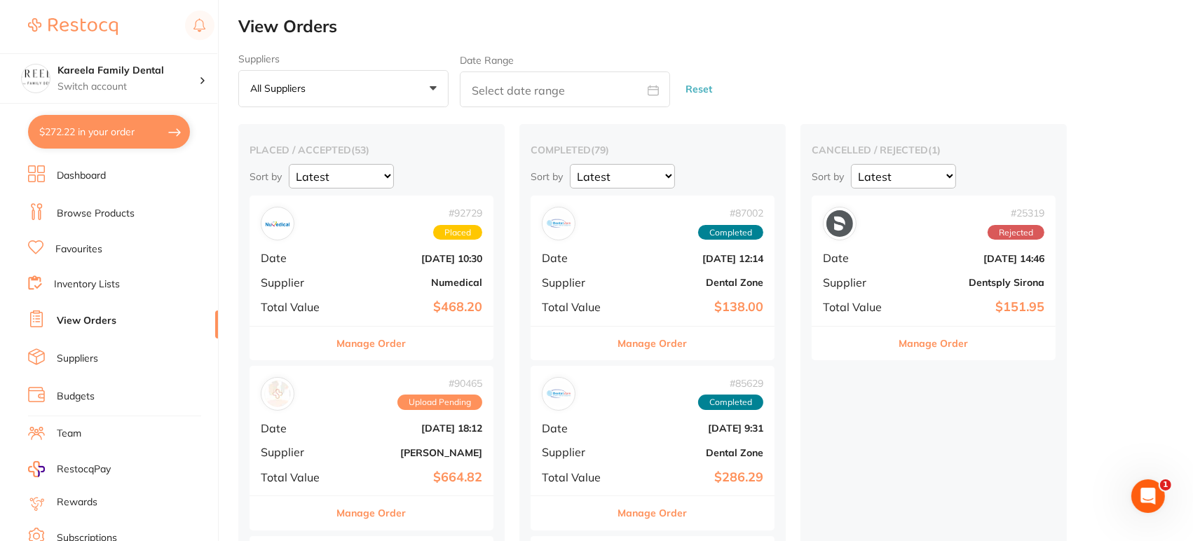
click at [98, 217] on link "Browse Products" at bounding box center [96, 214] width 78 height 14
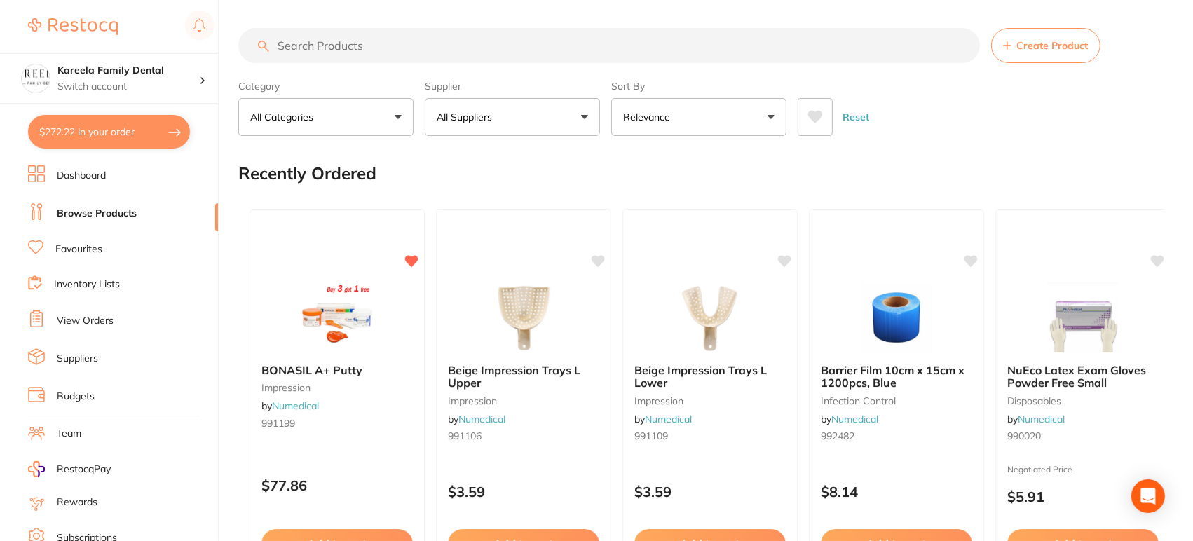
click at [461, 48] on input "search" at bounding box center [609, 45] width 742 height 35
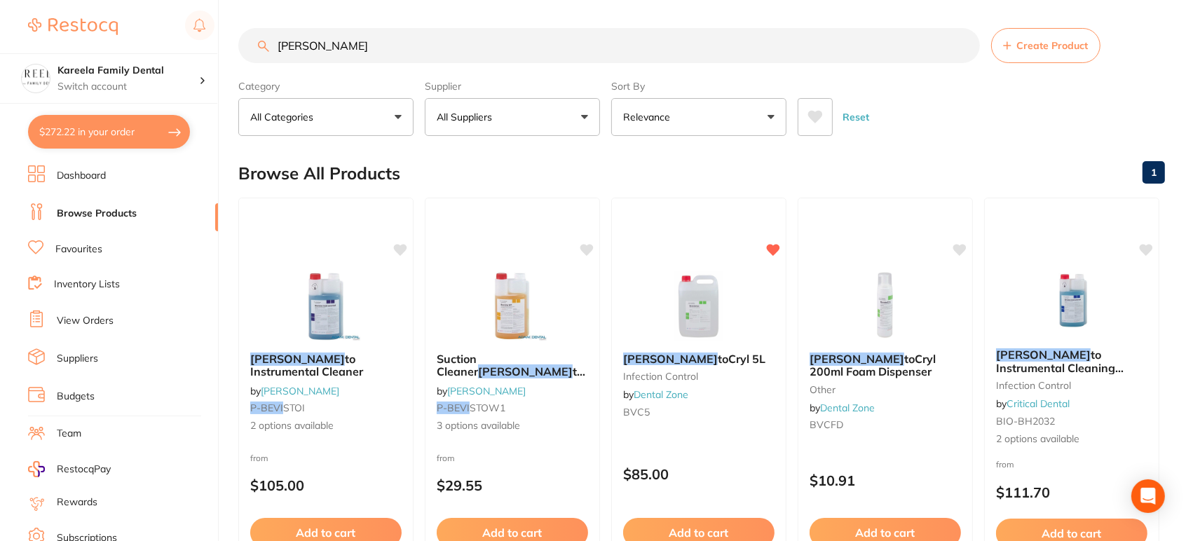
type input "bevis"
click at [573, 123] on button "All Suppliers" at bounding box center [512, 117] width 175 height 38
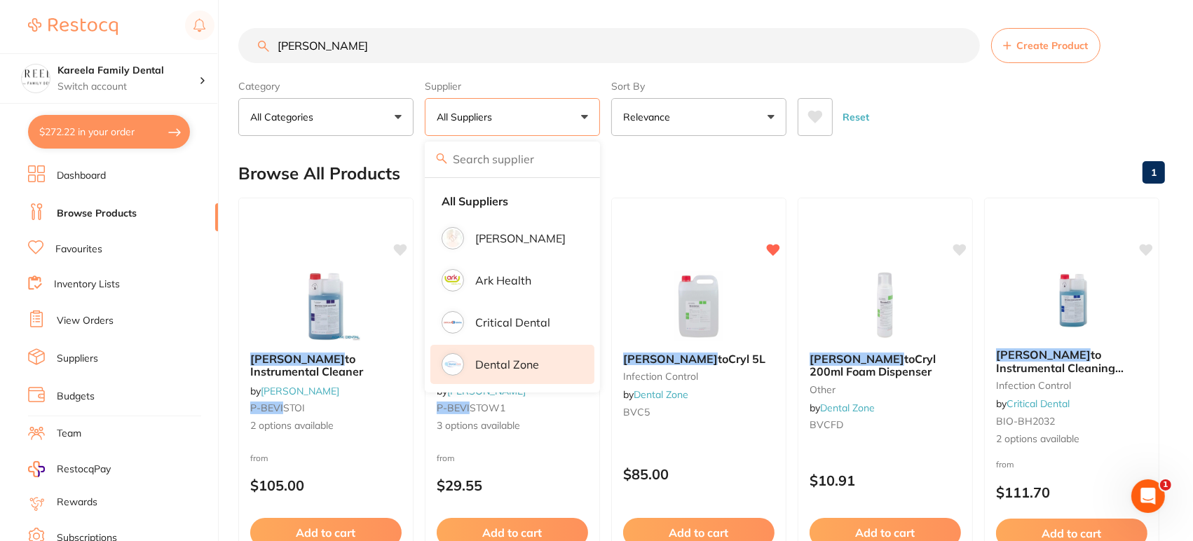
click at [509, 358] on p "Dental Zone" at bounding box center [507, 364] width 64 height 13
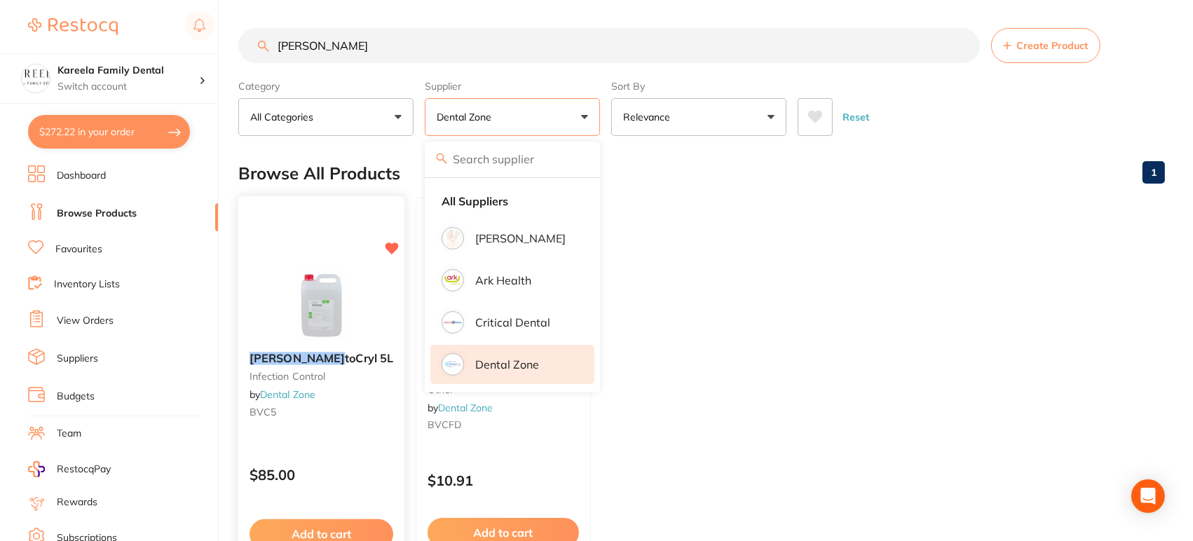
click at [344, 273] on img at bounding box center [322, 305] width 92 height 71
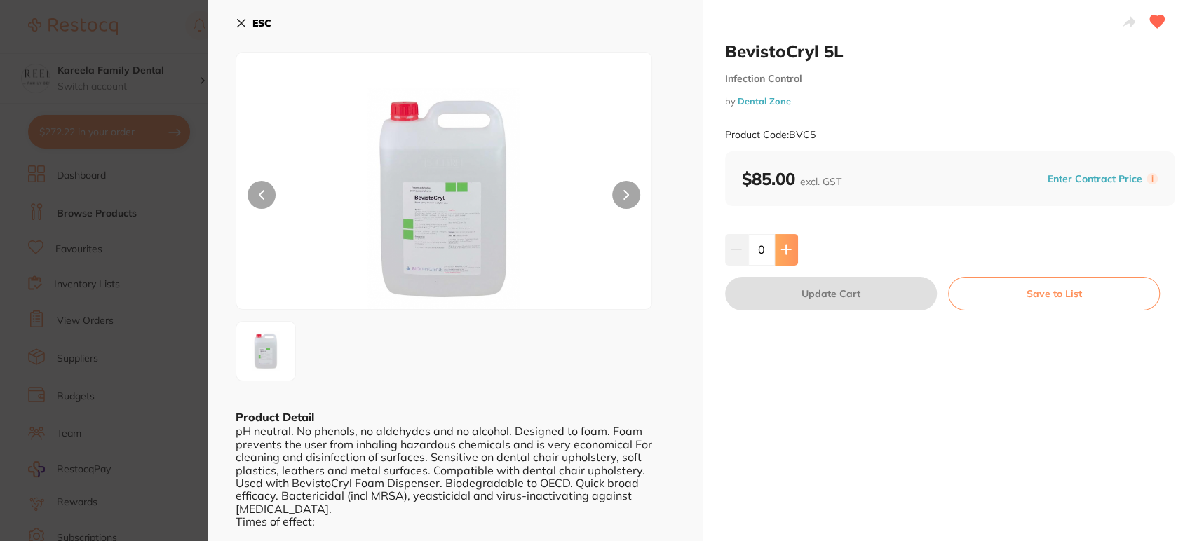
click at [794, 250] on button at bounding box center [786, 249] width 23 height 31
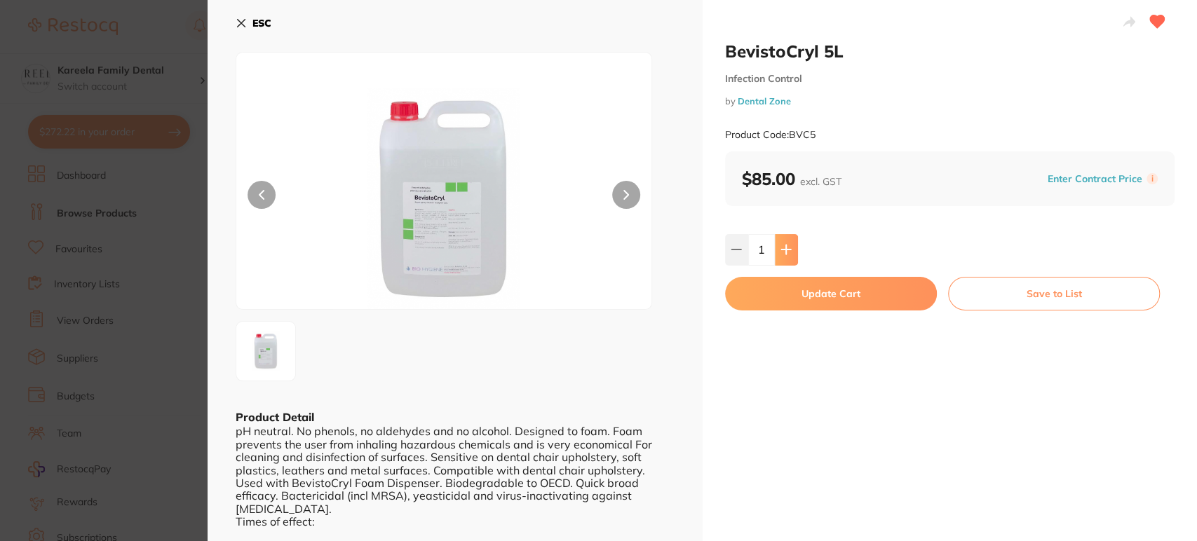
click at [775, 249] on button at bounding box center [786, 249] width 23 height 31
click at [750, 248] on input "2" at bounding box center [761, 249] width 27 height 31
click at [740, 247] on button at bounding box center [736, 249] width 23 height 31
type input "1"
click at [801, 287] on button "Update Cart" at bounding box center [831, 294] width 212 height 34
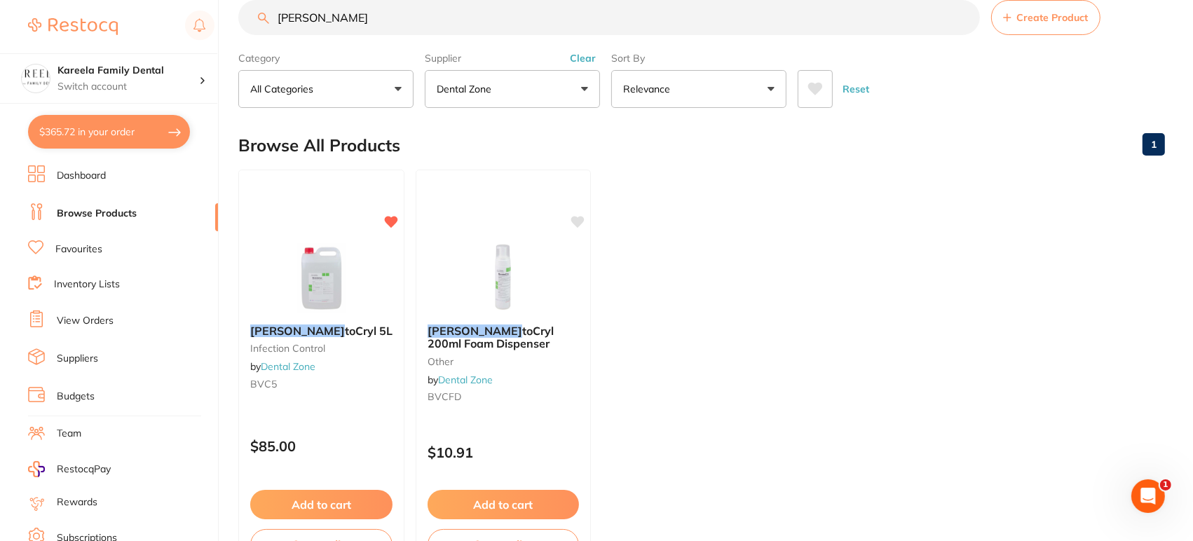
scroll to position [4, 0]
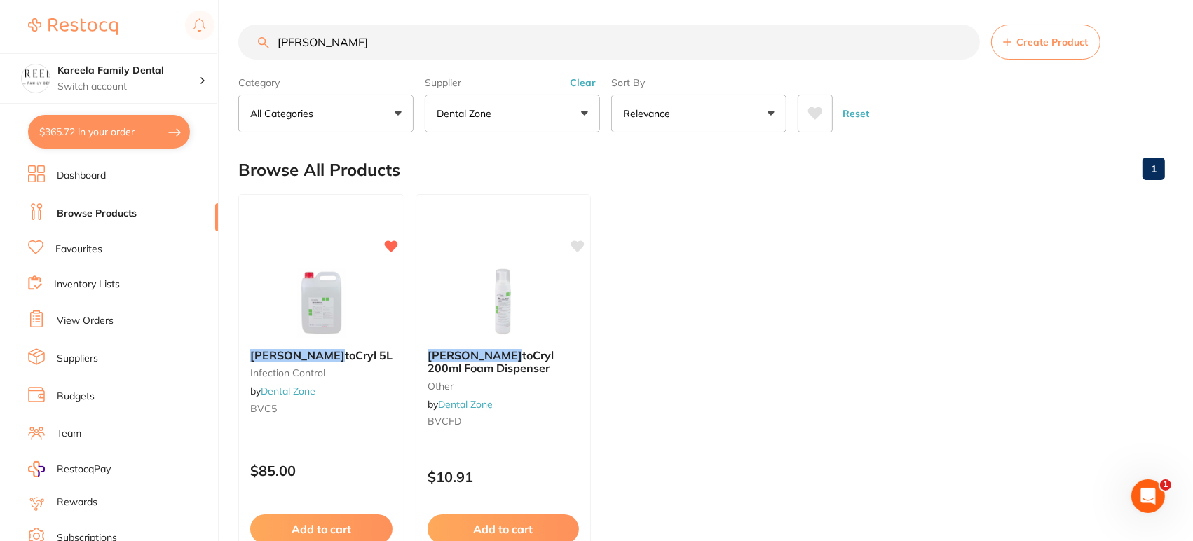
drag, startPoint x: 511, startPoint y: 33, endPoint x: 253, endPoint y: 8, distance: 259.2
click at [253, 8] on main "bevis Create Product Category All Categories All Categories Infection Control o…" at bounding box center [715, 333] width 955 height 674
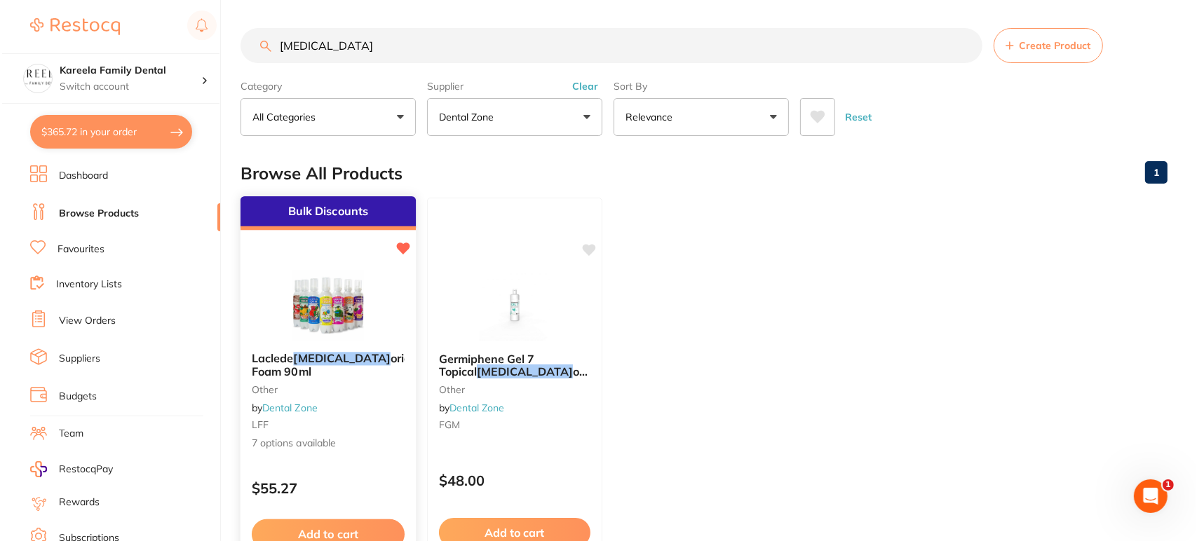
scroll to position [0, 0]
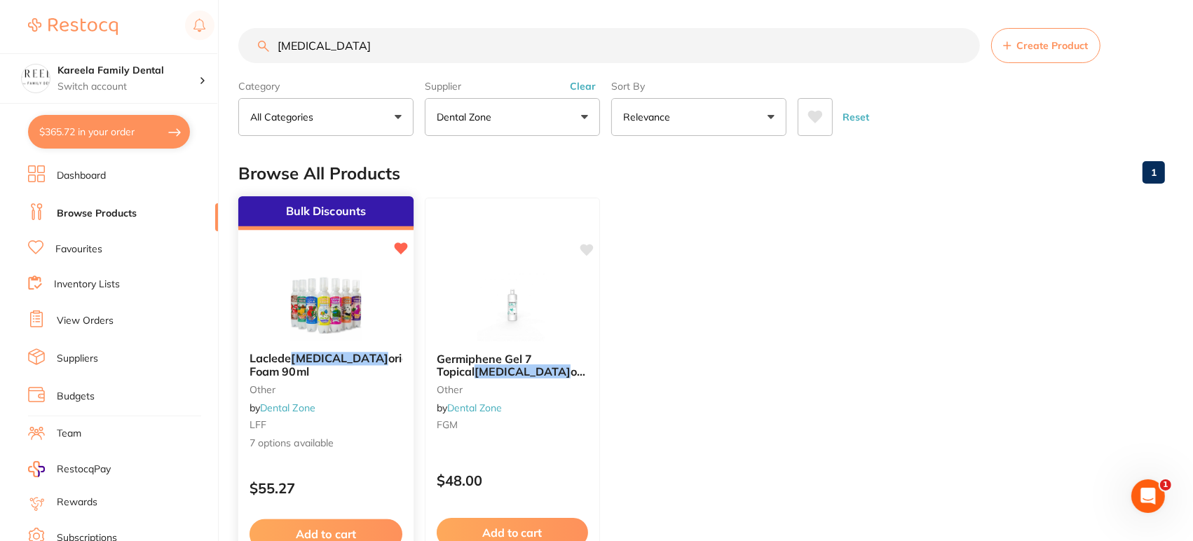
type input "flu"
click at [337, 334] on img at bounding box center [326, 305] width 92 height 71
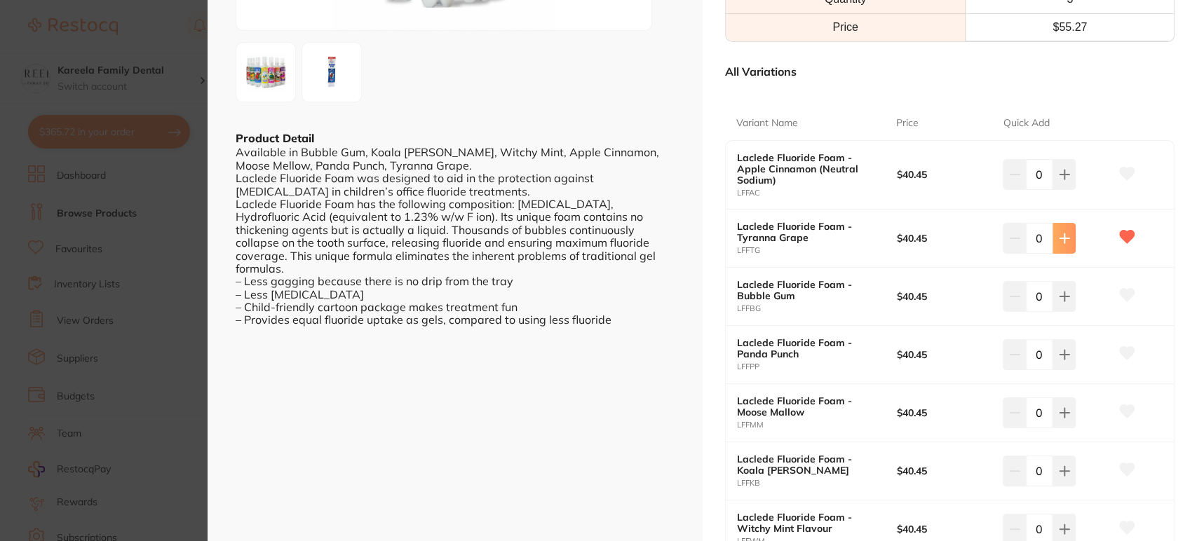
click at [1068, 228] on button at bounding box center [1063, 238] width 23 height 31
type input "3"
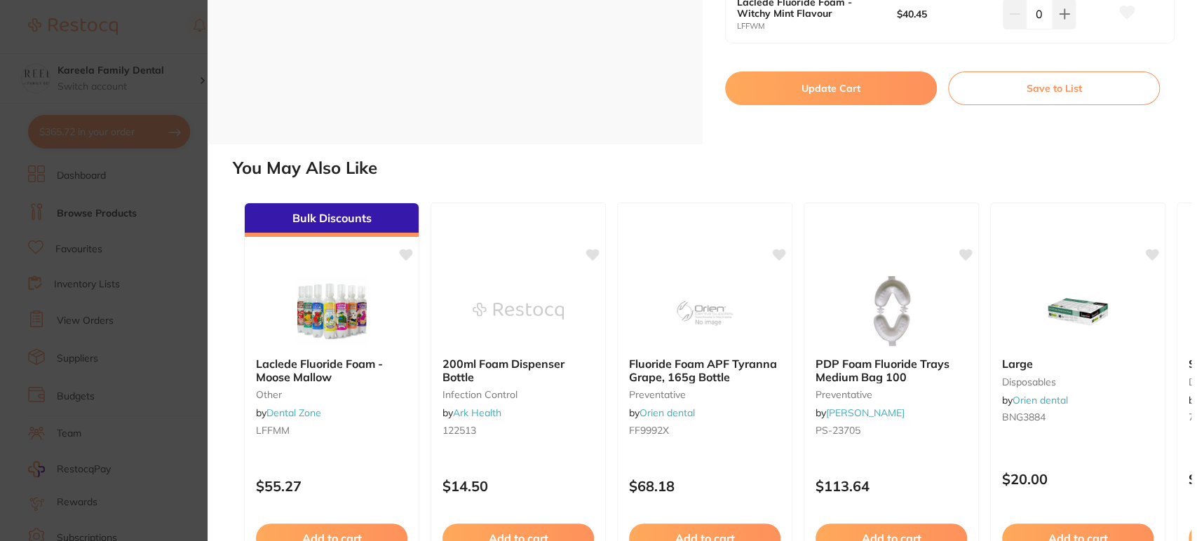
scroll to position [864, 0]
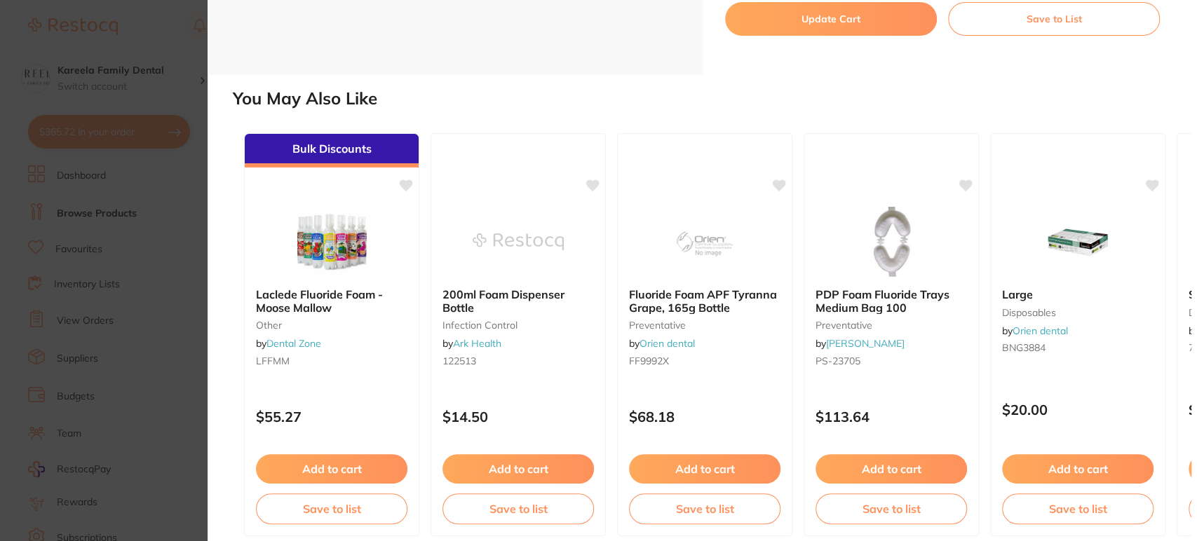
click at [865, 23] on button "Update Cart" at bounding box center [831, 19] width 212 height 34
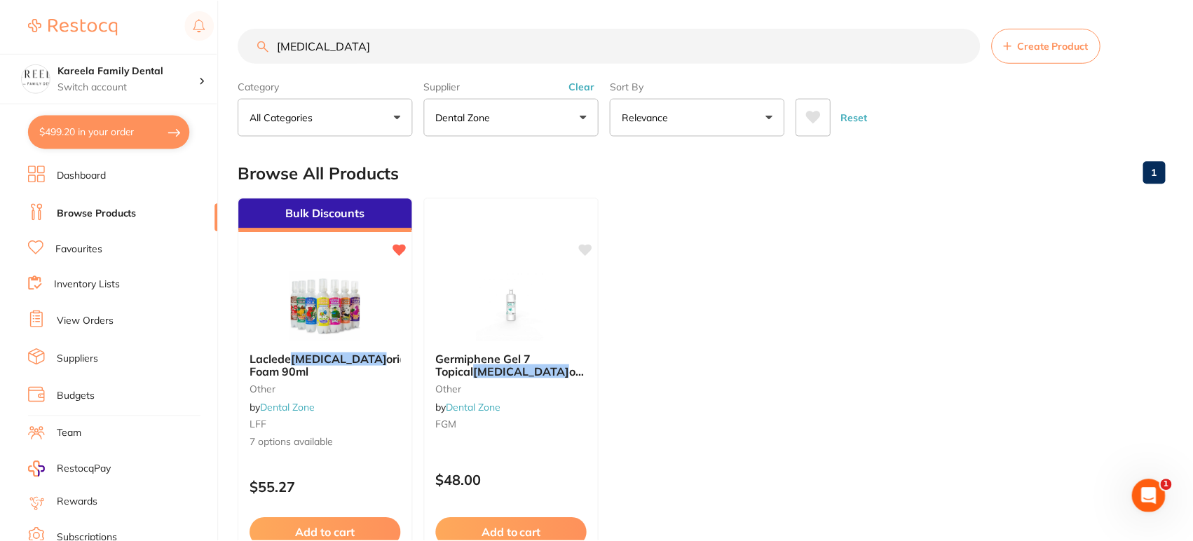
scroll to position [4, 0]
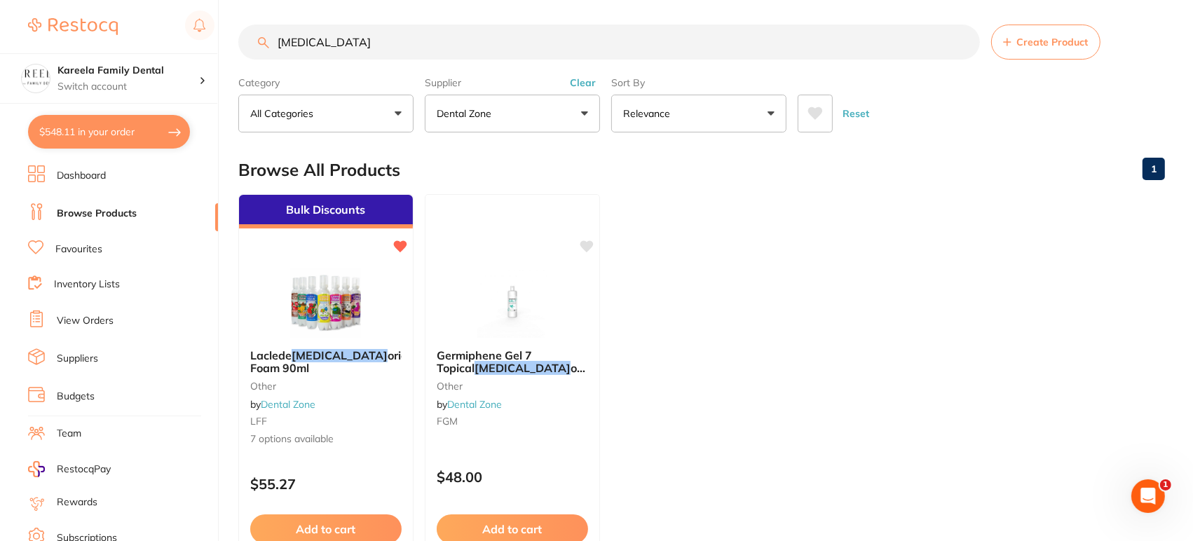
drag, startPoint x: 416, startPoint y: 44, endPoint x: 157, endPoint y: 32, distance: 259.7
click at [157, 32] on div "$548.11 Kareela Family Dental Switch account Kareela Family Dental $548.11 in y…" at bounding box center [596, 266] width 1193 height 541
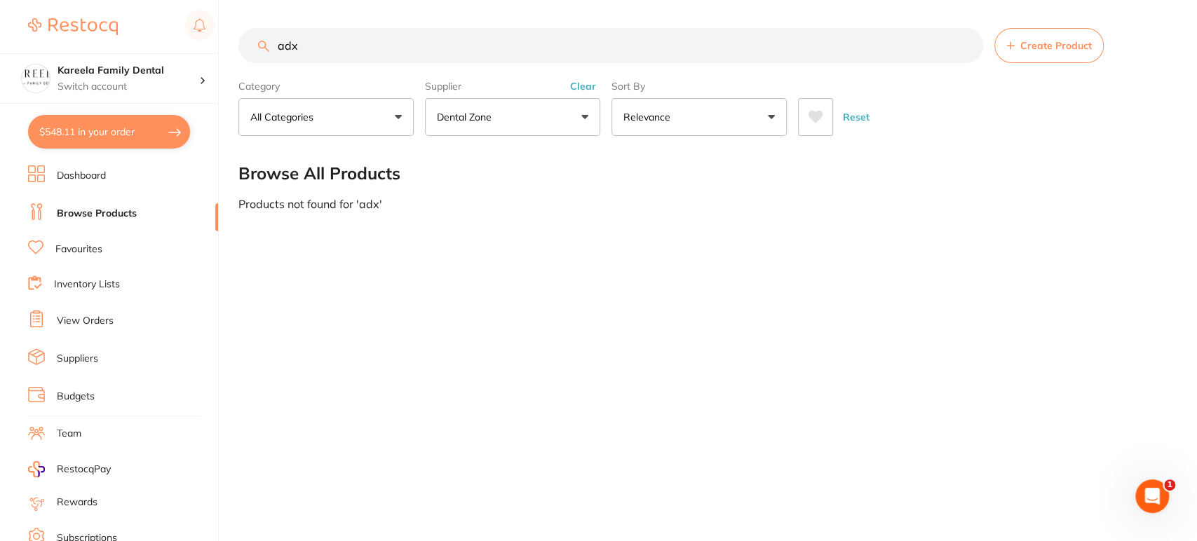
scroll to position [0, 0]
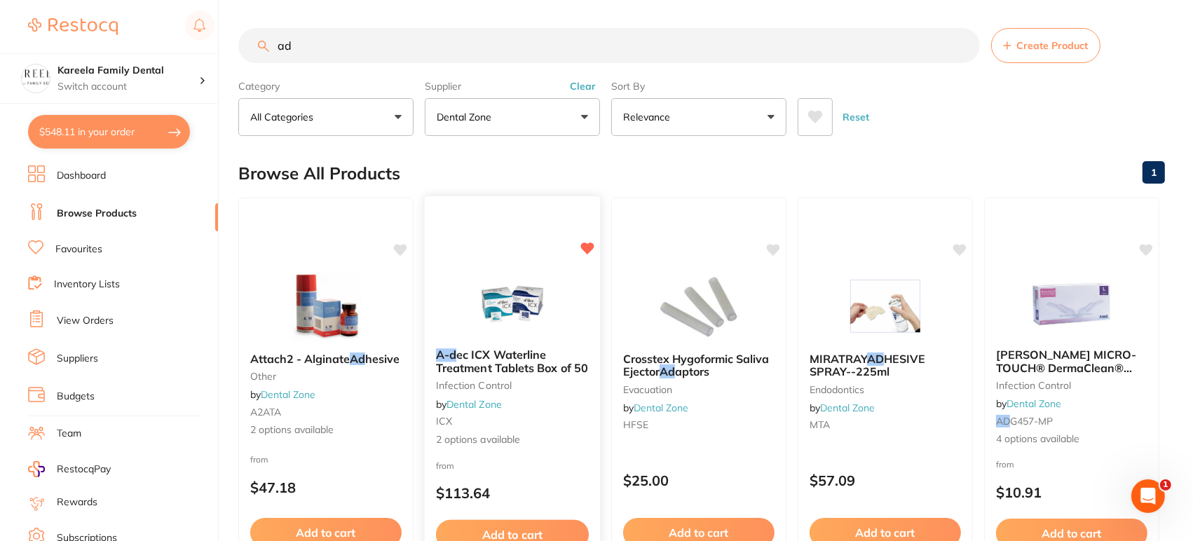
type input "ad"
click at [478, 289] on img at bounding box center [512, 301] width 92 height 71
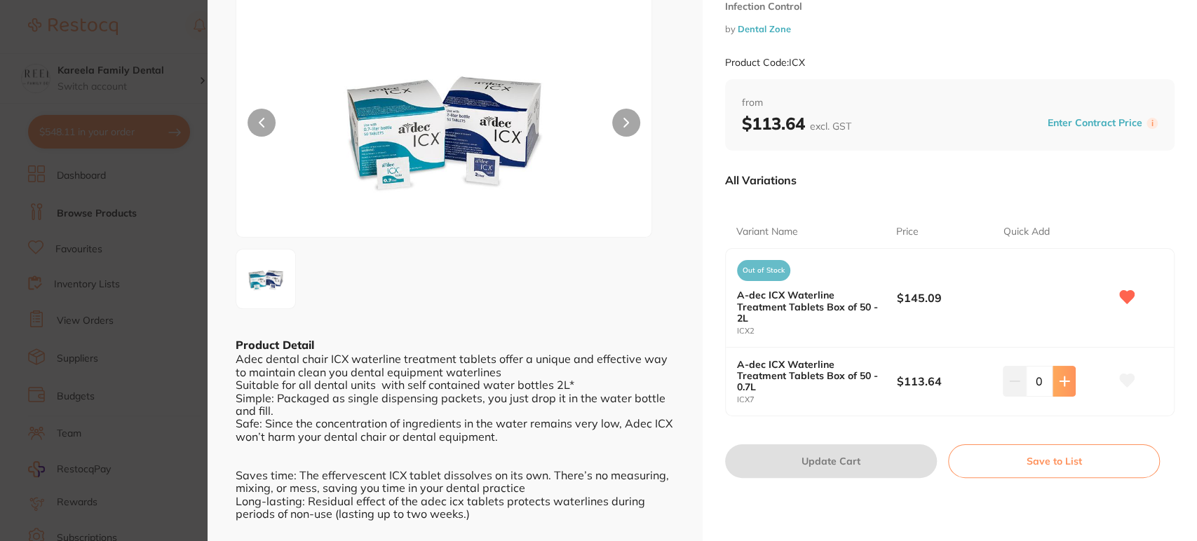
click at [1059, 381] on icon at bounding box center [1063, 381] width 9 height 9
type input "1"
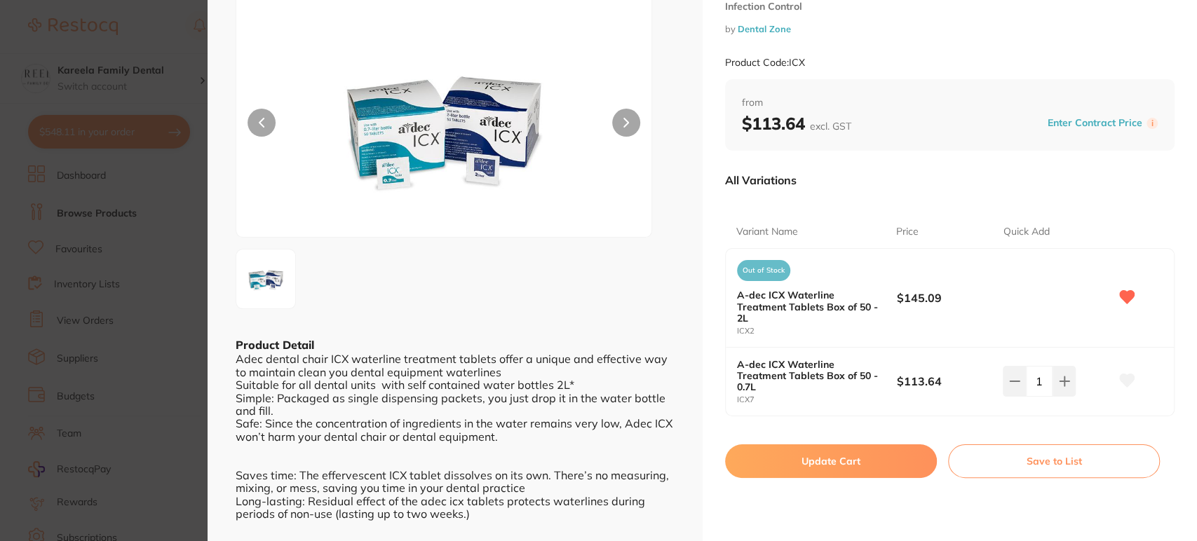
click at [872, 463] on button "Update Cart" at bounding box center [831, 461] width 212 height 34
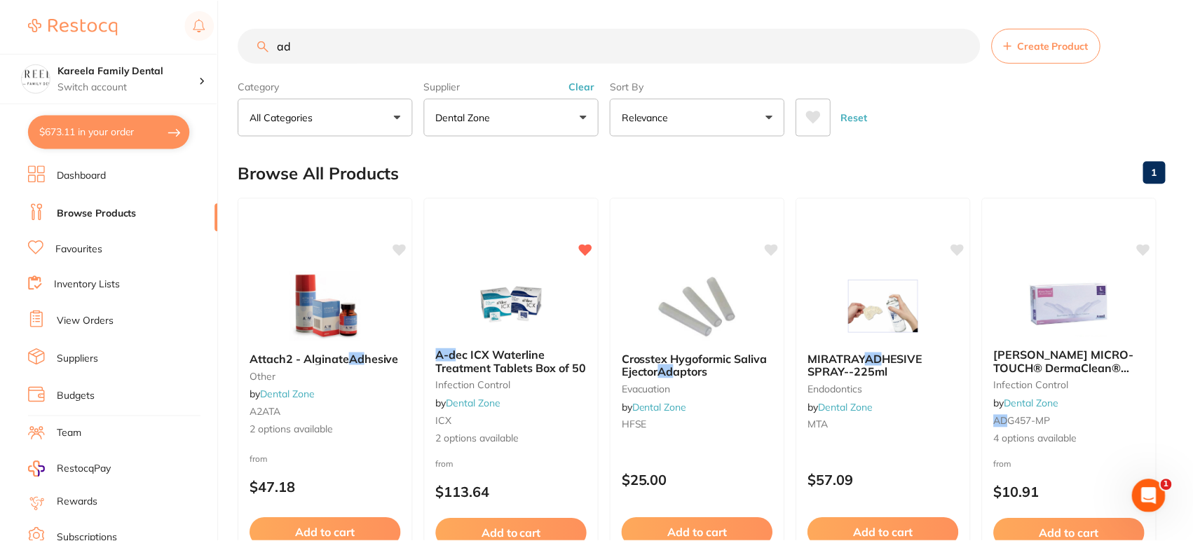
scroll to position [4, 0]
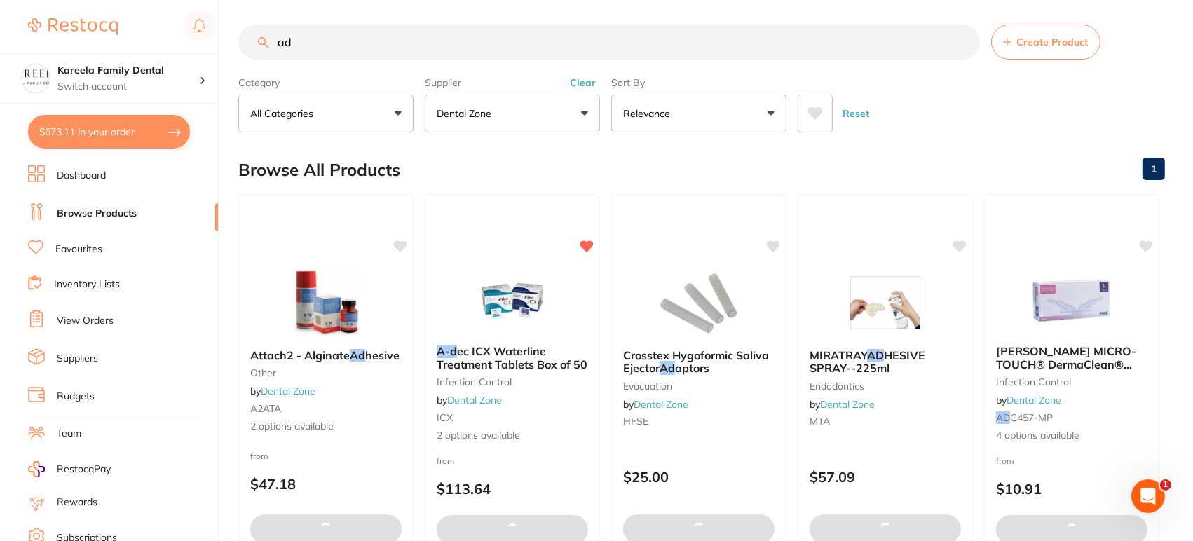
click at [72, 128] on button "$673.11 in your order" at bounding box center [109, 132] width 162 height 34
checkbox input "true"
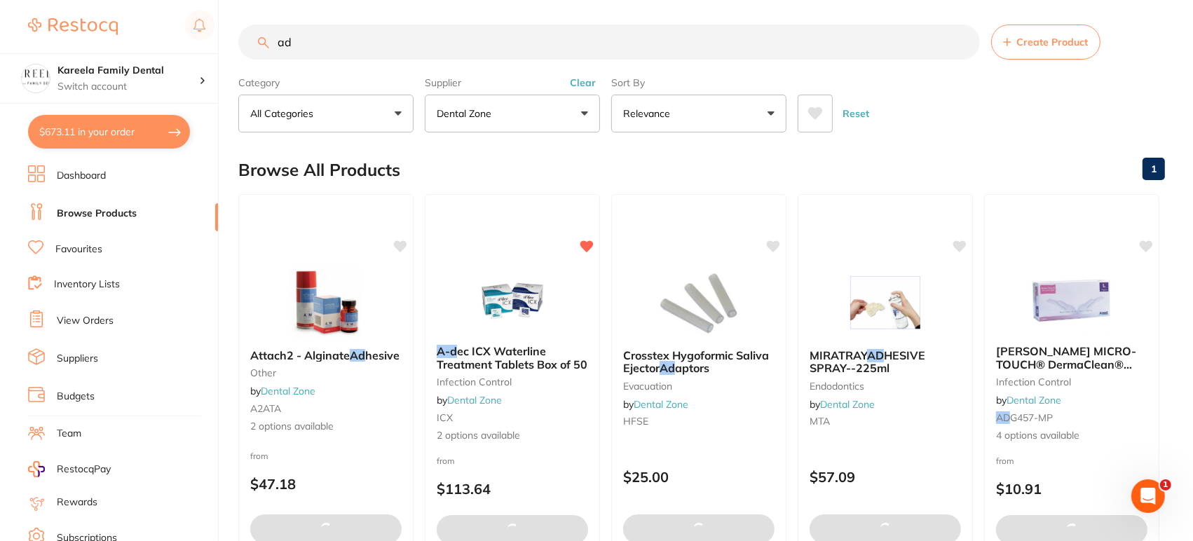
checkbox input "true"
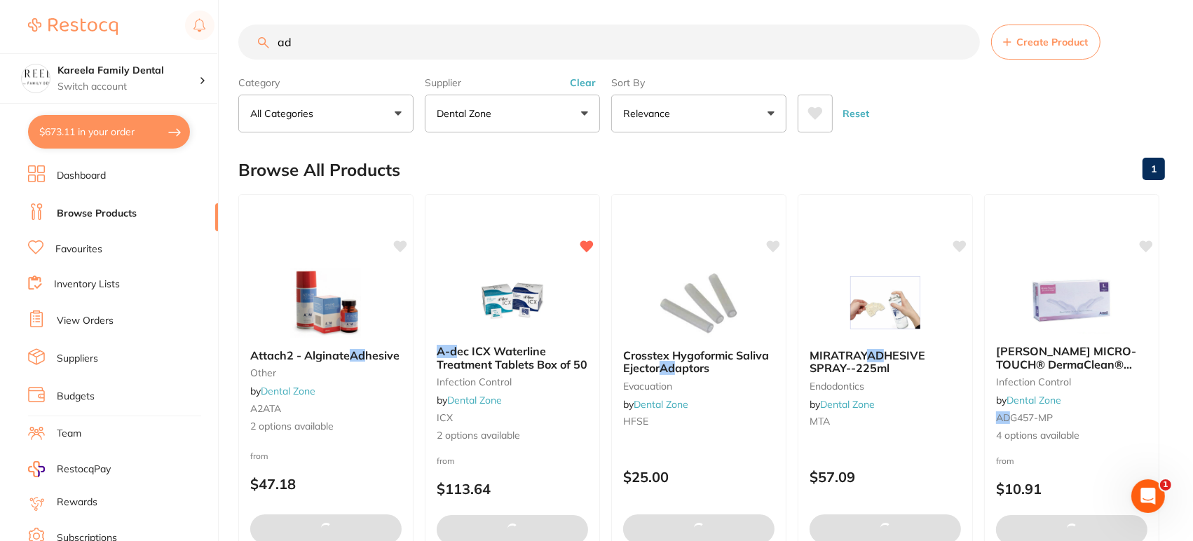
checkbox input "true"
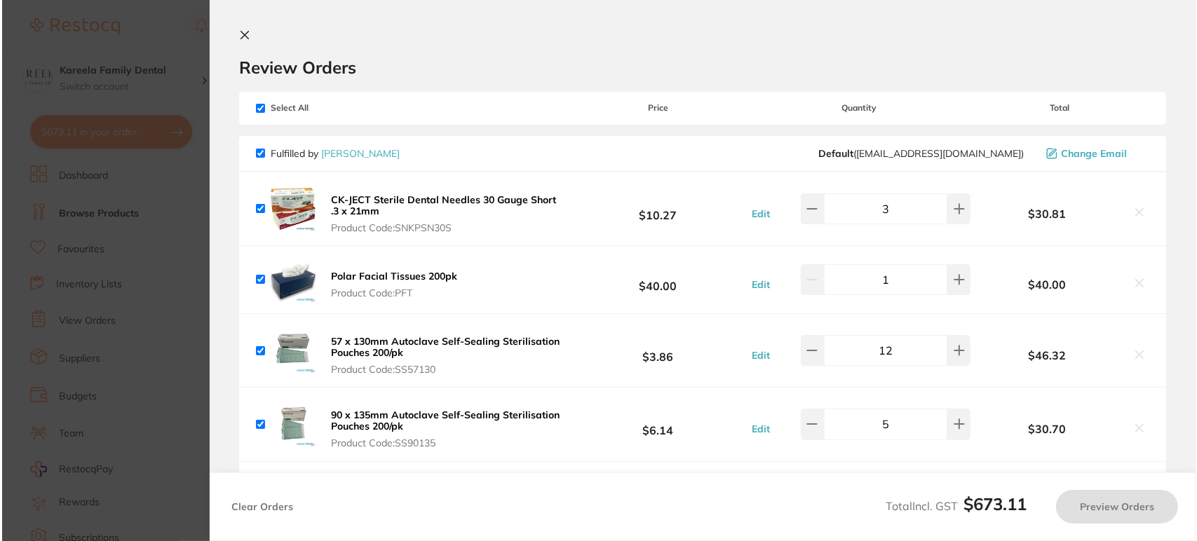
scroll to position [0, 0]
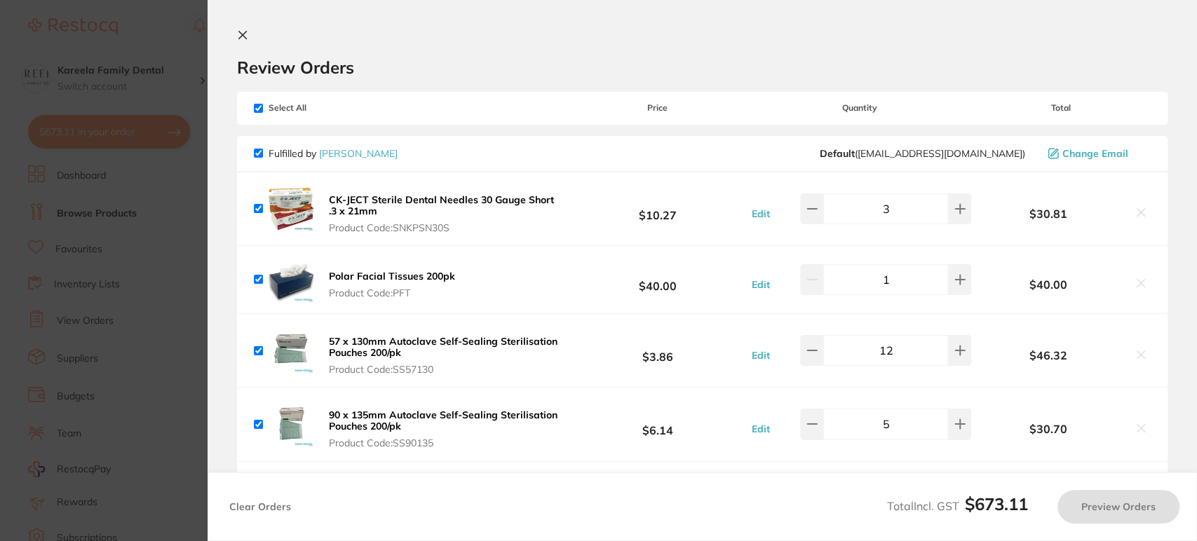
checkbox input "false"
checkbox input "true"
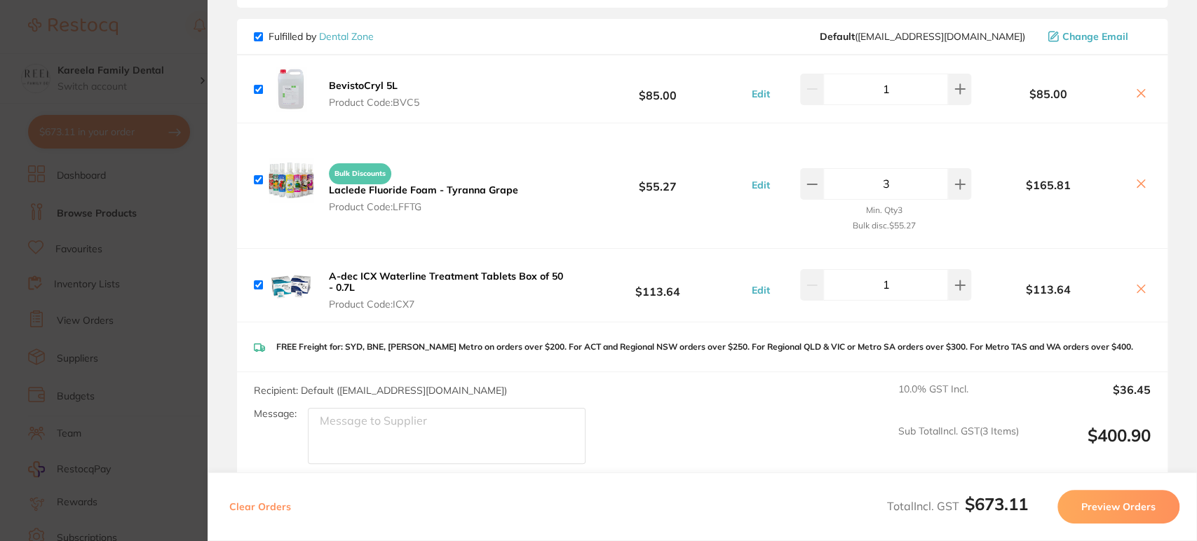
scroll to position [803, 0]
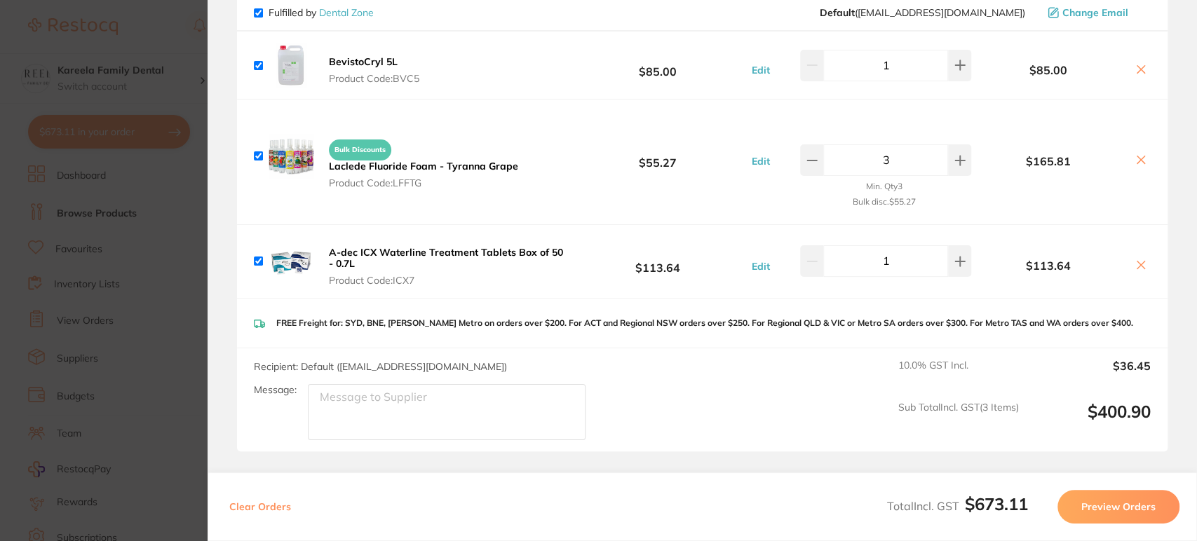
click at [346, 384] on div "Message:" at bounding box center [425, 412] width 343 height 56
click at [350, 395] on textarea "Message:" at bounding box center [447, 412] width 278 height 56
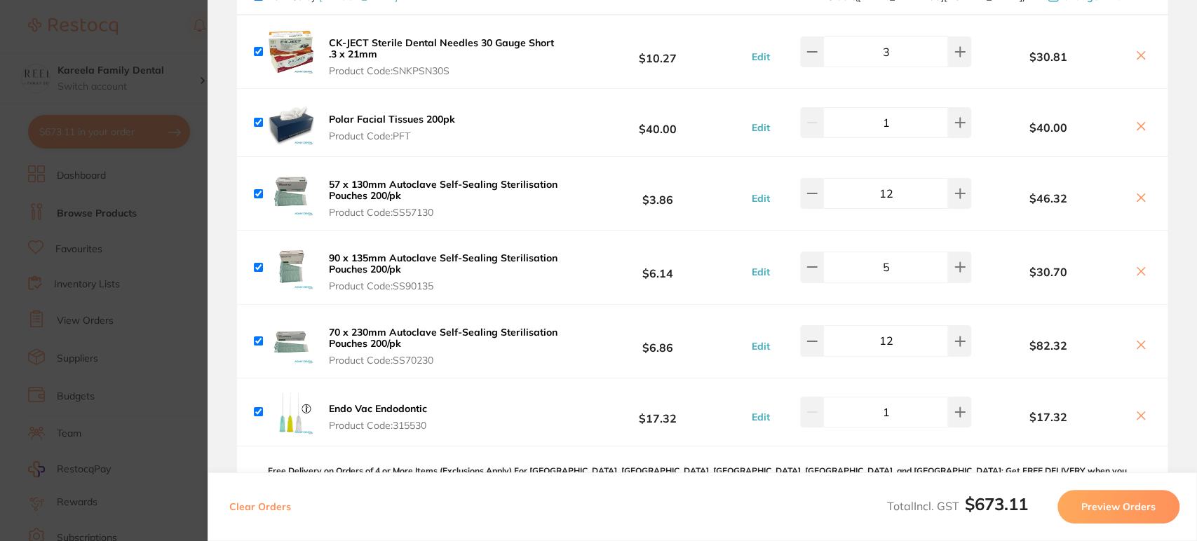
scroll to position [90, 0]
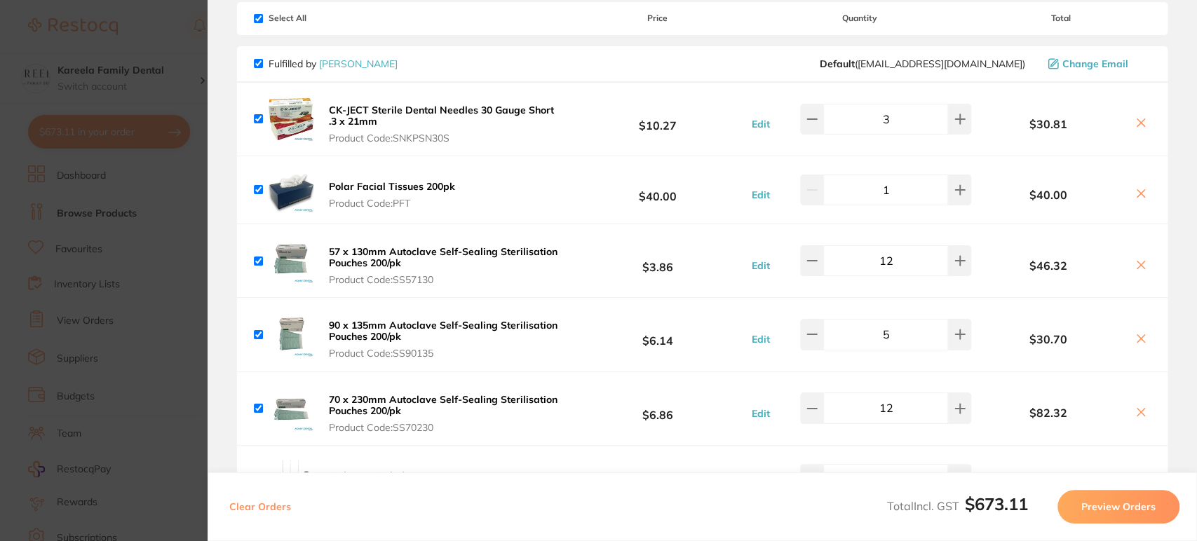
type textarea "hey guys, please can i have the 2L tablets not the 0.7L A-Dec ICX"
click at [259, 21] on input "checkbox" at bounding box center [258, 18] width 9 height 9
checkbox input "false"
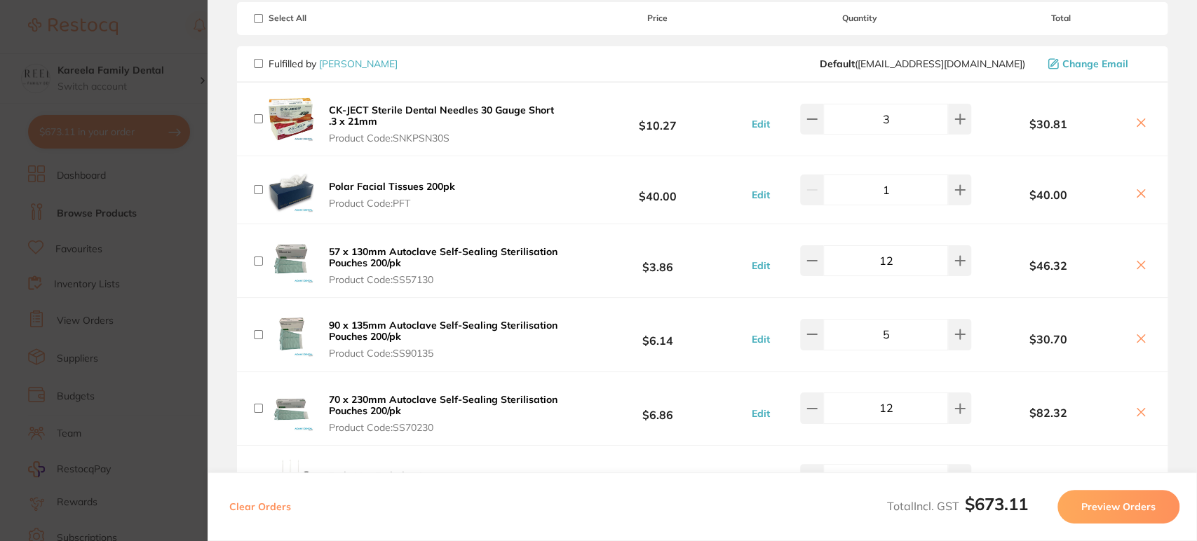
checkbox input "false"
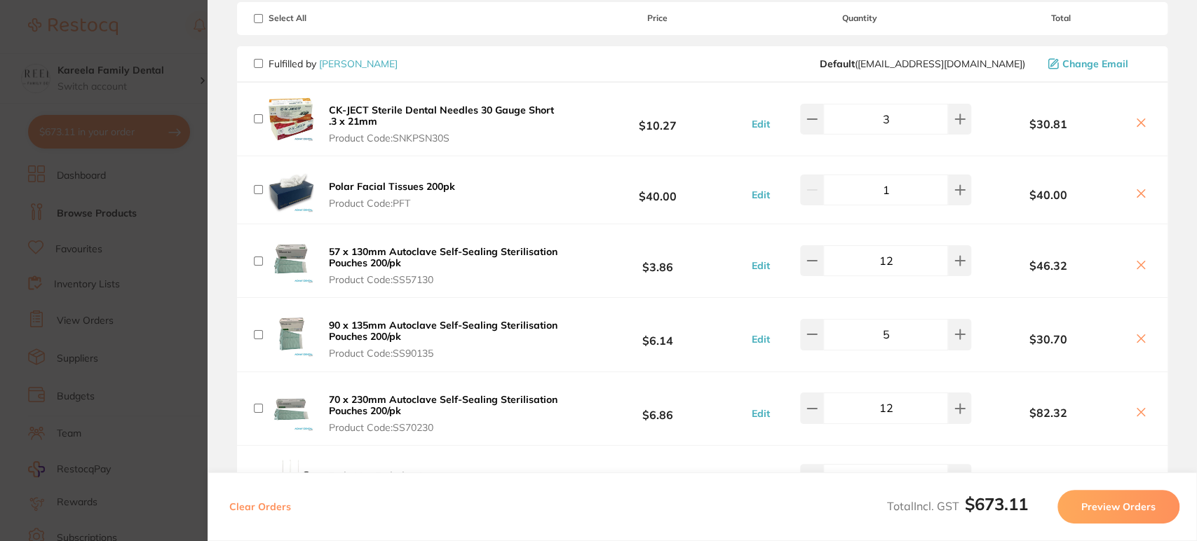
checkbox input "false"
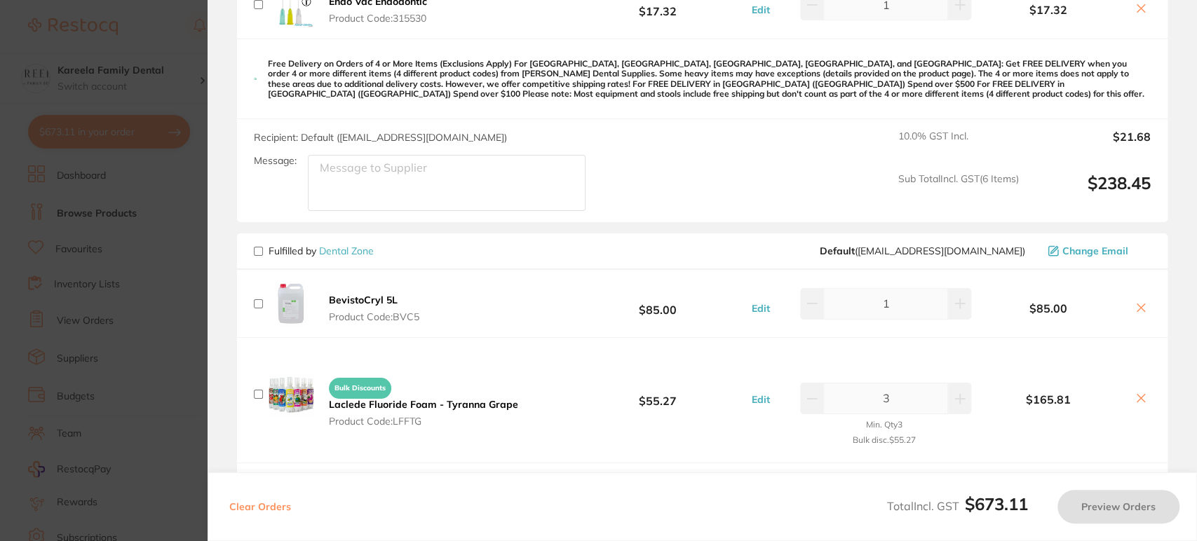
scroll to position [571, 0]
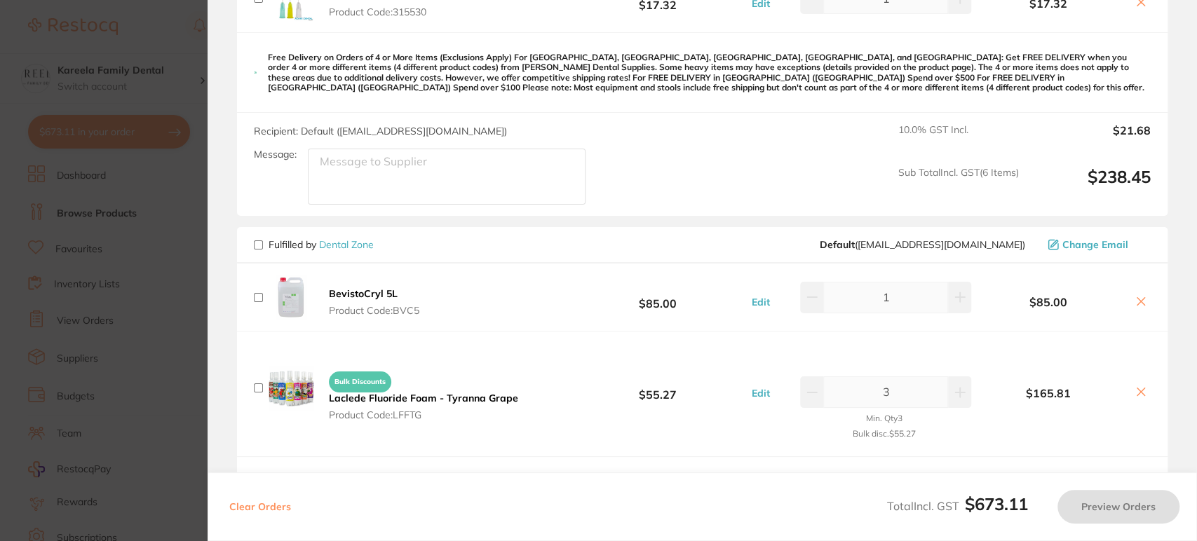
click at [258, 245] on input "checkbox" at bounding box center [258, 244] width 9 height 9
checkbox input "true"
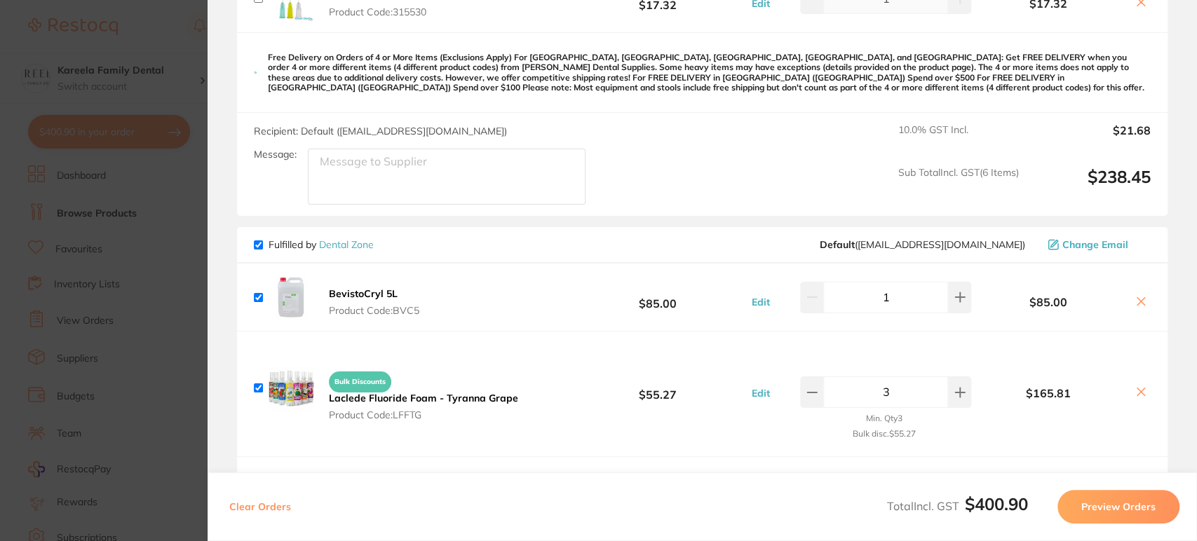
click at [1113, 504] on button "Preview Orders" at bounding box center [1118, 507] width 122 height 34
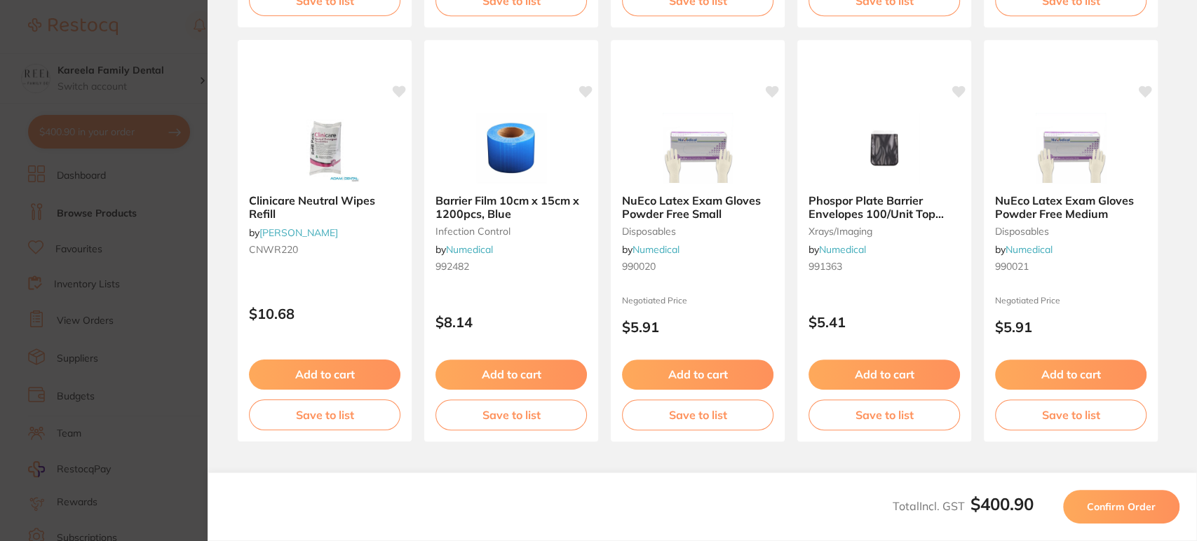
scroll to position [0, 0]
click at [1133, 505] on span "Confirm Order" at bounding box center [1121, 507] width 69 height 13
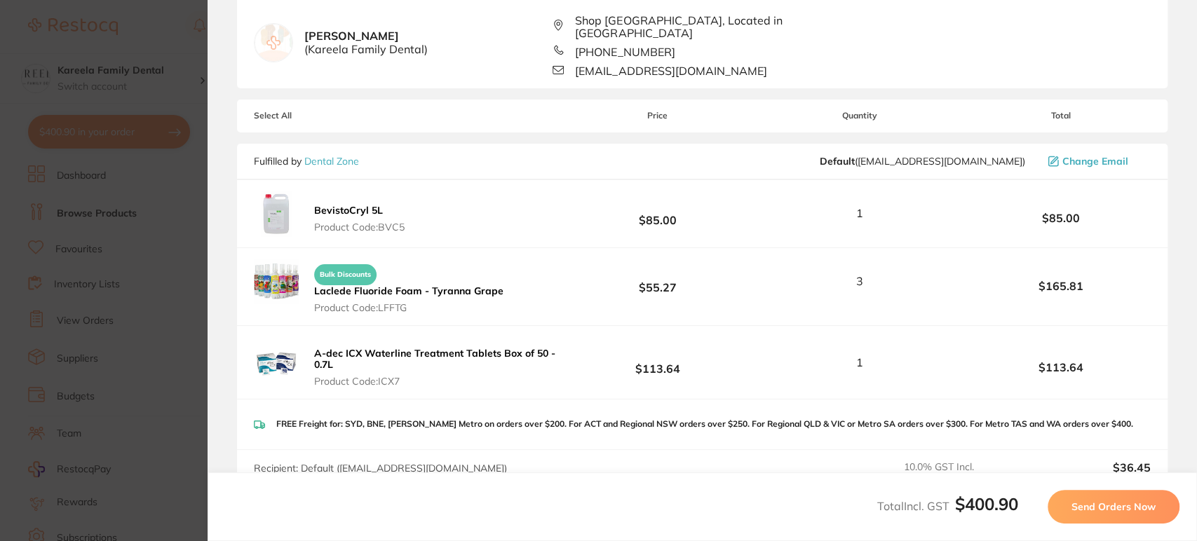
scroll to position [123, 0]
click at [1122, 494] on button "Send Orders Now" at bounding box center [1113, 507] width 132 height 34
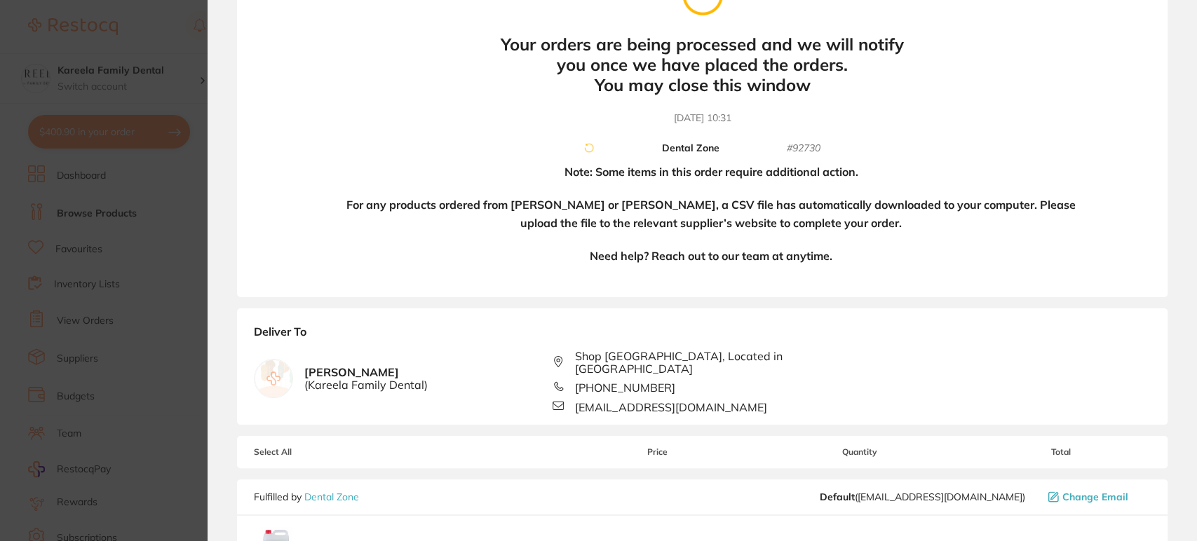
scroll to position [0, 0]
